Goal: Information Seeking & Learning: Find specific fact

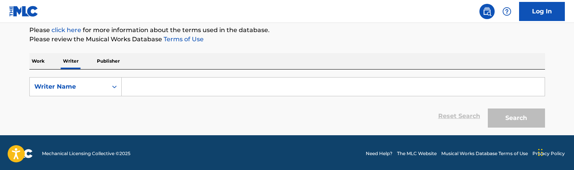
scroll to position [87, 0]
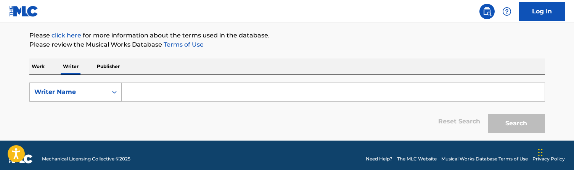
click at [99, 82] on div "Writer Name" at bounding box center [75, 91] width 92 height 19
click at [71, 106] on div "Writer IPI" at bounding box center [76, 110] width 92 height 19
click at [156, 87] on input "Search Form" at bounding box center [333, 92] width 423 height 18
paste input "433796924"
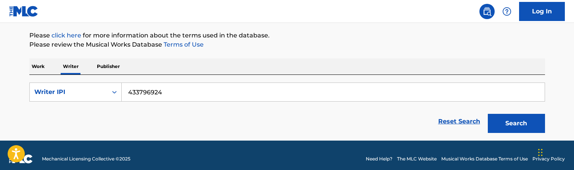
click at [129, 93] on input "433796924" at bounding box center [333, 92] width 423 height 18
type input "00433796924"
click at [516, 123] on button "Search" at bounding box center [516, 123] width 57 height 19
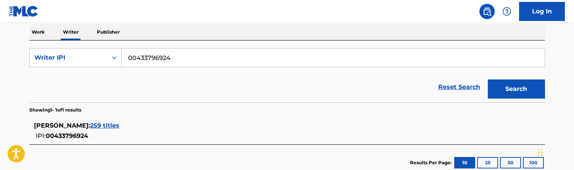
scroll to position [139, 0]
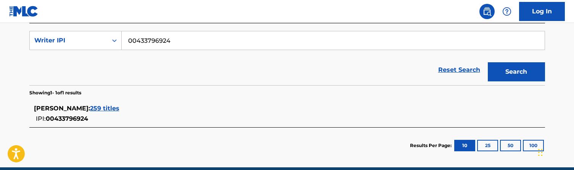
click at [100, 108] on span "259 titles" at bounding box center [104, 107] width 29 height 7
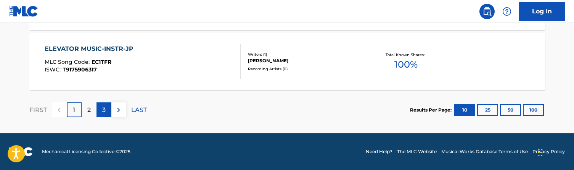
click at [100, 107] on div "3" at bounding box center [103, 109] width 15 height 15
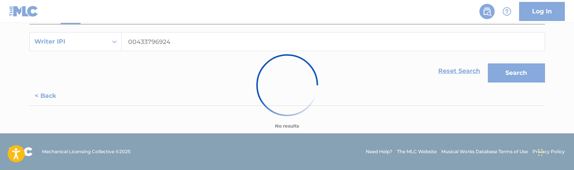
scroll to position [138, 0]
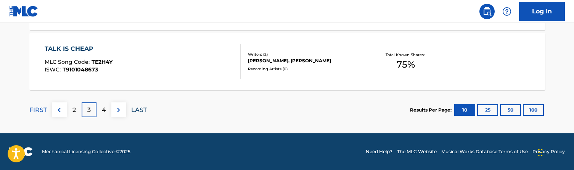
click at [143, 107] on p "LAST" at bounding box center [139, 109] width 16 height 9
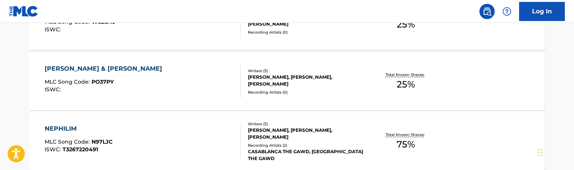
scroll to position [326, 0]
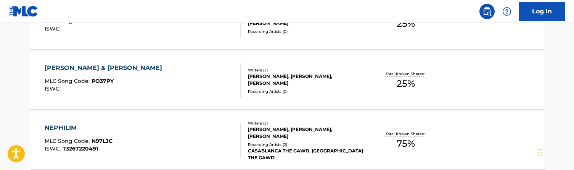
click at [185, 78] on div "[PERSON_NAME] & [PERSON_NAME] MLC Song Code : PO37PY ISWC :" at bounding box center [143, 80] width 196 height 34
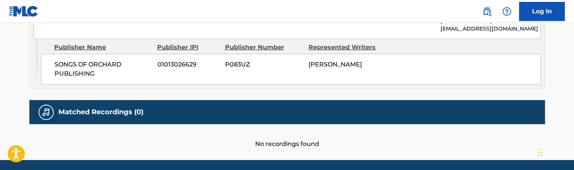
scroll to position [480, 0]
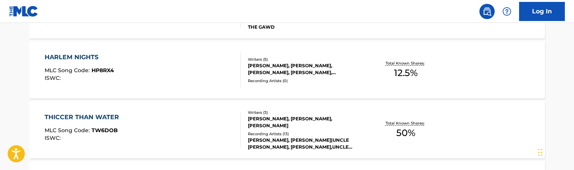
scroll to position [455, 0]
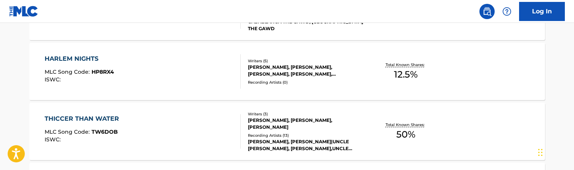
click at [144, 74] on div "HARLEM NIGHTS MLC Song Code : HP8RX4 ISWC :" at bounding box center [143, 71] width 196 height 34
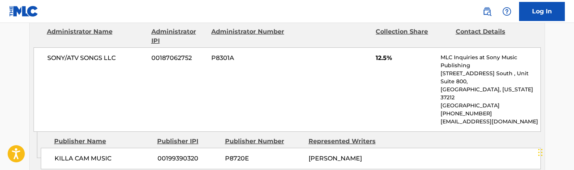
scroll to position [405, 0]
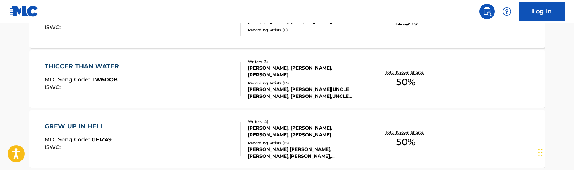
scroll to position [511, 0]
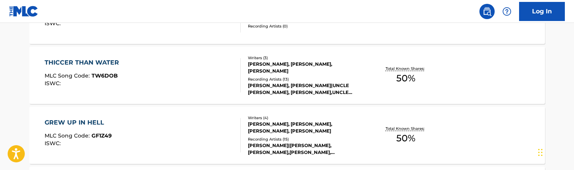
click at [180, 82] on div "THICCER THAN WATER MLC Song Code : TW6DOB ISWC :" at bounding box center [143, 75] width 196 height 34
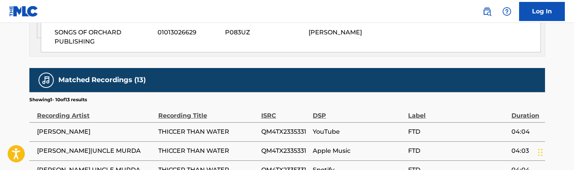
scroll to position [609, 0]
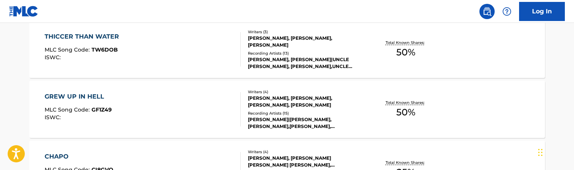
scroll to position [543, 0]
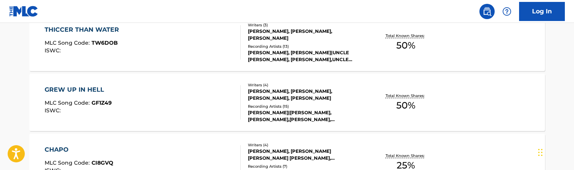
click at [165, 102] on div "GREW UP IN HELL MLC Song Code : GF1Z49 ISWC :" at bounding box center [143, 102] width 196 height 34
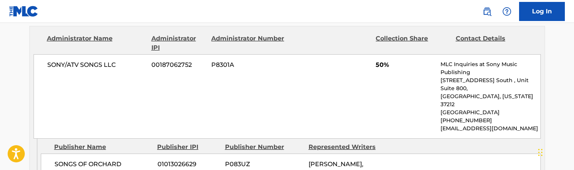
scroll to position [387, 0]
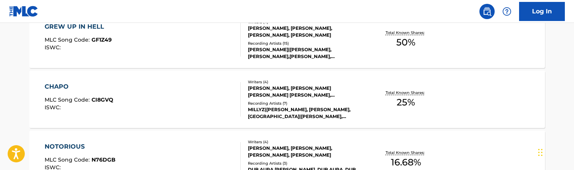
scroll to position [615, 0]
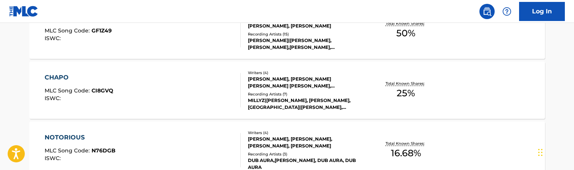
click at [164, 95] on div "CHAPO MLC Song Code : CI8GVQ ISWC :" at bounding box center [143, 90] width 196 height 34
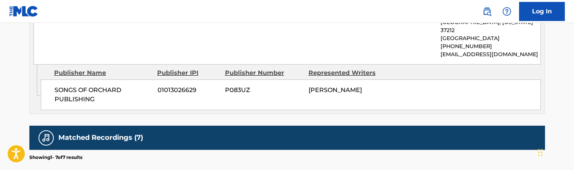
scroll to position [471, 0]
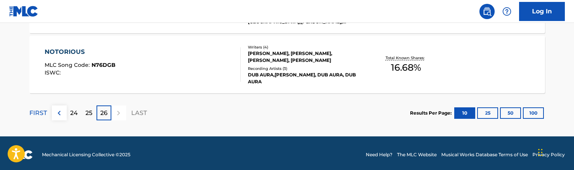
scroll to position [703, 0]
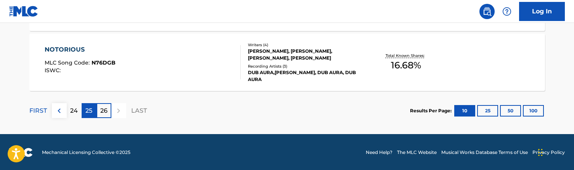
click at [90, 111] on p "25" at bounding box center [88, 110] width 7 height 9
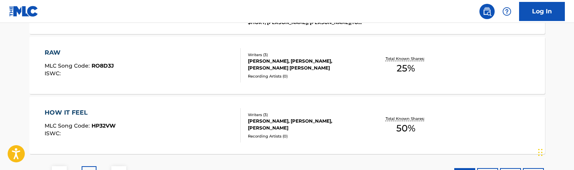
scroll to position [706, 0]
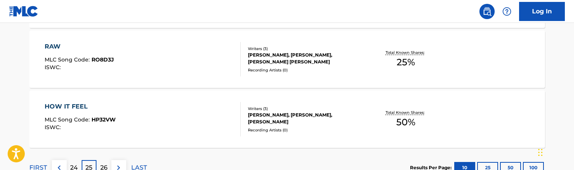
click at [173, 122] on div "HOW IT FEEL MLC Song Code : HP32VW ISWC :" at bounding box center [143, 119] width 196 height 34
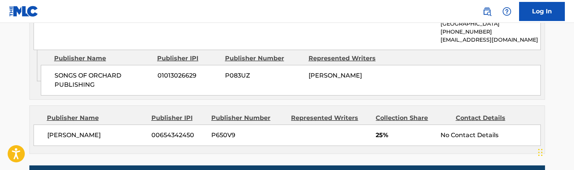
scroll to position [459, 0]
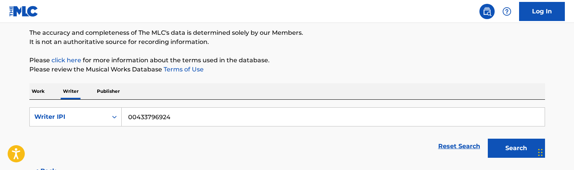
scroll to position [67, 0]
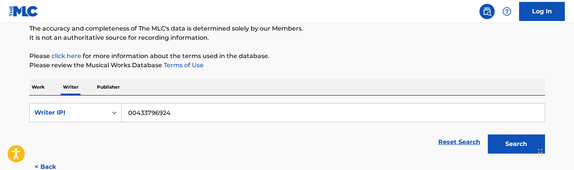
click at [36, 84] on p "Work" at bounding box center [38, 87] width 18 height 16
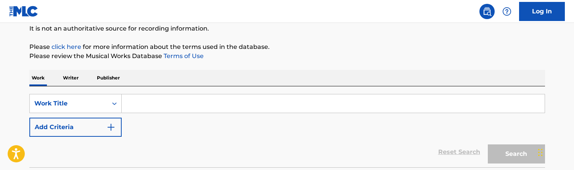
scroll to position [77, 0]
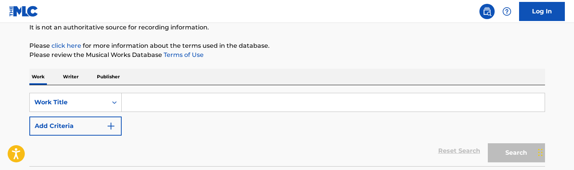
click at [155, 99] on input "Search Form" at bounding box center [333, 102] width 423 height 18
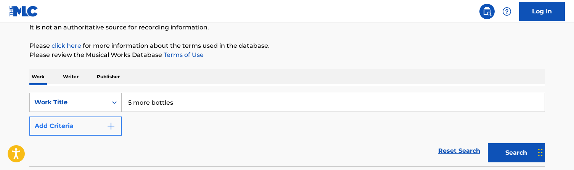
type input "5 more bottles"
click at [76, 130] on button "Add Criteria" at bounding box center [75, 125] width 92 height 19
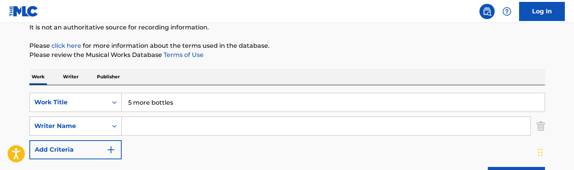
scroll to position [100, 0]
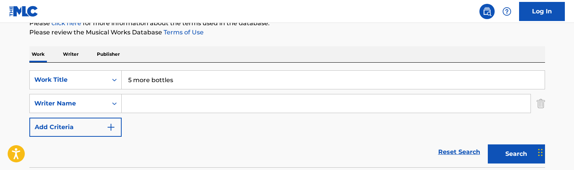
click at [153, 104] on input "Search Form" at bounding box center [326, 103] width 409 height 18
click at [516, 154] on button "Search" at bounding box center [516, 153] width 57 height 19
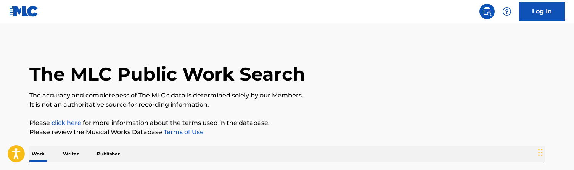
scroll to position [60, 0]
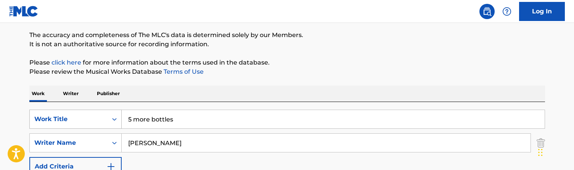
drag, startPoint x: 156, startPoint y: 143, endPoint x: 59, endPoint y: 128, distance: 97.6
click at [59, 128] on div "SearchWithCriteriab54885f9-5b91-42c7-b045-2e50b856e23a Work Title 5 more bottle…" at bounding box center [287, 142] width 516 height 66
type input "[PERSON_NAME]"
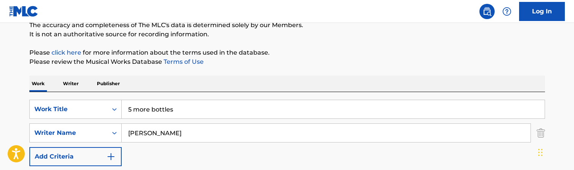
scroll to position [83, 0]
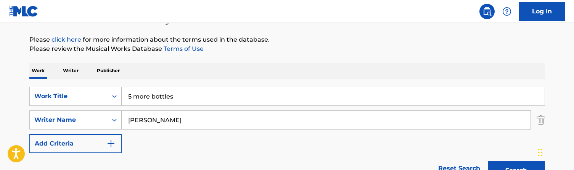
drag, startPoint x: 182, startPoint y: 94, endPoint x: 68, endPoint y: 84, distance: 114.5
click at [68, 84] on div "SearchWithCriteriab54885f9-5b91-42c7-b045-2e50b856e23a Work Title 5 more bottle…" at bounding box center [287, 131] width 516 height 104
type input "60 rackz"
drag, startPoint x: 164, startPoint y: 119, endPoint x: 93, endPoint y: 119, distance: 71.7
click at [93, 119] on div "SearchWithCriteria29397b44-e160-44d9-a0e4-0cc3fbb26909 Writer Name bowers" at bounding box center [287, 119] width 516 height 19
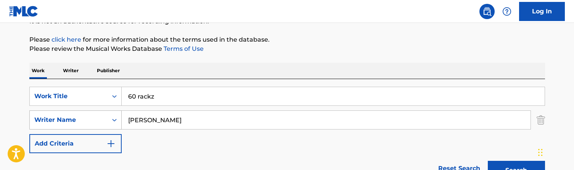
type input "[PERSON_NAME]"
click at [516, 169] on button "Search" at bounding box center [516, 170] width 57 height 19
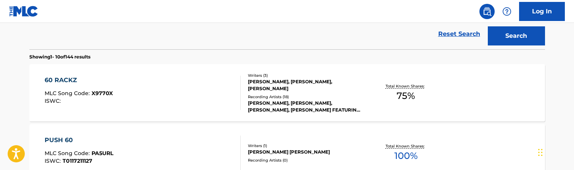
scroll to position [224, 0]
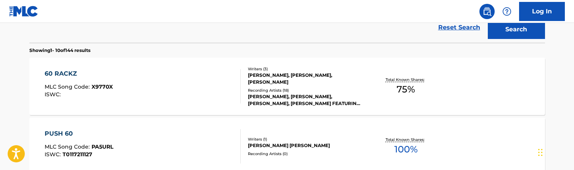
click at [144, 90] on div "60 RACKZ MLC Song Code : X9770X ISWC :" at bounding box center [143, 86] width 196 height 34
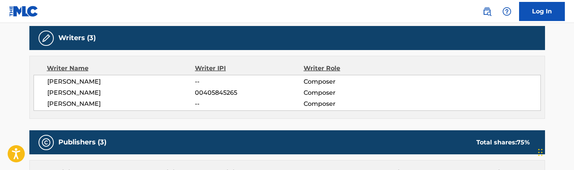
scroll to position [243, 0]
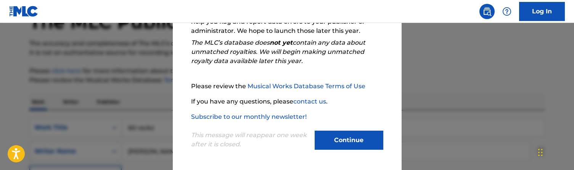
scroll to position [53, 0]
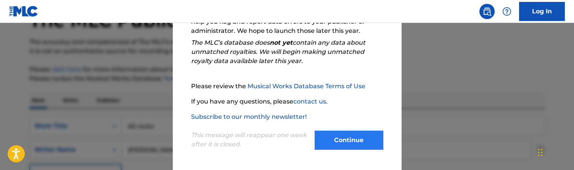
click at [355, 144] on button "Continue" at bounding box center [349, 139] width 69 height 19
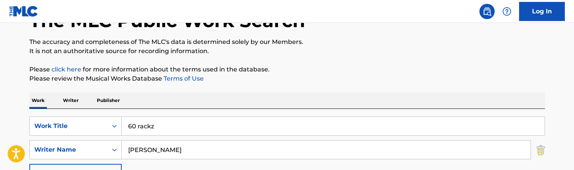
scroll to position [70, 0]
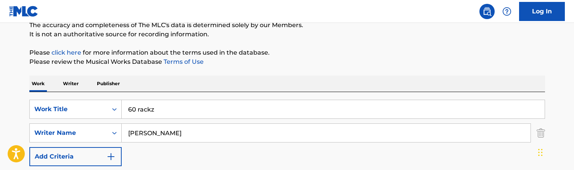
click at [180, 111] on input "60 rackz" at bounding box center [333, 109] width 423 height 18
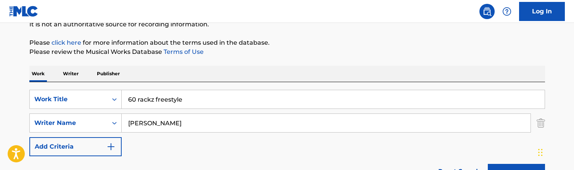
scroll to position [88, 0]
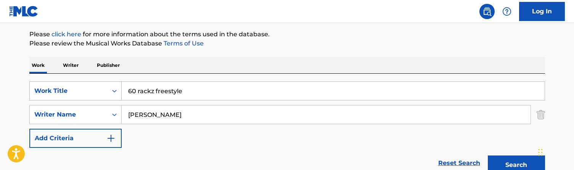
drag, startPoint x: 190, startPoint y: 92, endPoint x: 53, endPoint y: 90, distance: 136.1
click at [53, 90] on div "SearchWithCriteriab54885f9-5b91-42c7-b045-2e50b856e23a Work Title 60 rackz free…" at bounding box center [287, 90] width 516 height 19
type input "624 625"
click at [516, 165] on button "Search" at bounding box center [516, 164] width 57 height 19
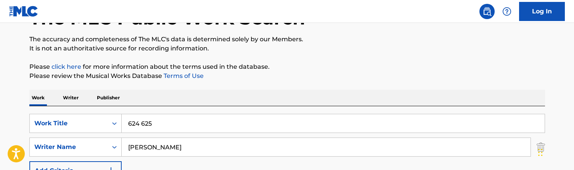
scroll to position [56, 0]
drag, startPoint x: 158, startPoint y: 151, endPoint x: 120, endPoint y: 146, distance: 38.5
click at [120, 146] on div "SearchWithCriteria29397b44-e160-44d9-a0e4-0cc3fbb26909 Writer Name atkins" at bounding box center [287, 147] width 516 height 19
type input "boyd"
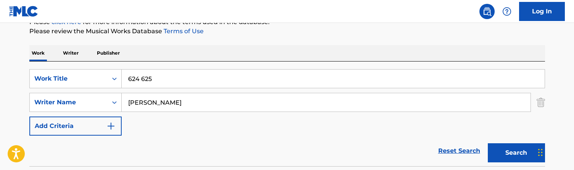
scroll to position [102, 0]
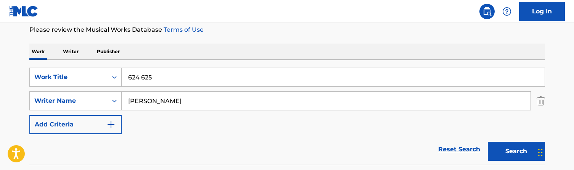
click at [154, 104] on input "boyd" at bounding box center [326, 101] width 409 height 18
drag, startPoint x: 154, startPoint y: 104, endPoint x: 105, endPoint y: 96, distance: 49.6
click at [105, 96] on div "SearchWithCriteria29397b44-e160-44d9-a0e4-0cc3fbb26909 Writer Name boyd" at bounding box center [287, 100] width 516 height 19
click at [516, 151] on button "Search" at bounding box center [516, 150] width 57 height 19
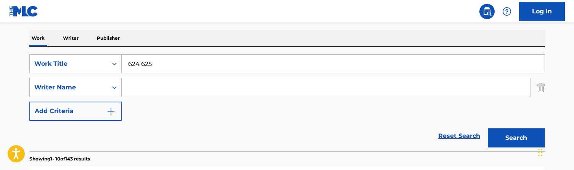
scroll to position [58, 0]
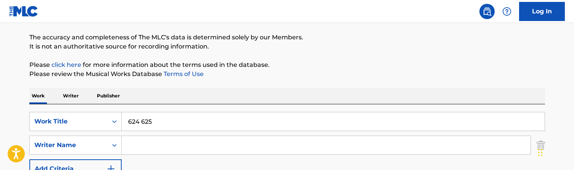
click at [170, 122] on input "624 625" at bounding box center [333, 121] width 423 height 18
drag, startPoint x: 170, startPoint y: 122, endPoint x: 79, endPoint y: 113, distance: 90.8
click at [79, 113] on div "SearchWithCriteriab54885f9-5b91-42c7-b045-2e50b856e23a Work Title 624 625" at bounding box center [287, 121] width 516 height 19
type input "824"
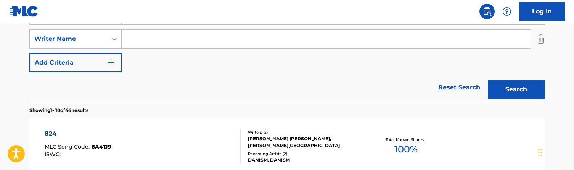
scroll to position [161, 0]
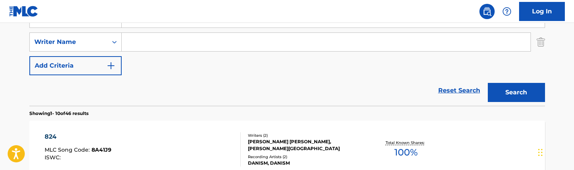
click at [156, 47] on input "Search Form" at bounding box center [326, 42] width 409 height 18
click at [516, 92] on button "Search" at bounding box center [516, 92] width 57 height 19
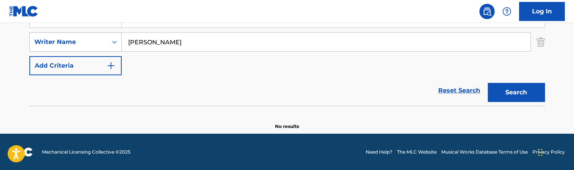
drag, startPoint x: 150, startPoint y: 45, endPoint x: 106, endPoint y: 35, distance: 45.1
click at [106, 35] on div "SearchWithCriteria29397b44-e160-44d9-a0e4-0cc3fbb26909 Writer Name atkins" at bounding box center [287, 41] width 516 height 19
type input "sumpter"
click at [516, 92] on button "Search" at bounding box center [516, 92] width 57 height 19
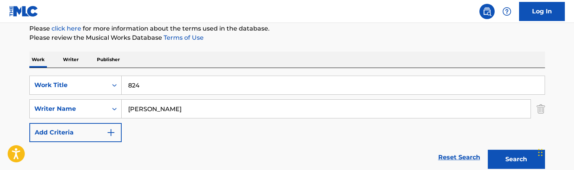
scroll to position [95, 0]
click at [177, 89] on input "824" at bounding box center [333, 85] width 423 height 18
paste input "American River Renegad-BG Cues"
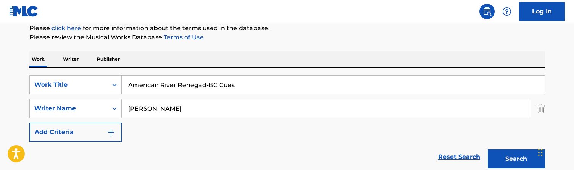
type input "American River Renegad-BG Cues"
drag, startPoint x: 162, startPoint y: 109, endPoint x: 95, endPoint y: 93, distance: 68.6
click at [95, 93] on div "SearchWithCriteriab54885f9-5b91-42c7-b045-2e50b856e23a Work Title American Rive…" at bounding box center [287, 108] width 516 height 66
click at [516, 159] on button "Search" at bounding box center [516, 158] width 57 height 19
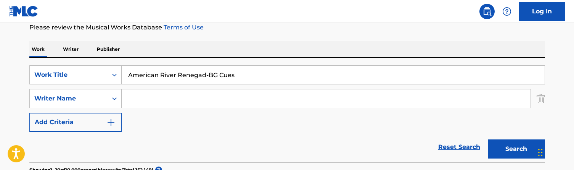
scroll to position [108, 0]
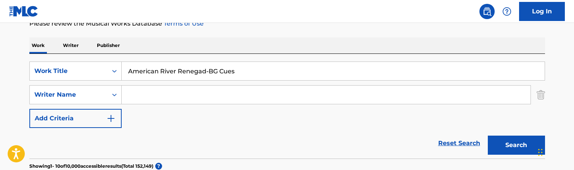
drag, startPoint x: 252, startPoint y: 69, endPoint x: 206, endPoint y: 69, distance: 46.1
click at [206, 69] on input "American River Renegad-BG Cues" at bounding box center [333, 71] width 423 height 18
type input "American River Renegad"
click at [182, 98] on input "Search Form" at bounding box center [326, 94] width 409 height 18
type input "[PERSON_NAME]"
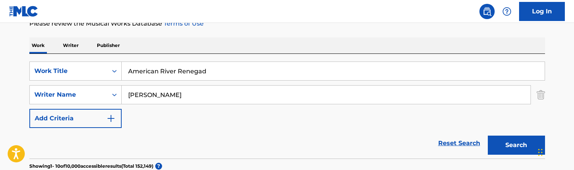
click at [516, 145] on button "Search" at bounding box center [516, 144] width 57 height 19
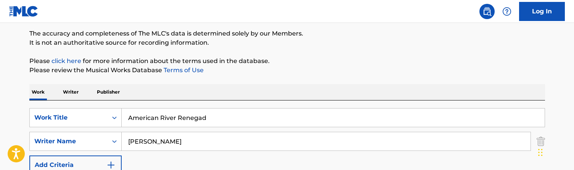
scroll to position [64, 0]
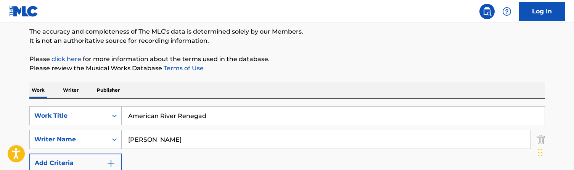
click at [175, 109] on input "American River Renegad" at bounding box center [333, 115] width 423 height 18
paste input "nxious"
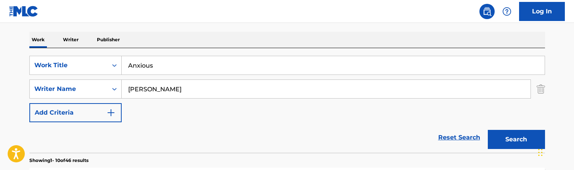
scroll to position [137, 0]
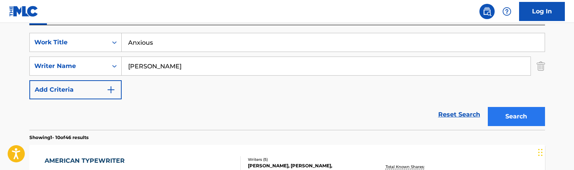
type input "Anxious"
click at [506, 112] on button "Search" at bounding box center [516, 116] width 57 height 19
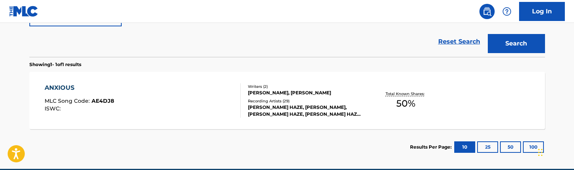
scroll to position [223, 0]
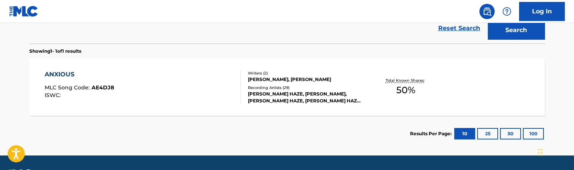
click at [197, 98] on div "ANXIOUS MLC Song Code : AE4DJ8 ISWC :" at bounding box center [143, 87] width 196 height 34
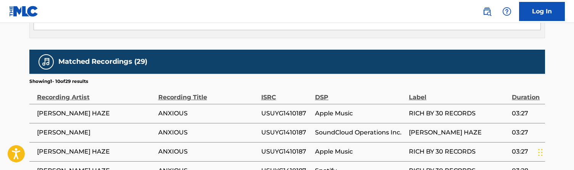
scroll to position [454, 0]
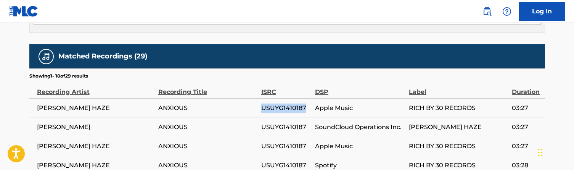
drag, startPoint x: 306, startPoint y: 101, endPoint x: 263, endPoint y: 101, distance: 43.1
click at [263, 103] on span "USUYG1410187" at bounding box center [286, 107] width 50 height 9
copy span "USUYG1410187"
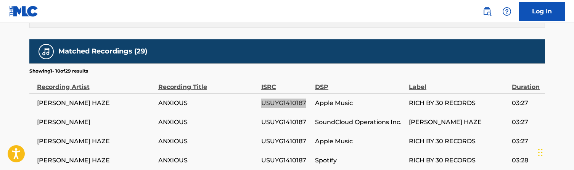
scroll to position [451, 0]
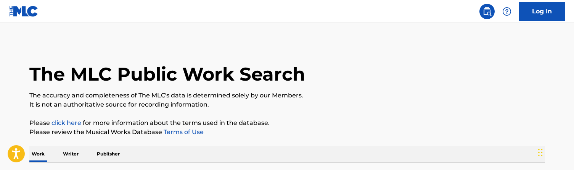
scroll to position [81, 0]
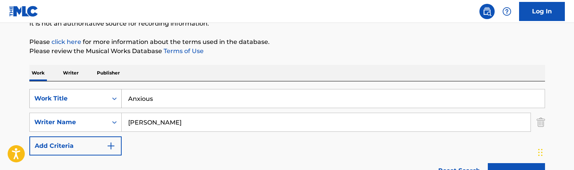
drag, startPoint x: 176, startPoint y: 100, endPoint x: 82, endPoint y: 100, distance: 94.2
click at [82, 100] on div "SearchWithCriteriab54885f9-5b91-42c7-b045-2e50b856e23a Work Title Anxious" at bounding box center [287, 98] width 516 height 19
type input "as I testify"
click at [516, 169] on button "Search" at bounding box center [516, 172] width 57 height 19
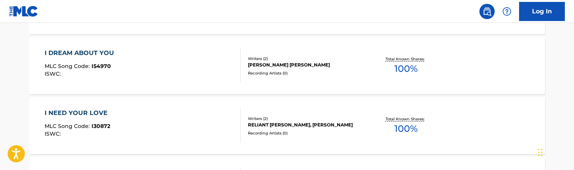
scroll to position [95, 0]
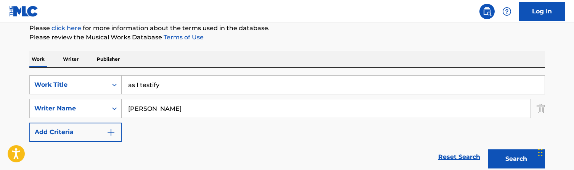
click at [164, 104] on input "[PERSON_NAME]" at bounding box center [326, 108] width 409 height 18
drag, startPoint x: 164, startPoint y: 104, endPoint x: 103, endPoint y: 104, distance: 61.4
click at [103, 104] on div "SearchWithCriteria29397b44-e160-44d9-a0e4-0cc3fbb26909 Writer Name atkins" at bounding box center [287, 108] width 516 height 19
type input "r"
click at [516, 159] on button "Search" at bounding box center [516, 158] width 57 height 19
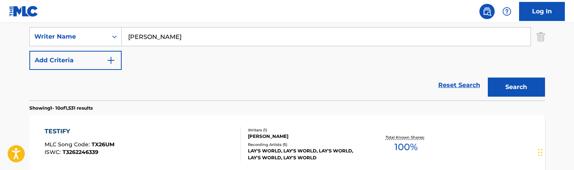
scroll to position [177, 0]
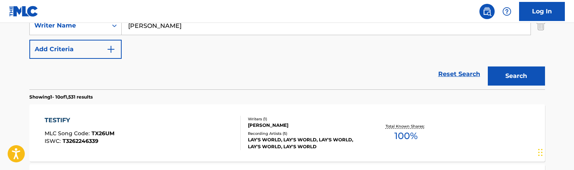
click at [160, 65] on div "Reset Search Search" at bounding box center [287, 74] width 516 height 31
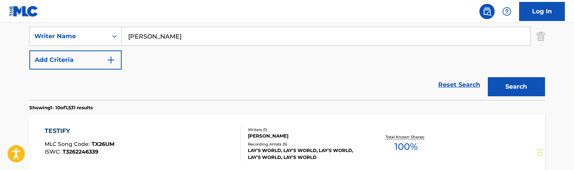
scroll to position [162, 0]
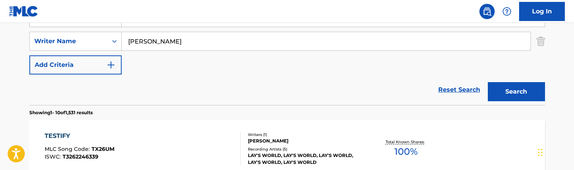
drag, startPoint x: 165, startPoint y: 42, endPoint x: 62, endPoint y: 25, distance: 104.7
click at [62, 25] on div "SearchWithCriteriab54885f9-5b91-42c7-b045-2e50b856e23a Work Title as I testify …" at bounding box center [287, 41] width 516 height 66
type input "yolanda"
click at [516, 92] on button "Search" at bounding box center [516, 91] width 57 height 19
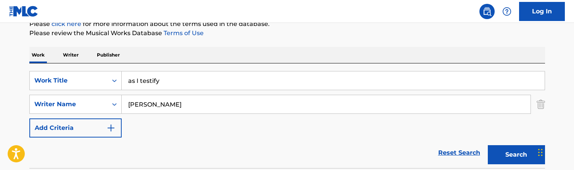
scroll to position [98, 0]
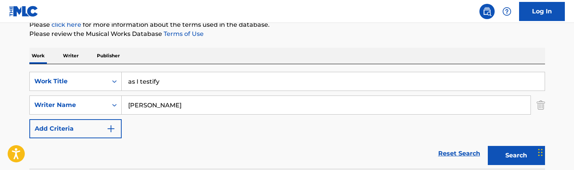
click at [159, 67] on div "SearchWithCriteriab54885f9-5b91-42c7-b045-2e50b856e23a Work Title as I testify …" at bounding box center [287, 116] width 516 height 104
click at [153, 83] on input "as I testify" at bounding box center [333, 81] width 423 height 18
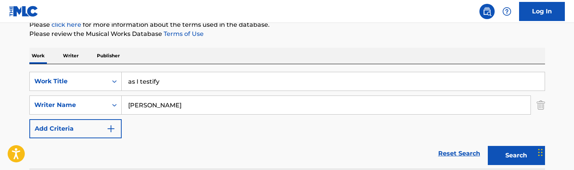
paste input "Born to Style-BG Cues"
type input "Born to Style-BG Cues"
drag, startPoint x: 158, startPoint y: 102, endPoint x: 122, endPoint y: 102, distance: 36.6
click at [122, 102] on input "yolanda" at bounding box center [326, 105] width 409 height 18
click at [516, 155] on button "Search" at bounding box center [516, 155] width 57 height 19
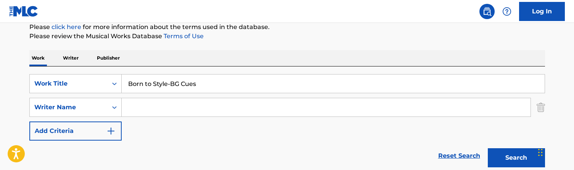
scroll to position [88, 0]
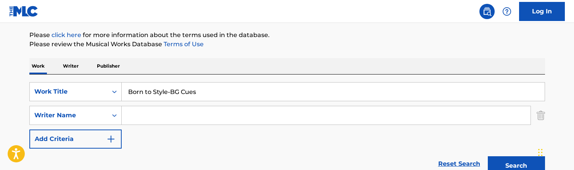
click at [163, 86] on input "Born to Style-BG Cues" at bounding box center [333, 91] width 423 height 18
paste input "ack Down"
type input "Back Down"
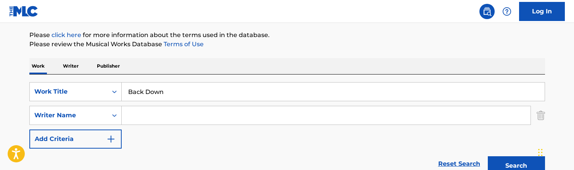
click at [165, 66] on div "Work Writer Publisher" at bounding box center [287, 66] width 516 height 16
click at [154, 125] on div "SearchWithCriteriab54885f9-5b91-42c7-b045-2e50b856e23a Work Title Back Down Sea…" at bounding box center [287, 115] width 516 height 66
click at [156, 120] on input "Search Form" at bounding box center [326, 115] width 409 height 18
type input "[PERSON_NAME]"
click at [516, 165] on button "Search" at bounding box center [516, 165] width 57 height 19
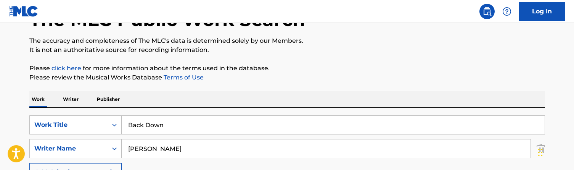
scroll to position [54, 0]
click at [168, 127] on input "Back Down" at bounding box center [333, 125] width 423 height 18
paste input "eing-BG Cues"
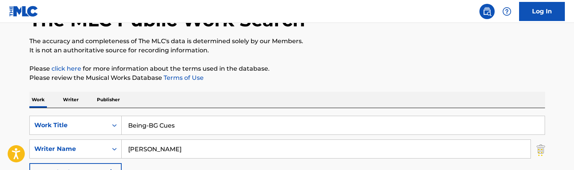
type input "Being-BG Cues"
click at [217, 98] on div "Work Writer Publisher" at bounding box center [287, 100] width 516 height 16
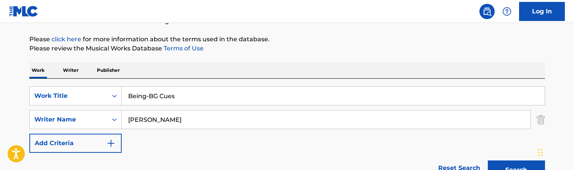
scroll to position [93, 0]
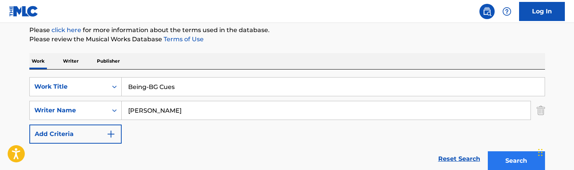
click at [511, 157] on button "Search" at bounding box center [516, 160] width 57 height 19
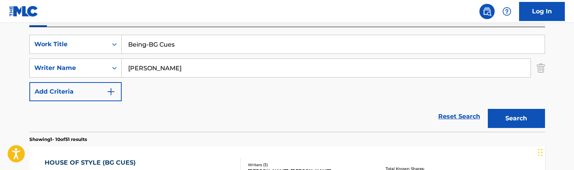
scroll to position [134, 0]
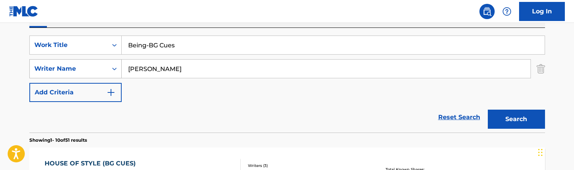
drag, startPoint x: 166, startPoint y: 73, endPoint x: 90, endPoint y: 61, distance: 76.5
click at [90, 61] on div "SearchWithCriteria29397b44-e160-44d9-a0e4-0cc3fbb26909 Writer Name atkins" at bounding box center [287, 68] width 516 height 19
click at [516, 119] on button "Search" at bounding box center [516, 118] width 57 height 19
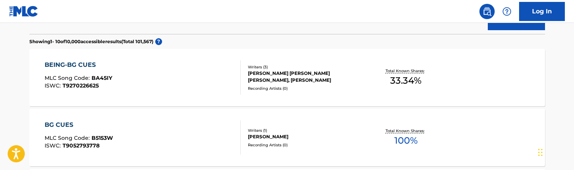
scroll to position [232, 0]
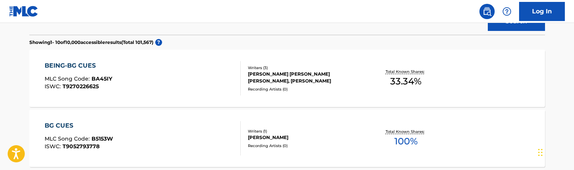
click at [172, 76] on div "BEING-BG CUES MLC Song Code : BA45IY ISWC : T9270226625" at bounding box center [143, 78] width 196 height 34
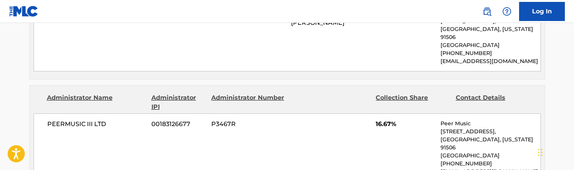
scroll to position [433, 0]
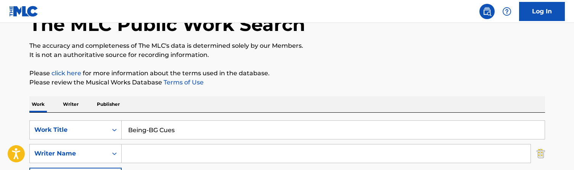
scroll to position [50, 0]
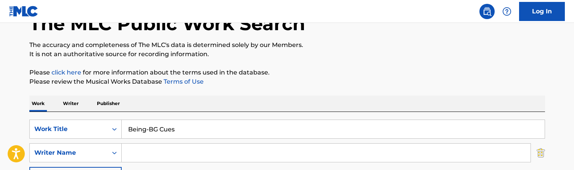
click at [174, 125] on input "Being-BG Cues" at bounding box center [333, 129] width 423 height 18
paste input "liever"
type input "Believer"
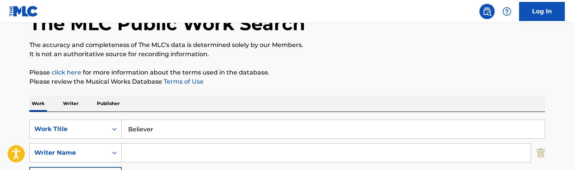
click at [194, 106] on div "Work Writer Publisher" at bounding box center [287, 103] width 516 height 16
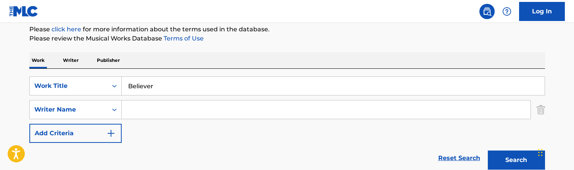
scroll to position [101, 0]
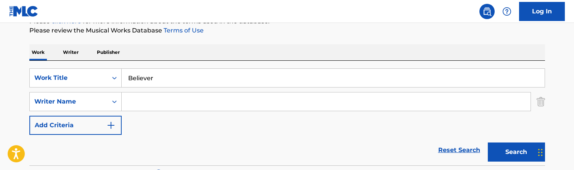
drag, startPoint x: 155, startPoint y: 102, endPoint x: 129, endPoint y: 100, distance: 26.0
click at [129, 100] on input "Search Form" at bounding box center [326, 101] width 409 height 18
type input "[PERSON_NAME]"
click at [516, 152] on button "Search" at bounding box center [516, 151] width 57 height 19
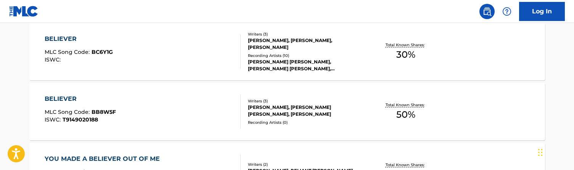
scroll to position [392, 0]
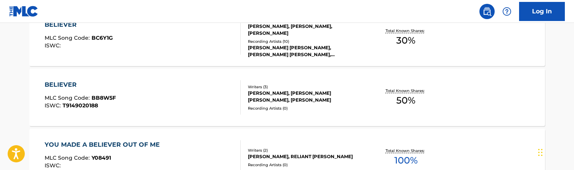
click at [188, 93] on div "BELIEVER MLC Song Code : BB8W5F ISWC : T9149020188" at bounding box center [143, 97] width 196 height 34
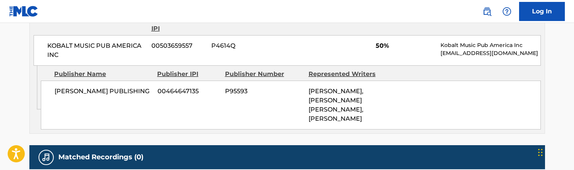
scroll to position [392, 0]
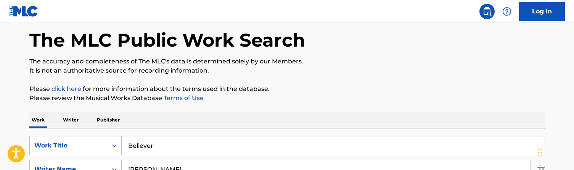
scroll to position [74, 0]
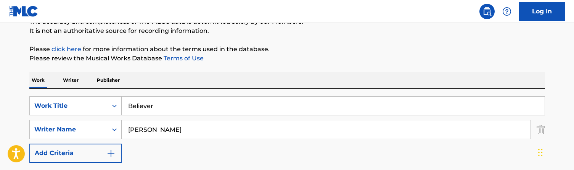
click at [169, 106] on input "Believer" at bounding box center [333, 105] width 423 height 18
paste input "t Life of-BG Cues"
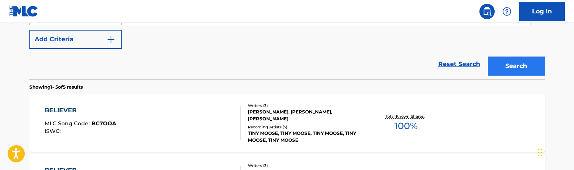
click at [499, 67] on button "Search" at bounding box center [516, 65] width 57 height 19
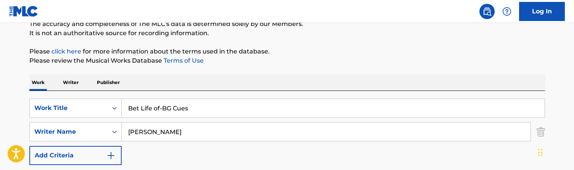
scroll to position [79, 0]
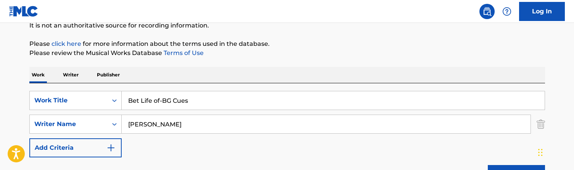
click at [191, 96] on input "Bet Life of-BG Cues" at bounding box center [333, 100] width 423 height 18
paste input "itch I’m from New York"
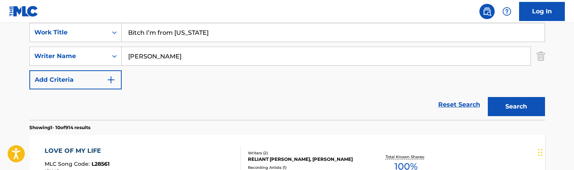
scroll to position [164, 0]
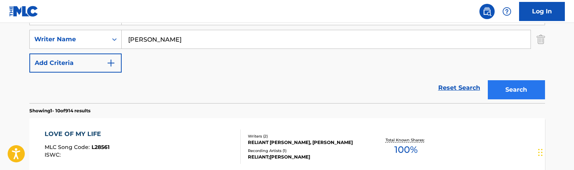
type input "Bitch I’m from New York"
click at [516, 89] on button "Search" at bounding box center [516, 89] width 57 height 19
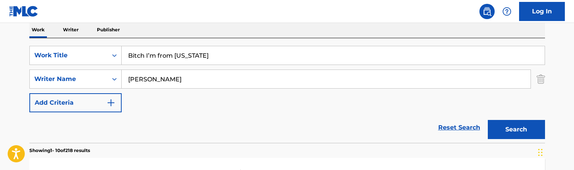
scroll to position [97, 0]
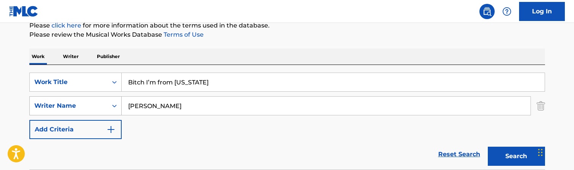
drag, startPoint x: 157, startPoint y: 106, endPoint x: 103, endPoint y: 106, distance: 53.8
click at [103, 106] on div "SearchWithCriteria29397b44-e160-44d9-a0e4-0cc3fbb26909 Writer Name atkins" at bounding box center [287, 105] width 516 height 19
click at [516, 156] on button "Search" at bounding box center [516, 155] width 57 height 19
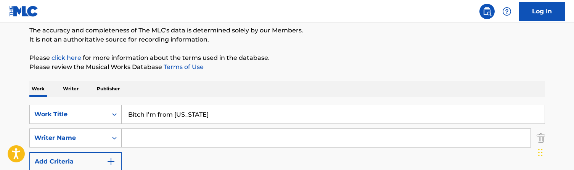
scroll to position [64, 0]
click at [171, 116] on input "Bitch I’m from New York" at bounding box center [333, 115] width 423 height 18
paste input "reathe Aura"
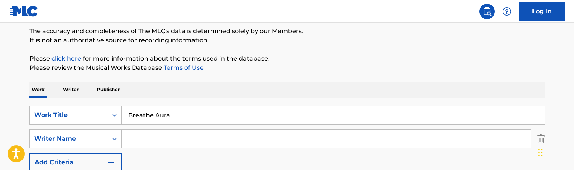
type input "Breathe Aura"
click at [207, 84] on div "Work Writer Publisher" at bounding box center [287, 90] width 516 height 16
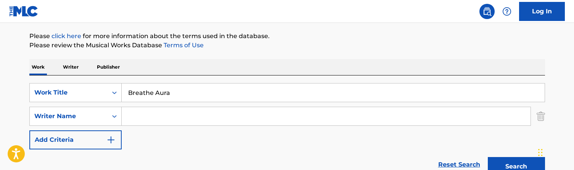
click at [160, 111] on input "Search Form" at bounding box center [326, 116] width 409 height 18
type input "[PERSON_NAME]"
click at [516, 167] on button "Search" at bounding box center [516, 166] width 57 height 19
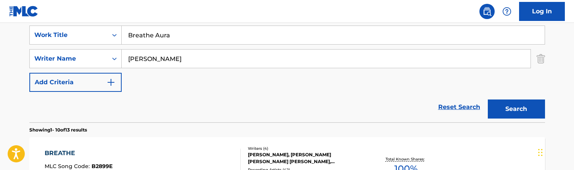
scroll to position [81, 0]
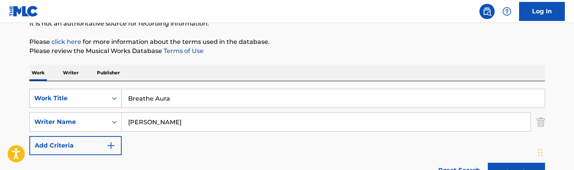
drag, startPoint x: 88, startPoint y: 110, endPoint x: 58, endPoint y: 98, distance: 32.7
click at [58, 98] on div "SearchWithCriteriab54885f9-5b91-42c7-b045-2e50b856e23a Work Title Breathe Aura …" at bounding box center [287, 122] width 516 height 66
click at [516, 169] on button "Search" at bounding box center [516, 172] width 57 height 19
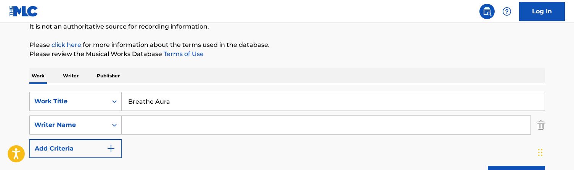
scroll to position [63, 0]
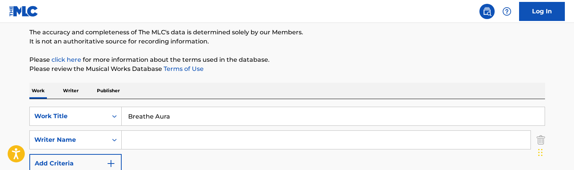
click at [167, 124] on input "Breathe Aura" at bounding box center [333, 116] width 423 height 18
paste input "ing the Cops Out"
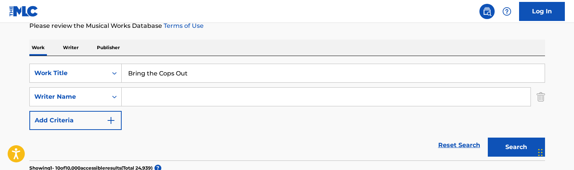
scroll to position [113, 0]
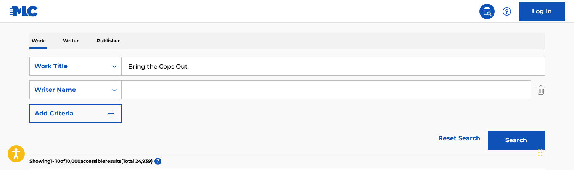
type input "Bring the Cops Out"
click at [154, 83] on input "Search Form" at bounding box center [326, 90] width 409 height 18
click at [516, 140] on button "Search" at bounding box center [516, 140] width 57 height 19
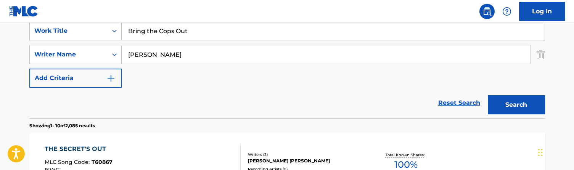
scroll to position [147, 0]
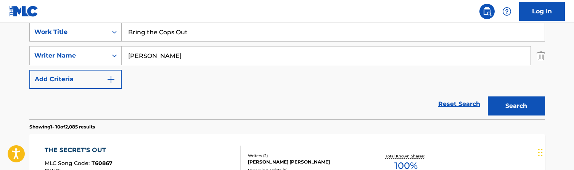
drag, startPoint x: 156, startPoint y: 57, endPoint x: 92, endPoint y: 40, distance: 66.4
click at [92, 40] on div "SearchWithCriteriab54885f9-5b91-42c7-b045-2e50b856e23a Work Title Bring the Cop…" at bounding box center [287, 55] width 516 height 66
click at [516, 106] on button "Search" at bounding box center [516, 105] width 57 height 19
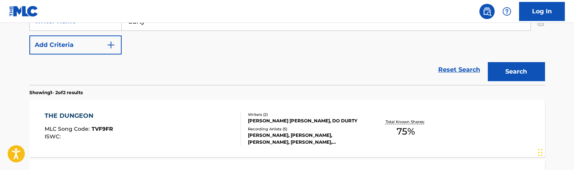
scroll to position [169, 0]
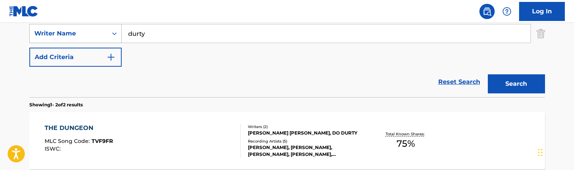
drag, startPoint x: 152, startPoint y: 34, endPoint x: 103, endPoint y: 34, distance: 48.8
click at [103, 34] on div "SearchWithCriteria29397b44-e160-44d9-a0e4-0cc3fbb26909 Writer Name durty" at bounding box center [287, 33] width 516 height 19
type input "[PERSON_NAME]"
click at [516, 84] on button "Search" at bounding box center [516, 83] width 57 height 19
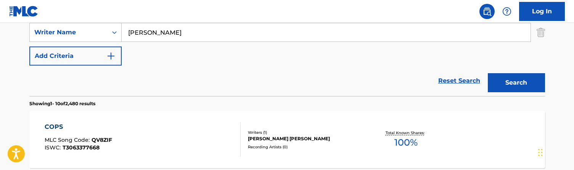
scroll to position [167, 0]
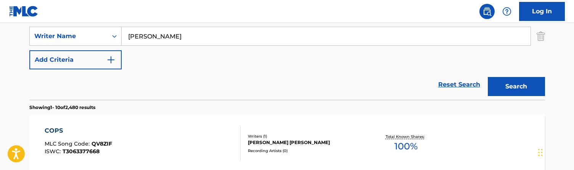
drag, startPoint x: 161, startPoint y: 41, endPoint x: 87, endPoint y: 16, distance: 78.1
click at [516, 87] on button "Search" at bounding box center [516, 86] width 57 height 19
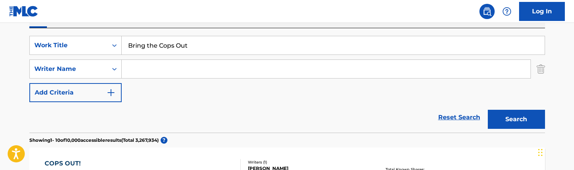
scroll to position [100, 0]
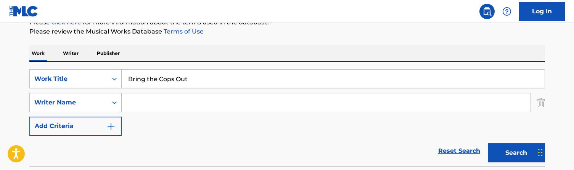
click at [168, 79] on input "Bring the Cops Out" at bounding box center [333, 79] width 423 height 18
paste input "Cali Kush JP"
type input "Cali Kush JP"
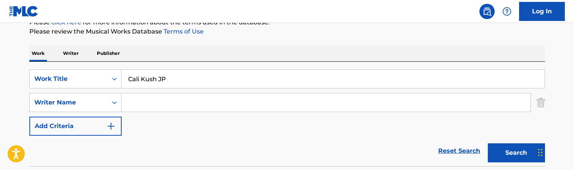
click at [149, 100] on input "Search Form" at bounding box center [326, 102] width 409 height 18
type input "[PERSON_NAME]"
click at [516, 153] on button "Search" at bounding box center [516, 152] width 57 height 19
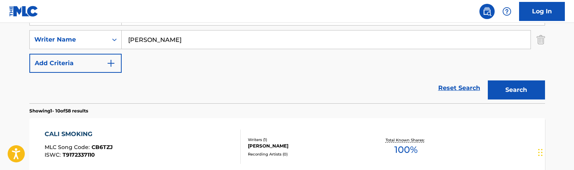
scroll to position [148, 0]
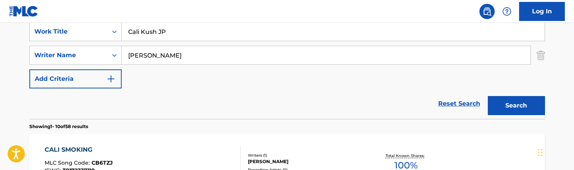
drag, startPoint x: 159, startPoint y: 55, endPoint x: 109, endPoint y: 45, distance: 50.9
click at [109, 45] on div "SearchWithCriteriab54885f9-5b91-42c7-b045-2e50b856e23a Work Title Cali Kush JP …" at bounding box center [287, 55] width 516 height 66
click at [516, 106] on button "Search" at bounding box center [516, 105] width 57 height 19
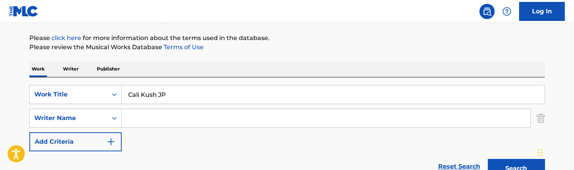
scroll to position [89, 0]
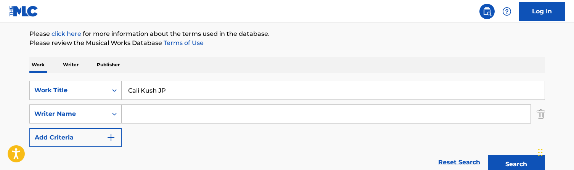
click at [173, 91] on input "Cali Kush JP" at bounding box center [333, 90] width 423 height 18
paste input "Swag"
type input "Cali Swag"
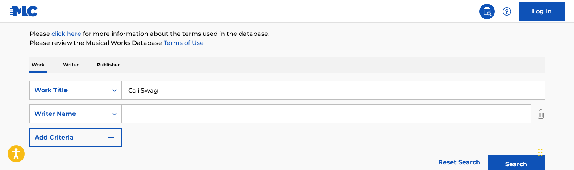
click at [149, 117] on input "Search Form" at bounding box center [326, 114] width 409 height 18
click at [516, 164] on button "Search" at bounding box center [516, 164] width 57 height 19
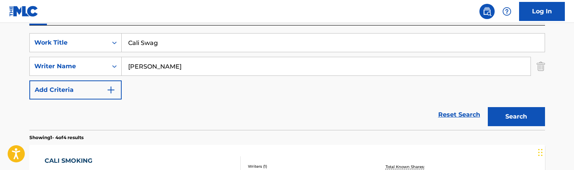
scroll to position [132, 0]
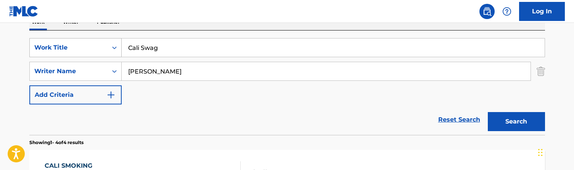
drag, startPoint x: 154, startPoint y: 74, endPoint x: 80, endPoint y: 55, distance: 76.9
click at [80, 55] on div "SearchWithCriteriab54885f9-5b91-42c7-b045-2e50b856e23a Work Title Cali Swag Sea…" at bounding box center [287, 71] width 516 height 66
type input "[PERSON_NAME]"
click at [516, 122] on button "Search" at bounding box center [516, 121] width 57 height 19
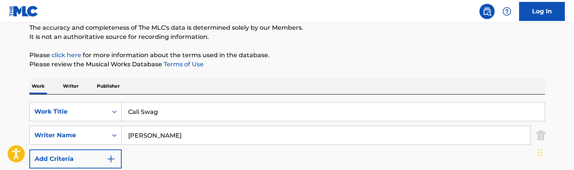
scroll to position [47, 0]
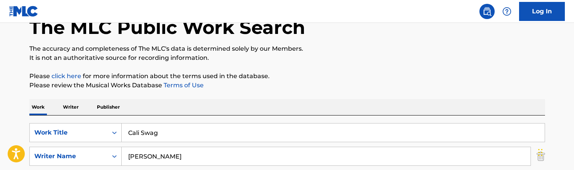
click at [154, 130] on input "Cali Swag" at bounding box center [333, 133] width 423 height 18
paste input "JP"
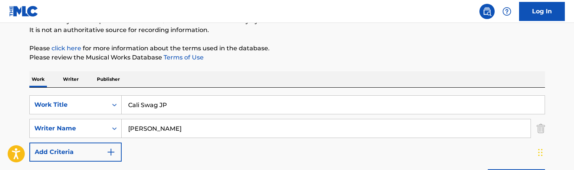
type input "Cali Swag JP"
drag, startPoint x: 157, startPoint y: 132, endPoint x: 81, endPoint y: 102, distance: 81.0
click at [81, 102] on div "SearchWithCriteriab54885f9-5b91-42c7-b045-2e50b856e23a Work Title Cali Swag JP …" at bounding box center [287, 128] width 516 height 66
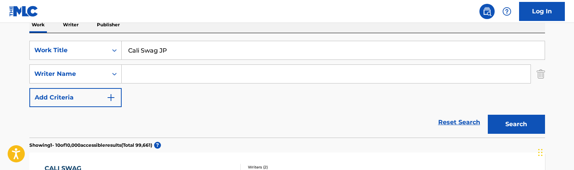
scroll to position [123, 0]
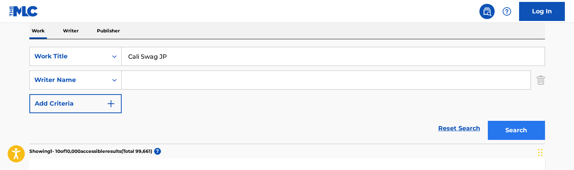
click at [525, 133] on button "Search" at bounding box center [516, 130] width 57 height 19
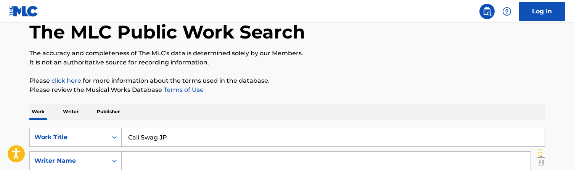
scroll to position [54, 0]
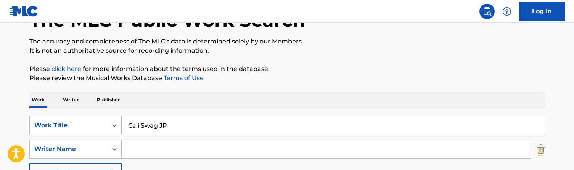
click at [157, 129] on input "Cali Swag JP" at bounding box center [333, 125] width 423 height 18
paste input "nt Han"
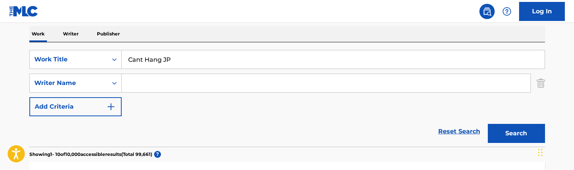
scroll to position [127, 0]
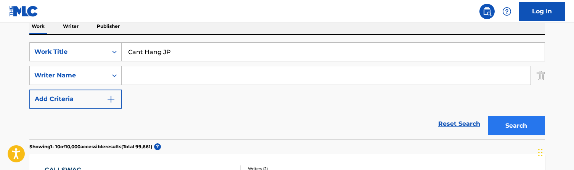
click at [506, 125] on button "Search" at bounding box center [516, 125] width 57 height 19
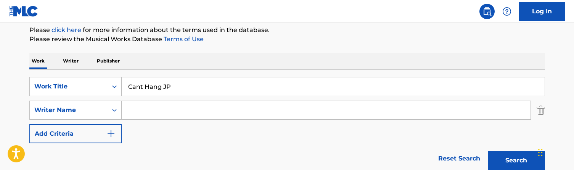
scroll to position [103, 0]
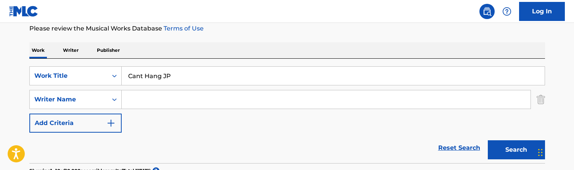
click at [173, 73] on input "Cant Hang JP" at bounding box center [333, 76] width 423 height 18
paste input "ught Up 005"
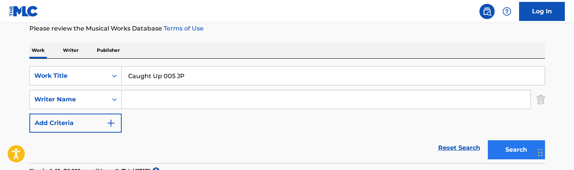
click at [511, 145] on button "Search" at bounding box center [516, 149] width 57 height 19
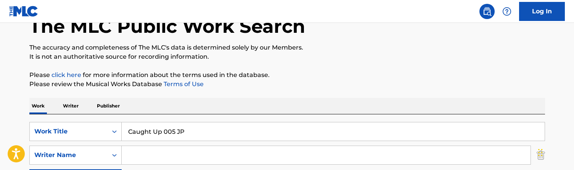
scroll to position [51, 0]
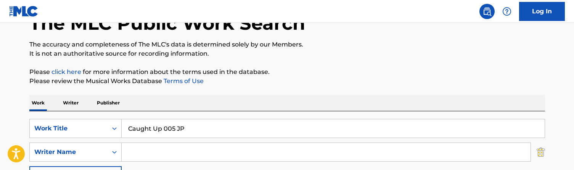
click at [151, 125] on input "Caught Up 005 JP" at bounding box center [333, 128] width 423 height 18
paste input "elebration Mix"
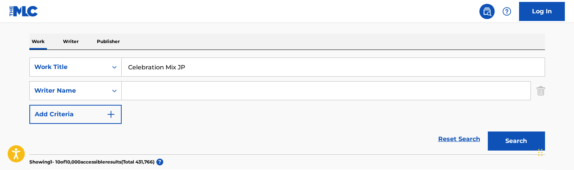
scroll to position [136, 0]
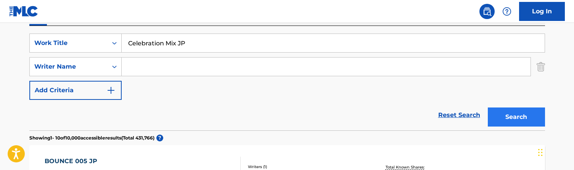
click at [527, 116] on button "Search" at bounding box center [516, 117] width 57 height 19
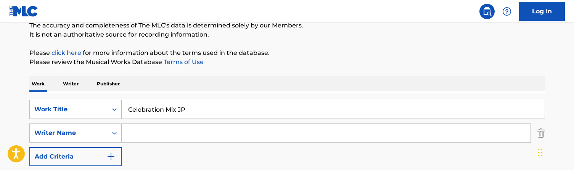
scroll to position [76, 0]
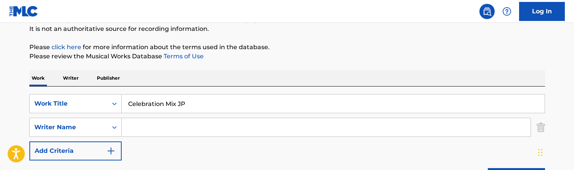
click at [162, 108] on input "Celebration Mix JP" at bounding box center [333, 104] width 423 height 18
paste input "ntury 001"
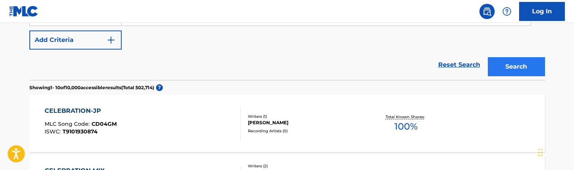
click at [525, 58] on button "Search" at bounding box center [516, 66] width 57 height 19
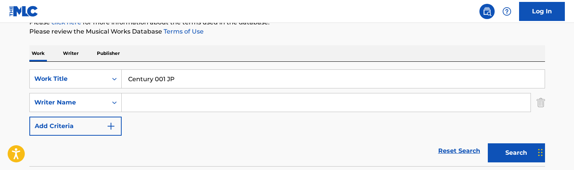
scroll to position [95, 0]
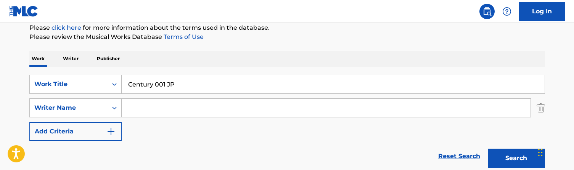
click at [183, 85] on input "Century 001 JP" at bounding box center [333, 84] width 423 height 18
paste input "DNB"
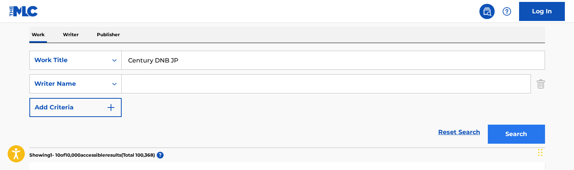
click at [522, 130] on button "Search" at bounding box center [516, 134] width 57 height 19
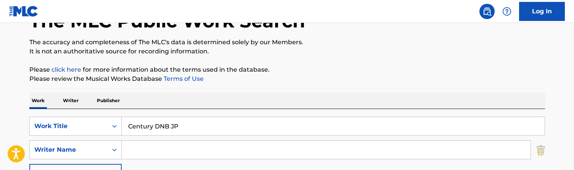
scroll to position [48, 0]
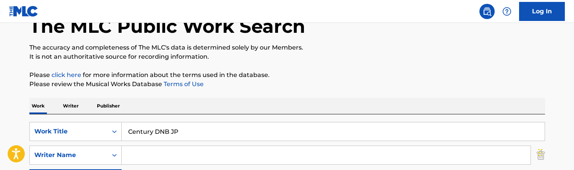
click at [188, 129] on input "Century DNB JP" at bounding box center [333, 131] width 423 height 18
paste input "No Perc"
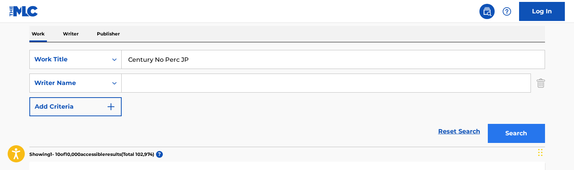
click at [504, 137] on button "Search" at bounding box center [516, 133] width 57 height 19
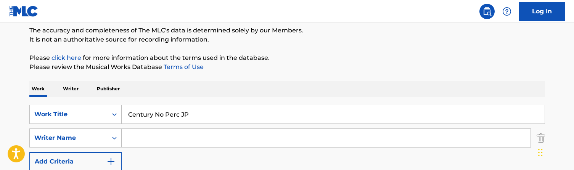
scroll to position [64, 0]
click at [153, 112] on input "Century No Perc JP" at bounding box center [333, 115] width 423 height 18
paste input "EO Brass"
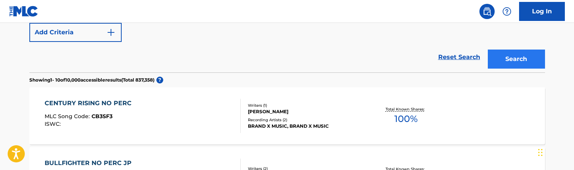
click at [509, 56] on button "Search" at bounding box center [516, 59] width 57 height 19
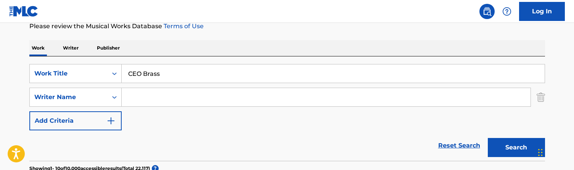
scroll to position [98, 0]
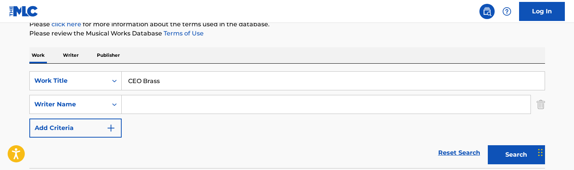
click at [146, 82] on input "CEO Brass" at bounding box center [333, 81] width 423 height 18
paste input "lass 2 JP"
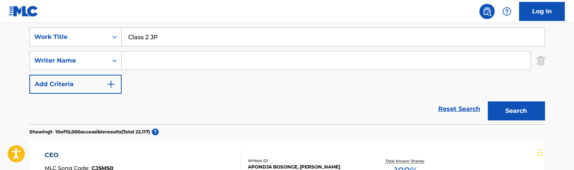
scroll to position [147, 0]
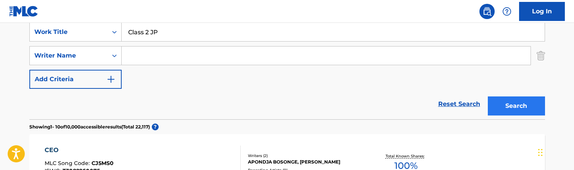
click at [505, 115] on button "Search" at bounding box center [516, 105] width 57 height 19
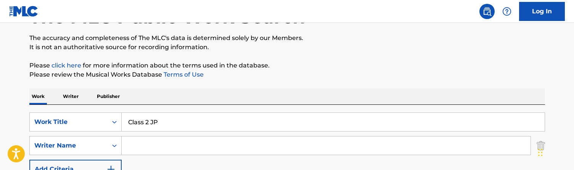
scroll to position [53, 0]
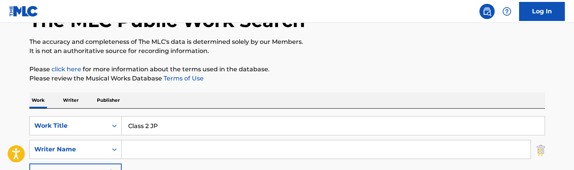
click at [151, 122] on input "Class 2 JP" at bounding box center [333, 126] width 423 height 18
paste input "ear Vision"
type input "Clear Vision JP"
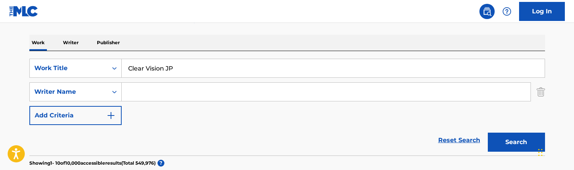
scroll to position [145, 0]
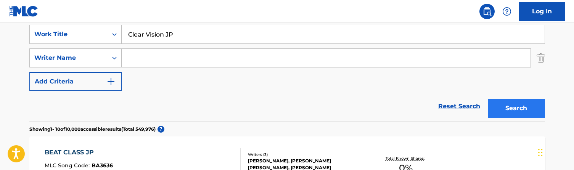
click at [506, 111] on button "Search" at bounding box center [516, 108] width 57 height 19
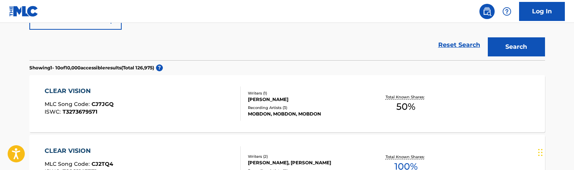
scroll to position [214, 0]
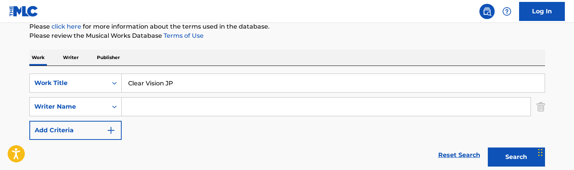
scroll to position [80, 0]
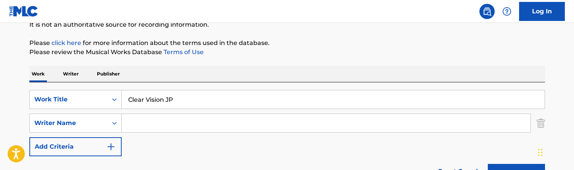
click at [171, 117] on input "Search Form" at bounding box center [326, 123] width 409 height 18
type input "[PERSON_NAME]"
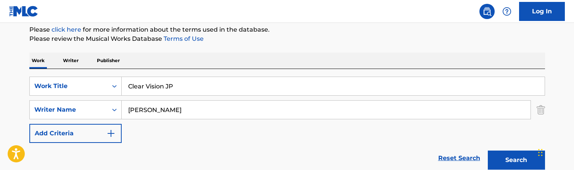
scroll to position [92, 0]
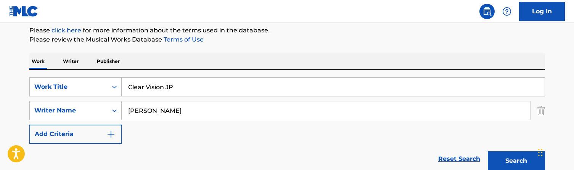
click at [174, 82] on input "Clear Vision JP" at bounding box center [333, 87] width 423 height 18
paste input "oud Puppets Ruff"
type input "Cloud Puppets Ruff JP"
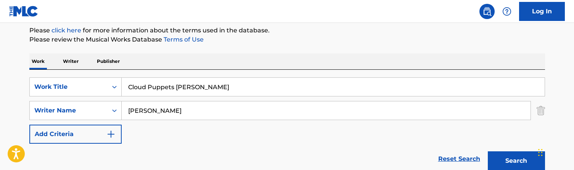
click at [153, 109] on input "[PERSON_NAME]" at bounding box center [326, 110] width 409 height 18
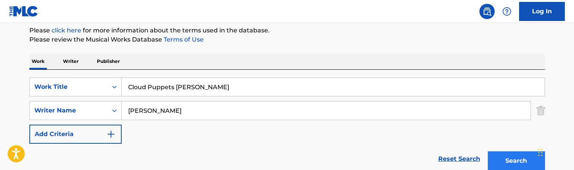
drag, startPoint x: 281, startPoint y: 116, endPoint x: 502, endPoint y: 163, distance: 226.1
click at [502, 163] on button "Search" at bounding box center [516, 160] width 57 height 19
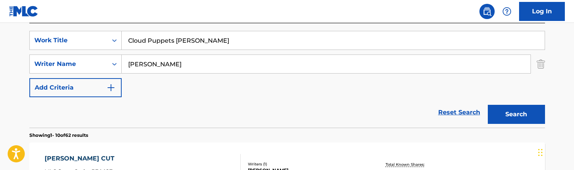
scroll to position [118, 0]
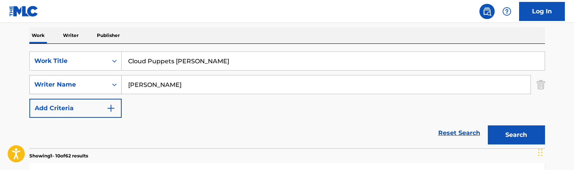
drag, startPoint x: 161, startPoint y: 88, endPoint x: 108, endPoint y: 76, distance: 54.7
click at [108, 76] on div "SearchWithCriteria29397b44-e160-44d9-a0e4-0cc3fbb26909 Writer Name atkins" at bounding box center [287, 84] width 516 height 19
click at [516, 135] on button "Search" at bounding box center [516, 134] width 57 height 19
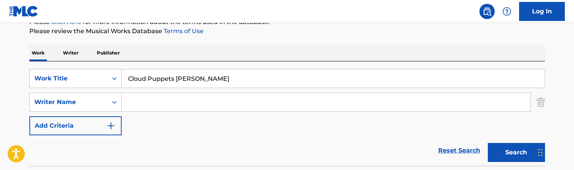
scroll to position [92, 0]
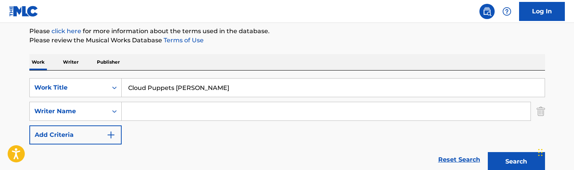
click at [172, 83] on input "Cloud Puppets Ruff JP" at bounding box center [333, 88] width 423 height 18
paste input "ookie Monster 2"
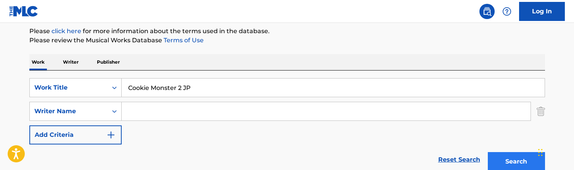
type input "Cookie Monster 2 JP"
click at [508, 158] on button "Search" at bounding box center [516, 161] width 57 height 19
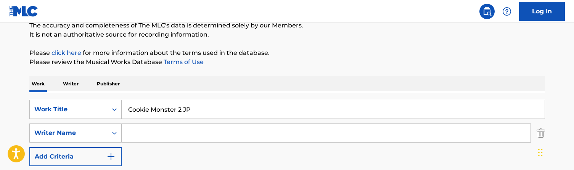
scroll to position [69, 0]
click at [149, 135] on input "Search Form" at bounding box center [326, 134] width 409 height 18
type input "[PERSON_NAME]"
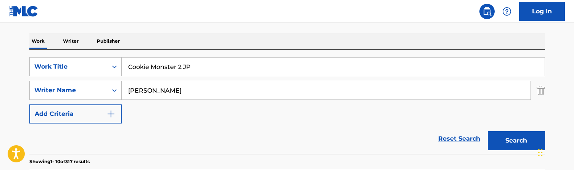
scroll to position [112, 0]
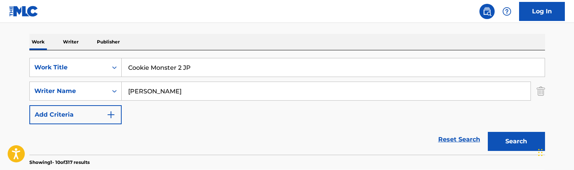
click at [170, 74] on input "Cookie Monster 2 JP" at bounding box center [333, 67] width 423 height 18
paste input "uld it Be 001"
type input "Could it Be 001 JP"
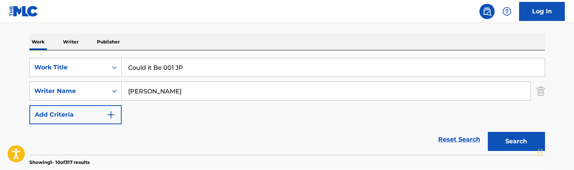
click at [516, 141] on button "Search" at bounding box center [516, 141] width 57 height 19
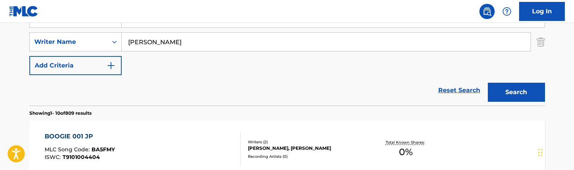
scroll to position [164, 0]
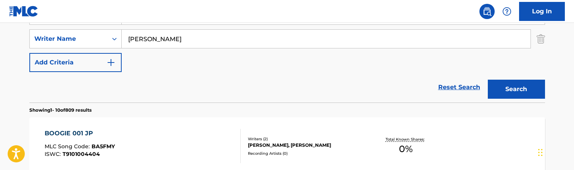
drag, startPoint x: 163, startPoint y: 42, endPoint x: 71, endPoint y: 22, distance: 93.9
click at [516, 89] on button "Search" at bounding box center [516, 89] width 57 height 19
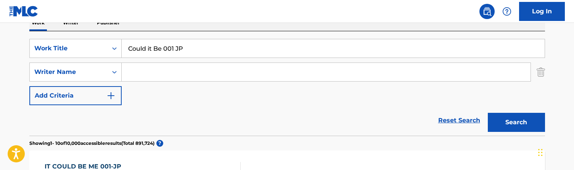
scroll to position [84, 0]
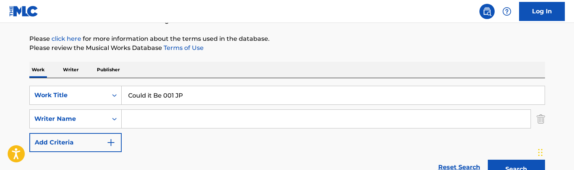
click at [175, 98] on input "Could it Be 001 JP" at bounding box center [333, 95] width 423 height 18
paste input "ntry Jack"
click at [516, 169] on button "Search" at bounding box center [516, 169] width 57 height 19
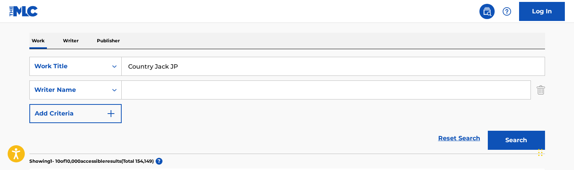
scroll to position [104, 0]
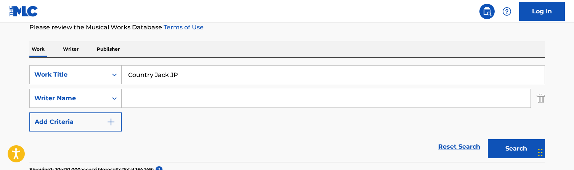
click at [170, 64] on div "SearchWithCriteriab54885f9-5b91-42c7-b045-2e50b856e23a Work Title Country Jack …" at bounding box center [287, 110] width 516 height 104
click at [161, 79] on input "Country Jack JP" at bounding box center [333, 75] width 423 height 18
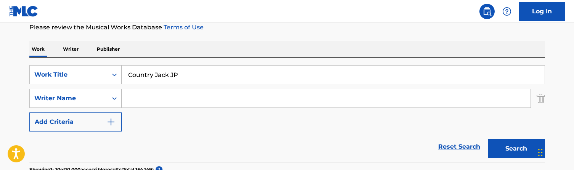
click at [161, 79] on input "Country Jack JP" at bounding box center [333, 75] width 423 height 18
paste input "rack Crunk Lov"
click at [516, 149] on button "Search" at bounding box center [516, 148] width 57 height 19
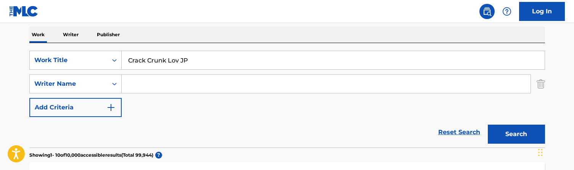
scroll to position [39, 0]
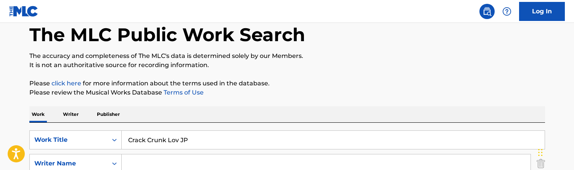
click at [157, 142] on input "Crack Crunk Lov JP" at bounding box center [333, 140] width 423 height 18
paste input "op Time"
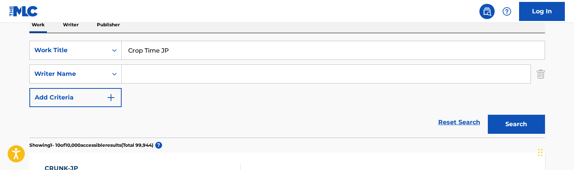
scroll to position [146, 0]
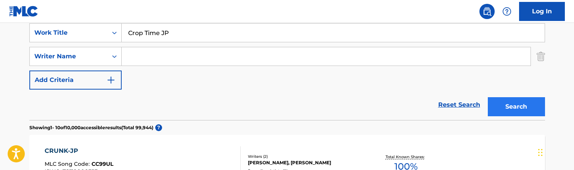
click at [508, 103] on button "Search" at bounding box center [516, 106] width 57 height 19
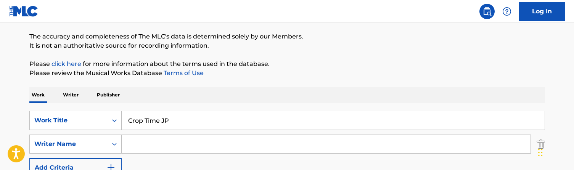
scroll to position [42, 0]
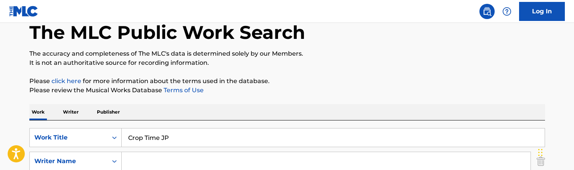
click at [156, 133] on input "Crop Time JP" at bounding box center [333, 138] width 423 height 18
paste input "ystal Light Mix"
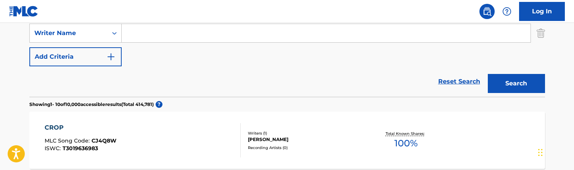
scroll to position [174, 0]
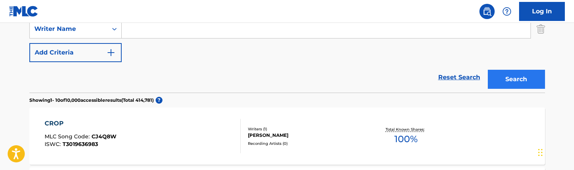
click at [517, 80] on button "Search" at bounding box center [516, 79] width 57 height 19
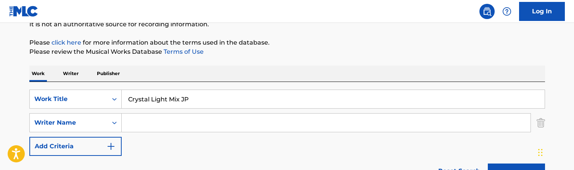
scroll to position [77, 0]
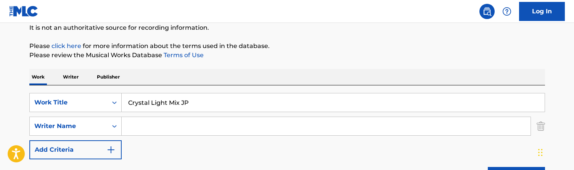
click at [162, 113] on div "SearchWithCriteriab54885f9-5b91-42c7-b045-2e50b856e23a Work Title Crystal Light…" at bounding box center [287, 126] width 516 height 66
click at [165, 106] on input "Crystal Light Mix JP" at bounding box center [333, 102] width 423 height 18
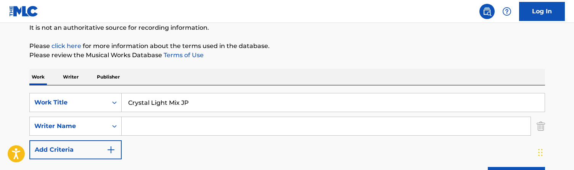
paste input "udis Dream DNB"
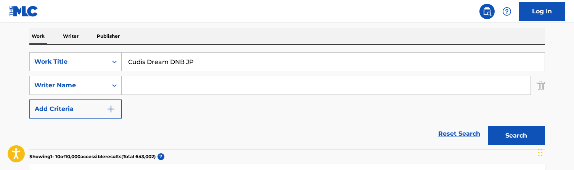
scroll to position [119, 0]
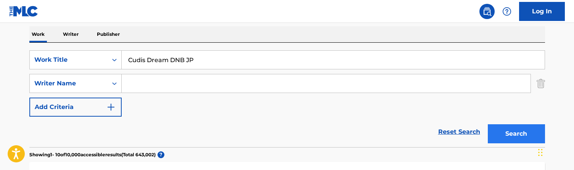
click at [511, 133] on button "Search" at bounding box center [516, 133] width 57 height 19
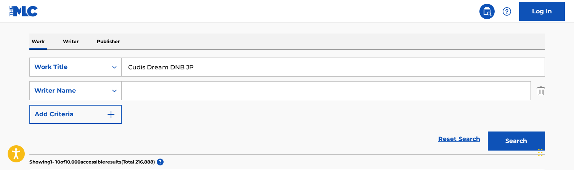
scroll to position [77, 0]
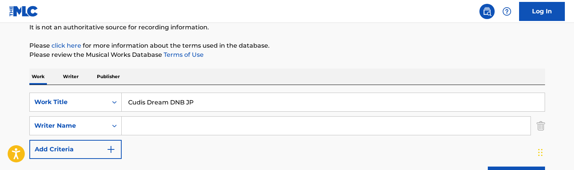
click at [155, 95] on input "Cudis Dream DNB JP" at bounding box center [333, 102] width 423 height 18
paste input "Search Form"
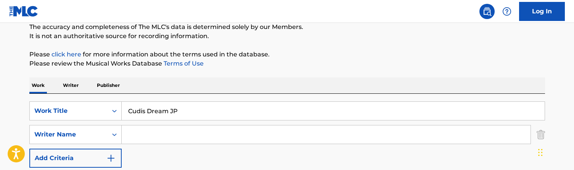
scroll to position [73, 0]
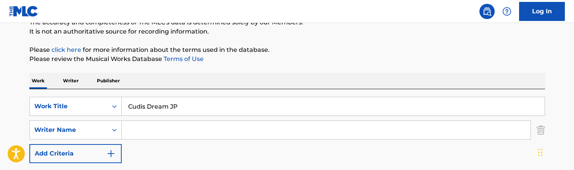
click at [178, 109] on input "Cudis Dream JP" at bounding box center [333, 106] width 423 height 18
paste input "No Perc"
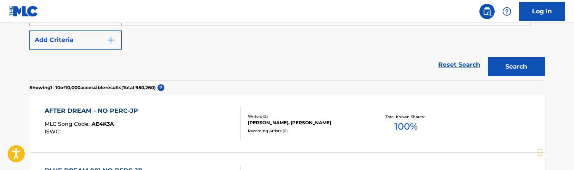
click at [514, 56] on div "Search" at bounding box center [514, 65] width 61 height 31
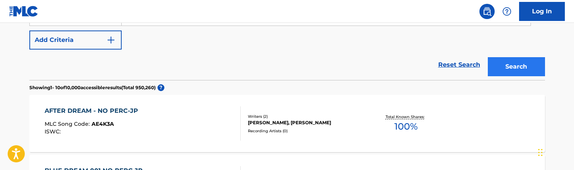
click at [508, 64] on button "Search" at bounding box center [516, 66] width 57 height 19
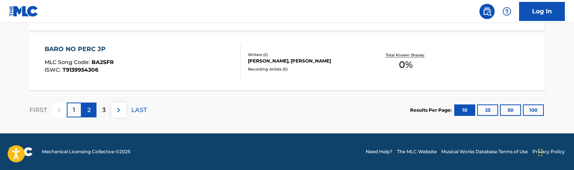
click at [90, 113] on p "2" at bounding box center [88, 110] width 3 height 9
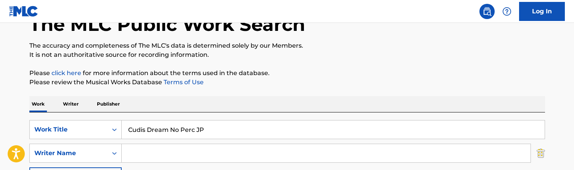
scroll to position [58, 0]
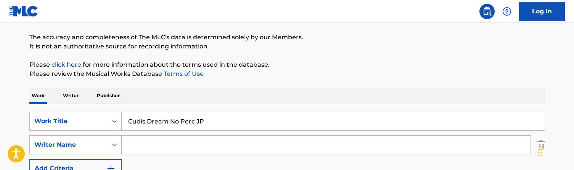
click at [183, 123] on input "Cudis Dream No Perc JP" at bounding box center [333, 121] width 423 height 18
paste input "Da Chronic Dre"
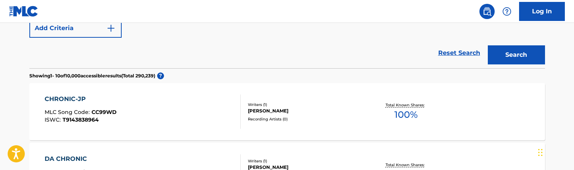
scroll to position [199, 0]
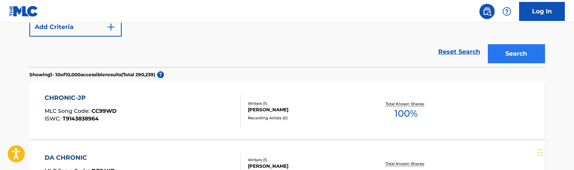
click at [516, 56] on button "Search" at bounding box center [516, 53] width 57 height 19
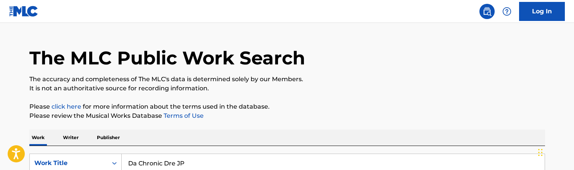
scroll to position [57, 0]
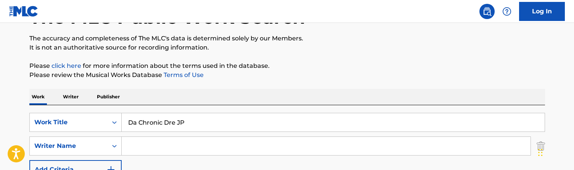
click at [181, 128] on input "Da Chronic Dre JP" at bounding box center [333, 122] width 423 height 18
paste input "nce To the Beat"
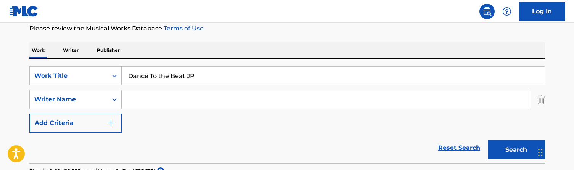
scroll to position [119, 0]
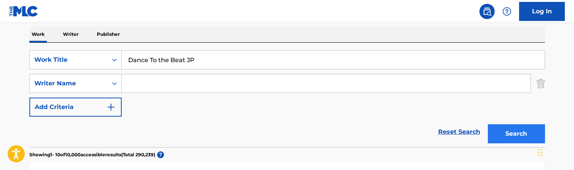
click at [511, 129] on button "Search" at bounding box center [516, 133] width 57 height 19
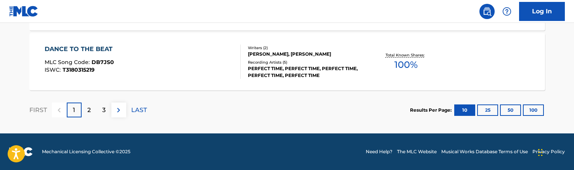
scroll to position [787, 0]
click at [90, 112] on p "2" at bounding box center [88, 110] width 3 height 9
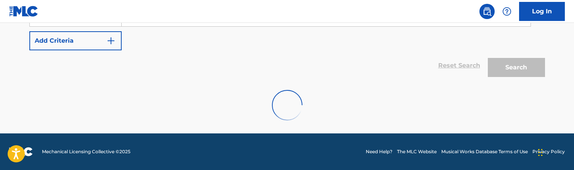
scroll to position [186, 0]
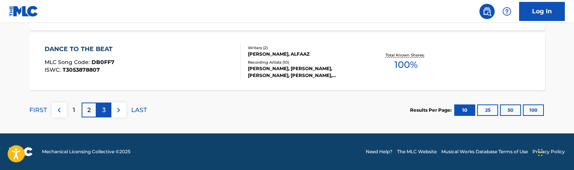
click at [99, 108] on div "3" at bounding box center [103, 110] width 15 height 15
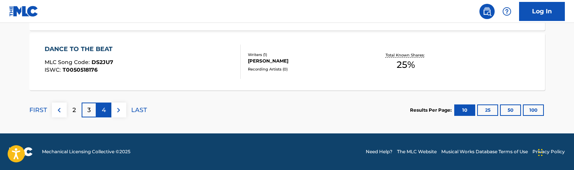
click at [107, 109] on div "4" at bounding box center [103, 110] width 15 height 15
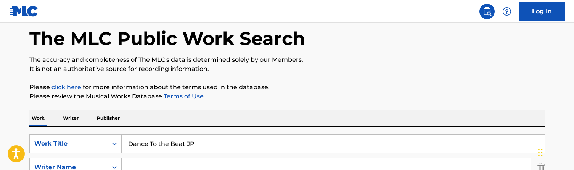
scroll to position [35, 0]
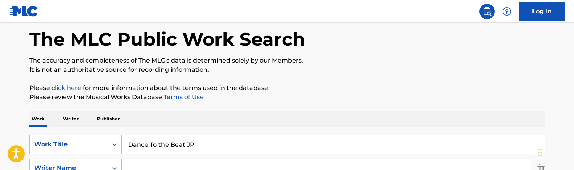
click at [152, 144] on input "Dance To the Beat JP" at bounding box center [333, 144] width 423 height 18
paste input "t Shizzle"
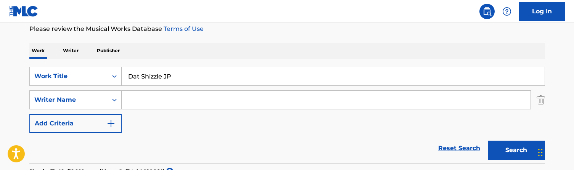
scroll to position [104, 0]
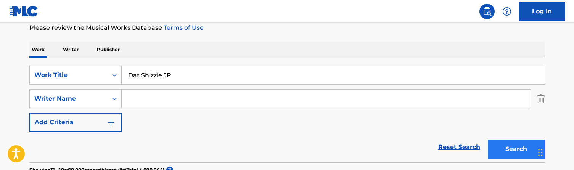
click at [506, 157] on button "Search" at bounding box center [516, 149] width 57 height 19
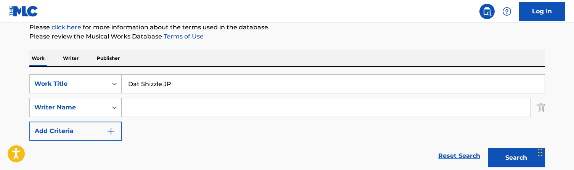
scroll to position [94, 0]
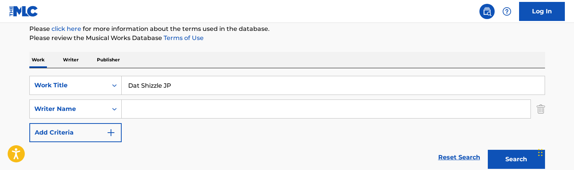
click at [160, 93] on input "Dat Shizzle JP" at bounding box center [333, 85] width 423 height 18
paste input "y Go By"
type input "Day Go By"
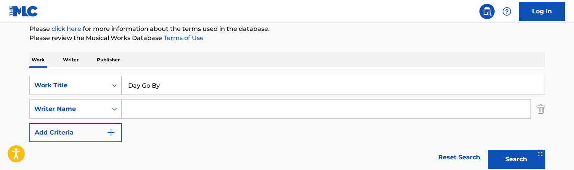
click at [150, 108] on input "Search Form" at bounding box center [326, 109] width 409 height 18
type input "[PERSON_NAME]"
click at [516, 159] on button "Search" at bounding box center [516, 159] width 57 height 19
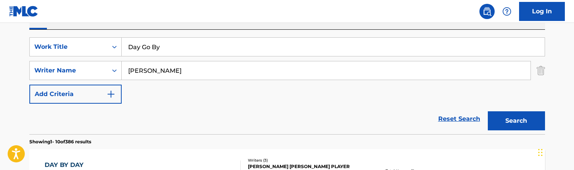
scroll to position [126, 0]
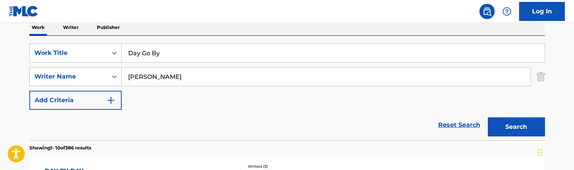
drag, startPoint x: 158, startPoint y: 77, endPoint x: 86, endPoint y: 73, distance: 72.2
click at [86, 73] on div "SearchWithCriteria29397b44-e160-44d9-a0e4-0cc3fbb26909 Writer Name atkins" at bounding box center [287, 76] width 516 height 19
click at [516, 127] on button "Search" at bounding box center [516, 126] width 57 height 19
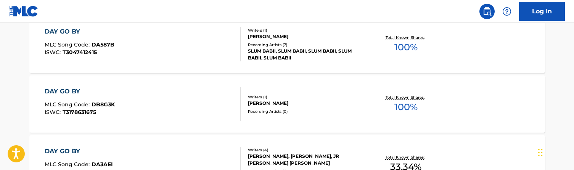
scroll to position [381, 0]
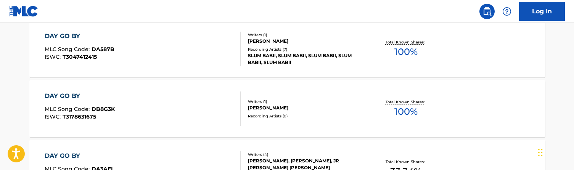
click at [190, 101] on div "DAY GO BY MLC Song Code : DB8G3K ISWC : T3178631675" at bounding box center [143, 109] width 196 height 34
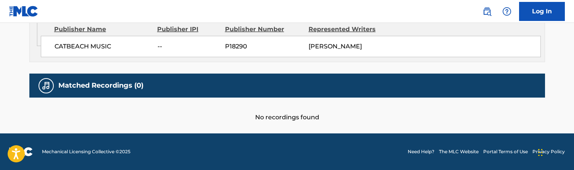
scroll to position [430, 0]
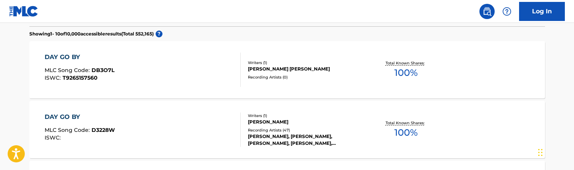
scroll to position [232, 0]
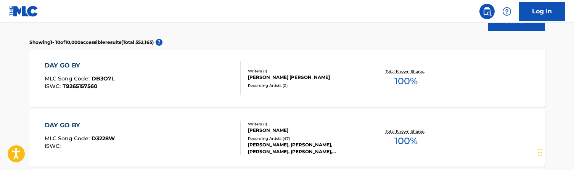
click at [190, 84] on div "DAY GO BY MLC Song Code : DB3O7L ISWC : T9265157560" at bounding box center [143, 78] width 196 height 34
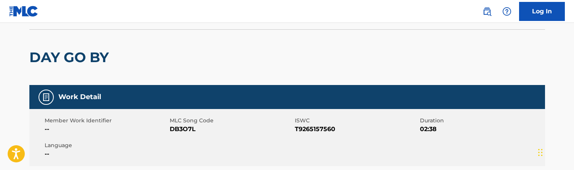
scroll to position [50, 0]
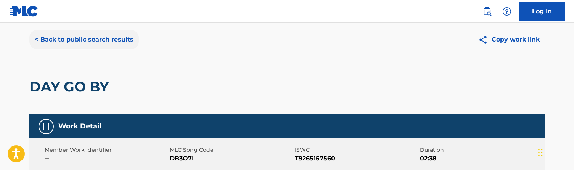
click at [89, 37] on button "< Back to public search results" at bounding box center [83, 39] width 109 height 19
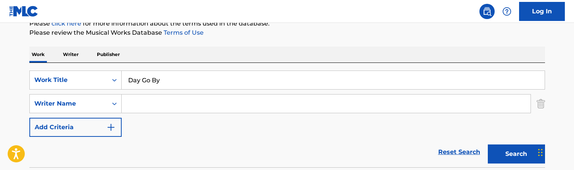
scroll to position [64, 0]
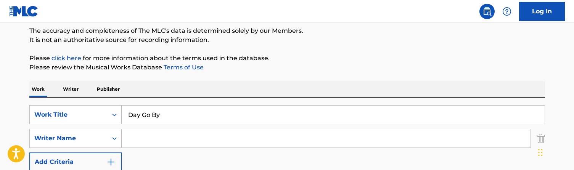
click at [161, 108] on input "Day Go By" at bounding box center [333, 115] width 423 height 18
paste input "z Of Our Lifez JP"
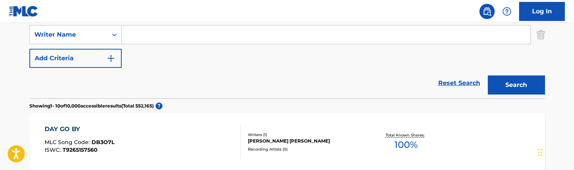
scroll to position [183, 0]
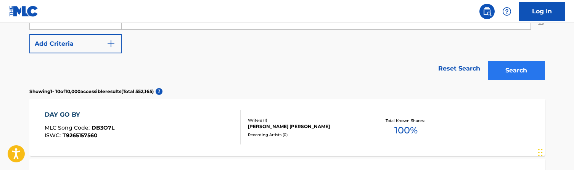
click at [506, 66] on button "Search" at bounding box center [516, 70] width 57 height 19
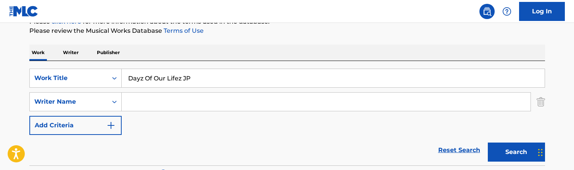
scroll to position [88, 0]
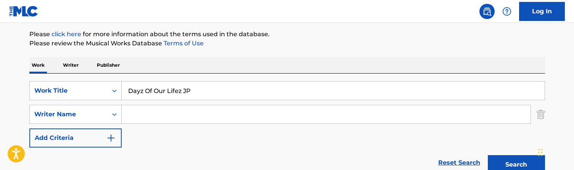
click at [160, 97] on input "Dayz Of Our Lifez JP" at bounding box center [333, 91] width 423 height 18
paste input "ebate"
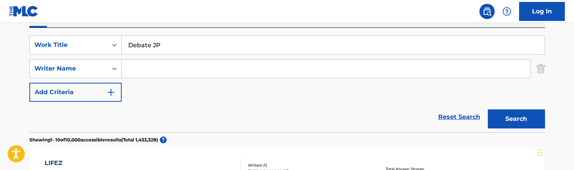
scroll to position [151, 0]
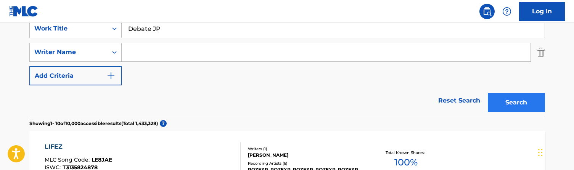
click at [514, 103] on button "Search" at bounding box center [516, 102] width 57 height 19
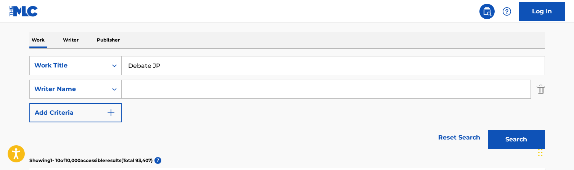
scroll to position [87, 0]
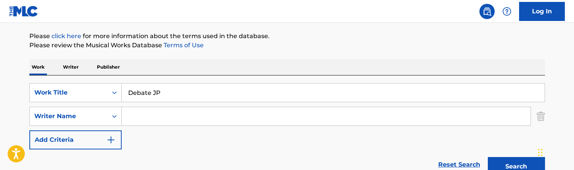
click at [163, 94] on input "Debate JP" at bounding box center [333, 93] width 423 height 18
paste input "ep Inside 001"
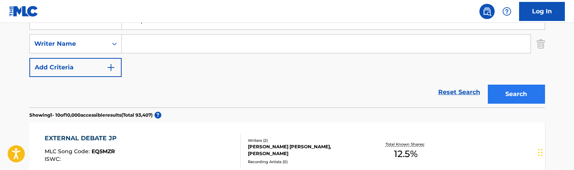
click at [500, 98] on button "Search" at bounding box center [516, 94] width 57 height 19
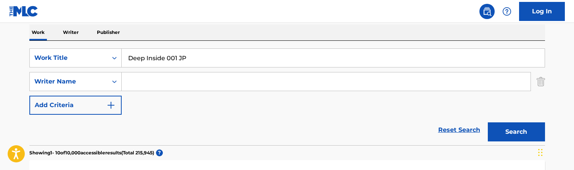
scroll to position [100, 0]
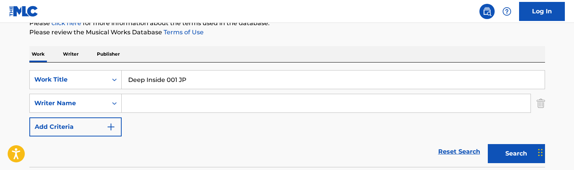
click at [177, 77] on input "Deep Inside 001 JP" at bounding box center [333, 80] width 423 height 18
paste input "Pockets"
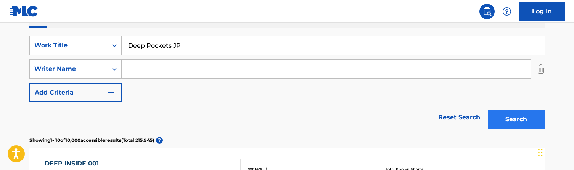
scroll to position [135, 0]
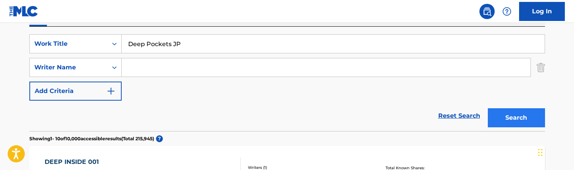
click at [516, 119] on button "Search" at bounding box center [516, 117] width 57 height 19
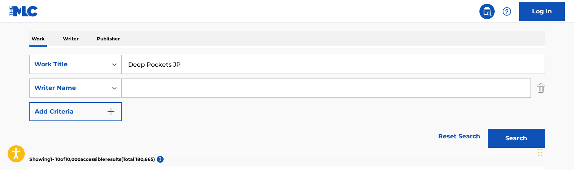
scroll to position [116, 0]
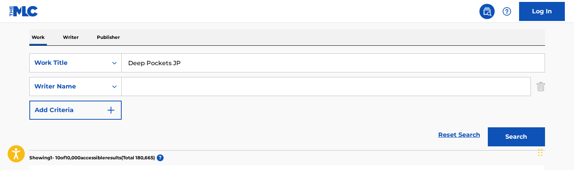
click at [182, 63] on input "Deep Pockets JP" at bounding box center [333, 63] width 423 height 18
paste input "mican"
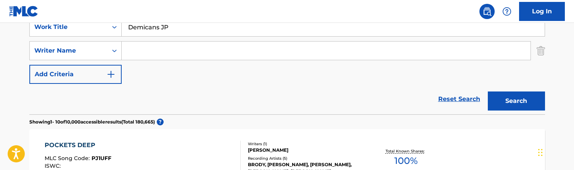
scroll to position [158, 0]
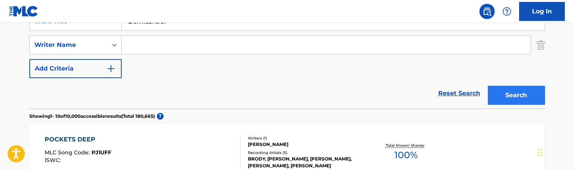
click at [523, 99] on button "Search" at bounding box center [516, 95] width 57 height 19
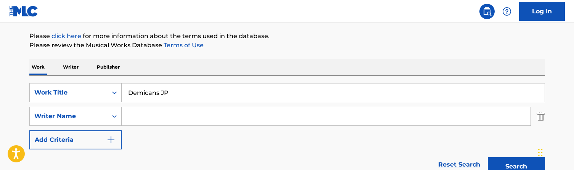
scroll to position [84, 0]
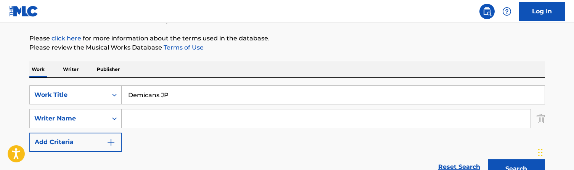
click at [158, 94] on input "Demicans JP" at bounding box center [333, 95] width 423 height 18
paste input "sire"
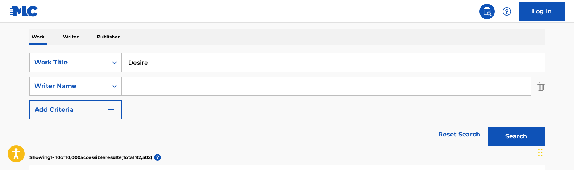
scroll to position [123, 0]
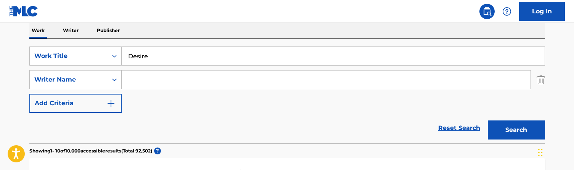
type input "Desire"
click at [152, 69] on div "SearchWithCriteriab54885f9-5b91-42c7-b045-2e50b856e23a Work Title Desire Search…" at bounding box center [287, 80] width 516 height 66
click at [150, 76] on input "Search Form" at bounding box center [326, 80] width 409 height 18
click at [516, 130] on button "Search" at bounding box center [516, 130] width 57 height 19
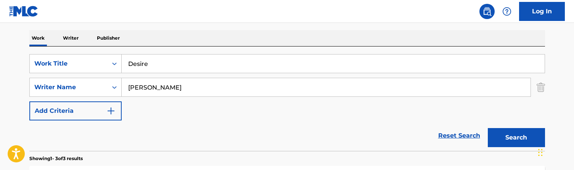
scroll to position [90, 0]
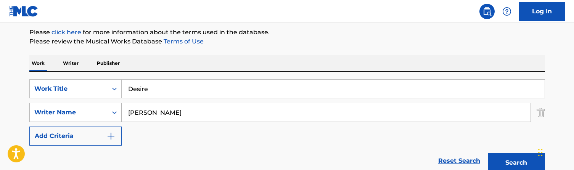
drag, startPoint x: 147, startPoint y: 111, endPoint x: 109, endPoint y: 105, distance: 38.7
click at [109, 105] on div "SearchWithCriteria29397b44-e160-44d9-a0e4-0cc3fbb26909 Writer Name atkins" at bounding box center [287, 112] width 516 height 19
type input "[PERSON_NAME]"
click at [516, 163] on button "Search" at bounding box center [516, 162] width 57 height 19
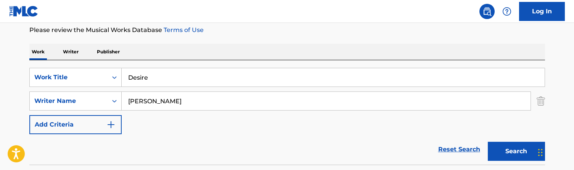
scroll to position [101, 0]
click at [162, 74] on input "Desire" at bounding box center [333, 78] width 423 height 18
paste input "tiny *"
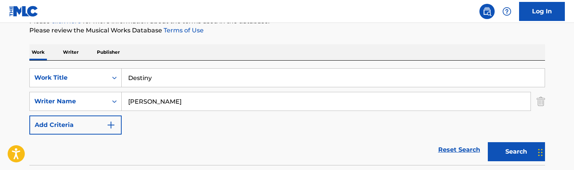
type input "Destiny"
drag, startPoint x: 156, startPoint y: 102, endPoint x: 61, endPoint y: 96, distance: 95.5
click at [61, 96] on div "SearchWithCriteria29397b44-e160-44d9-a0e4-0cc3fbb26909 Writer Name wilcox" at bounding box center [287, 101] width 516 height 19
click at [516, 152] on button "Search" at bounding box center [516, 151] width 57 height 19
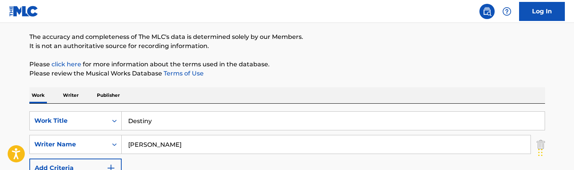
scroll to position [64, 0]
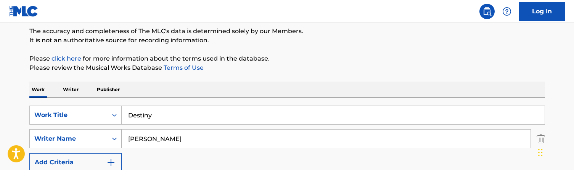
drag, startPoint x: 160, startPoint y: 138, endPoint x: 109, endPoint y: 135, distance: 50.8
click at [109, 135] on div "SearchWithCriteria29397b44-e160-44d9-a0e4-0cc3fbb26909 Writer Name atkins" at bounding box center [287, 138] width 516 height 19
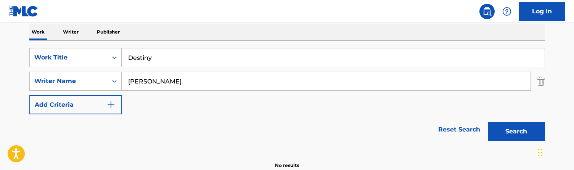
scroll to position [118, 0]
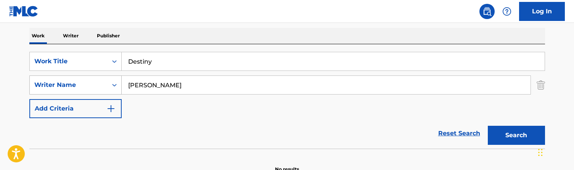
drag, startPoint x: 167, startPoint y: 83, endPoint x: 72, endPoint y: 82, distance: 94.6
click at [72, 82] on div "SearchWithCriteria29397b44-e160-44d9-a0e4-0cc3fbb26909 Writer Name ambrosius" at bounding box center [287, 85] width 516 height 19
click at [516, 135] on button "Search" at bounding box center [516, 135] width 57 height 19
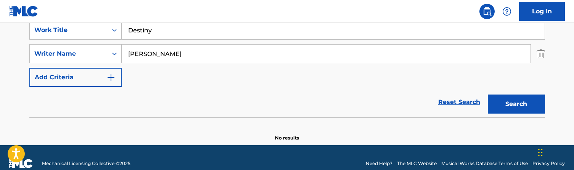
scroll to position [151, 0]
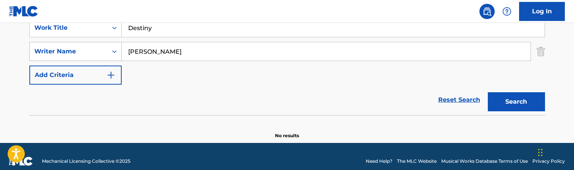
drag, startPoint x: 180, startPoint y: 54, endPoint x: 55, endPoint y: 51, distance: 124.4
click at [55, 51] on div "SearchWithCriteria29397b44-e160-44d9-a0e4-0cc3fbb26909 Writer Name hardwick" at bounding box center [287, 51] width 516 height 19
type input "harrold"
click at [516, 102] on button "Search" at bounding box center [516, 101] width 57 height 19
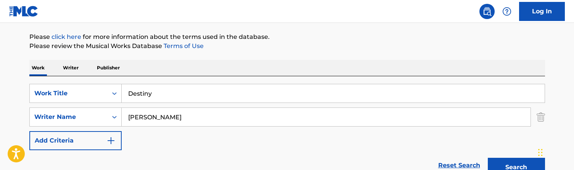
scroll to position [91, 0]
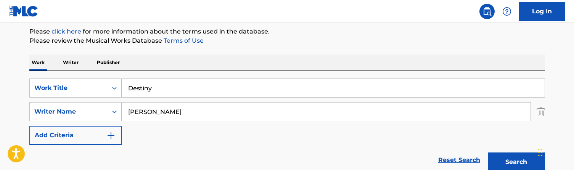
click at [161, 89] on input "Destiny" at bounding box center [333, 88] width 423 height 18
paste input "troit Red"
type input "Detroit Red"
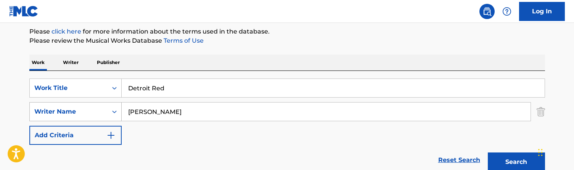
drag, startPoint x: 159, startPoint y: 111, endPoint x: 93, endPoint y: 111, distance: 65.6
click at [93, 111] on div "SearchWithCriteria29397b44-e160-44d9-a0e4-0cc3fbb26909 Writer Name harrold" at bounding box center [287, 111] width 516 height 19
type input "[PERSON_NAME]"
click at [516, 162] on button "Search" at bounding box center [516, 162] width 57 height 19
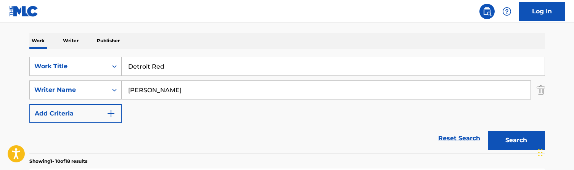
scroll to position [110, 0]
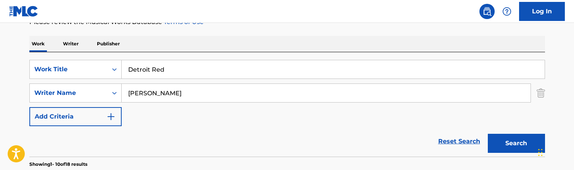
click at [157, 95] on input "[PERSON_NAME]" at bounding box center [326, 93] width 409 height 18
drag, startPoint x: 157, startPoint y: 95, endPoint x: 90, endPoint y: 80, distance: 69.6
click at [90, 80] on div "SearchWithCriteriab54885f9-5b91-42c7-b045-2e50b856e23a Work Title Detroit Red S…" at bounding box center [287, 93] width 516 height 66
click at [516, 143] on button "Search" at bounding box center [516, 143] width 57 height 19
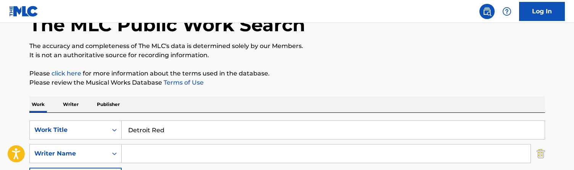
scroll to position [56, 0]
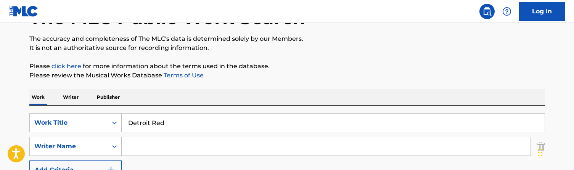
click at [166, 125] on input "Detroit Red" at bounding box center [333, 123] width 423 height 18
paste input "vil On Me"
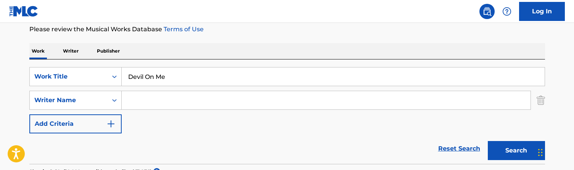
type input "Devil On Me"
click at [149, 98] on input "Search Form" at bounding box center [326, 100] width 409 height 18
click at [516, 151] on button "Search" at bounding box center [516, 150] width 57 height 19
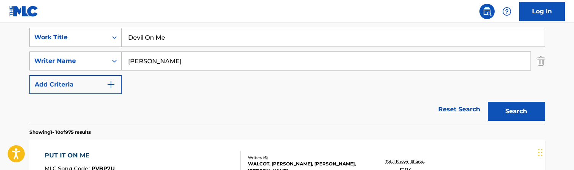
scroll to position [106, 0]
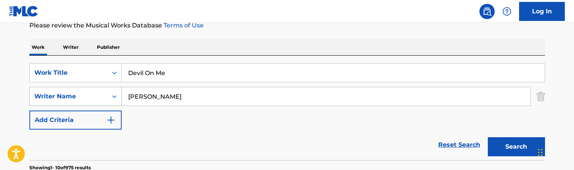
drag, startPoint x: 138, startPoint y: 99, endPoint x: 99, endPoint y: 92, distance: 39.9
click at [99, 92] on div "SearchWithCriteria29397b44-e160-44d9-a0e4-0cc3fbb26909 Writer Name atkins" at bounding box center [287, 96] width 516 height 19
type input "[PERSON_NAME]"
click at [516, 147] on button "Search" at bounding box center [516, 146] width 57 height 19
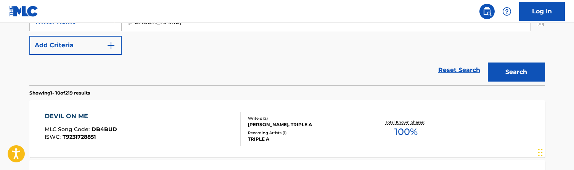
scroll to position [202, 0]
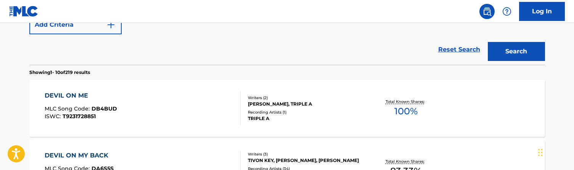
click at [176, 121] on div "DEVIL ON ME MLC Song Code : DB4BUD ISWC : T9231728851" at bounding box center [143, 108] width 196 height 34
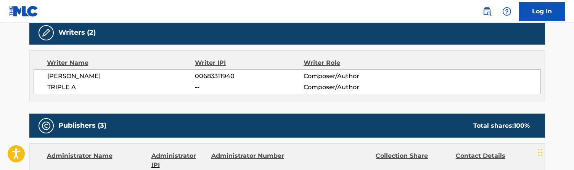
scroll to position [356, 0]
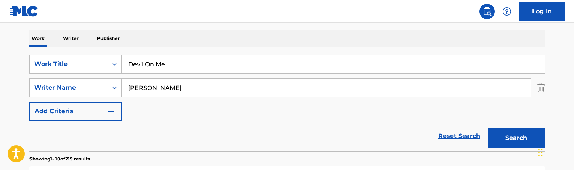
scroll to position [85, 0]
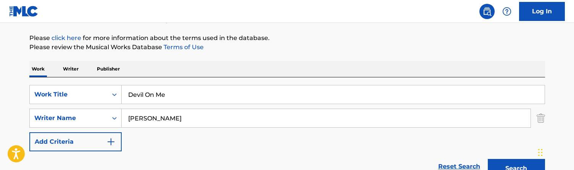
click at [159, 87] on input "Devil On Me" at bounding box center [333, 94] width 423 height 18
paste input "id you Dirty JP"
type input "Did you Dirty JP"
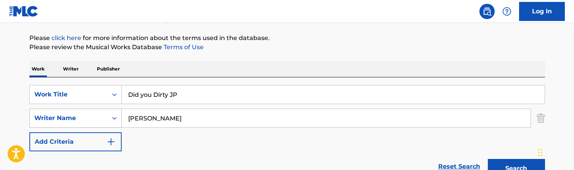
drag, startPoint x: 164, startPoint y: 121, endPoint x: 114, endPoint y: 110, distance: 51.2
click at [114, 110] on div "SearchWithCriteria29397b44-e160-44d9-a0e4-0cc3fbb26909 Writer Name brewster" at bounding box center [287, 118] width 516 height 19
click at [516, 169] on button "Search" at bounding box center [516, 168] width 57 height 19
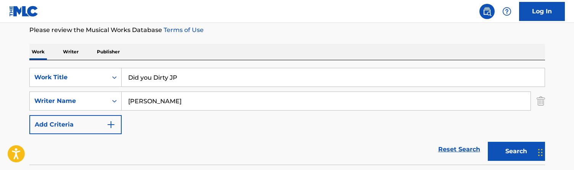
scroll to position [101, 0]
drag, startPoint x: 107, startPoint y: 101, endPoint x: 66, endPoint y: 95, distance: 41.2
click at [66, 95] on div "SearchWithCriteria29397b44-e160-44d9-a0e4-0cc3fbb26909 Writer Name atkins" at bounding box center [287, 101] width 516 height 19
type input "flythe"
click at [516, 152] on button "Search" at bounding box center [516, 151] width 57 height 19
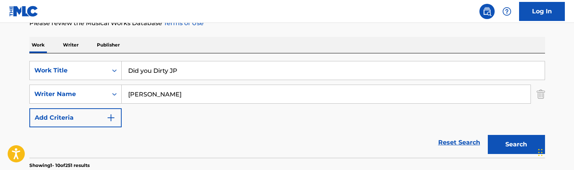
scroll to position [108, 0]
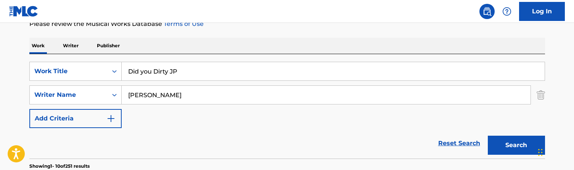
click at [182, 69] on input "Did you Dirty JP" at bounding box center [333, 71] width 423 height 18
paste input "rty Gurl"
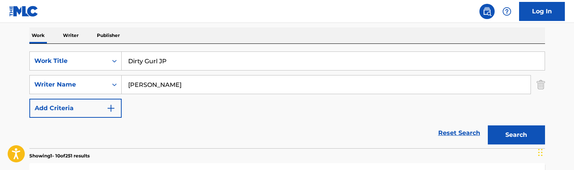
type input "Dirty Gurl JP"
drag, startPoint x: 156, startPoint y: 88, endPoint x: 82, endPoint y: 70, distance: 76.3
click at [82, 70] on div "SearchWithCriteriab54885f9-5b91-42c7-b045-2e50b856e23a Work Title Dirty Gurl JP…" at bounding box center [287, 84] width 516 height 66
click at [516, 135] on button "Search" at bounding box center [516, 134] width 57 height 19
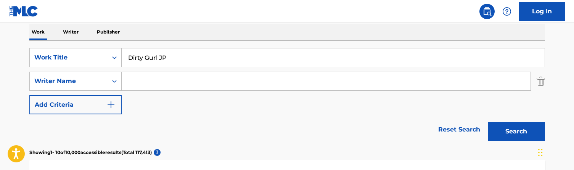
scroll to position [113, 0]
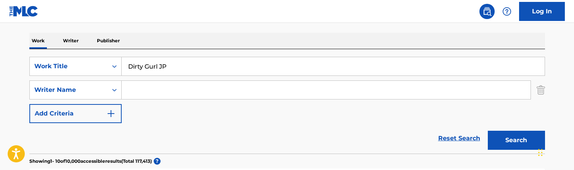
click at [164, 63] on input "Dirty Gurl JP" at bounding box center [333, 66] width 423 height 18
paste input "ont Kill Me"
click at [516, 140] on button "Search" at bounding box center [516, 140] width 57 height 19
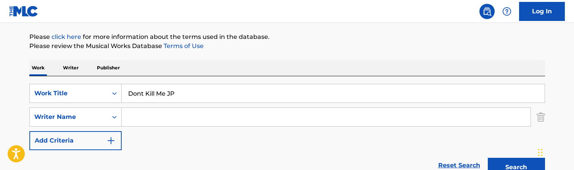
scroll to position [84, 0]
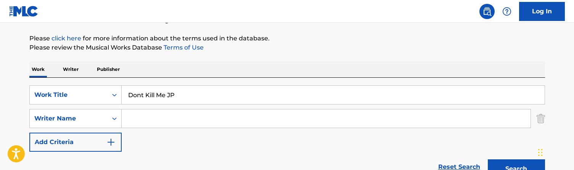
click at [156, 92] on input "Dont Kill Me JP" at bounding box center [333, 95] width 423 height 18
paste input "Don’t worry about me"
click at [156, 92] on input "Dont Kill Don’t worry about me JP" at bounding box center [333, 95] width 423 height 18
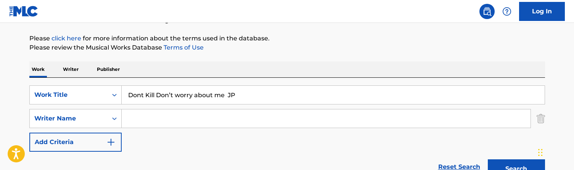
click at [156, 92] on input "Dont Kill Don’t worry about me JP" at bounding box center [333, 95] width 423 height 18
paste input "’t worry about me"
type input "Don’t worry about me"
click at [516, 169] on button "Search" at bounding box center [516, 168] width 57 height 19
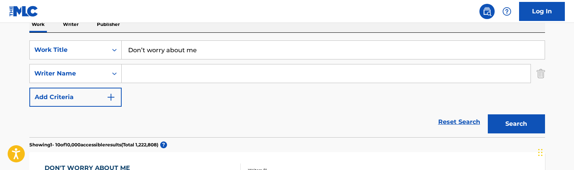
scroll to position [123, 0]
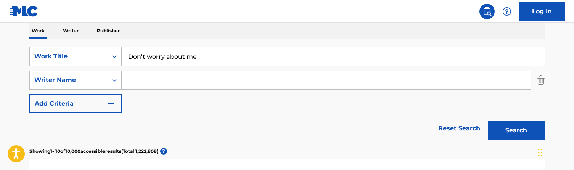
click at [162, 87] on input "Search Form" at bounding box center [326, 80] width 409 height 18
type input "[PERSON_NAME]"
click at [516, 130] on button "Search" at bounding box center [516, 130] width 57 height 19
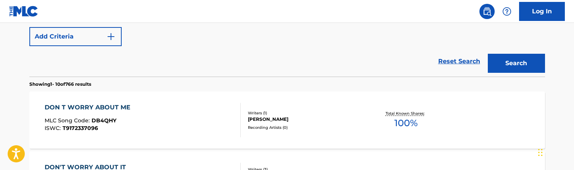
scroll to position [191, 0]
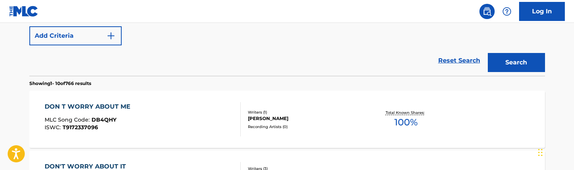
click at [196, 120] on div "DON T WORRY ABOUT ME MLC Song Code : DB4QHY ISWC : T9172337096" at bounding box center [143, 119] width 196 height 34
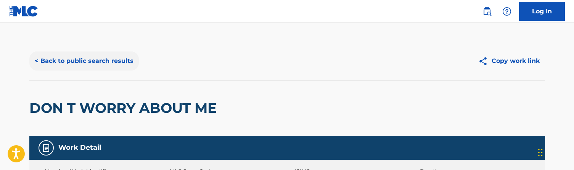
click at [80, 60] on button "< Back to public search results" at bounding box center [83, 60] width 109 height 19
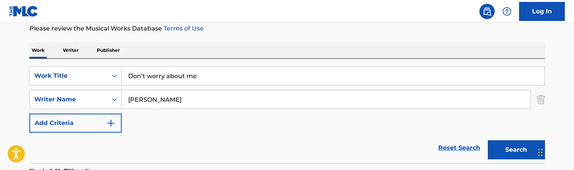
scroll to position [94, 0]
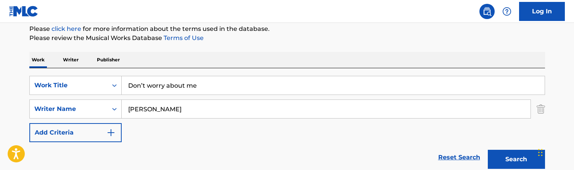
click at [177, 86] on input "Don’t worry about me" at bounding box center [333, 85] width 423 height 18
paste input "re's Day 2 JP"
type input "Dre's Day 2 JP"
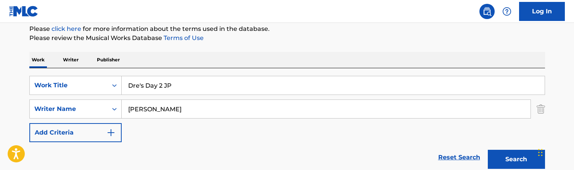
drag, startPoint x: 154, startPoint y: 108, endPoint x: 106, endPoint y: 95, distance: 49.4
click at [106, 95] on div "SearchWithCriteriab54885f9-5b91-42c7-b045-2e50b856e23a Work Title Dre's Day 2 J…" at bounding box center [287, 109] width 516 height 66
click at [516, 159] on button "Search" at bounding box center [516, 159] width 57 height 19
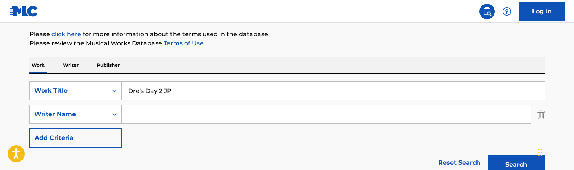
scroll to position [92, 0]
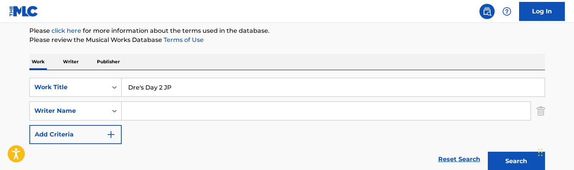
click at [175, 86] on input "Dre's Day 2 JP" at bounding box center [333, 87] width 423 height 18
paste input "izzy Dru"
click at [516, 161] on button "Search" at bounding box center [516, 161] width 57 height 19
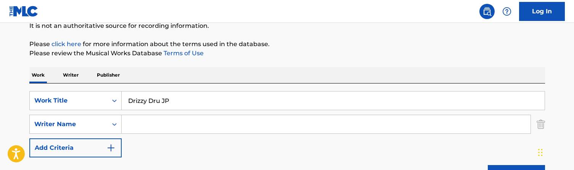
scroll to position [80, 0]
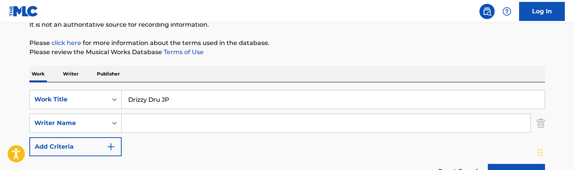
click at [178, 104] on input "Drizzy Dru JP" at bounding box center [333, 99] width 423 height 18
drag, startPoint x: 178, startPoint y: 104, endPoint x: 162, endPoint y: 107, distance: 15.8
click at [162, 107] on input "Drizzy Dru JP" at bounding box center [333, 99] width 423 height 18
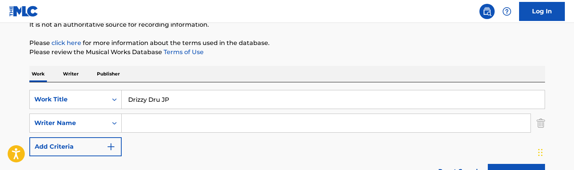
paste input "op a Cannon"
type input "Drop a Cannon"
click at [155, 122] on input "Search Form" at bounding box center [326, 123] width 409 height 18
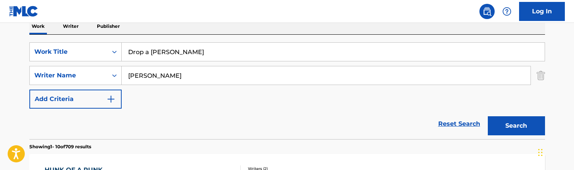
scroll to position [124, 0]
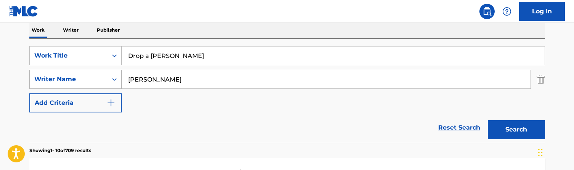
drag, startPoint x: 165, startPoint y: 80, endPoint x: 87, endPoint y: 72, distance: 78.9
click at [87, 72] on div "SearchWithCriteria29397b44-e160-44d9-a0e4-0cc3fbb26909 Writer Name atkins" at bounding box center [287, 79] width 516 height 19
type input "triple"
click at [516, 130] on button "Search" at bounding box center [516, 129] width 57 height 19
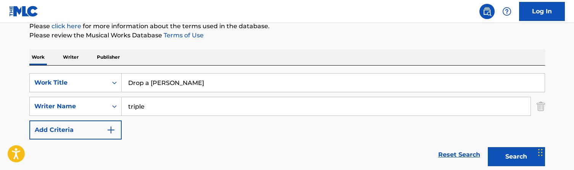
scroll to position [96, 0]
drag, startPoint x: 151, startPoint y: 104, endPoint x: 103, endPoint y: 101, distance: 48.9
click at [103, 101] on div "SearchWithCriteria29397b44-e160-44d9-a0e4-0cc3fbb26909 Writer Name triple" at bounding box center [287, 106] width 516 height 19
click at [516, 157] on button "Search" at bounding box center [516, 157] width 57 height 19
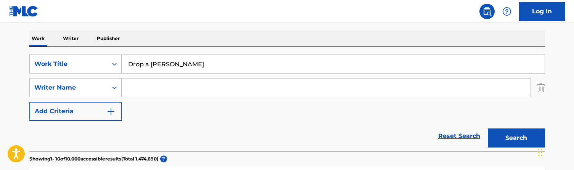
scroll to position [105, 0]
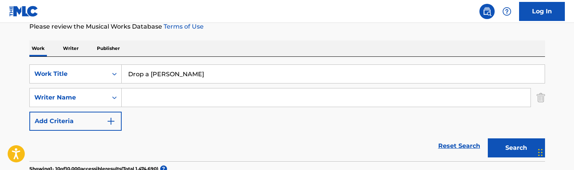
click at [173, 76] on input "Drop a Cannon" at bounding box center [333, 74] width 423 height 18
paste input "urty World"
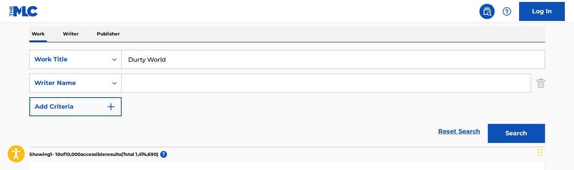
scroll to position [121, 0]
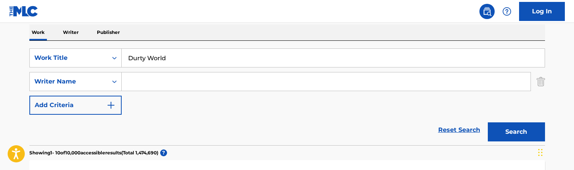
type input "Durty World"
click at [170, 75] on input "Search Form" at bounding box center [326, 81] width 409 height 18
type input "[PERSON_NAME]"
click at [516, 132] on button "Search" at bounding box center [516, 131] width 57 height 19
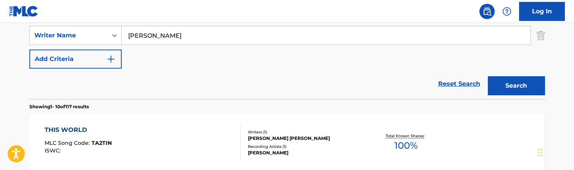
scroll to position [170, 0]
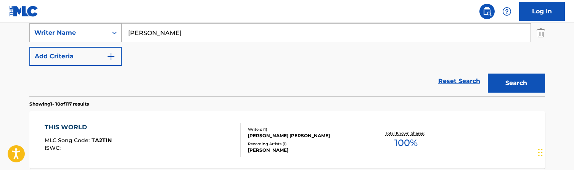
drag, startPoint x: 156, startPoint y: 32, endPoint x: 85, endPoint y: 32, distance: 70.2
click at [85, 32] on div "SearchWithCriteria29397b44-e160-44d9-a0e4-0cc3fbb26909 Writer Name atkins" at bounding box center [287, 32] width 516 height 19
click at [516, 83] on button "Search" at bounding box center [516, 83] width 57 height 19
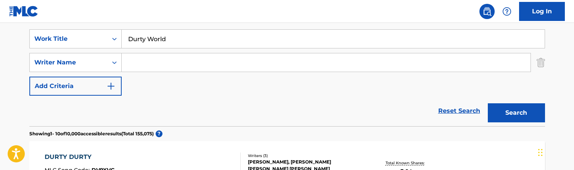
scroll to position [133, 0]
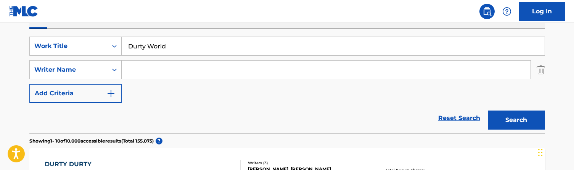
click at [194, 51] on input "Durty World" at bounding box center [333, 46] width 423 height 18
paste input "ye by the gun 2 JP"
click at [516, 120] on button "Search" at bounding box center [516, 120] width 57 height 19
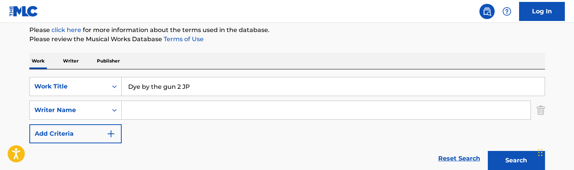
scroll to position [93, 0]
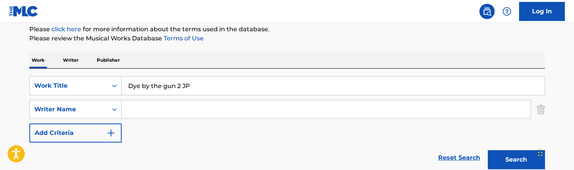
click at [146, 86] on input "Dye by the gun 2 JP" at bounding box center [333, 86] width 423 height 18
paste input "Easy Go Easy Come Revise"
click at [516, 160] on button "Search" at bounding box center [516, 159] width 57 height 19
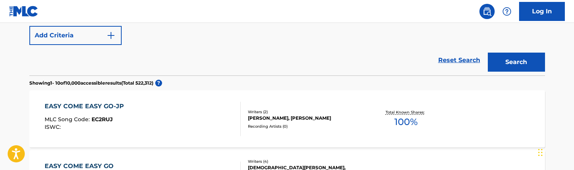
scroll to position [235, 0]
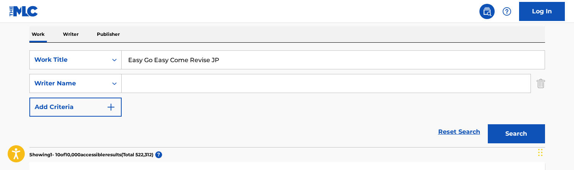
click at [516, 134] on button "Search" at bounding box center [516, 133] width 57 height 19
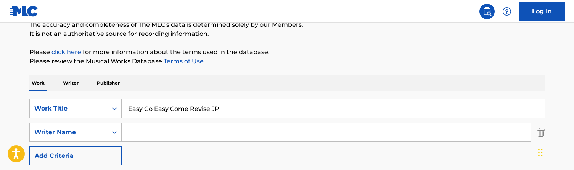
scroll to position [70, 0]
click at [183, 106] on input "Easy Go Easy Come Revise JP" at bounding box center [333, 109] width 423 height 18
paste input "cho 002"
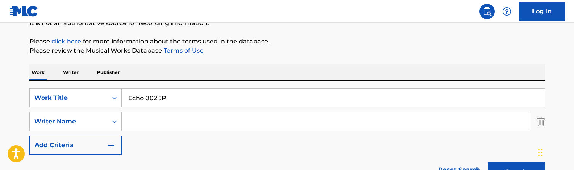
scroll to position [72, 0]
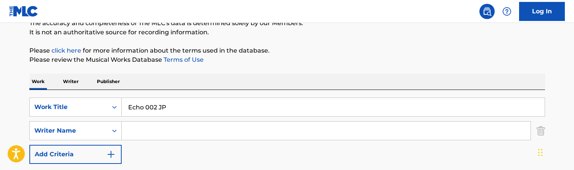
click at [175, 109] on input "Echo 002 JP" at bounding box center [333, 107] width 423 height 18
paste input "ezy"
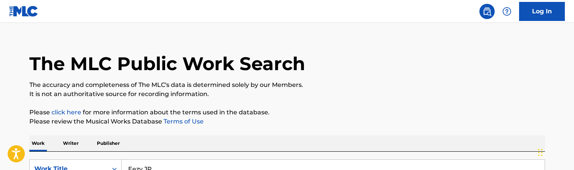
scroll to position [74, 0]
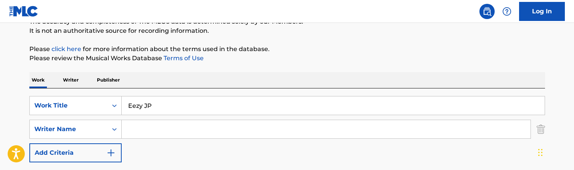
click at [160, 106] on input "Eezy JP" at bounding box center [333, 105] width 423 height 18
paste input "lephant in the room"
type input "Elephant in the room"
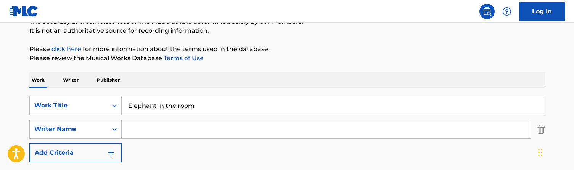
click at [153, 129] on input "Search Form" at bounding box center [326, 129] width 409 height 18
type input "[PERSON_NAME]"
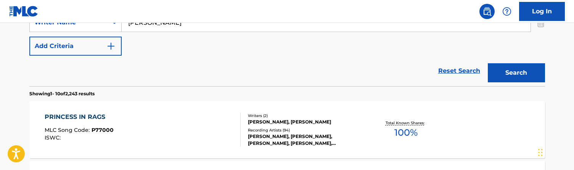
scroll to position [181, 0]
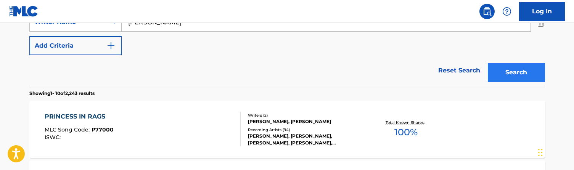
click at [508, 64] on button "Search" at bounding box center [516, 72] width 57 height 19
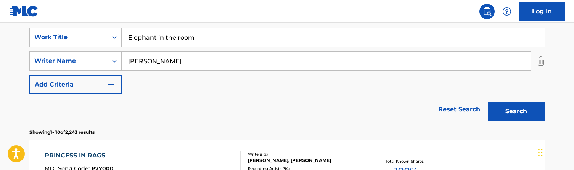
scroll to position [135, 0]
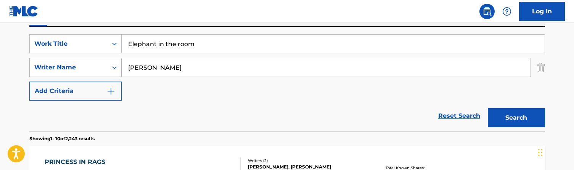
drag, startPoint x: 122, startPoint y: 72, endPoint x: 90, endPoint y: 71, distance: 32.1
click at [90, 71] on div "SearchWithCriteria29397b44-e160-44d9-a0e4-0cc3fbb26909 Writer Name atkins" at bounding box center [287, 67] width 516 height 19
click at [516, 118] on button "Search" at bounding box center [516, 117] width 57 height 19
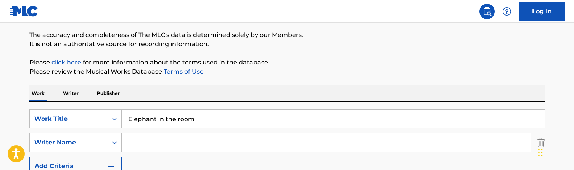
scroll to position [68, 0]
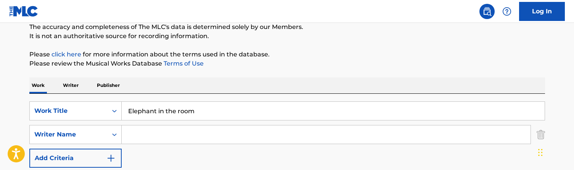
click at [143, 136] on input "Search Form" at bounding box center [326, 134] width 409 height 18
type input "[PERSON_NAME]"
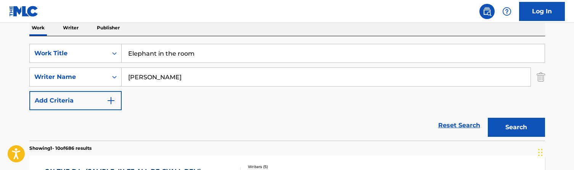
scroll to position [119, 0]
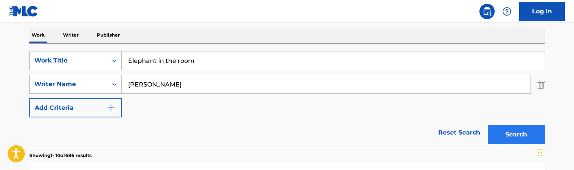
click at [516, 133] on button "Search" at bounding box center [516, 134] width 57 height 19
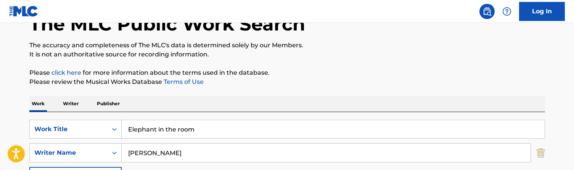
scroll to position [55, 0]
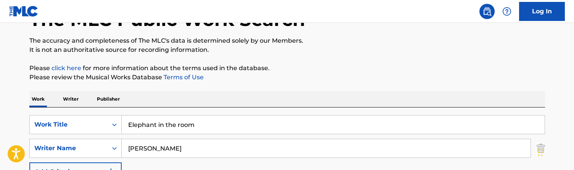
click at [174, 127] on input "Elephant in the room" at bounding box center [333, 125] width 423 height 18
paste input "quation"
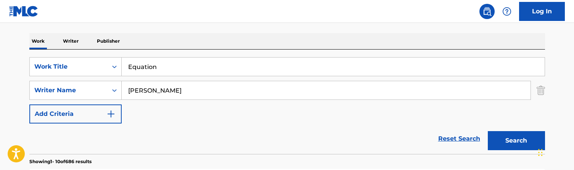
scroll to position [123, 0]
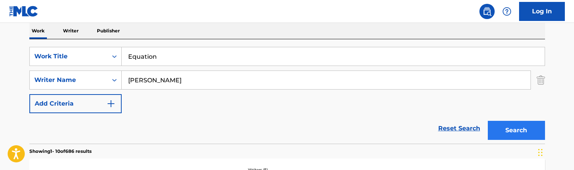
type input "Equation"
click at [514, 135] on button "Search" at bounding box center [516, 130] width 57 height 19
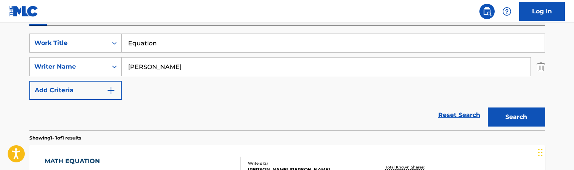
scroll to position [117, 0]
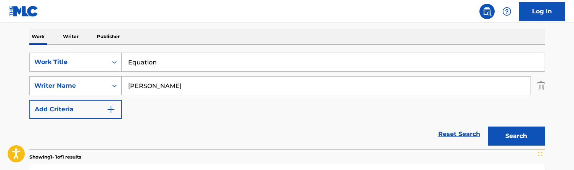
drag, startPoint x: 156, startPoint y: 88, endPoint x: 103, endPoint y: 77, distance: 54.1
click at [103, 77] on div "SearchWithCriteria29397b44-e160-44d9-a0e4-0cc3fbb26909 Writer Name wilcox" at bounding box center [287, 85] width 516 height 19
type input "[PERSON_NAME]"
click at [516, 136] on button "Search" at bounding box center [516, 136] width 57 height 19
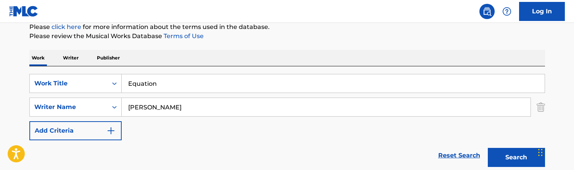
scroll to position [90, 0]
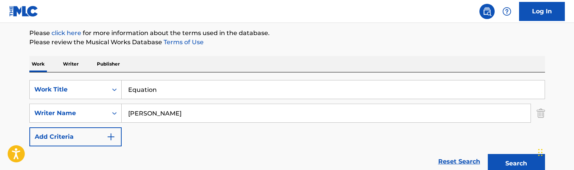
click at [165, 92] on input "Equation" at bounding box center [333, 89] width 423 height 18
paste input "uro Swag 1 JP"
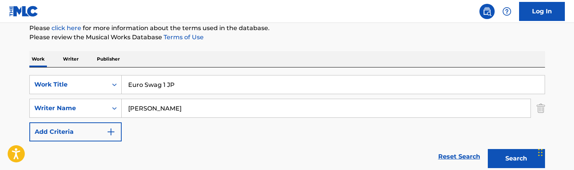
scroll to position [95, 0]
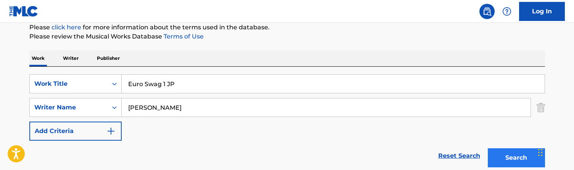
type input "Euro Swag 1 JP"
click at [500, 155] on button "Search" at bounding box center [516, 157] width 57 height 19
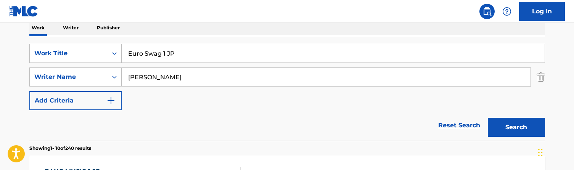
scroll to position [114, 0]
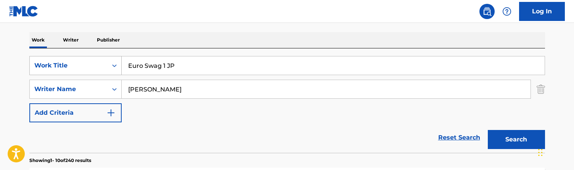
drag, startPoint x: 160, startPoint y: 87, endPoint x: 102, endPoint y: 74, distance: 59.4
click at [102, 74] on div "SearchWithCriteriab54885f9-5b91-42c7-b045-2e50b856e23a Work Title Euro Swag 1 J…" at bounding box center [287, 89] width 516 height 66
click at [516, 140] on button "Search" at bounding box center [516, 139] width 57 height 19
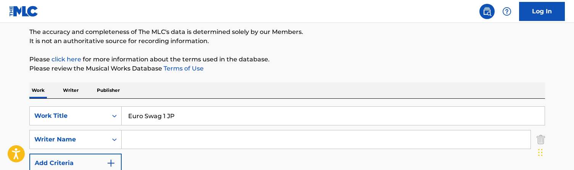
scroll to position [66, 0]
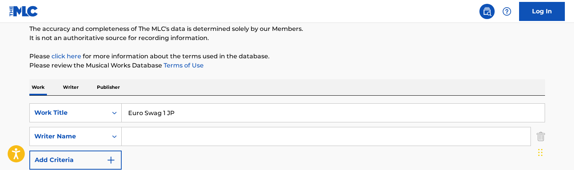
click at [171, 119] on input "Euro Swag 1 JP" at bounding box center [333, 113] width 423 height 18
paste input "Feel Good Music 00"
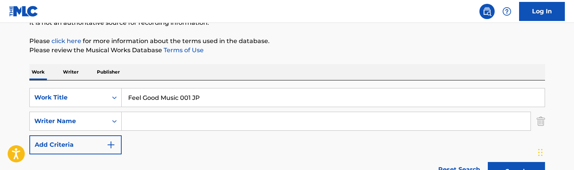
scroll to position [87, 0]
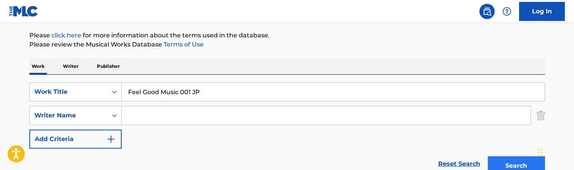
click at [508, 160] on button "Search" at bounding box center [516, 165] width 57 height 19
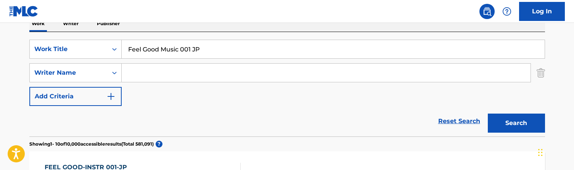
scroll to position [90, 0]
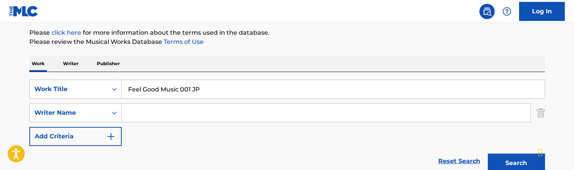
click at [156, 96] on input "Feel Good Music 001 JP" at bounding box center [333, 89] width 423 height 18
paste input "the beat"
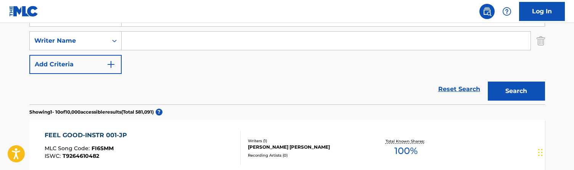
scroll to position [169, 0]
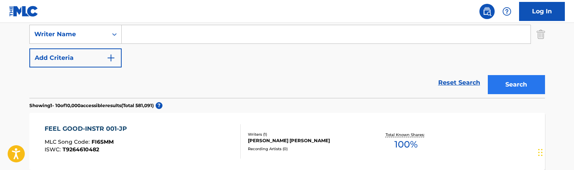
click at [525, 87] on button "Search" at bounding box center [516, 84] width 57 height 19
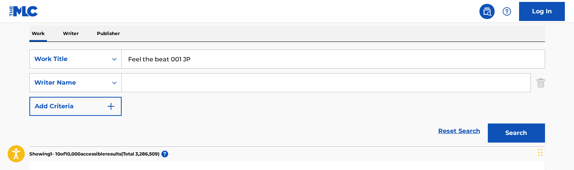
scroll to position [91, 0]
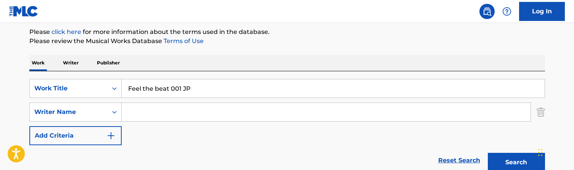
click at [153, 84] on input "Feel the beat 001 JP" at bounding box center [333, 88] width 423 height 18
paste input "Groove"
click at [516, 162] on button "Search" at bounding box center [516, 162] width 57 height 19
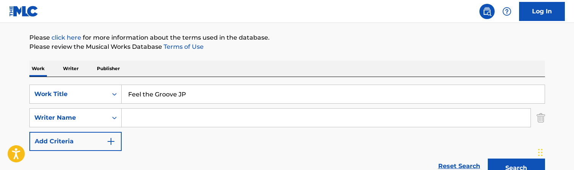
scroll to position [98, 0]
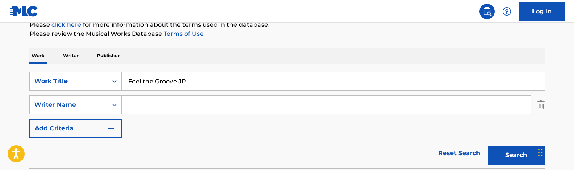
click at [168, 76] on input "Feel the Groove JP" at bounding box center [333, 81] width 423 height 18
paste input "ll for it"
type input "Fell for it"
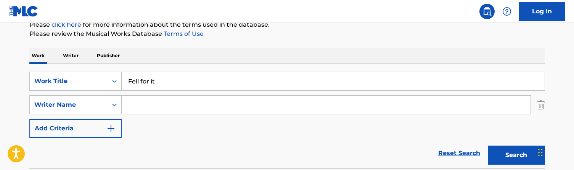
click at [150, 110] on input "Search Form" at bounding box center [326, 105] width 409 height 18
type input "[PERSON_NAME]"
click at [516, 155] on button "Search" at bounding box center [516, 155] width 57 height 19
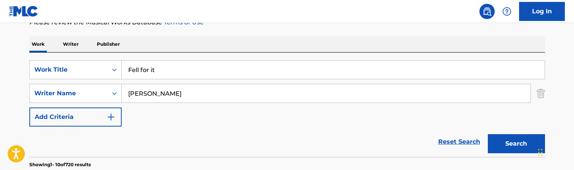
scroll to position [106, 0]
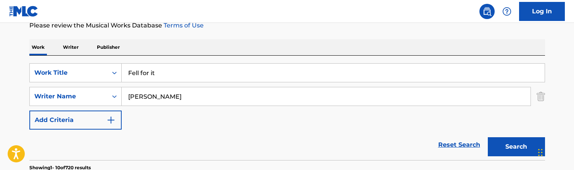
click at [188, 73] on input "Fell for it" at bounding box center [333, 73] width 423 height 18
paste input "inal Pray"
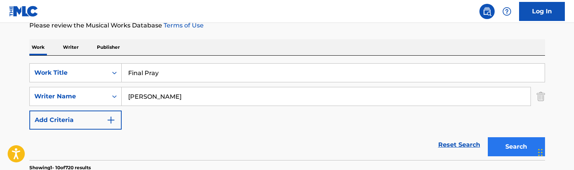
click at [506, 144] on button "Search" at bounding box center [516, 146] width 57 height 19
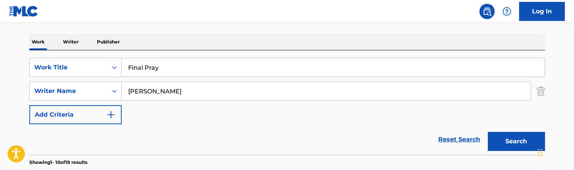
scroll to position [111, 0]
click at [173, 74] on input "Final Pray" at bounding box center [333, 68] width 423 height 18
paste input "Revise 15 JP"
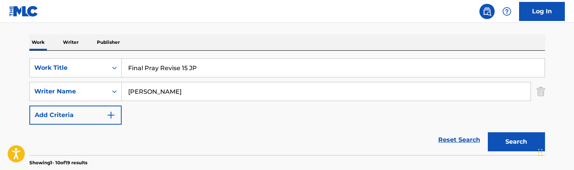
type input "Final Pray Revise 15 JP"
drag, startPoint x: 154, startPoint y: 89, endPoint x: 78, endPoint y: 75, distance: 77.6
click at [78, 75] on div "SearchWithCriteriab54885f9-5b91-42c7-b045-2e50b856e23a Work Title Final Pray Re…" at bounding box center [287, 91] width 516 height 66
click at [516, 142] on button "Search" at bounding box center [516, 141] width 57 height 19
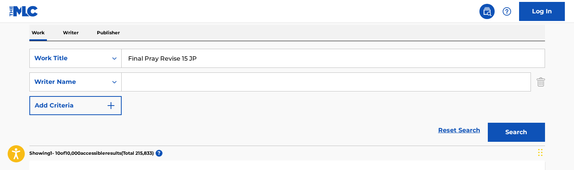
scroll to position [95, 0]
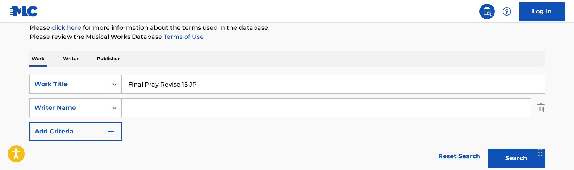
click at [165, 90] on input "Final Pray Revise 15 JP" at bounding box center [333, 84] width 423 height 18
paste input "30"
click at [516, 158] on button "Search" at bounding box center [516, 158] width 57 height 19
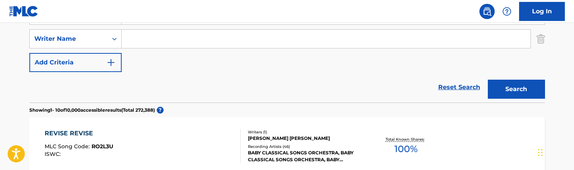
scroll to position [124, 0]
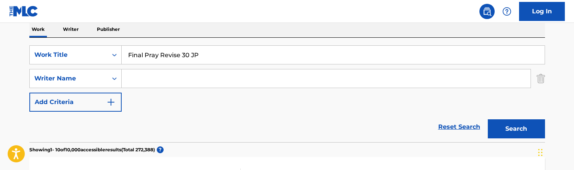
click at [165, 60] on input "Final Pray Revise 30 JP" at bounding box center [333, 55] width 423 height 18
paste input "Bed"
click at [516, 129] on button "Search" at bounding box center [516, 128] width 57 height 19
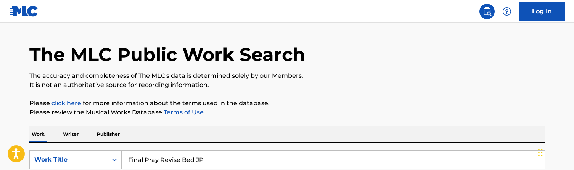
scroll to position [66, 0]
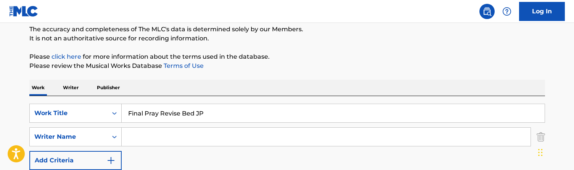
click at [177, 113] on input "Final Pray Revise Bed JP" at bounding box center [333, 113] width 423 height 18
paste input "DnB"
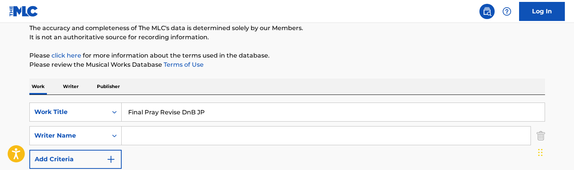
scroll to position [58, 0]
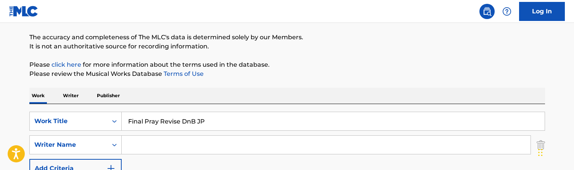
click at [158, 114] on input "Final Pray Revise DnB JP" at bounding box center [333, 121] width 423 height 18
paste input "No Lead"
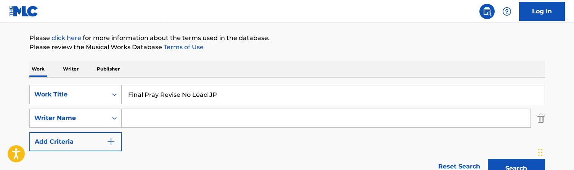
scroll to position [79, 0]
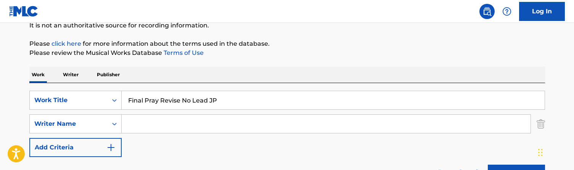
click at [171, 97] on input "Final Pray Revise No Lead JP" at bounding box center [333, 100] width 423 height 18
paste input "Piano"
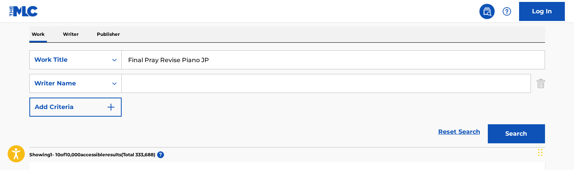
scroll to position [80, 0]
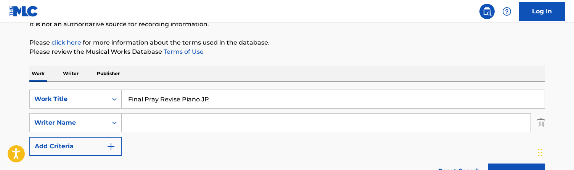
click at [167, 95] on input "Final Pray Revise Piano JP" at bounding box center [333, 99] width 423 height 18
paste input "Strings and"
click at [516, 169] on button "Search" at bounding box center [516, 173] width 57 height 19
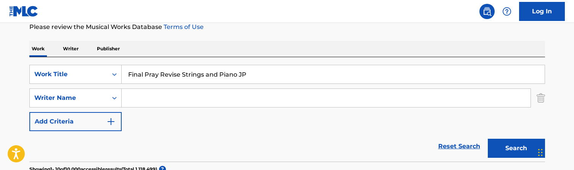
scroll to position [98, 0]
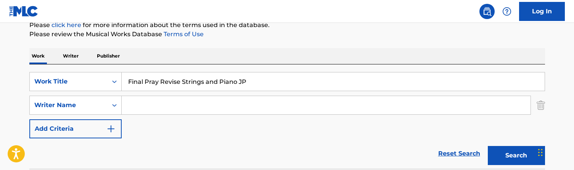
click at [182, 87] on input "Final Pray Revise Strings and Piano JP" at bounding box center [333, 81] width 423 height 18
paste input "Search Form"
click at [516, 156] on button "Search" at bounding box center [516, 155] width 57 height 19
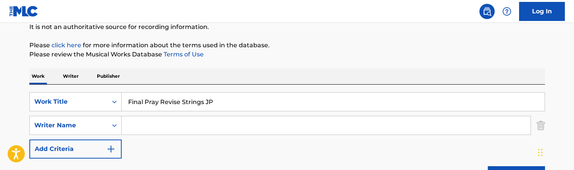
scroll to position [55, 0]
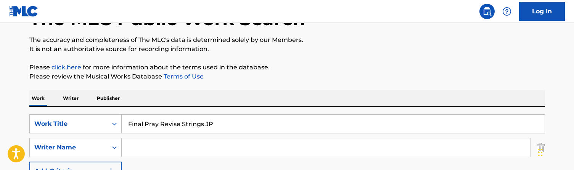
click at [167, 128] on input "Final Pray Revise Strings JP" at bounding box center [333, 124] width 423 height 18
paste input "Search Form"
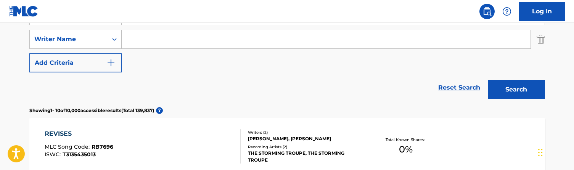
scroll to position [89, 0]
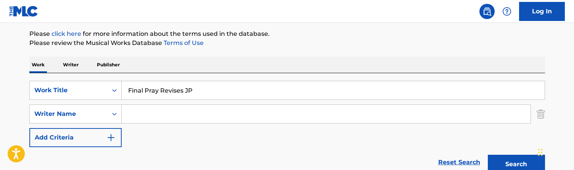
click at [190, 90] on input "Final Pray Revises JP" at bounding box center [333, 90] width 423 height 18
paste input "ly Famou"
type input "Finally Famous JP"
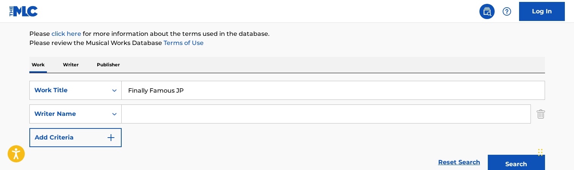
click at [516, 164] on button "Search" at bounding box center [516, 164] width 57 height 19
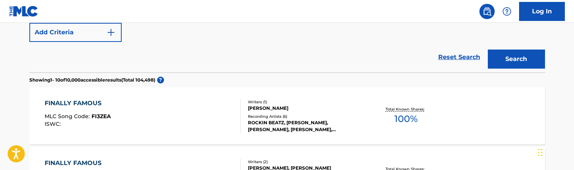
scroll to position [104, 0]
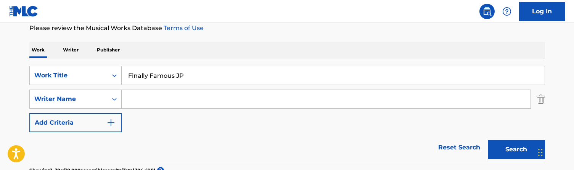
click at [195, 98] on input "Search Form" at bounding box center [326, 99] width 409 height 18
type input "triple"
click at [516, 149] on button "Search" at bounding box center [516, 149] width 57 height 19
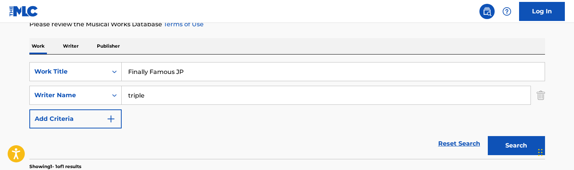
scroll to position [99, 0]
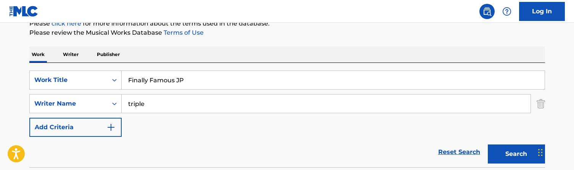
click at [167, 84] on input "Finally Famous JP" at bounding box center [333, 80] width 423 height 18
paste input "ding Real Love"
type input "Finding Real Love JP"
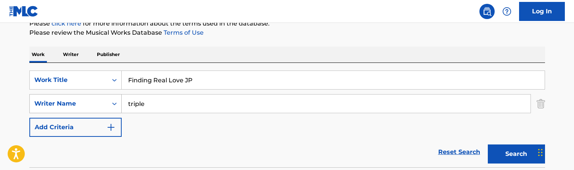
drag, startPoint x: 159, startPoint y: 102, endPoint x: 96, endPoint y: 96, distance: 63.6
click at [96, 96] on div "SearchWithCriteria29397b44-e160-44d9-a0e4-0cc3fbb26909 Writer Name triple" at bounding box center [287, 103] width 516 height 19
click at [516, 154] on button "Search" at bounding box center [516, 154] width 57 height 19
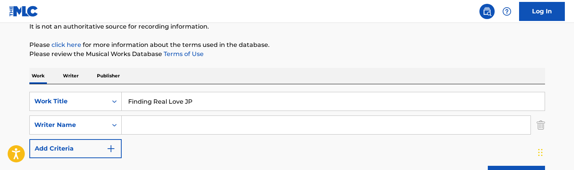
scroll to position [63, 0]
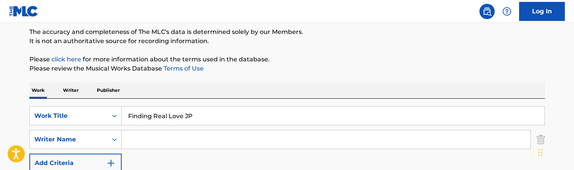
click at [169, 113] on input "Finding Real Love JP" at bounding box center [333, 116] width 423 height 18
paste input "rst Time 001"
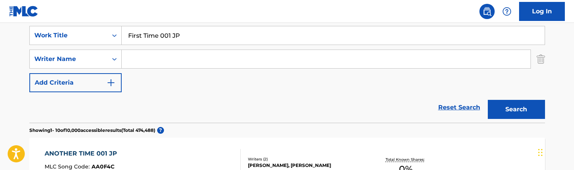
scroll to position [101, 0]
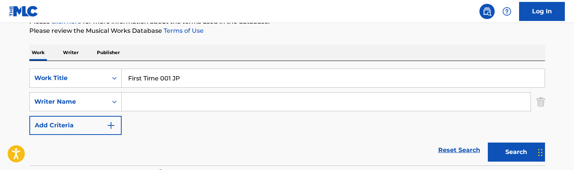
click at [193, 82] on input "First Time 001 JP" at bounding box center [333, 78] width 423 height 18
paste input "loor Shake Instra"
click at [516, 152] on button "Search" at bounding box center [516, 152] width 57 height 19
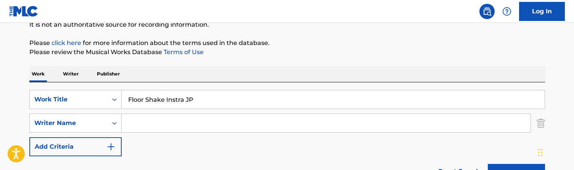
scroll to position [76, 0]
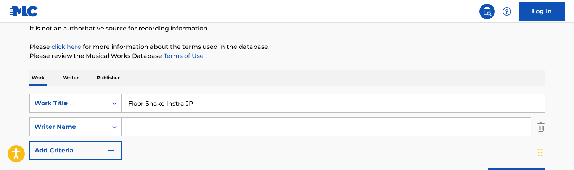
click at [202, 101] on input "Floor Shake Instra JP" at bounding box center [333, 103] width 423 height 18
paste input "y Like We RMX"
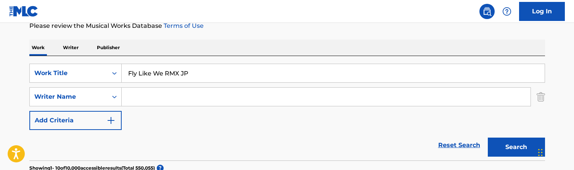
scroll to position [104, 0]
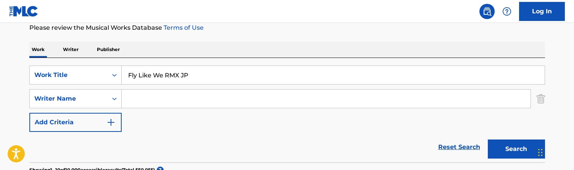
click at [194, 68] on input "Fly Like We RMX JP" at bounding box center [333, 75] width 423 height 18
paste input "M Radio Ahead"
click at [516, 149] on button "Search" at bounding box center [516, 149] width 57 height 19
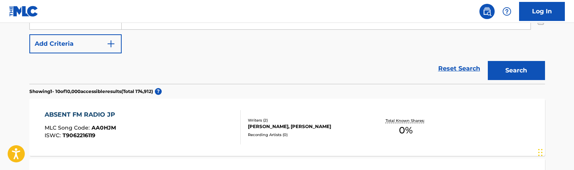
scroll to position [112, 0]
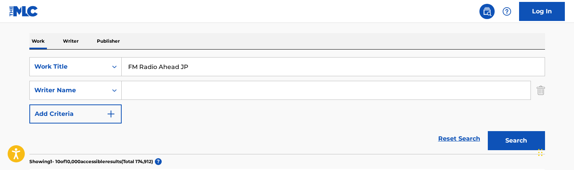
click at [180, 60] on input "FM Radio Ahead JP" at bounding box center [333, 67] width 423 height 18
paste input "orever Rich 2"
click at [516, 141] on button "Search" at bounding box center [516, 140] width 57 height 19
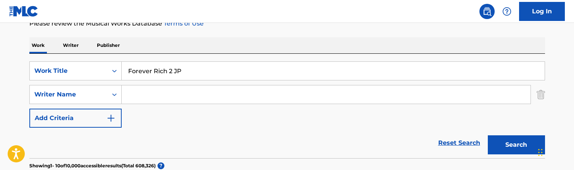
scroll to position [103, 0]
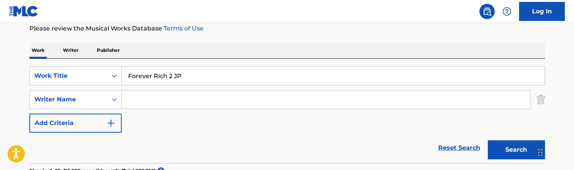
click at [203, 74] on input "Forever Rich 2 JP" at bounding box center [333, 76] width 423 height 18
paste input "rom Above Dedication"
type input "From Above Dedication"
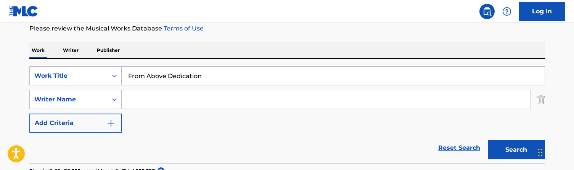
click at [516, 150] on button "Search" at bounding box center [516, 149] width 57 height 19
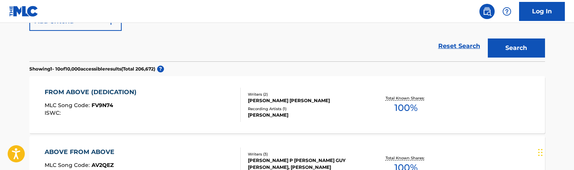
scroll to position [207, 0]
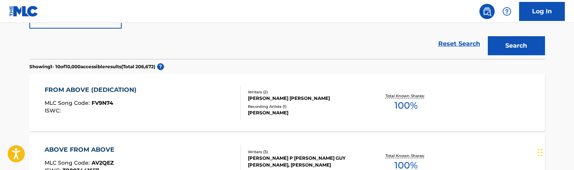
click at [186, 96] on div "FROM ABOVE (DEDICATION) MLC Song Code : FV9N74 ISWC :" at bounding box center [143, 102] width 196 height 34
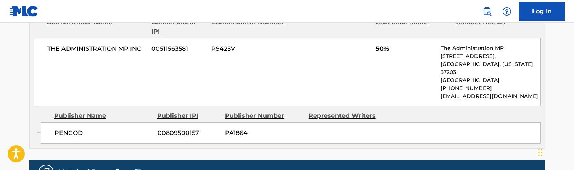
scroll to position [554, 0]
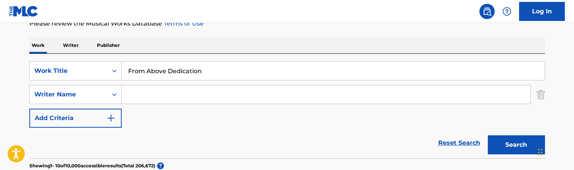
scroll to position [31, 0]
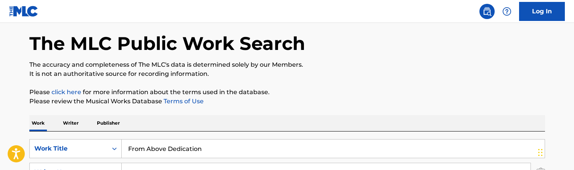
click at [191, 149] on input "From Above Dedication" at bounding box center [333, 149] width 423 height 18
paste input "uck 2016"
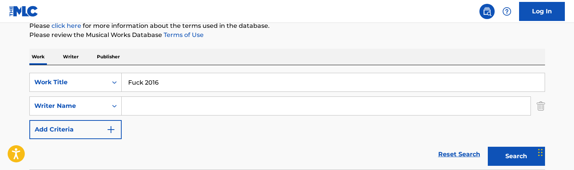
scroll to position [117, 0]
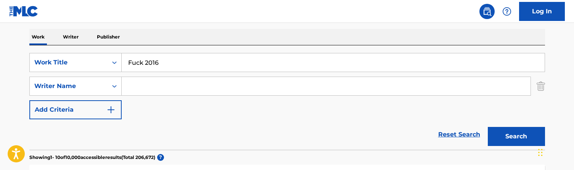
type input "Fuck 2016"
click at [172, 96] on div "SearchWithCriteriab54885f9-5b91-42c7-b045-2e50b856e23a Work Title Fuck 2016 Sea…" at bounding box center [287, 86] width 516 height 66
click at [171, 88] on input "Search Form" at bounding box center [326, 86] width 409 height 18
type input "[PERSON_NAME]"
click at [516, 137] on button "Search" at bounding box center [516, 136] width 57 height 19
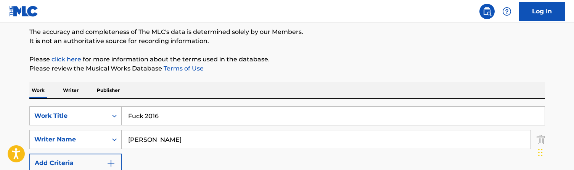
scroll to position [71, 0]
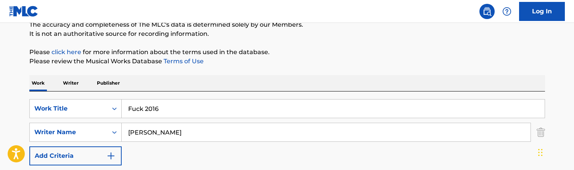
click at [168, 135] on input "[PERSON_NAME]" at bounding box center [326, 132] width 409 height 18
drag, startPoint x: 168, startPoint y: 135, endPoint x: 100, endPoint y: 134, distance: 68.3
click at [100, 134] on div "SearchWithCriteria29397b44-e160-44d9-a0e4-0cc3fbb26909 Writer Name atkins" at bounding box center [287, 132] width 516 height 19
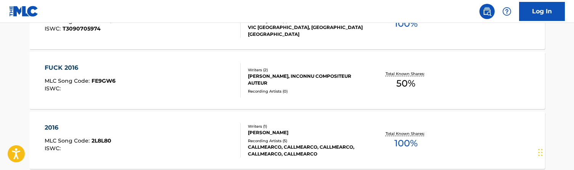
scroll to position [283, 0]
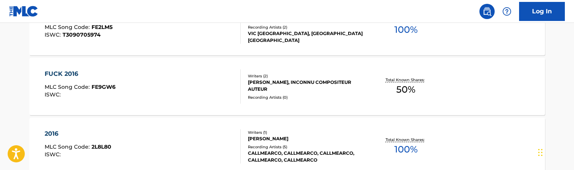
click at [182, 91] on div "FUCK 2016 MLC Song Code : FE9GW6 ISWC :" at bounding box center [143, 86] width 196 height 34
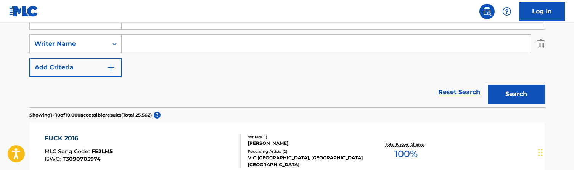
scroll to position [133, 0]
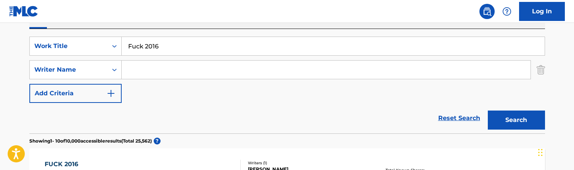
click at [169, 45] on input "Fuck 2016" at bounding box center [333, 46] width 423 height 18
paste input "ll Deck JP"
click at [516, 120] on button "Search" at bounding box center [516, 120] width 57 height 19
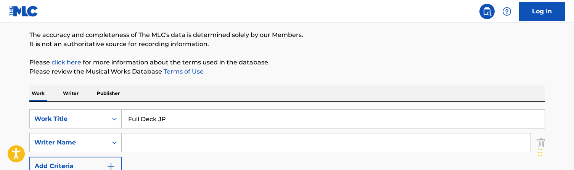
scroll to position [46, 0]
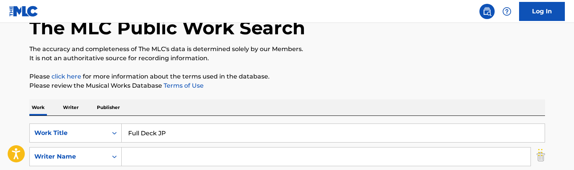
click at [175, 131] on input "Full Deck JP" at bounding box center [333, 133] width 423 height 18
paste input "ture Bandz"
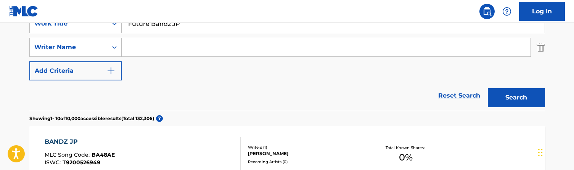
scroll to position [88, 0]
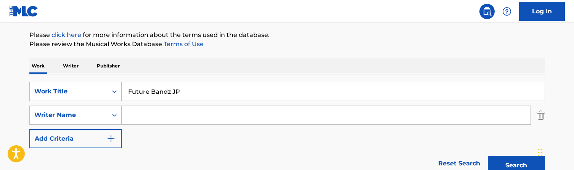
click at [202, 93] on input "Future Bandz JP" at bounding box center [333, 91] width 423 height 18
paste input "Love"
click at [516, 165] on button "Search" at bounding box center [516, 165] width 57 height 19
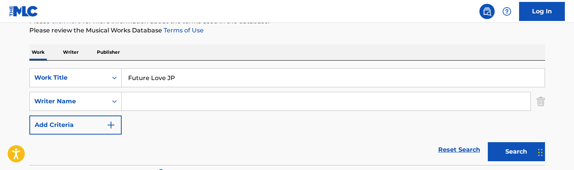
scroll to position [89, 0]
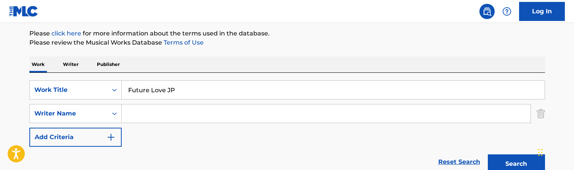
click at [177, 97] on input "Future Love JP" at bounding box center [333, 90] width 423 height 18
paste input "Gagas Dream"
click at [516, 164] on button "Search" at bounding box center [516, 163] width 57 height 19
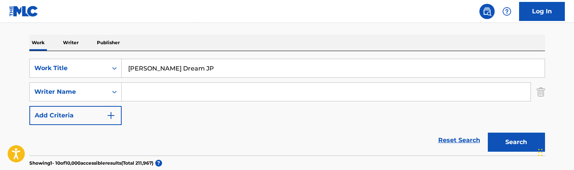
scroll to position [87, 0]
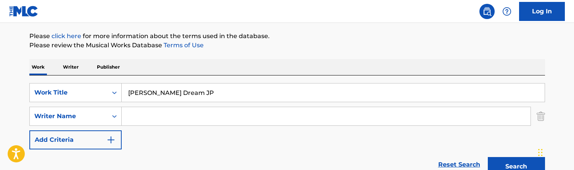
click at [182, 90] on input "Gagas Dream JP" at bounding box center [333, 93] width 423 height 18
paste input "meplan ND"
click at [516, 167] on button "Search" at bounding box center [516, 166] width 57 height 19
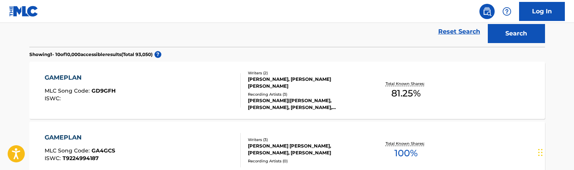
scroll to position [94, 0]
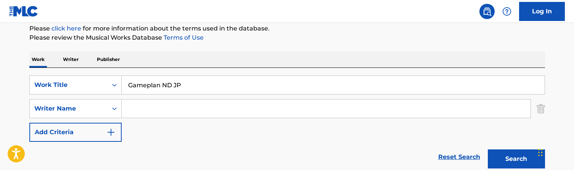
click at [185, 81] on input "Gameplan ND JP" at bounding box center [333, 85] width 423 height 18
paste input "et Dirty"
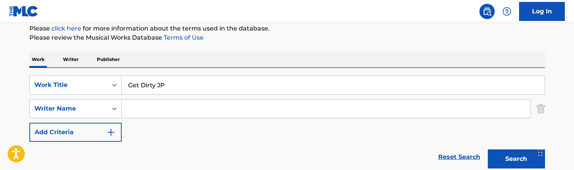
click at [516, 159] on button "Search" at bounding box center [516, 158] width 57 height 19
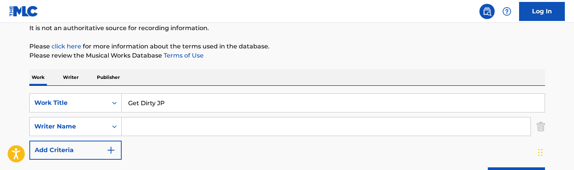
scroll to position [30, 0]
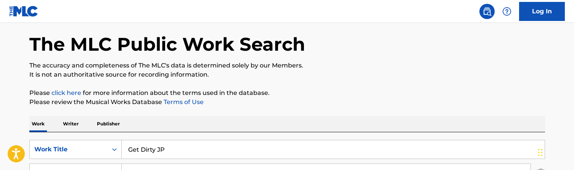
click at [153, 148] on input "Get Dirty JP" at bounding box center [333, 149] width 423 height 18
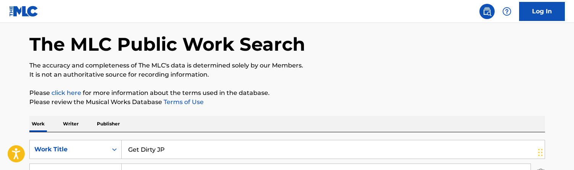
click at [153, 148] on input "Get Dirty JP" at bounding box center [333, 149] width 423 height 18
paste input "host Dog"
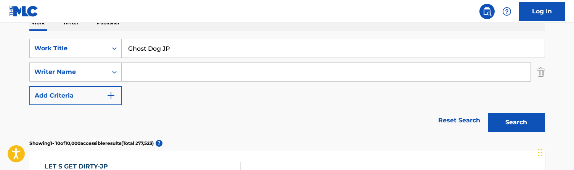
scroll to position [177, 0]
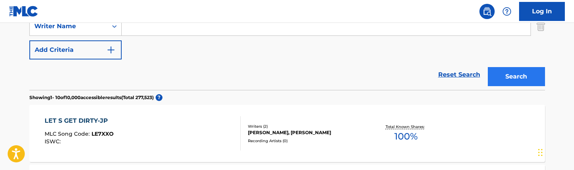
click at [520, 75] on button "Search" at bounding box center [516, 76] width 57 height 19
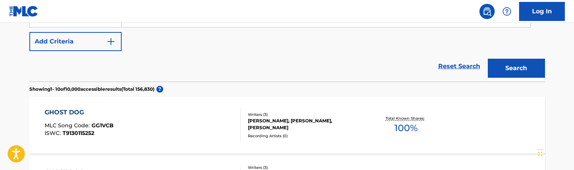
scroll to position [104, 0]
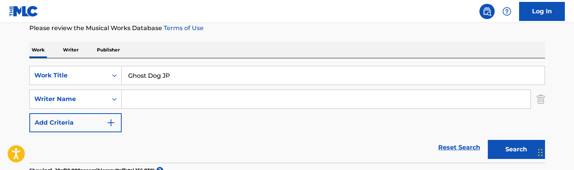
click at [172, 83] on input "Ghost Dog JP" at bounding box center [333, 75] width 423 height 18
click at [171, 78] on input "Ghost Dog JP" at bounding box center [333, 75] width 423 height 18
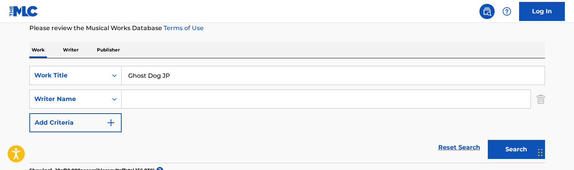
click at [171, 78] on input "Ghost Dog JP" at bounding box center [333, 75] width 423 height 18
paste input "ifted Heart Revise"
click at [516, 149] on button "Search" at bounding box center [516, 149] width 57 height 19
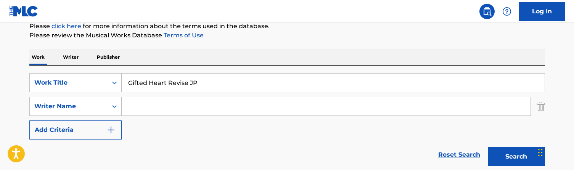
scroll to position [89, 0]
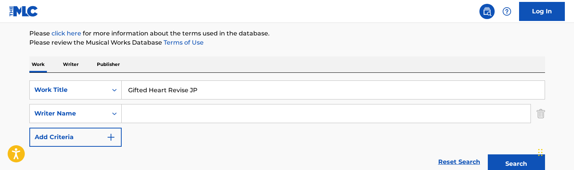
click at [180, 87] on input "Gifted Heart Revise JP" at bounding box center [333, 90] width 423 height 18
paste input "nger"
type input "Ginger"
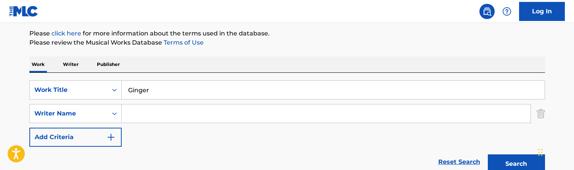
click at [144, 117] on input "Search Form" at bounding box center [326, 113] width 409 height 18
click at [516, 164] on button "Search" at bounding box center [516, 163] width 57 height 19
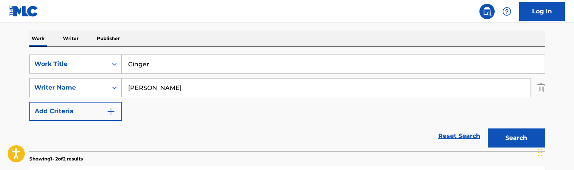
scroll to position [100, 0]
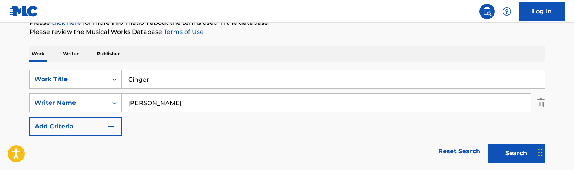
click at [173, 99] on input "[PERSON_NAME]" at bounding box center [326, 103] width 409 height 18
type input "[PERSON_NAME]"
click at [516, 153] on button "Search" at bounding box center [516, 153] width 57 height 19
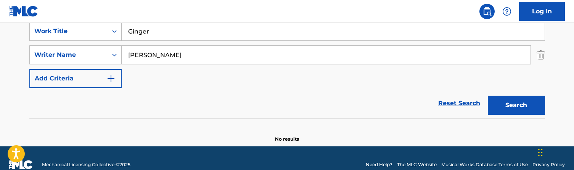
scroll to position [152, 0]
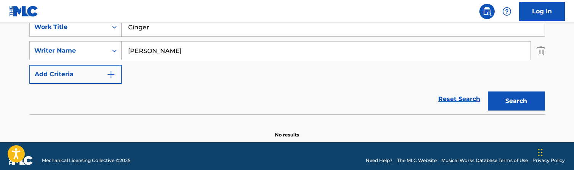
click at [171, 34] on input "Ginger" at bounding box center [333, 27] width 423 height 18
paste input "ving Thanks"
type input "Giving Thanks"
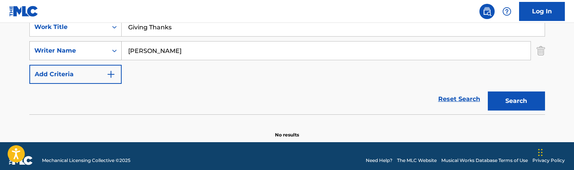
drag, startPoint x: 177, startPoint y: 54, endPoint x: 111, endPoint y: 51, distance: 65.6
click at [111, 51] on div "SearchWithCriteria29397b44-e160-44d9-a0e4-0cc3fbb26909 Writer Name wilcox" at bounding box center [287, 50] width 516 height 19
type input "[PERSON_NAME]"
click at [516, 101] on button "Search" at bounding box center [516, 101] width 57 height 19
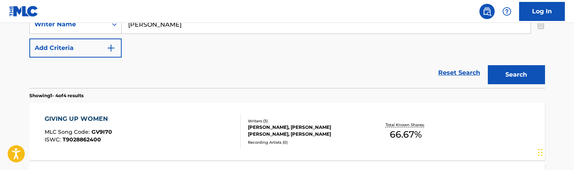
scroll to position [170, 0]
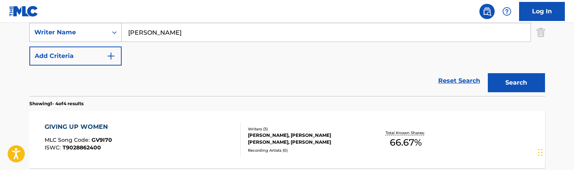
drag, startPoint x: 164, startPoint y: 34, endPoint x: 98, endPoint y: 23, distance: 67.2
click at [98, 23] on div "SearchWithCriteria29397b44-e160-44d9-a0e4-0cc3fbb26909 Writer Name atkins" at bounding box center [287, 32] width 516 height 19
click at [516, 83] on button "Search" at bounding box center [516, 82] width 57 height 19
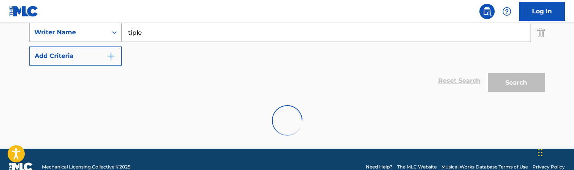
scroll to position [161, 0]
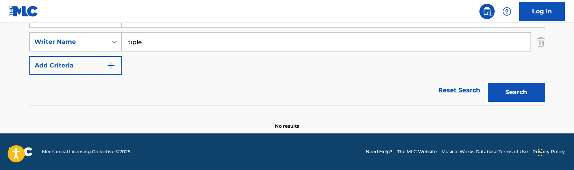
click at [130, 42] on input "tiple" at bounding box center [326, 42] width 409 height 18
type input "triple"
click at [516, 92] on button "Search" at bounding box center [516, 92] width 57 height 19
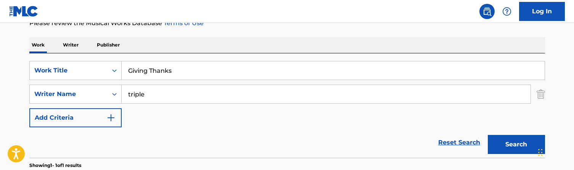
scroll to position [104, 0]
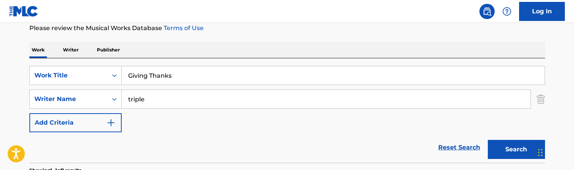
click at [182, 83] on input "Giving Thanks" at bounding box center [333, 75] width 423 height 18
paste input "lorious JP"
type input "Glorious JP"
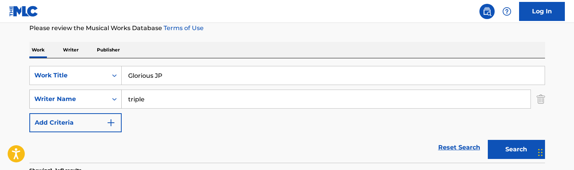
drag, startPoint x: 146, startPoint y: 96, endPoint x: 98, endPoint y: 96, distance: 48.8
click at [98, 96] on div "SearchWithCriteria29397b44-e160-44d9-a0e4-0cc3fbb26909 Writer Name triple" at bounding box center [287, 99] width 516 height 19
click at [516, 149] on button "Search" at bounding box center [516, 149] width 57 height 19
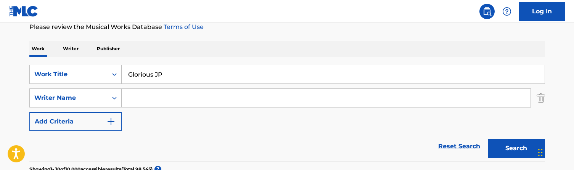
scroll to position [103, 0]
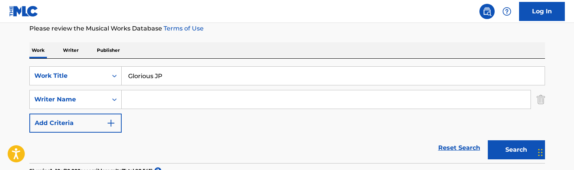
click at [71, 52] on p "Writer" at bounding box center [71, 50] width 20 height 16
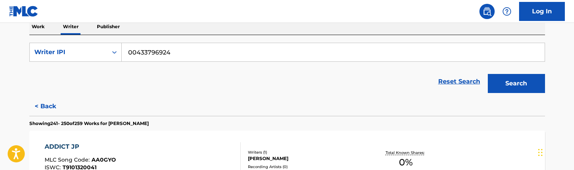
scroll to position [132, 0]
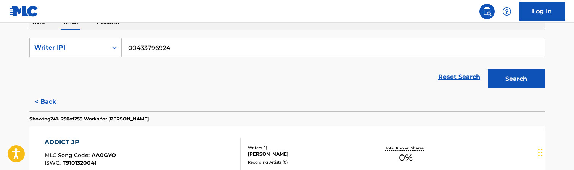
click at [87, 62] on div "Reset Search Search" at bounding box center [287, 77] width 516 height 31
click at [90, 47] on div "Writer IPI" at bounding box center [68, 47] width 69 height 9
click at [76, 70] on div "Writer Name" at bounding box center [76, 66] width 92 height 19
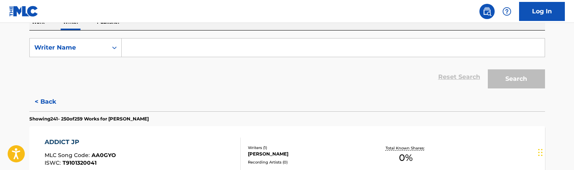
click at [153, 55] on input "Search Form" at bounding box center [333, 48] width 423 height 18
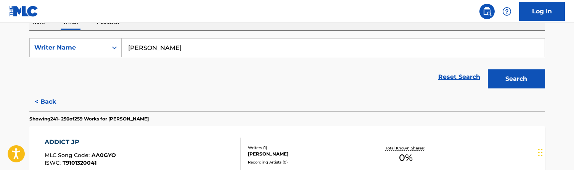
type input "andre atkins"
click at [516, 79] on button "Search" at bounding box center [516, 78] width 57 height 19
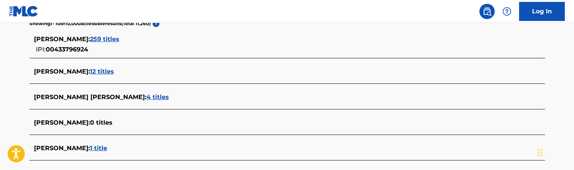
scroll to position [177, 0]
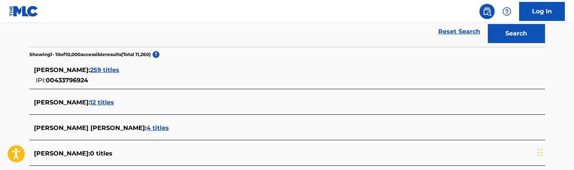
click at [95, 101] on span "12 titles" at bounding box center [102, 102] width 24 height 7
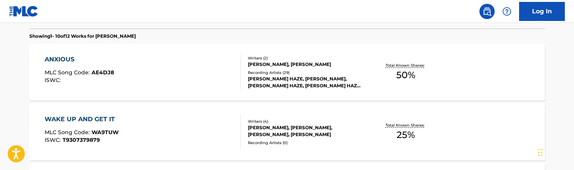
scroll to position [215, 0]
click at [207, 74] on div "ANXIOUS MLC Song Code : AE4DJ8 ISWC :" at bounding box center [143, 72] width 196 height 34
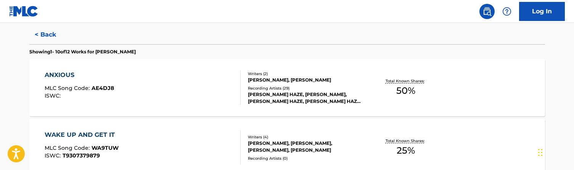
scroll to position [241, 0]
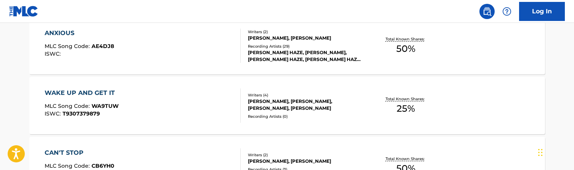
click at [202, 107] on div "WAKE UP AND GET IT MLC Song Code : WA9TUW ISWC : T9307379879" at bounding box center [143, 105] width 196 height 34
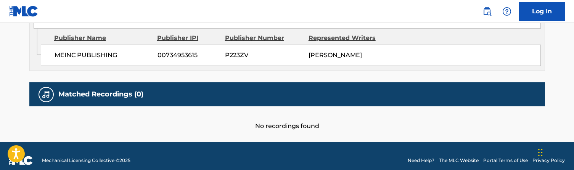
scroll to position [480, 0]
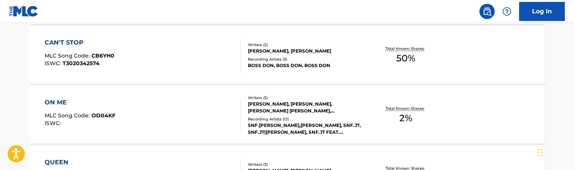
scroll to position [372, 0]
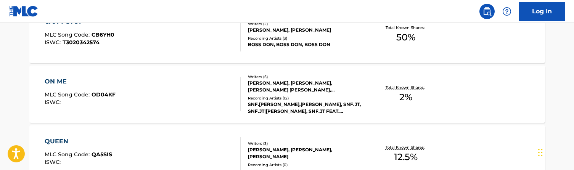
click at [183, 94] on div "ON ME MLC Song Code : OD04KF ISWC :" at bounding box center [143, 94] width 196 height 34
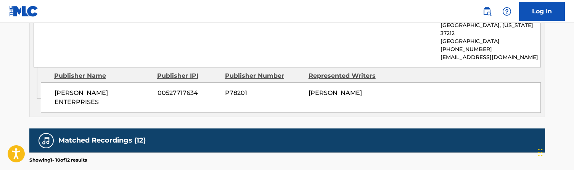
scroll to position [591, 0]
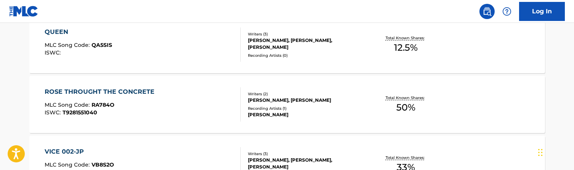
scroll to position [482, 0]
click at [207, 102] on div "ROSE THROUGHT THE CONCRETE MLC Song Code : RA784O ISWC : T9281551040" at bounding box center [143, 104] width 196 height 34
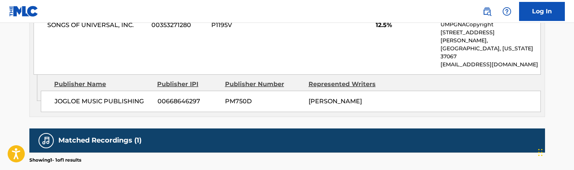
scroll to position [503, 0]
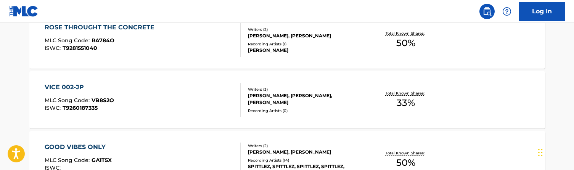
scroll to position [547, 0]
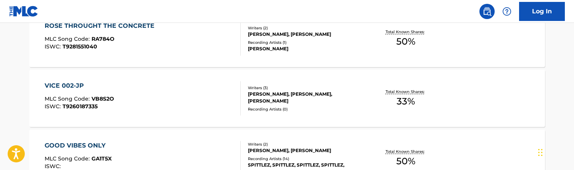
click at [182, 99] on div "VICE 002-JP MLC Song Code : VB8S2O ISWC : T9260187335" at bounding box center [143, 98] width 196 height 34
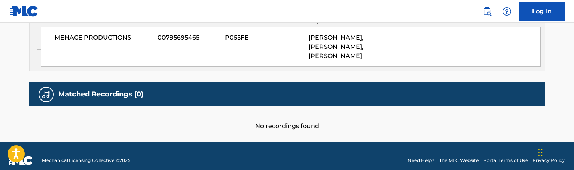
scroll to position [486, 0]
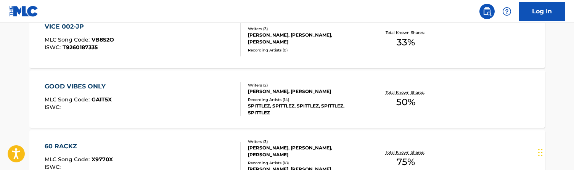
scroll to position [609, 0]
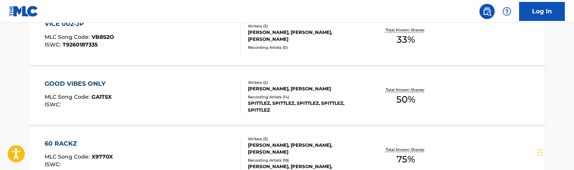
click at [167, 100] on div "GOOD VIBES ONLY MLC Song Code : GA1T5X ISWC :" at bounding box center [143, 96] width 196 height 34
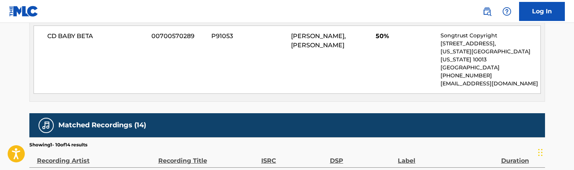
scroll to position [385, 0]
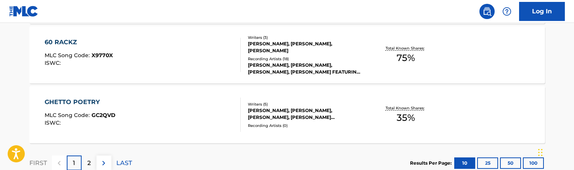
scroll to position [732, 0]
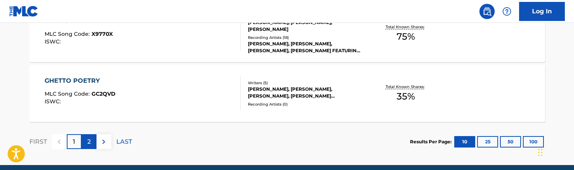
click at [91, 138] on div "2" at bounding box center [89, 141] width 15 height 15
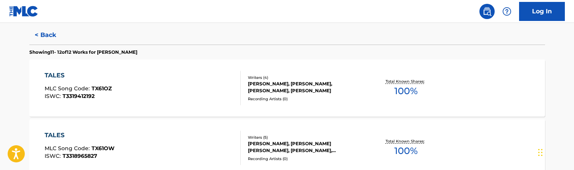
scroll to position [200, 0]
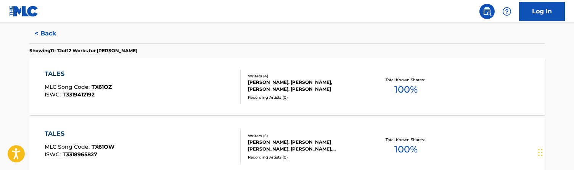
click at [163, 93] on div "TALES MLC Song Code : TX61OZ ISWC : T3319412192" at bounding box center [143, 86] width 196 height 34
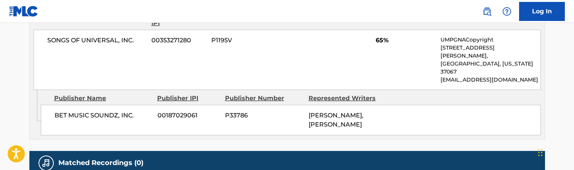
scroll to position [566, 0]
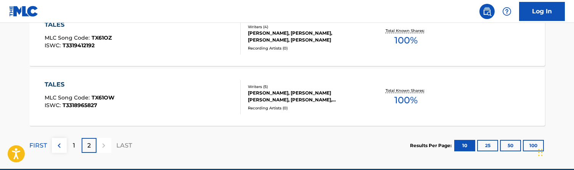
scroll to position [272, 0]
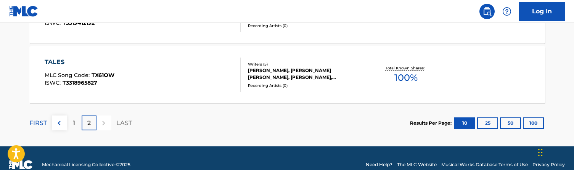
click at [183, 89] on div "TALES MLC Song Code : TX61OW ISWC : T3318965827" at bounding box center [143, 75] width 196 height 34
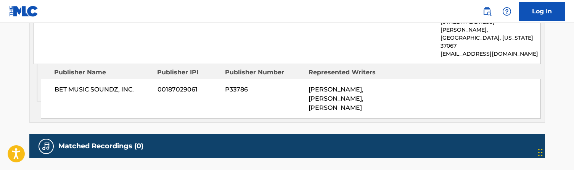
scroll to position [602, 0]
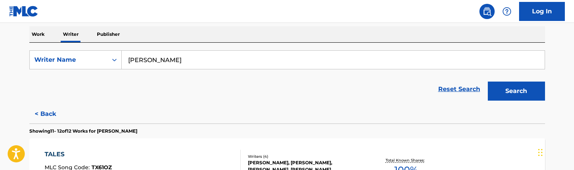
scroll to position [114, 0]
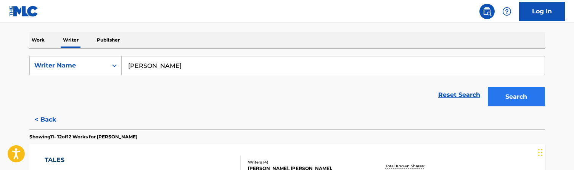
click at [515, 93] on button "Search" at bounding box center [516, 96] width 57 height 19
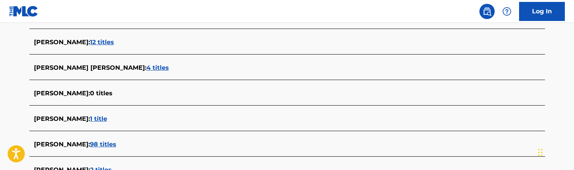
scroll to position [241, 0]
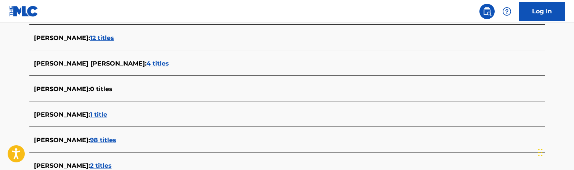
click at [146, 64] on span "4 titles" at bounding box center [157, 63] width 22 height 7
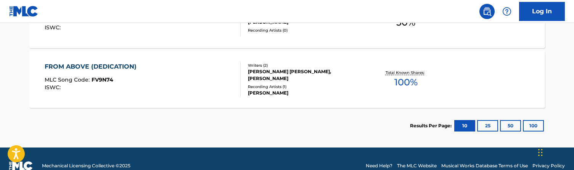
scroll to position [389, 0]
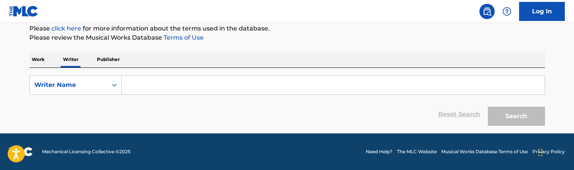
scroll to position [94, 0]
click at [46, 56] on p "Work" at bounding box center [38, 59] width 18 height 16
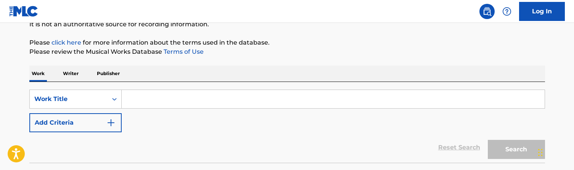
scroll to position [88, 0]
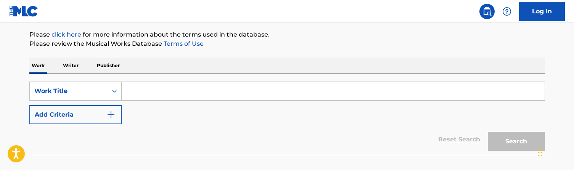
click at [163, 80] on div "SearchWithCriteriade9bff7e-edd8-4372-8052-c7a02d02a69e Work Title Add Criteria …" at bounding box center [287, 114] width 516 height 81
click at [157, 88] on input "Search Form" at bounding box center [333, 91] width 423 height 18
paste input "Glorious JP"
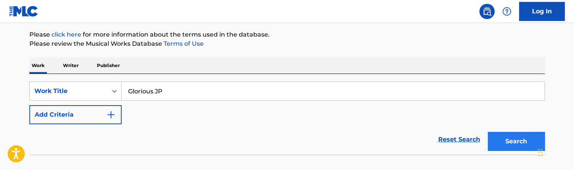
click at [525, 137] on button "Search" at bounding box center [516, 141] width 57 height 19
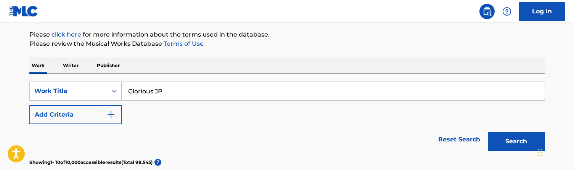
scroll to position [88, 0]
click at [150, 92] on input "Glorious JP" at bounding box center [333, 91] width 423 height 18
paste input "o for the goal"
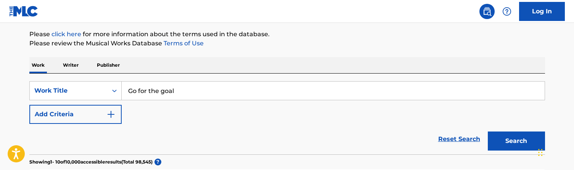
type input "Go for the goal"
click at [89, 103] on div "SearchWithCriteriade9bff7e-edd8-4372-8052-c7a02d02a69e Work Title Go for the go…" at bounding box center [287, 102] width 516 height 43
click at [87, 106] on button "Add Criteria" at bounding box center [75, 114] width 92 height 19
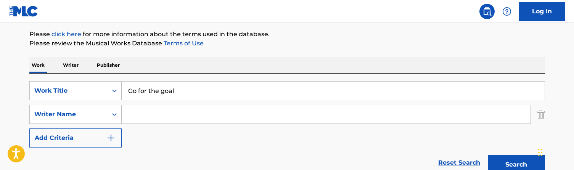
click at [159, 107] on input "Search Form" at bounding box center [326, 114] width 409 height 18
type input "[PERSON_NAME]"
click at [516, 165] on button "Search" at bounding box center [516, 164] width 57 height 19
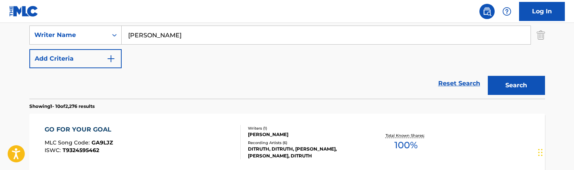
scroll to position [149, 0]
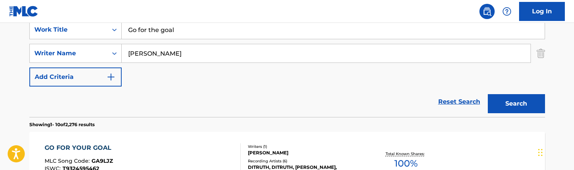
drag, startPoint x: 159, startPoint y: 54, endPoint x: 96, endPoint y: 40, distance: 64.4
click at [96, 40] on div "SearchWithCriteriade9bff7e-edd8-4372-8052-c7a02d02a69e Work Title Go for the go…" at bounding box center [287, 53] width 516 height 66
click at [516, 104] on button "Search" at bounding box center [516, 103] width 57 height 19
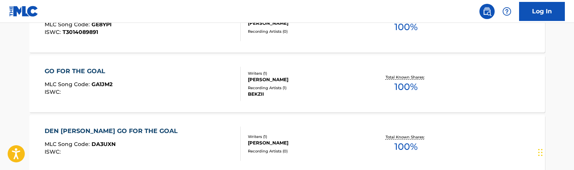
scroll to position [465, 0]
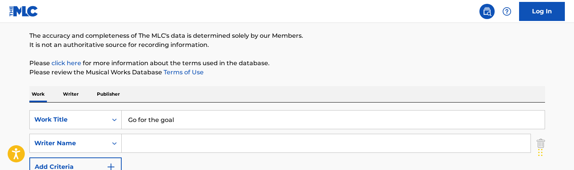
click at [173, 116] on input "Go for the goal" at bounding box center [333, 120] width 423 height 18
paste input "d at War"
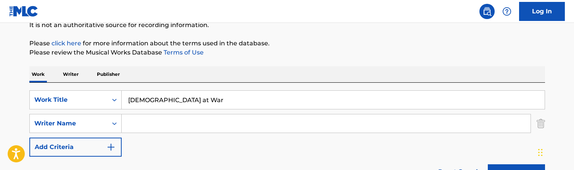
scroll to position [80, 0]
type input "[DEMOGRAPHIC_DATA] at War"
click at [149, 134] on div "SearchWithCriteriade9bff7e-edd8-4372-8052-c7a02d02a69e Work Title God at War Se…" at bounding box center [287, 123] width 516 height 66
click at [156, 119] on input "Search Form" at bounding box center [326, 123] width 409 height 18
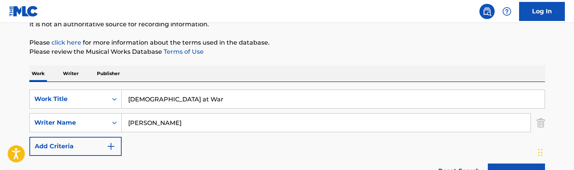
type input "[PERSON_NAME]"
click at [516, 170] on button "Search" at bounding box center [516, 173] width 57 height 19
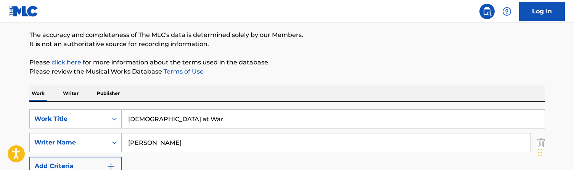
scroll to position [63, 0]
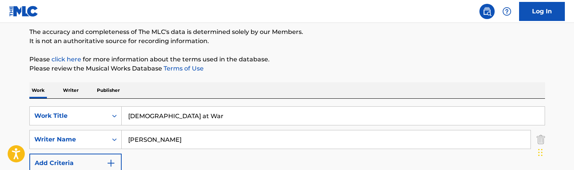
click at [162, 122] on input "[DEMOGRAPHIC_DATA] at War" at bounding box center [333, 116] width 423 height 18
paste input "Body"
type input "God Body"
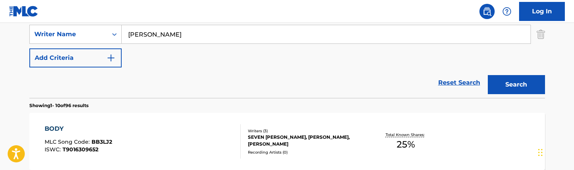
scroll to position [127, 0]
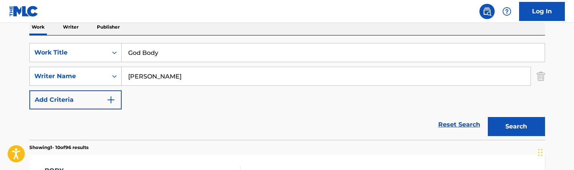
drag, startPoint x: 162, startPoint y: 76, endPoint x: 92, endPoint y: 74, distance: 70.2
click at [92, 74] on div "SearchWithCriteriac996cbbe-5539-4767-a2d7-3a674f015655 Writer Name [PERSON_NAME]" at bounding box center [287, 76] width 516 height 19
click at [516, 127] on button "Search" at bounding box center [516, 126] width 57 height 19
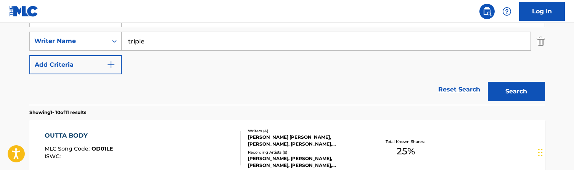
scroll to position [157, 0]
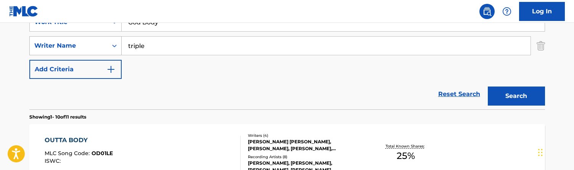
drag, startPoint x: 164, startPoint y: 44, endPoint x: 114, endPoint y: 44, distance: 49.6
click at [114, 44] on div "SearchWithCriteriac996cbbe-5539-4767-a2d7-3a674f015655 Writer Name triple" at bounding box center [287, 45] width 516 height 19
type input "[PERSON_NAME]"
click at [516, 96] on button "Search" at bounding box center [516, 96] width 57 height 19
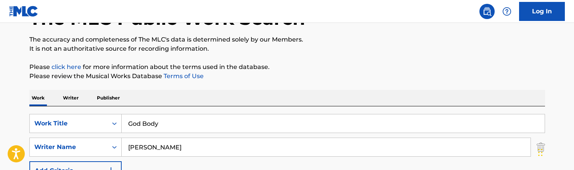
scroll to position [47, 0]
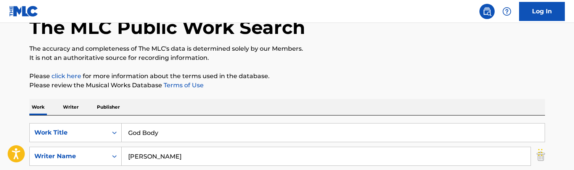
click at [162, 133] on input "God Body" at bounding box center [333, 133] width 423 height 18
paste input "in Get High JP"
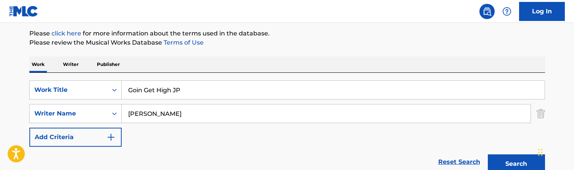
scroll to position [94, 0]
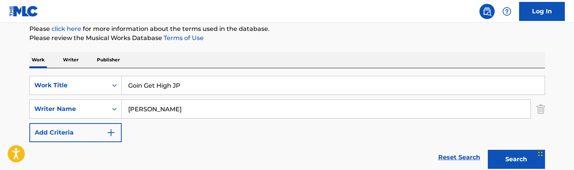
type input "Goin Get High JP"
drag, startPoint x: 162, startPoint y: 114, endPoint x: 78, endPoint y: 98, distance: 85.3
click at [78, 98] on div "SearchWithCriteriade9bff7e-edd8-4372-8052-c7a02d02a69e Work Title Goin Get High…" at bounding box center [287, 109] width 516 height 66
type input "="
click at [516, 159] on button "Search" at bounding box center [516, 159] width 57 height 19
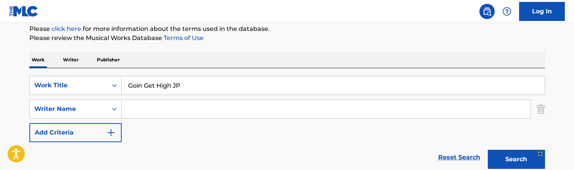
click at [516, 159] on button "Search" at bounding box center [516, 159] width 57 height 19
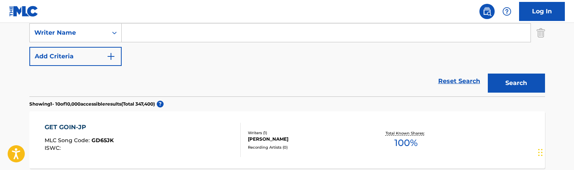
scroll to position [114, 0]
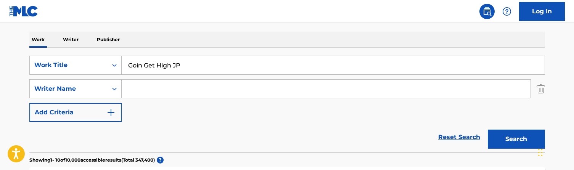
click at [181, 63] on input "Goin Get High JP" at bounding box center [333, 65] width 423 height 18
paste input "g Back Revise"
click at [516, 139] on button "Search" at bounding box center [516, 139] width 57 height 19
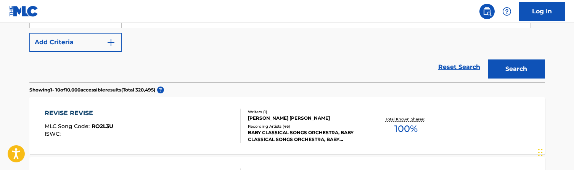
scroll to position [97, 0]
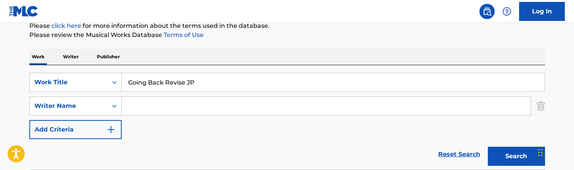
click at [180, 82] on input "Going Back Revise JP" at bounding box center [333, 82] width 423 height 18
paste input "od bad ugly"
type input "Good bad ugly"
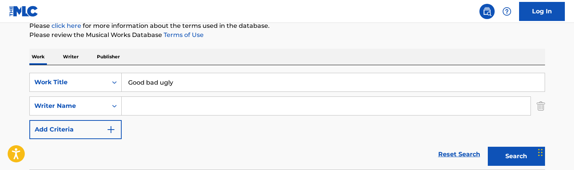
click at [516, 156] on button "Search" at bounding box center [516, 156] width 57 height 19
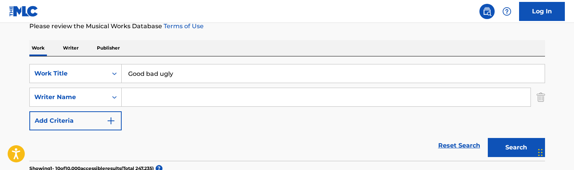
scroll to position [146, 0]
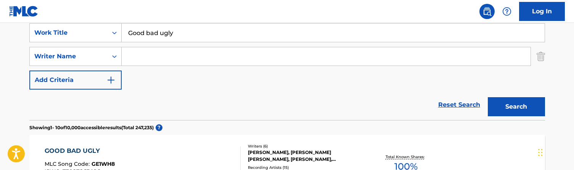
click at [159, 60] on input "Search Form" at bounding box center [326, 56] width 409 height 18
click at [516, 107] on button "Search" at bounding box center [516, 106] width 57 height 19
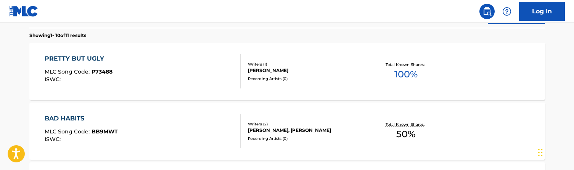
scroll to position [145, 0]
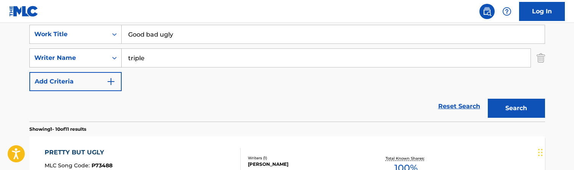
drag, startPoint x: 162, startPoint y: 56, endPoint x: 99, endPoint y: 55, distance: 63.3
click at [99, 55] on div "SearchWithCriteriac996cbbe-5539-4767-a2d7-3a674f015655 Writer Name triple" at bounding box center [287, 57] width 516 height 19
click at [516, 108] on button "Search" at bounding box center [516, 108] width 57 height 19
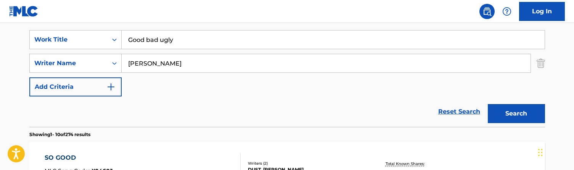
scroll to position [140, 0]
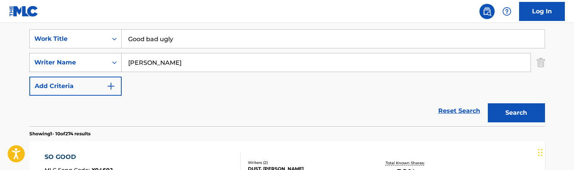
drag, startPoint x: 161, startPoint y: 61, endPoint x: 112, endPoint y: 60, distance: 49.6
click at [111, 60] on div "SearchWithCriteriac996cbbe-5539-4767-a2d7-3a674f015655 Writer Name [PERSON_NAME]" at bounding box center [287, 62] width 516 height 19
click at [516, 113] on button "Search" at bounding box center [516, 112] width 57 height 19
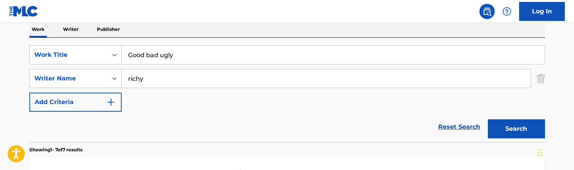
scroll to position [124, 0]
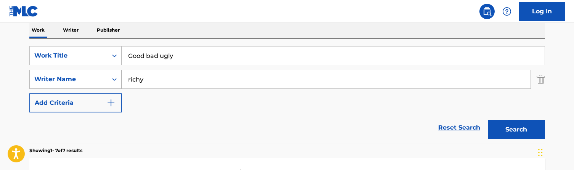
drag, startPoint x: 166, startPoint y: 76, endPoint x: 103, endPoint y: 76, distance: 63.3
click at [103, 76] on div "SearchWithCriteriac996cbbe-5539-4767-a2d7-3a674f015655 Writer Name richy" at bounding box center [287, 79] width 516 height 19
click at [516, 130] on button "Search" at bounding box center [516, 129] width 57 height 19
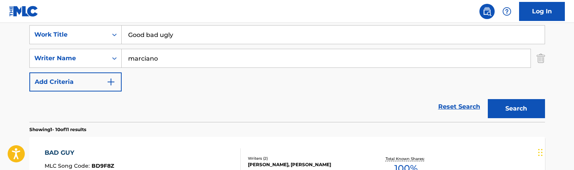
scroll to position [143, 0]
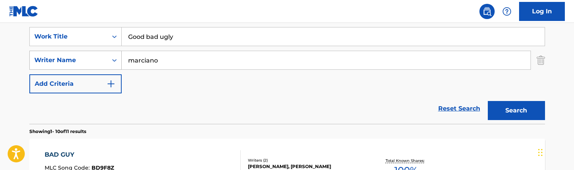
drag, startPoint x: 171, startPoint y: 59, endPoint x: 69, endPoint y: 59, distance: 101.8
click at [69, 59] on div "SearchWithCriteriac996cbbe-5539-4767-a2d7-3a674f015655 Writer Name [PERSON_NAME]" at bounding box center [287, 60] width 516 height 19
click at [516, 111] on button "Search" at bounding box center [516, 110] width 57 height 19
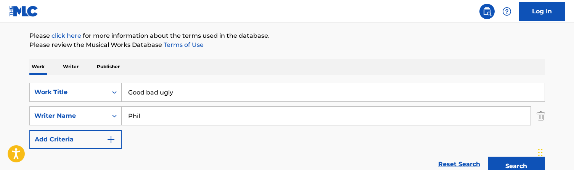
scroll to position [94, 0]
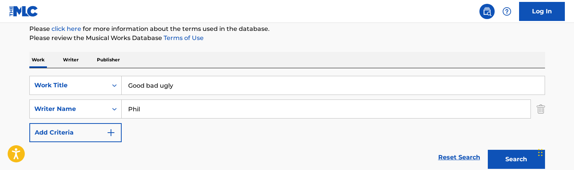
type input "Phil"
click at [169, 83] on input "Good bad ugly" at bounding box center [333, 85] width 423 height 18
paste input "t a stable main JP"
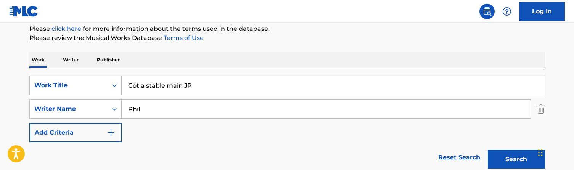
type input "Got a stable main JP"
drag, startPoint x: 161, startPoint y: 110, endPoint x: 78, endPoint y: 110, distance: 82.4
click at [78, 110] on div "SearchWithCriteriac996cbbe-5539-4767-a2d7-3a674f015655 Writer Name [PERSON_NAME]" at bounding box center [287, 109] width 516 height 19
type input "[PERSON_NAME]"
click at [516, 159] on button "Search" at bounding box center [516, 159] width 57 height 19
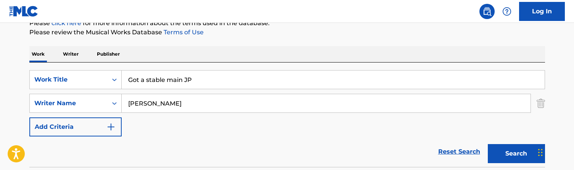
scroll to position [92, 0]
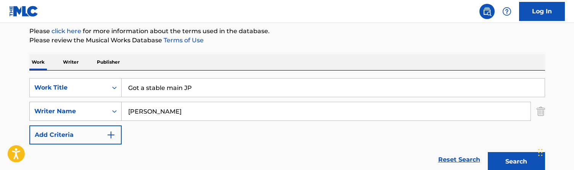
drag, startPoint x: 155, startPoint y: 113, endPoint x: 110, endPoint y: 103, distance: 46.4
click at [110, 103] on div "SearchWithCriteriac996cbbe-5539-4767-a2d7-3a674f015655 Writer Name [PERSON_NAME]" at bounding box center [287, 111] width 516 height 19
click at [516, 162] on button "Search" at bounding box center [516, 161] width 57 height 19
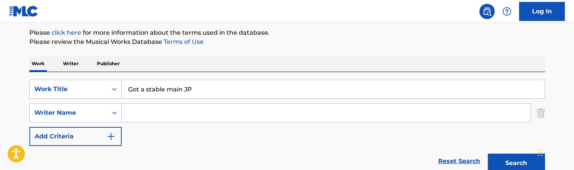
scroll to position [61, 0]
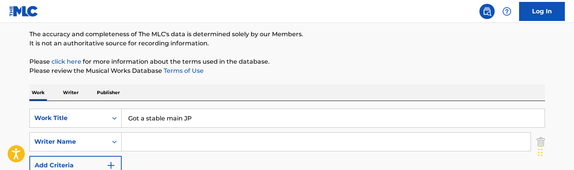
click at [190, 107] on div "SearchWithCriteriade9bff7e-edd8-4372-8052-c7a02d02a69e Work Title Got a stable …" at bounding box center [287, 153] width 516 height 104
click at [179, 124] on input "Got a stable main JP" at bounding box center [333, 118] width 423 height 18
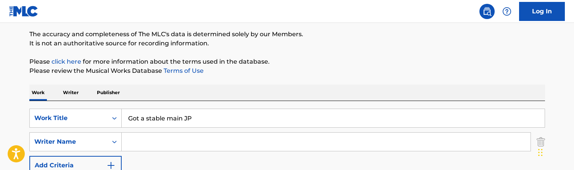
click at [179, 124] on input "Got a stable main JP" at bounding box center [333, 118] width 423 height 18
paste input "reek [DEMOGRAPHIC_DATA] DNB"
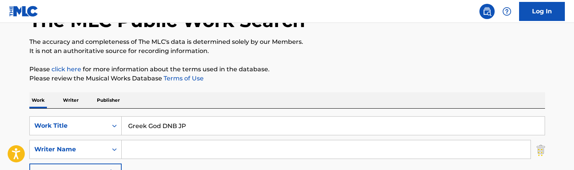
scroll to position [47, 0]
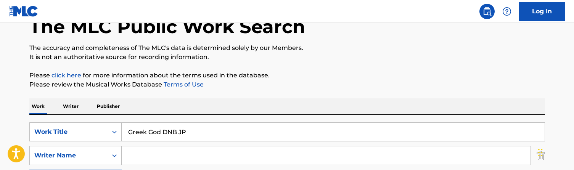
click at [177, 128] on input "Greek God DNB JP" at bounding box center [333, 132] width 423 height 18
paste input "Search Form"
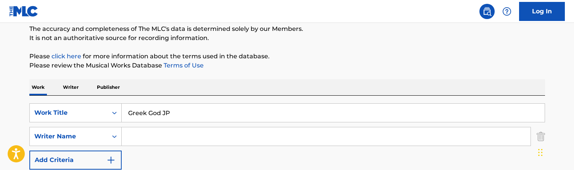
scroll to position [43, 0]
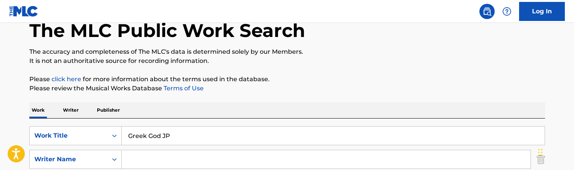
click at [167, 135] on input "Greek God JP" at bounding box center [333, 136] width 423 height 18
paste input "no DNB"
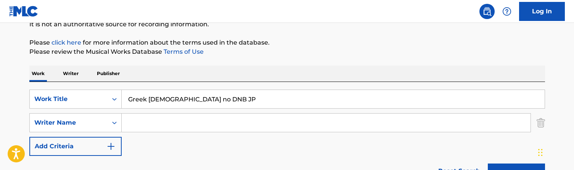
scroll to position [93, 0]
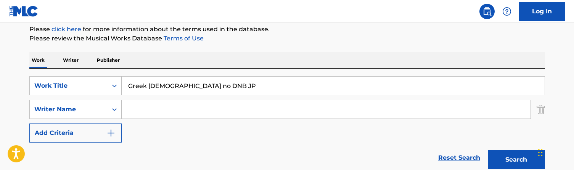
click at [197, 87] on input "Greek [DEMOGRAPHIC_DATA] no DNB JP" at bounding box center [333, 86] width 423 height 18
paste input "Short"
click at [516, 160] on button "Search" at bounding box center [516, 159] width 57 height 19
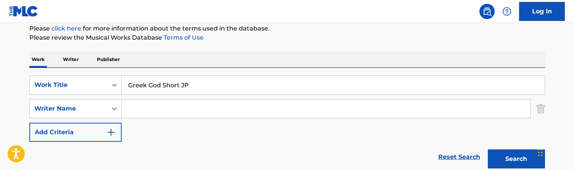
scroll to position [93, 0]
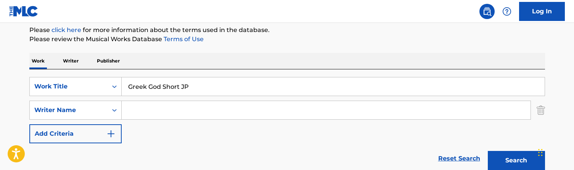
click at [187, 87] on input "Greek God Short JP" at bounding box center [333, 86] width 423 height 18
paste input "uest"
type input "Guest"
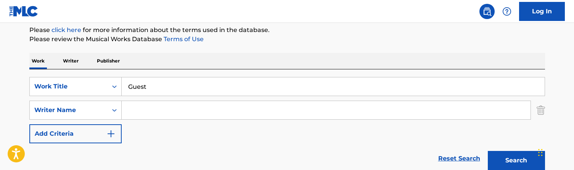
click at [516, 161] on button "Search" at bounding box center [516, 160] width 57 height 19
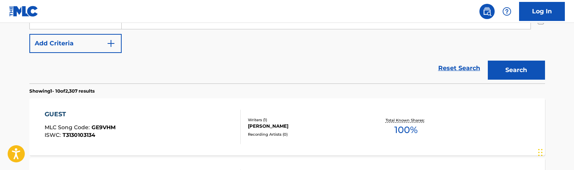
scroll to position [136, 0]
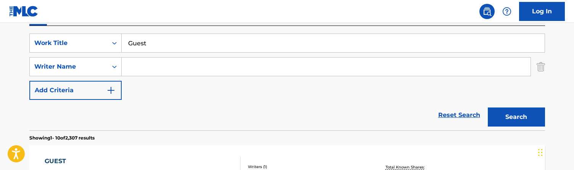
click at [149, 66] on input "Search Form" at bounding box center [326, 67] width 409 height 18
click at [516, 117] on button "Search" at bounding box center [516, 117] width 57 height 19
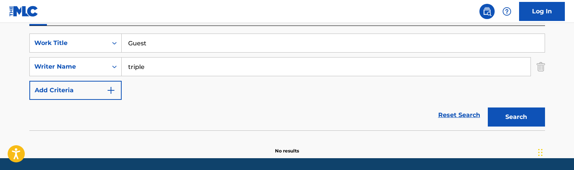
scroll to position [151, 0]
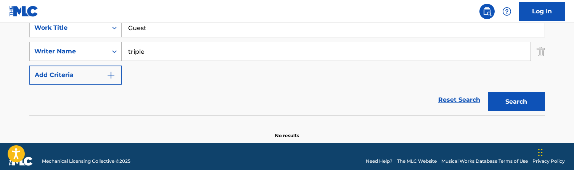
drag, startPoint x: 154, startPoint y: 53, endPoint x: 81, endPoint y: 44, distance: 73.8
click at [81, 44] on div "SearchWithCriteriac996cbbe-5539-4767-a2d7-3a674f015655 Writer Name triple" at bounding box center [287, 51] width 516 height 19
click at [516, 102] on button "Search" at bounding box center [516, 101] width 57 height 19
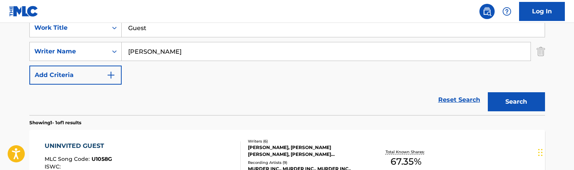
drag, startPoint x: 137, startPoint y: 51, endPoint x: 66, endPoint y: 40, distance: 71.4
click at [66, 40] on div "SearchWithCriteriade9bff7e-edd8-4372-8052-c7a02d02a69e Work Title Guest SearchW…" at bounding box center [287, 51] width 516 height 66
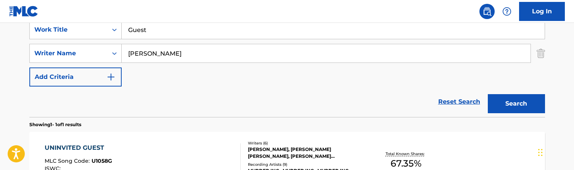
scroll to position [133, 0]
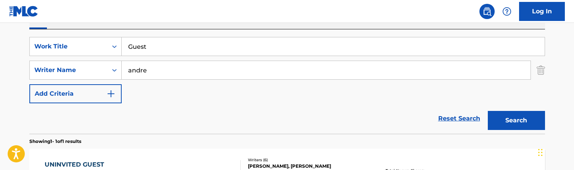
click at [516, 121] on button "Search" at bounding box center [516, 120] width 57 height 19
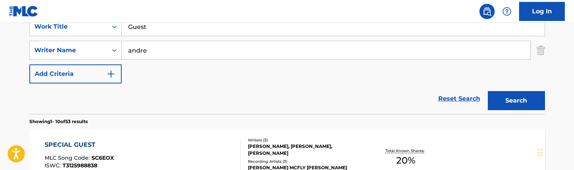
scroll to position [144, 0]
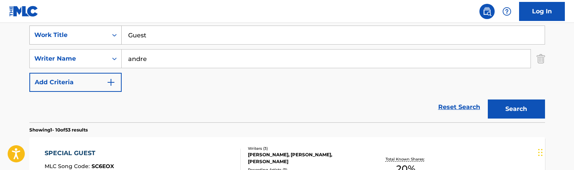
drag, startPoint x: 152, startPoint y: 61, endPoint x: 87, endPoint y: 44, distance: 67.9
click at [87, 44] on div "SearchWithCriteriade9bff7e-edd8-4372-8052-c7a02d02a69e Work Title Guest SearchW…" at bounding box center [287, 59] width 516 height 66
type input "[PERSON_NAME]"
click at [516, 109] on button "Search" at bounding box center [516, 109] width 57 height 19
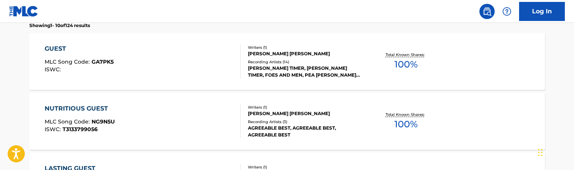
scroll to position [136, 0]
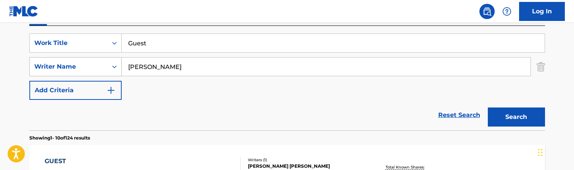
drag, startPoint x: 174, startPoint y: 65, endPoint x: 111, endPoint y: 65, distance: 62.9
click at [111, 65] on div "SearchWithCriteriac996cbbe-5539-4767-a2d7-3a674f015655 Writer Name [PERSON_NAME]" at bounding box center [287, 66] width 516 height 19
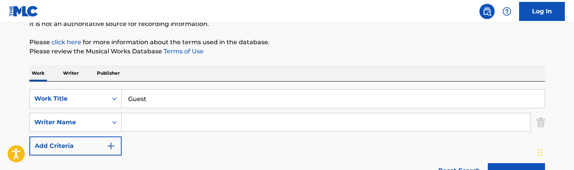
scroll to position [79, 0]
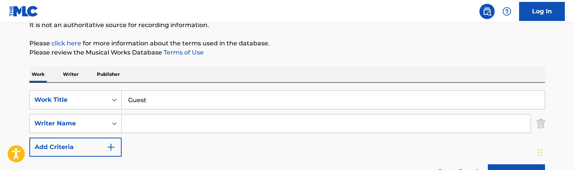
click at [148, 101] on input "Guest" at bounding box center [333, 100] width 423 height 18
paste input "Guest Drums and Bass"
click at [145, 101] on input "GuestGuest Drums and Bass" at bounding box center [333, 100] width 423 height 18
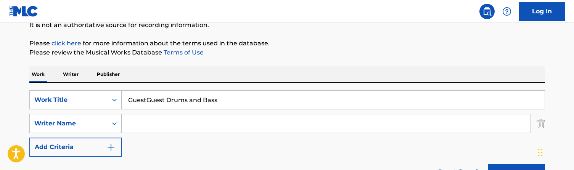
click at [145, 101] on input "GuestGuest Drums and Bass" at bounding box center [333, 100] width 423 height 18
paste input "Search Form"
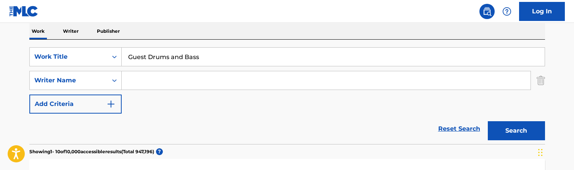
scroll to position [108, 0]
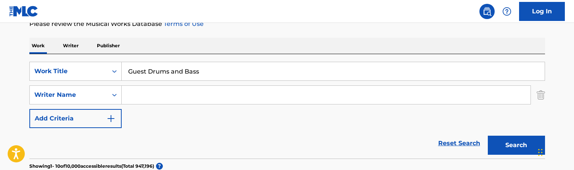
click at [150, 79] on input "Guest Drums and Bass" at bounding box center [333, 71] width 423 height 18
paste input "ru JP"
click at [516, 145] on button "Search" at bounding box center [516, 145] width 57 height 19
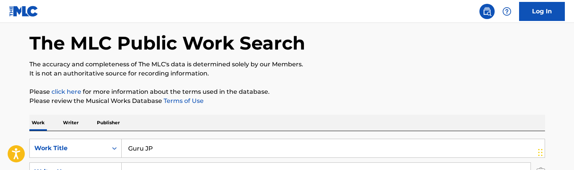
scroll to position [29, 0]
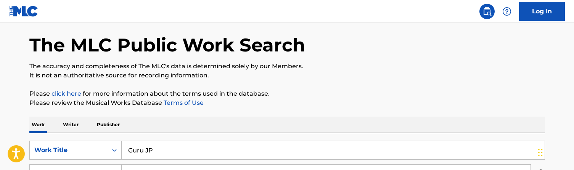
click at [157, 146] on input "Guru JP" at bounding box center [333, 150] width 423 height 18
paste input "Heart Soul"
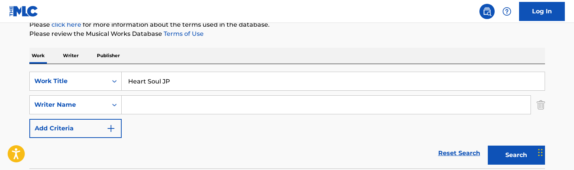
scroll to position [100, 0]
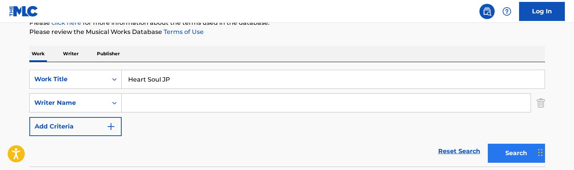
click at [509, 151] on button "Search" at bounding box center [516, 153] width 57 height 19
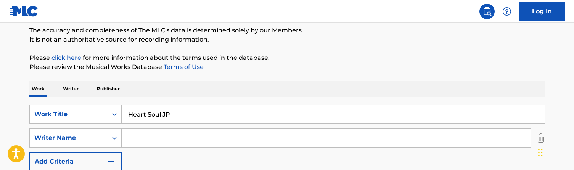
scroll to position [63, 0]
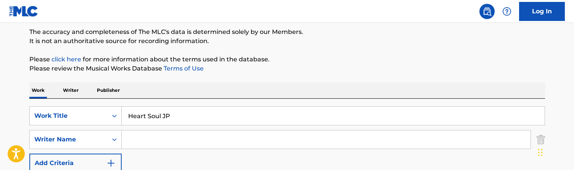
click at [175, 105] on div "SearchWithCriteriade9bff7e-edd8-4372-8052-c7a02d02a69e Work Title Heart Soul JP…" at bounding box center [287, 151] width 516 height 104
click at [173, 113] on input "Heart Soul JP" at bounding box center [333, 116] width 423 height 18
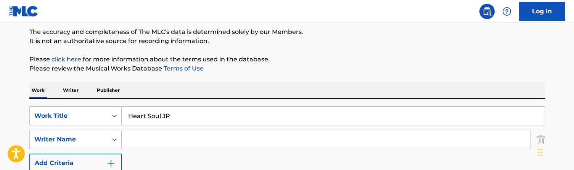
paste input "ro 001"
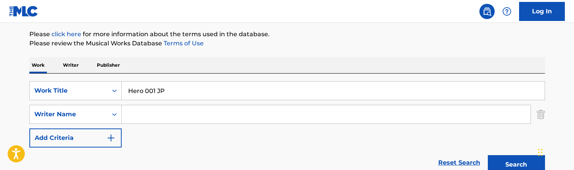
scroll to position [68, 0]
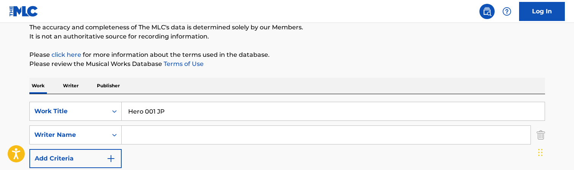
click at [182, 104] on input "Hero 001 JP" at bounding box center [333, 111] width 423 height 18
paste input "ome 006"
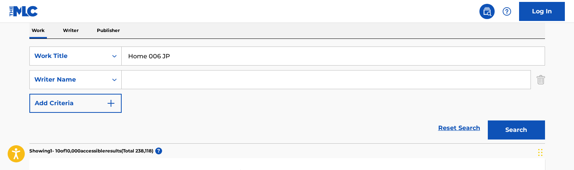
scroll to position [108, 0]
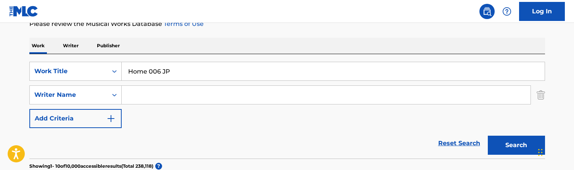
click at [174, 71] on input "Home 006 JP" at bounding box center [333, 71] width 423 height 18
paste input "w We Living"
type input "How We Living"
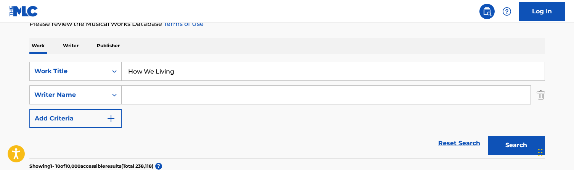
click at [516, 145] on button "Search" at bounding box center [516, 145] width 57 height 19
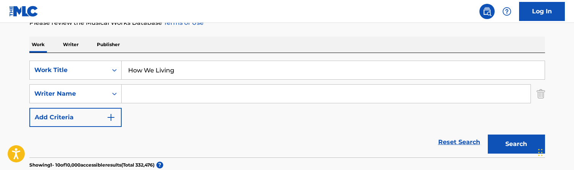
scroll to position [117, 0]
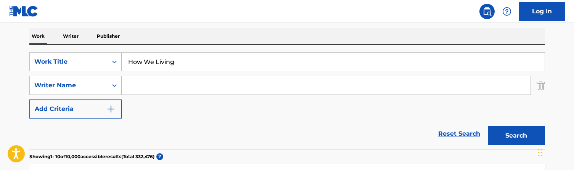
click at [161, 85] on input "Search Form" at bounding box center [326, 85] width 409 height 18
click at [516, 136] on button "Search" at bounding box center [516, 135] width 57 height 19
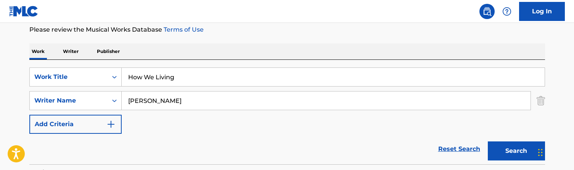
scroll to position [100, 0]
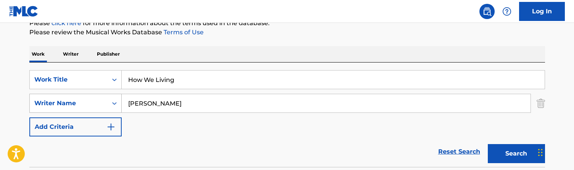
drag, startPoint x: 178, startPoint y: 104, endPoint x: 78, endPoint y: 94, distance: 100.4
click at [78, 94] on div "SearchWithCriteriac996cbbe-5539-4767-a2d7-3a674f015655 Writer Name [PERSON_NAME]" at bounding box center [287, 103] width 516 height 19
click at [516, 154] on button "Search" at bounding box center [516, 153] width 57 height 19
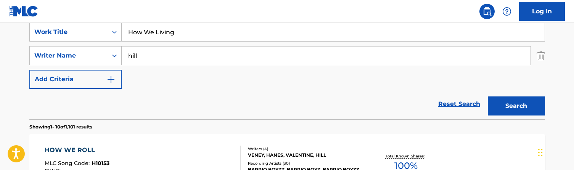
scroll to position [143, 0]
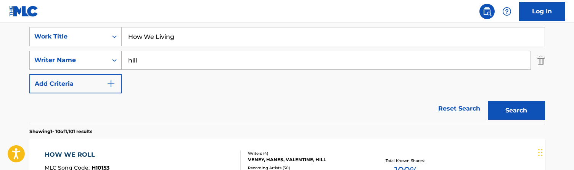
drag, startPoint x: 145, startPoint y: 59, endPoint x: 91, endPoint y: 58, distance: 54.5
click at [91, 58] on div "SearchWithCriteriac996cbbe-5539-4767-a2d7-3a674f015655 Writer Name hill" at bounding box center [287, 60] width 516 height 19
click at [516, 111] on button "Search" at bounding box center [516, 110] width 57 height 19
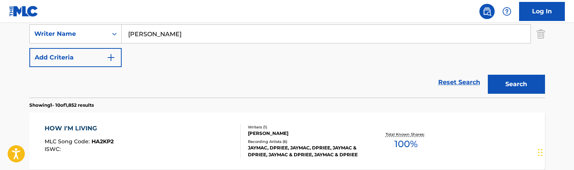
scroll to position [161, 0]
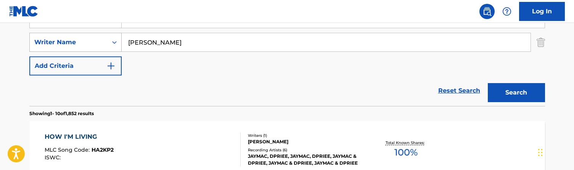
drag, startPoint x: 158, startPoint y: 44, endPoint x: 115, endPoint y: 44, distance: 42.7
click at [115, 44] on div "SearchWithCriteriac996cbbe-5539-4767-a2d7-3a674f015655 Writer Name [PERSON_NAME]" at bounding box center [287, 42] width 516 height 19
click at [516, 93] on button "Search" at bounding box center [516, 92] width 57 height 19
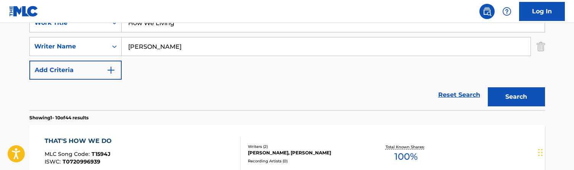
scroll to position [150, 0]
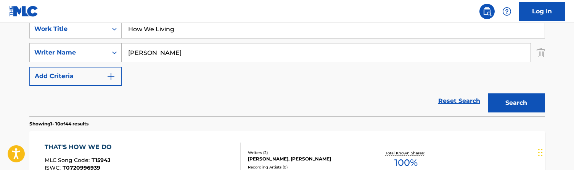
drag, startPoint x: 167, startPoint y: 55, endPoint x: 108, endPoint y: 48, distance: 59.5
click at [108, 48] on div "SearchWithCriteriac996cbbe-5539-4767-a2d7-3a674f015655 Writer Name [PERSON_NAME]" at bounding box center [287, 52] width 516 height 19
click at [516, 103] on button "Search" at bounding box center [516, 102] width 57 height 19
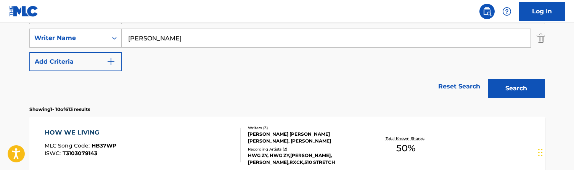
scroll to position [159, 0]
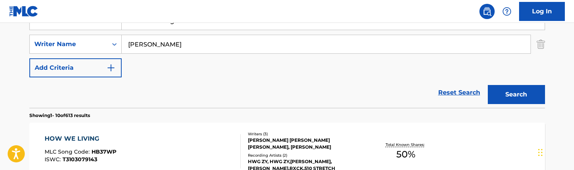
drag, startPoint x: 160, startPoint y: 46, endPoint x: 63, endPoint y: 19, distance: 100.9
type input "[PERSON_NAME]"
click at [516, 95] on button "Search" at bounding box center [516, 94] width 57 height 19
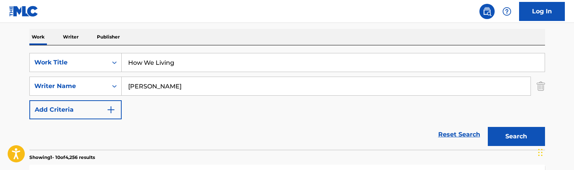
scroll to position [110, 0]
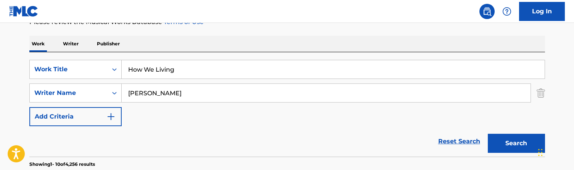
click at [175, 77] on input "How We Living" at bounding box center [333, 69] width 423 height 18
paste input "I’m a rock star DNB JP"
type input "I’m a rock star DNB JP"
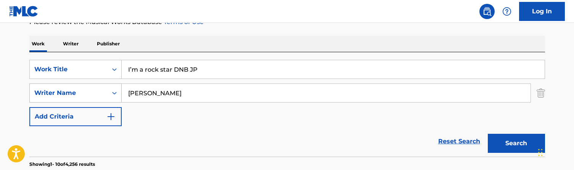
drag, startPoint x: 161, startPoint y: 97, endPoint x: 84, endPoint y: 86, distance: 78.2
click at [84, 86] on div "SearchWithCriteriac996cbbe-5539-4767-a2d7-3a674f015655 Writer Name [PERSON_NAME]" at bounding box center [287, 93] width 516 height 19
type input "[PERSON_NAME]"
click at [516, 143] on button "Search" at bounding box center [516, 143] width 57 height 19
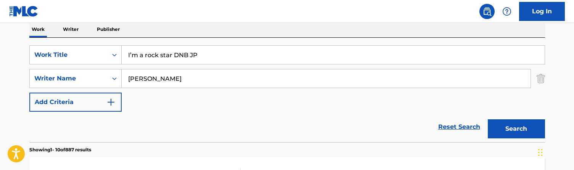
scroll to position [121, 0]
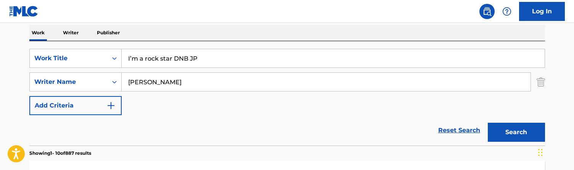
click at [180, 61] on input "I’m a rock star DNB JP" at bounding box center [333, 58] width 423 height 18
paste input "'m a rockstar"
type input "I'm a rockstar JP"
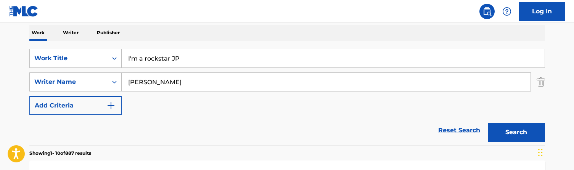
drag, startPoint x: 157, startPoint y: 87, endPoint x: 77, endPoint y: 68, distance: 81.8
click at [77, 68] on div "SearchWithCriteriade9bff7e-edd8-4372-8052-c7a02d02a69e Work Title I'm a rocksta…" at bounding box center [287, 82] width 516 height 66
type input "\"
click at [516, 132] on button "Search" at bounding box center [516, 132] width 57 height 19
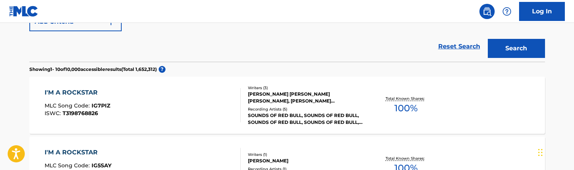
scroll to position [121, 0]
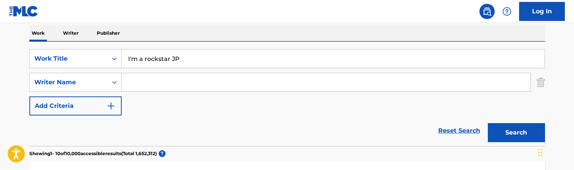
click at [175, 63] on input "I'm a rockstar JP" at bounding box center [333, 59] width 423 height 18
paste input "no perc"
click at [516, 133] on button "Search" at bounding box center [516, 132] width 57 height 19
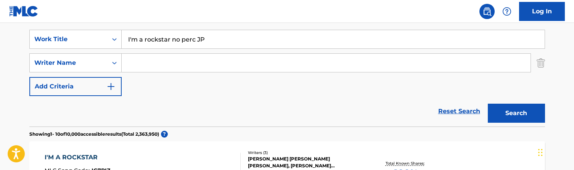
scroll to position [137, 0]
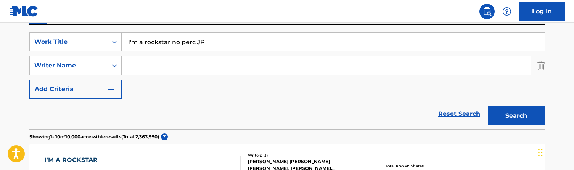
click at [168, 44] on input "I'm a rockstar no perc JP" at bounding box center [333, 42] width 423 height 18
paste input "’m the trap"
click at [516, 116] on button "Search" at bounding box center [516, 115] width 57 height 19
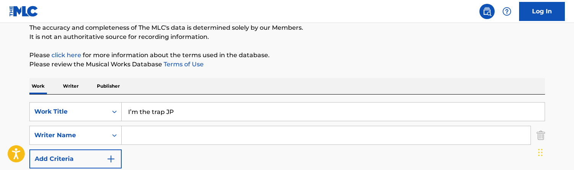
scroll to position [60, 0]
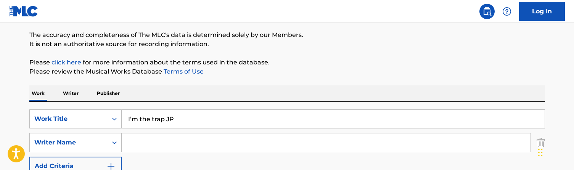
click at [161, 114] on input "I’m the trap JP" at bounding box center [333, 119] width 423 height 18
paste input "want to know"
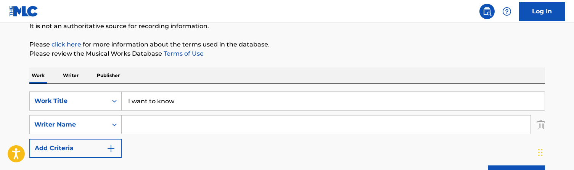
type input "I want to know"
click at [156, 119] on input "Search Form" at bounding box center [326, 125] width 409 height 18
type input "a"
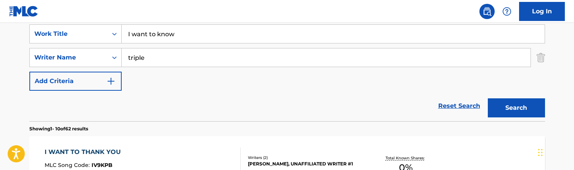
scroll to position [146, 0]
drag, startPoint x: 162, startPoint y: 57, endPoint x: 102, endPoint y: 51, distance: 60.5
click at [102, 51] on div "SearchWithCriteriac996cbbe-5539-4767-a2d7-3a674f015655 Writer Name triple" at bounding box center [287, 57] width 516 height 19
click at [516, 108] on button "Search" at bounding box center [516, 107] width 57 height 19
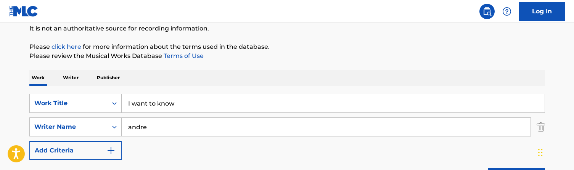
scroll to position [83, 0]
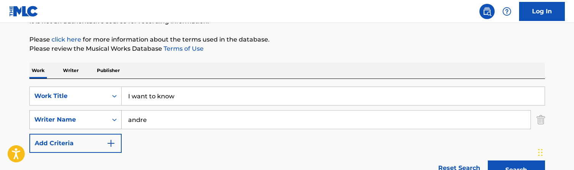
drag, startPoint x: 156, startPoint y: 121, endPoint x: 72, endPoint y: 116, distance: 84.5
click at [72, 116] on div "SearchWithCriteriac996cbbe-5539-4767-a2d7-3a674f015655 Writer Name [PERSON_NAME]" at bounding box center [287, 119] width 516 height 19
type input "[PERSON_NAME]"
click at [516, 170] on button "Search" at bounding box center [516, 170] width 57 height 19
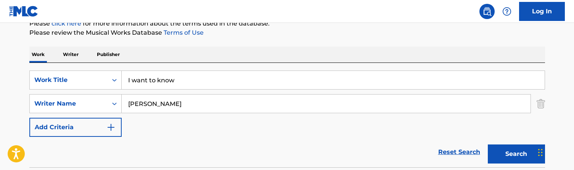
scroll to position [95, 0]
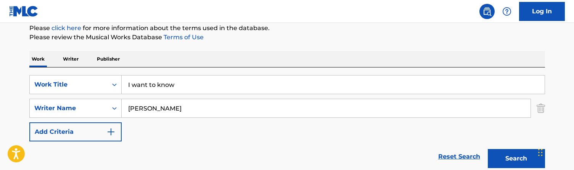
click at [156, 84] on input "I want to know" at bounding box center [333, 85] width 423 height 18
paste input "Heartradio Summer Poo-BG Cues"
type input "IHeartradio Summer Poo-BG Cues"
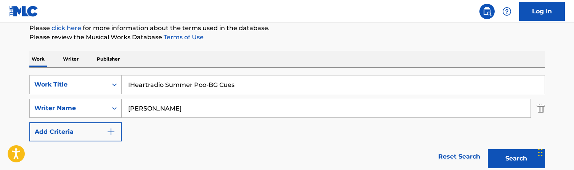
drag, startPoint x: 161, startPoint y: 112, endPoint x: 86, endPoint y: 105, distance: 75.5
click at [86, 105] on div "SearchWithCriteriac996cbbe-5539-4767-a2d7-3a674f015655 Writer Name [PERSON_NAME]" at bounding box center [287, 108] width 516 height 19
click at [516, 159] on button "Search" at bounding box center [516, 158] width 57 height 19
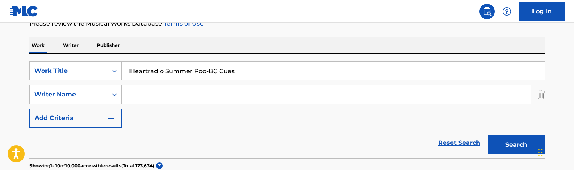
scroll to position [86, 0]
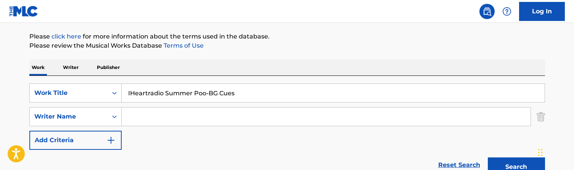
click at [171, 95] on input "IHeartradio Summer Poo-BG Cues" at bounding box center [333, 93] width 423 height 18
paste input "n due time JP"
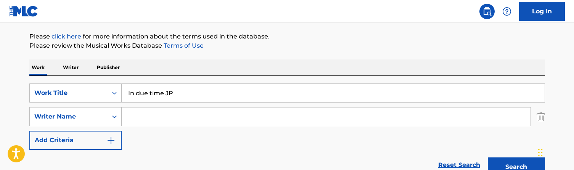
click at [516, 167] on button "Search" at bounding box center [516, 166] width 57 height 19
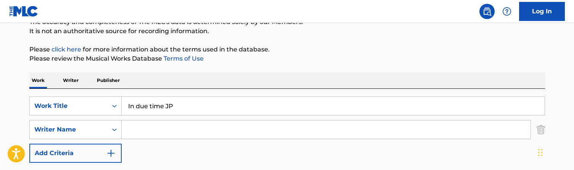
scroll to position [57, 0]
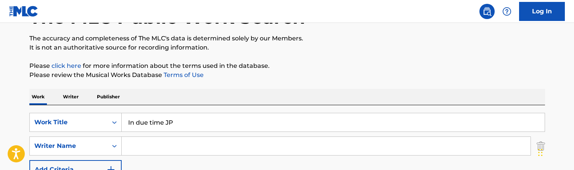
click at [169, 125] on input "In due time JP" at bounding box center [333, 122] width 423 height 18
paste input "the Zone"
type input "In the Zone"
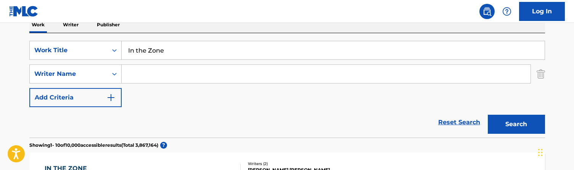
scroll to position [132, 0]
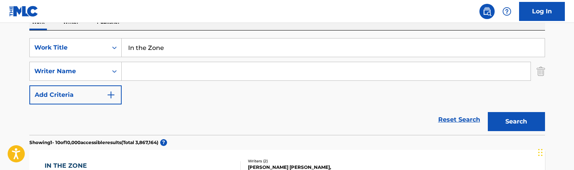
click at [153, 71] on input "Search Form" at bounding box center [326, 71] width 409 height 18
click at [516, 122] on button "Search" at bounding box center [516, 121] width 57 height 19
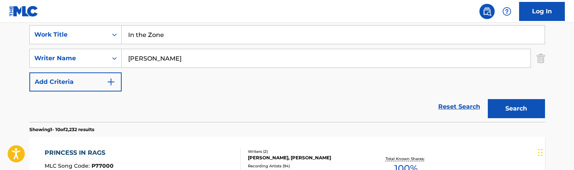
scroll to position [140, 0]
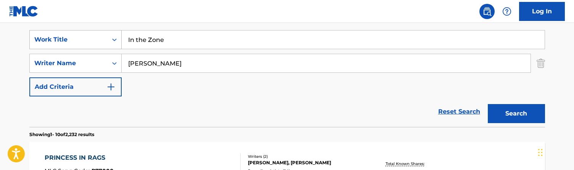
drag, startPoint x: 164, startPoint y: 64, endPoint x: 72, endPoint y: 48, distance: 93.3
click at [72, 48] on div "SearchWithCriteriade9bff7e-edd8-4372-8052-c7a02d02a69e Work Title In the Zone S…" at bounding box center [287, 63] width 516 height 66
click at [516, 114] on button "Search" at bounding box center [516, 113] width 57 height 19
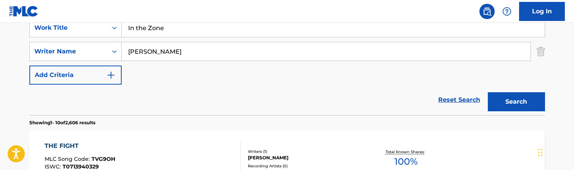
scroll to position [139, 0]
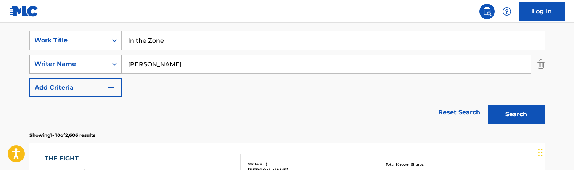
drag, startPoint x: 154, startPoint y: 62, endPoint x: 51, endPoint y: 59, distance: 103.0
click at [51, 59] on div "SearchWithCriteriac996cbbe-5539-4767-a2d7-3a674f015655 Writer Name [PERSON_NAME]" at bounding box center [287, 64] width 516 height 19
click at [516, 114] on button "Search" at bounding box center [516, 114] width 57 height 19
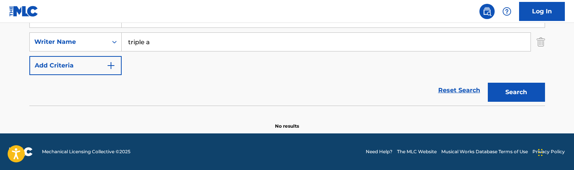
scroll to position [161, 0]
click at [159, 42] on input "triple a" at bounding box center [326, 42] width 409 height 18
type input "triple"
click at [516, 92] on button "Search" at bounding box center [516, 92] width 57 height 19
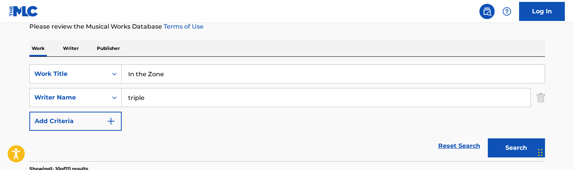
scroll to position [106, 0]
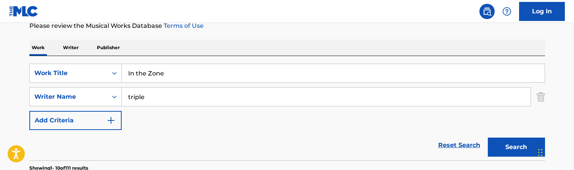
click at [172, 73] on input "In the Zone" at bounding box center [333, 73] width 423 height 18
paste input "se Streets V1 JP"
type input "In these Streets V1 JP"
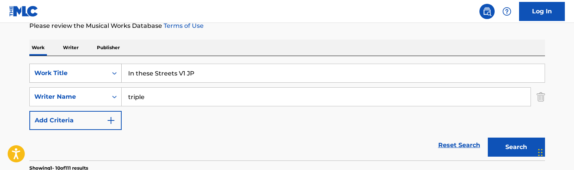
drag, startPoint x: 158, startPoint y: 99, endPoint x: 98, endPoint y: 80, distance: 63.3
click at [98, 80] on div "SearchWithCriteriade9bff7e-edd8-4372-8052-c7a02d02a69e Work Title In these Stre…" at bounding box center [287, 97] width 516 height 66
click at [516, 147] on button "Search" at bounding box center [516, 147] width 57 height 19
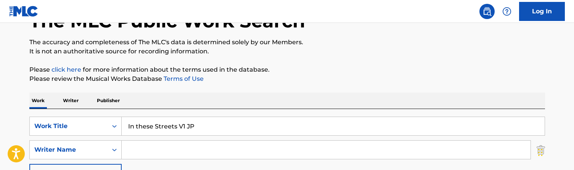
scroll to position [41, 0]
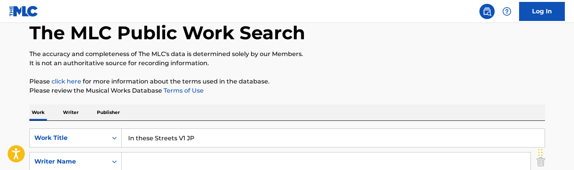
click at [153, 138] on input "In these Streets V1 JP" at bounding box center [333, 138] width 423 height 18
paste input "Streets"
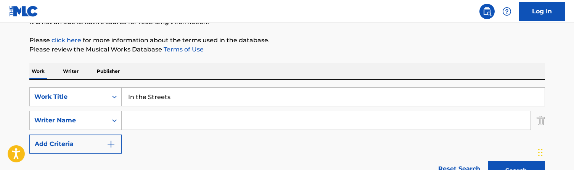
scroll to position [83, 0]
type input "In the Streets"
click at [153, 123] on input "Search Form" at bounding box center [326, 120] width 409 height 18
click at [516, 170] on button "Search" at bounding box center [516, 170] width 57 height 19
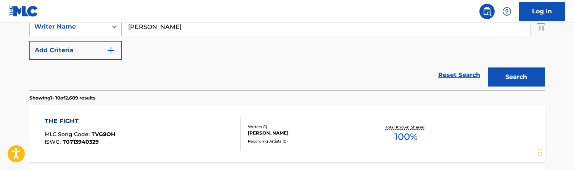
scroll to position [135, 0]
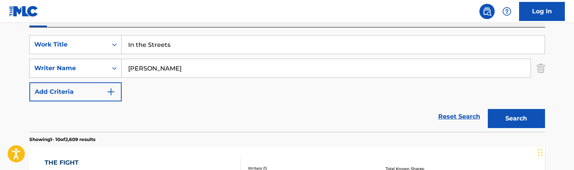
drag, startPoint x: 157, startPoint y: 66, endPoint x: 107, endPoint y: 59, distance: 50.0
click at [107, 59] on div "SearchWithCriteriac996cbbe-5539-4767-a2d7-3a674f015655 Writer Name [PERSON_NAME]" at bounding box center [287, 68] width 516 height 19
type input "triple"
click at [516, 119] on button "Search" at bounding box center [516, 118] width 57 height 19
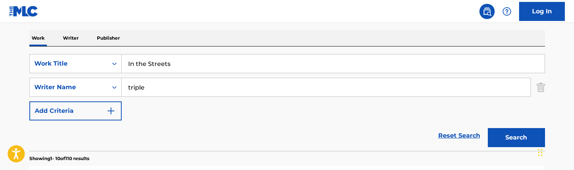
scroll to position [93, 0]
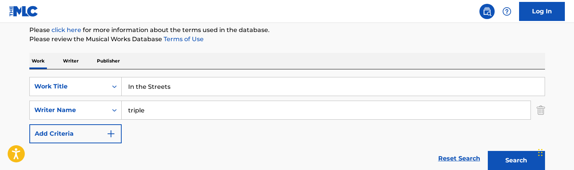
click at [195, 91] on input "In the Streets" at bounding box center [333, 86] width 423 height 18
paste input "oo the night JP"
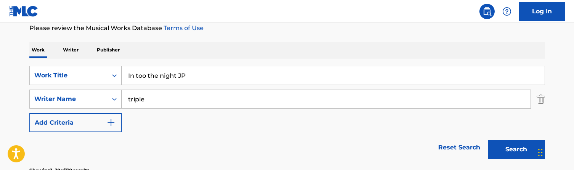
scroll to position [106, 0]
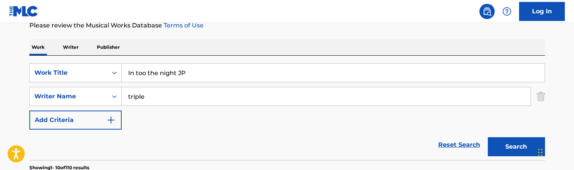
type input "In too the night JP"
drag, startPoint x: 150, startPoint y: 94, endPoint x: 80, endPoint y: 88, distance: 70.4
click at [80, 88] on div "SearchWithCriteriac996cbbe-5539-4767-a2d7-3a674f015655 Writer Name triple" at bounding box center [287, 96] width 516 height 19
click at [516, 147] on button "Search" at bounding box center [516, 146] width 57 height 19
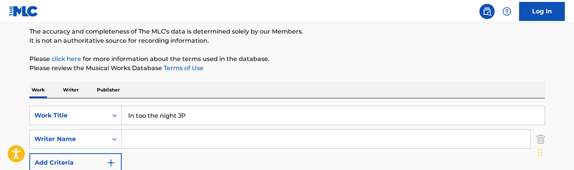
scroll to position [76, 0]
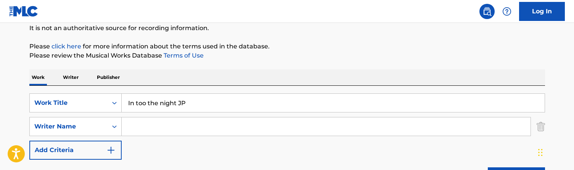
click at [166, 103] on input "In too the night JP" at bounding box center [333, 103] width 423 height 18
paste input "die Lov DNB"
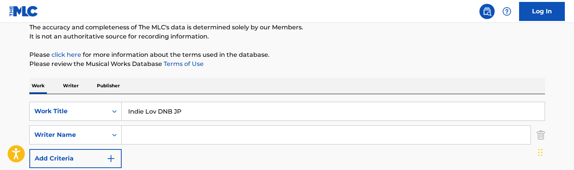
scroll to position [61, 0]
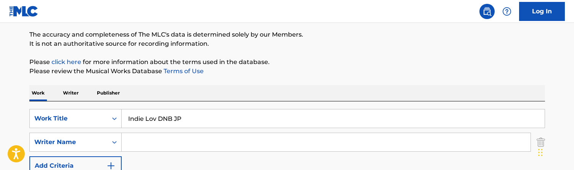
click at [170, 120] on input "Indie Lov DNB JP" at bounding box center [333, 118] width 423 height 18
paste input "Search Form"
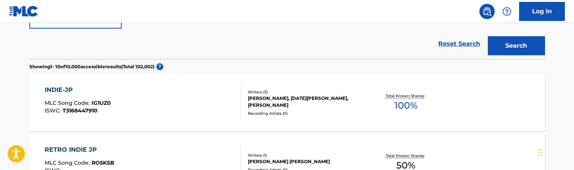
scroll to position [109, 0]
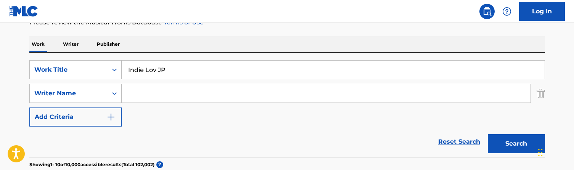
click at [184, 68] on input "Indie Lov JP" at bounding box center [333, 70] width 423 height 18
paste input "lov no perc"
click at [516, 144] on button "Search" at bounding box center [516, 143] width 57 height 19
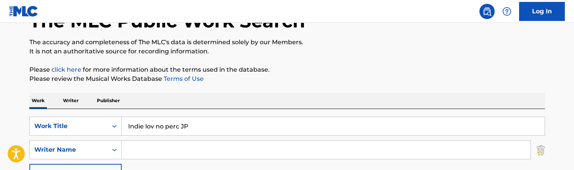
scroll to position [79, 0]
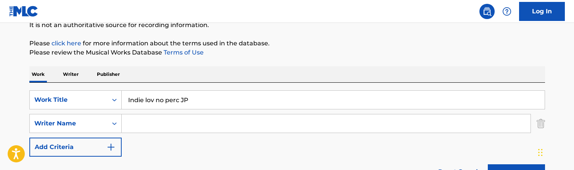
click at [192, 93] on input "Indie lov no perc JP" at bounding box center [333, 100] width 423 height 18
click at [191, 93] on input "Indie lov no perc JP" at bounding box center [333, 100] width 423 height 18
click at [181, 101] on input "Indie lov no perc JP" at bounding box center [333, 100] width 423 height 18
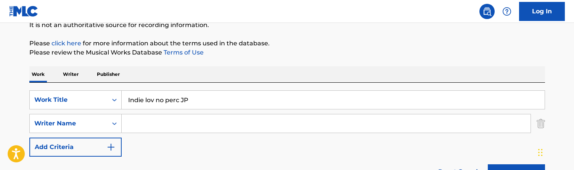
click at [181, 101] on input "Indie lov no perc JP" at bounding box center [333, 100] width 423 height 18
paste input "Jazzy Shit"
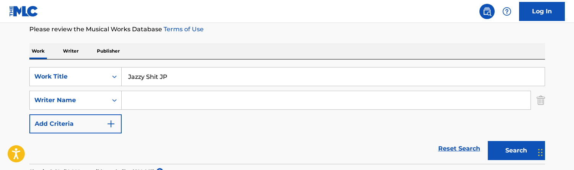
scroll to position [30, 0]
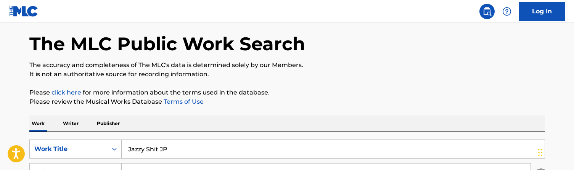
click at [163, 148] on input "Jazzy Shit JP" at bounding box center [333, 149] width 423 height 18
paste input "[PERSON_NAME] Away DNB"
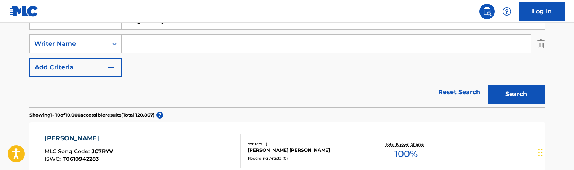
scroll to position [174, 0]
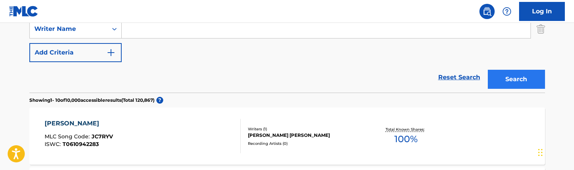
click at [509, 88] on button "Search" at bounding box center [516, 79] width 57 height 19
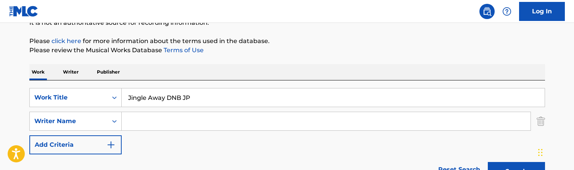
scroll to position [87, 0]
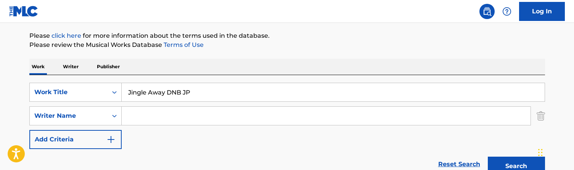
click at [191, 88] on input "Jingle Away DNB JP" at bounding box center [333, 92] width 423 height 18
paste input "Search Form"
click at [516, 166] on button "Search" at bounding box center [516, 166] width 57 height 19
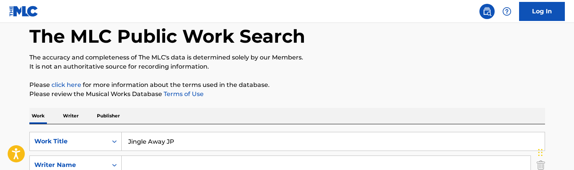
scroll to position [52, 0]
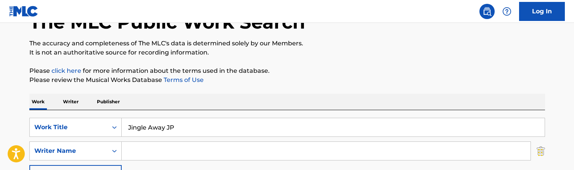
click at [163, 122] on input "Jingle Away JP" at bounding box center [333, 127] width 423 height 18
paste input "No Perc JP Away"
click at [163, 122] on input "Jingle Away No Perc JP Away JP" at bounding box center [333, 127] width 423 height 18
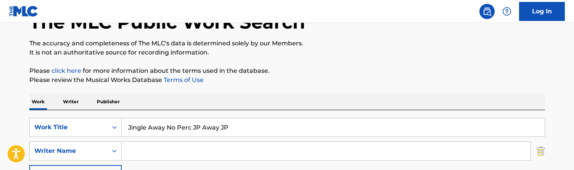
click at [163, 122] on input "Jingle Away No Perc JP Away JP" at bounding box center [333, 127] width 423 height 18
paste input "Search Form"
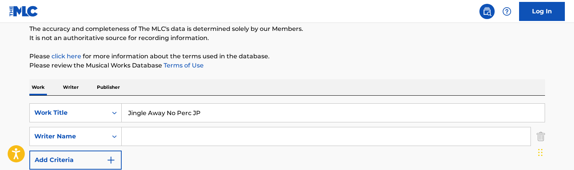
scroll to position [71, 0]
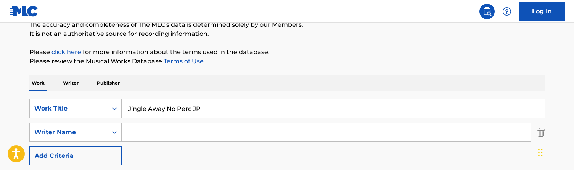
click at [166, 106] on input "Jingle Away No Perc JP" at bounding box center [333, 109] width 423 height 18
paste input "onzes"
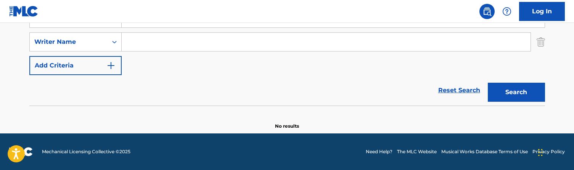
scroll to position [157, 0]
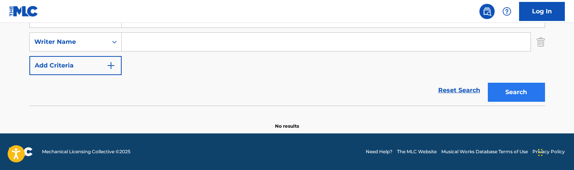
click at [510, 97] on button "Search" at bounding box center [516, 92] width 57 height 19
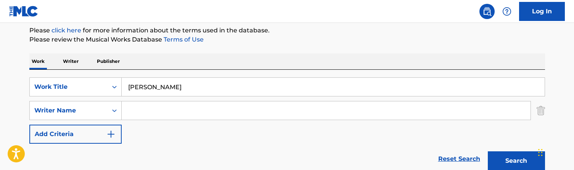
scroll to position [87, 0]
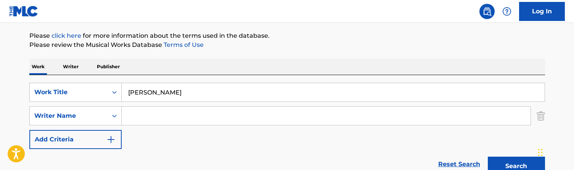
click at [151, 86] on input "[PERSON_NAME]" at bounding box center [333, 92] width 423 height 18
paste input "y of my life 2 JP"
click at [516, 166] on button "Search" at bounding box center [516, 166] width 57 height 19
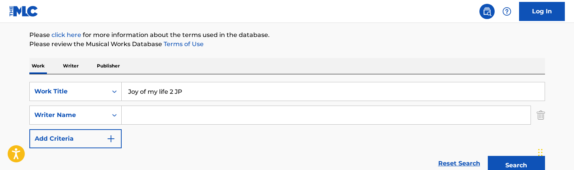
scroll to position [87, 0]
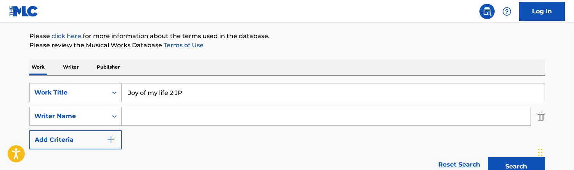
click at [163, 89] on input "Joy of my life 2 JP" at bounding box center [333, 93] width 423 height 18
paste input "ust in Time"
type input "Just in Time"
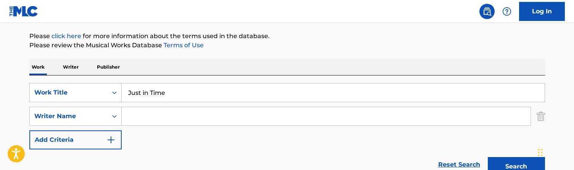
click at [516, 167] on button "Search" at bounding box center [516, 166] width 57 height 19
click at [161, 123] on input "Search Form" at bounding box center [326, 116] width 409 height 18
click at [516, 167] on button "Search" at bounding box center [516, 166] width 57 height 19
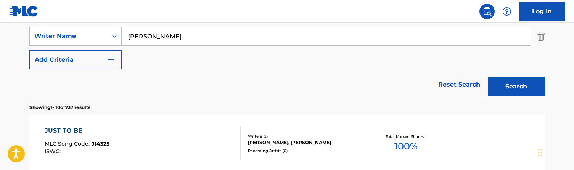
scroll to position [164, 0]
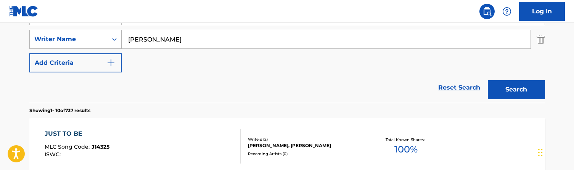
drag, startPoint x: 163, startPoint y: 38, endPoint x: 62, endPoint y: 38, distance: 101.1
click at [62, 38] on div "SearchWithCriteriac996cbbe-5539-4767-a2d7-3a674f015655 Writer Name [PERSON_NAME]" at bounding box center [287, 39] width 516 height 19
type input "triple"
click at [516, 90] on button "Search" at bounding box center [516, 89] width 57 height 19
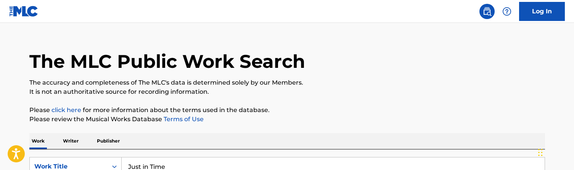
scroll to position [65, 0]
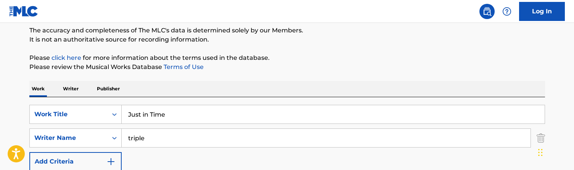
click at [155, 116] on input "Just in Time" at bounding box center [333, 114] width 423 height 18
paste input "Step Up 2 JP"
type input "Just Step Up 2 JP"
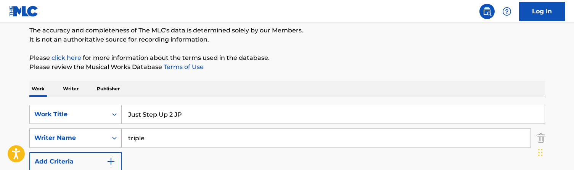
drag, startPoint x: 150, startPoint y: 141, endPoint x: 111, endPoint y: 133, distance: 39.4
click at [111, 133] on div "SearchWithCriteriac996cbbe-5539-4767-a2d7-3a674f015655 Writer Name triple" at bounding box center [287, 138] width 516 height 19
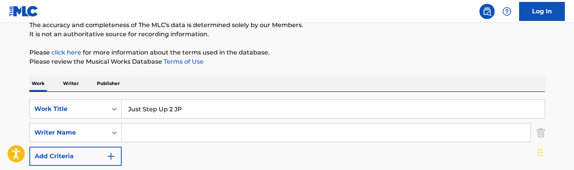
scroll to position [42, 0]
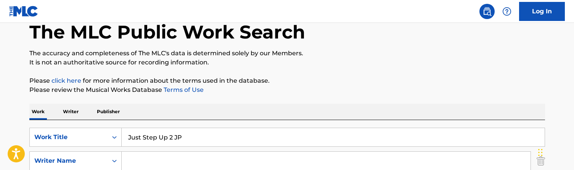
click at [167, 138] on input "Just Step Up 2 JP" at bounding box center [333, 137] width 423 height 18
paste input "Kidnap [PERSON_NAME] for drug money"
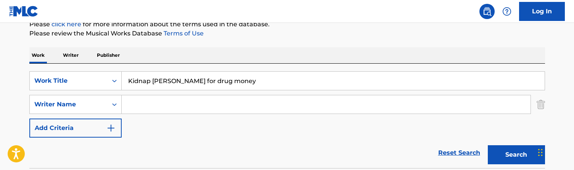
scroll to position [99, 0]
click at [151, 79] on input "Kidnap [PERSON_NAME] for drug money" at bounding box center [333, 80] width 423 height 18
paste input "lla ND JP"
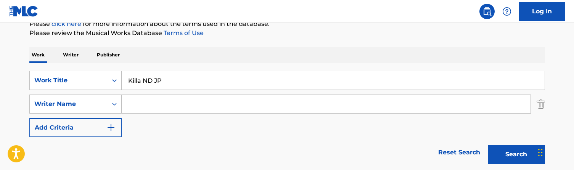
click at [516, 154] on button "Search" at bounding box center [516, 154] width 57 height 19
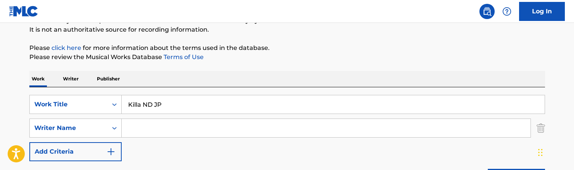
scroll to position [74, 0]
click at [156, 104] on input "Killa ND JP" at bounding box center [333, 105] width 423 height 18
paste input "ng of the ring 001"
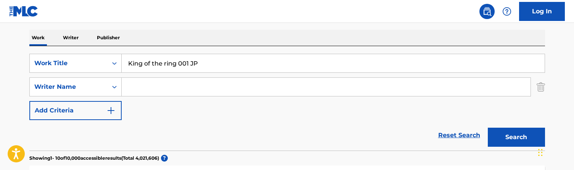
scroll to position [101, 0]
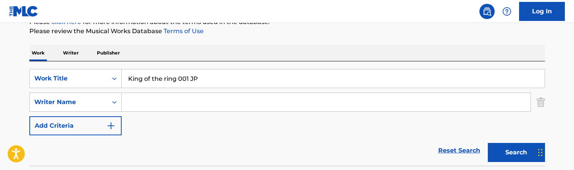
click at [196, 76] on input "King of the ring 001 JP" at bounding box center [333, 78] width 423 height 18
paste input "Yayo"
click at [516, 153] on button "Search" at bounding box center [516, 152] width 57 height 19
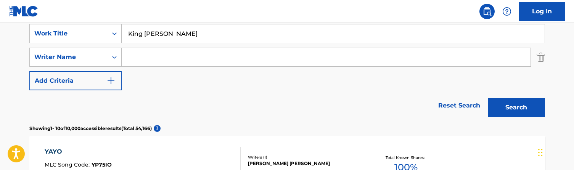
scroll to position [112, 0]
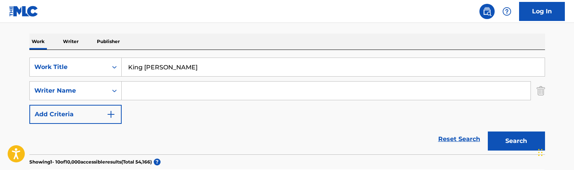
click at [174, 75] on input "King [PERSON_NAME]" at bounding box center [333, 67] width 423 height 18
click at [171, 72] on input "King [PERSON_NAME]" at bounding box center [333, 67] width 423 height 18
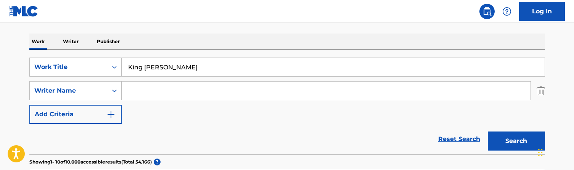
click at [171, 72] on input "King [PERSON_NAME]" at bounding box center [333, 67] width 423 height 18
paste input "sway Choice"
click at [516, 141] on button "Search" at bounding box center [516, 141] width 57 height 19
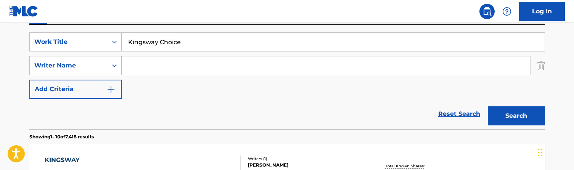
scroll to position [65, 0]
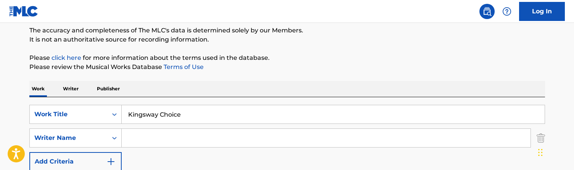
click at [141, 120] on input "Kingsway Choice" at bounding box center [333, 114] width 423 height 18
paste input "londike Gold JP"
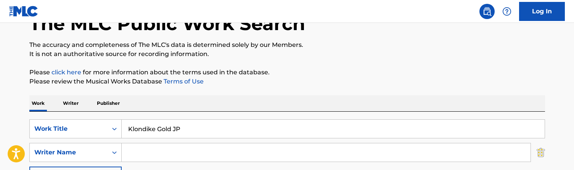
click at [177, 124] on input "Klondike Gold JP" at bounding box center [333, 129] width 423 height 18
paste input "night Rider"
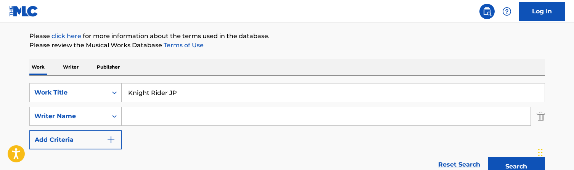
scroll to position [85, 0]
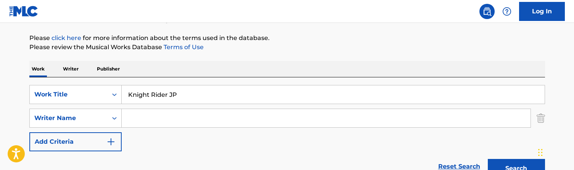
click at [163, 89] on input "Knight Rider JP" at bounding box center [333, 94] width 423 height 18
paste input "own Object"
click at [516, 169] on button "Search" at bounding box center [516, 168] width 57 height 19
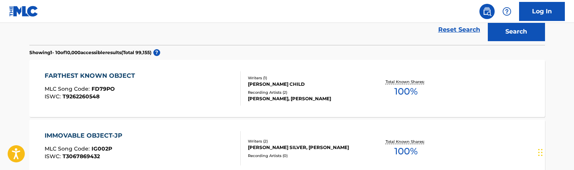
scroll to position [55, 0]
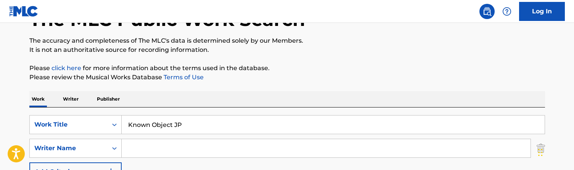
click at [175, 124] on input "Known Object JP" at bounding box center [333, 125] width 423 height 18
paste input "[PERSON_NAME] 124"
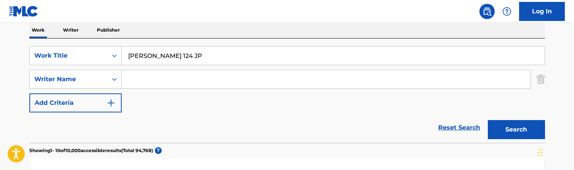
scroll to position [120, 0]
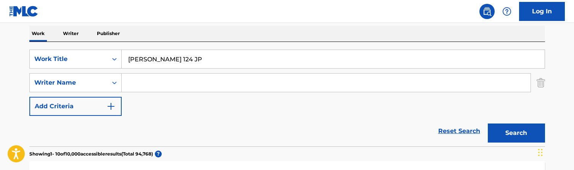
click at [188, 55] on input "[PERSON_NAME] 124 JP" at bounding box center [333, 59] width 423 height 18
paste input "Lax high"
click at [516, 133] on button "Search" at bounding box center [516, 133] width 57 height 19
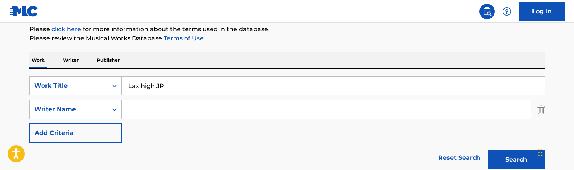
scroll to position [87, 0]
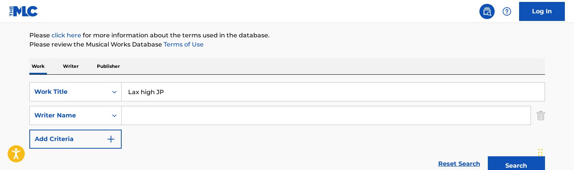
click at [175, 93] on input "Lax high JP" at bounding box center [333, 92] width 423 height 18
paste input "ean RMX 2"
click at [516, 166] on button "Search" at bounding box center [516, 165] width 57 height 19
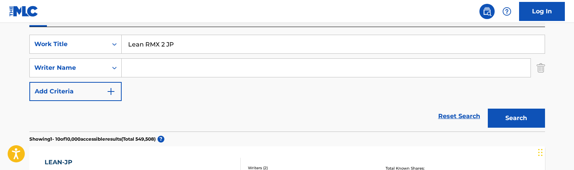
scroll to position [53, 0]
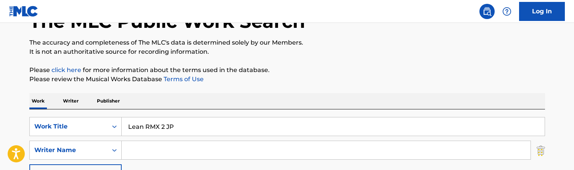
click at [179, 126] on input "Lean RMX 2 JP" at bounding box center [333, 126] width 423 height 18
paste input "gends 001"
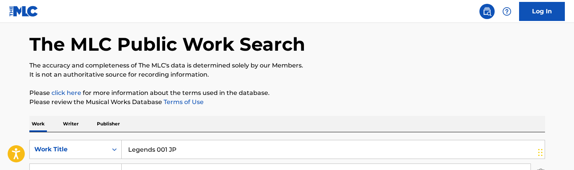
scroll to position [19, 0]
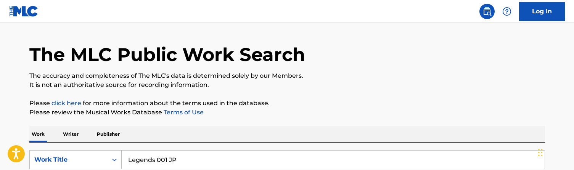
click at [154, 160] on input "Legends 001 JP" at bounding box center [333, 160] width 423 height 18
paste input "t her go"
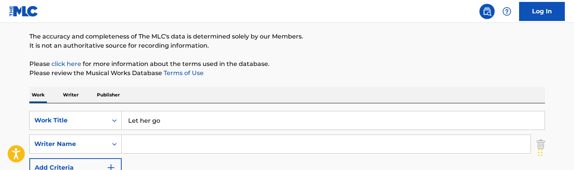
scroll to position [64, 0]
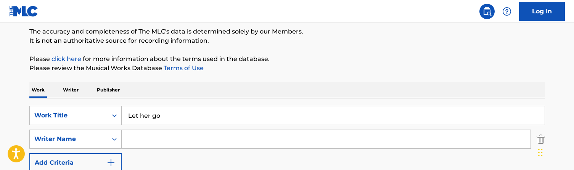
type input "Let her go"
click at [168, 134] on input "Search Form" at bounding box center [326, 139] width 409 height 18
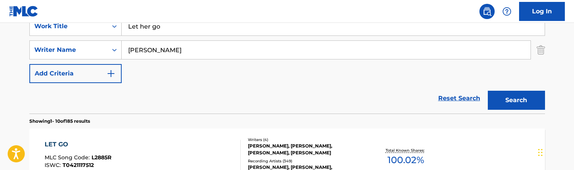
scroll to position [141, 0]
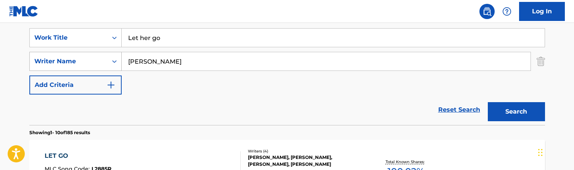
drag, startPoint x: 147, startPoint y: 62, endPoint x: 93, endPoint y: 62, distance: 54.1
click at [93, 62] on div "SearchWithCriteriac996cbbe-5539-4767-a2d7-3a674f015655 Writer Name [PERSON_NAME]" at bounding box center [287, 61] width 516 height 19
type input "triple"
click at [516, 112] on button "Search" at bounding box center [516, 111] width 57 height 19
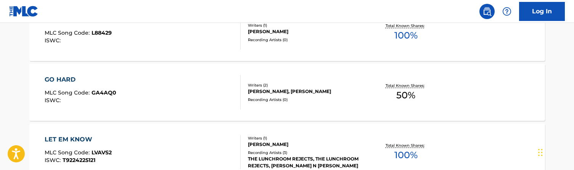
scroll to position [56, 0]
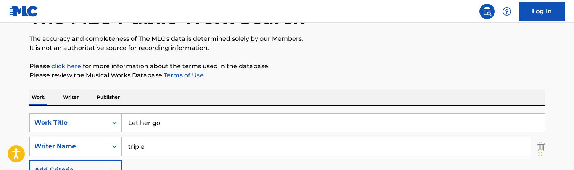
click at [191, 120] on input "Let her go" at bounding box center [333, 123] width 423 height 18
paste input "It flow JP"
type input "Let It flow JP"
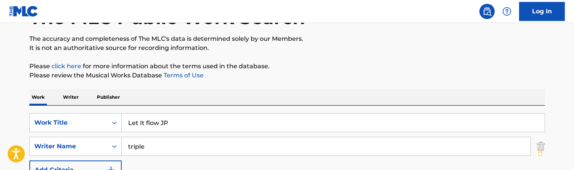
drag, startPoint x: 150, startPoint y: 142, endPoint x: 95, endPoint y: 133, distance: 55.2
click at [95, 133] on div "SearchWithCriteriade9bff7e-edd8-4372-8052-c7a02d02a69e Work Title Let It flow J…" at bounding box center [287, 146] width 516 height 66
drag, startPoint x: 153, startPoint y: 148, endPoint x: 65, endPoint y: 128, distance: 90.0
click at [65, 128] on div "SearchWithCriteriade9bff7e-edd8-4372-8052-c7a02d02a69e Work Title Let It flow J…" at bounding box center [287, 146] width 516 height 66
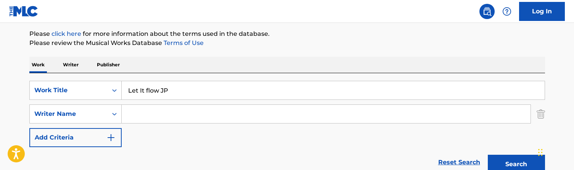
scroll to position [93, 0]
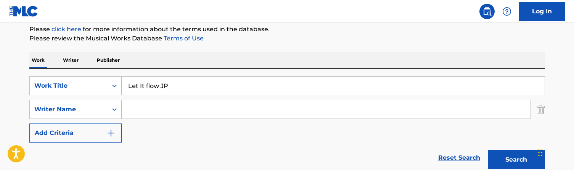
click at [179, 88] on input "Let It flow JP" at bounding box center [333, 86] width 423 height 18
paste input "’s Fly"
type input "Let’s Fly"
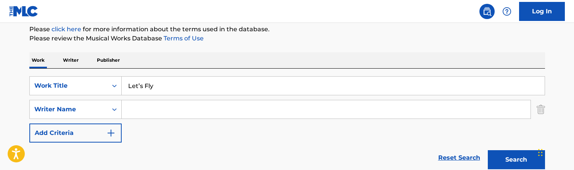
click at [151, 116] on input "Search Form" at bounding box center [326, 109] width 409 height 18
click at [516, 160] on button "Search" at bounding box center [516, 159] width 57 height 19
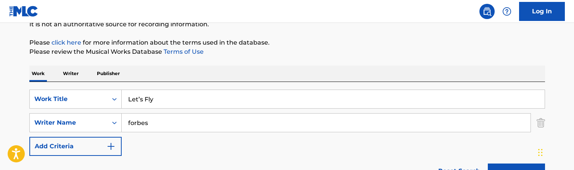
scroll to position [76, 0]
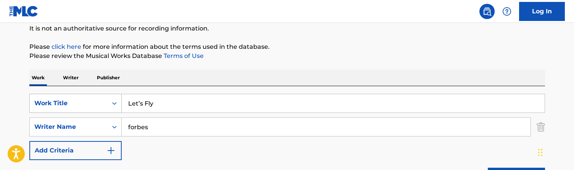
drag, startPoint x: 164, startPoint y: 130, endPoint x: 79, endPoint y: 107, distance: 88.0
click at [79, 107] on div "SearchWithCriteriade9bff7e-edd8-4372-8052-c7a02d02a69e Work Title Let’s Fly Sea…" at bounding box center [287, 127] width 516 height 66
type input "[PERSON_NAME]"
drag, startPoint x: 79, startPoint y: 107, endPoint x: 225, endPoint y: 70, distance: 150.4
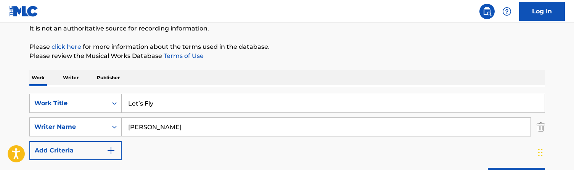
click at [225, 70] on div "Work Writer Publisher" at bounding box center [287, 78] width 516 height 16
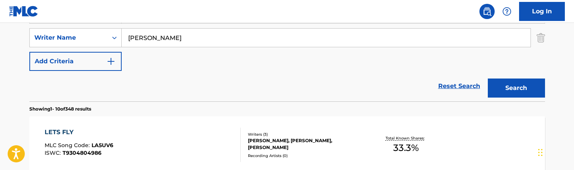
scroll to position [172, 0]
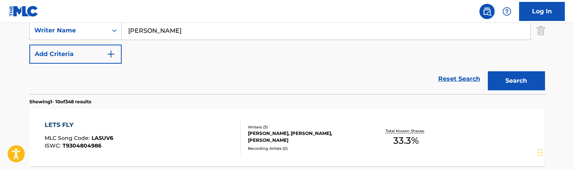
click at [166, 137] on div "LETS FLY MLC Song Code : LA5UV6 ISWC : T9304804986" at bounding box center [143, 138] width 196 height 34
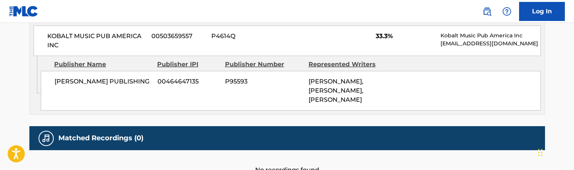
scroll to position [412, 0]
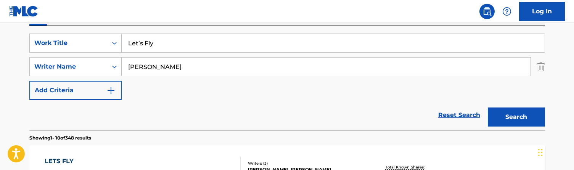
scroll to position [92, 0]
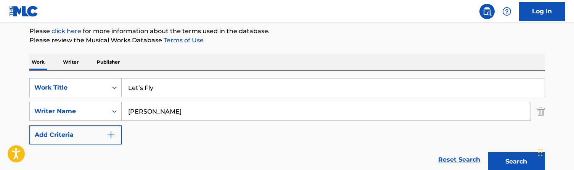
click at [153, 88] on input "Let’s Fly" at bounding box center [333, 88] width 423 height 18
paste input "ter to flav"
type input "Letter to flav"
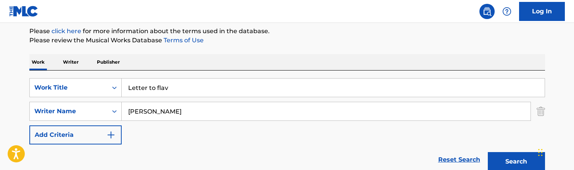
drag, startPoint x: 153, startPoint y: 109, endPoint x: 69, endPoint y: 100, distance: 84.4
click at [69, 100] on div "SearchWithCriteriade9bff7e-edd8-4372-8052-c7a02d02a69e Work Title Letter to fla…" at bounding box center [287, 111] width 516 height 66
click at [516, 162] on button "Search" at bounding box center [516, 161] width 57 height 19
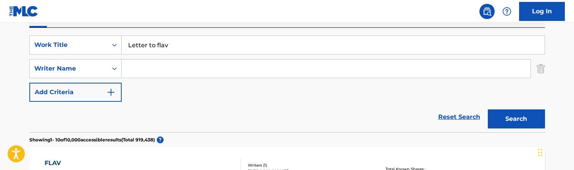
scroll to position [74, 0]
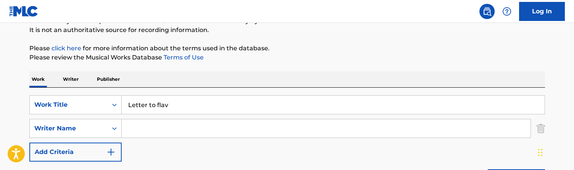
click at [170, 108] on input "Letter to flav" at bounding box center [333, 105] width 423 height 18
paste input "ife Fair"
type input "Life Fair"
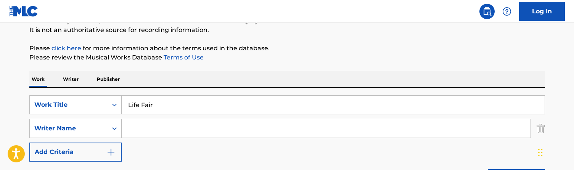
click at [143, 128] on input "Search Form" at bounding box center [326, 128] width 409 height 18
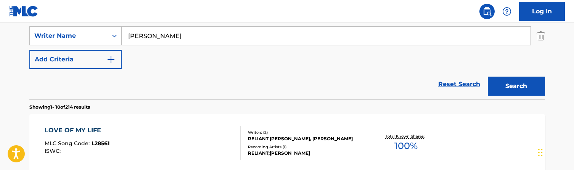
scroll to position [165, 0]
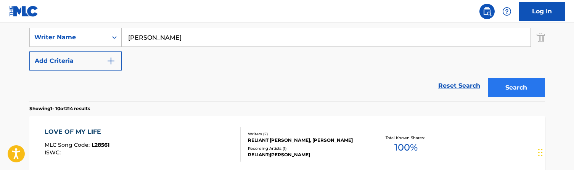
click at [500, 85] on button "Search" at bounding box center [516, 87] width 57 height 19
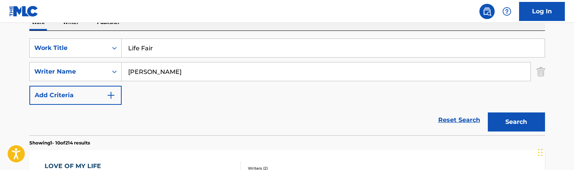
scroll to position [128, 0]
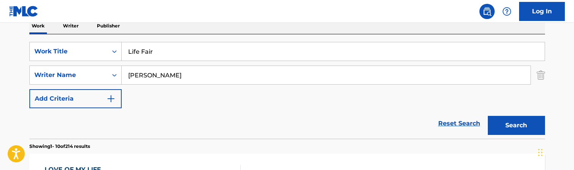
drag, startPoint x: 172, startPoint y: 75, endPoint x: 80, endPoint y: 63, distance: 91.9
click at [80, 63] on div "SearchWithCriteriade9bff7e-edd8-4372-8052-c7a02d02a69e Work Title Life Fair Sea…" at bounding box center [287, 75] width 516 height 66
click at [516, 125] on button "Search" at bounding box center [516, 125] width 57 height 19
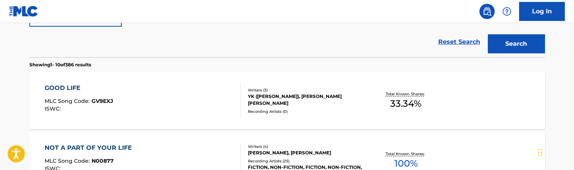
scroll to position [131, 0]
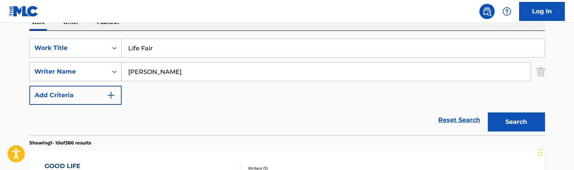
drag, startPoint x: 157, startPoint y: 72, endPoint x: 77, endPoint y: 63, distance: 81.4
click at [77, 63] on div "SearchWithCriteriac996cbbe-5539-4767-a2d7-3a674f015655 Writer Name [PERSON_NAME]" at bounding box center [287, 71] width 516 height 19
click at [516, 122] on button "Search" at bounding box center [516, 121] width 57 height 19
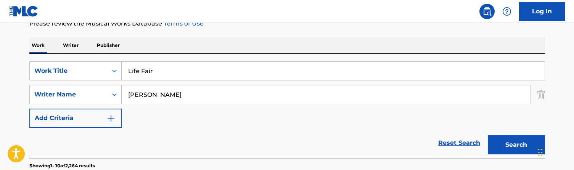
scroll to position [90, 0]
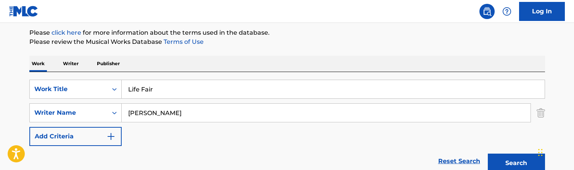
type input "[PERSON_NAME]"
click at [178, 88] on input "Life Fair" at bounding box center [333, 89] width 423 height 18
paste input "ke That"
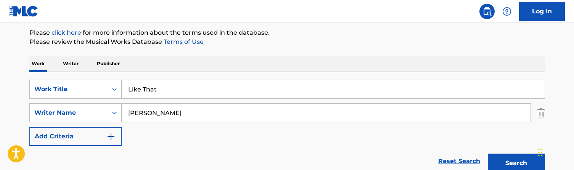
type input "Like That"
drag, startPoint x: 154, startPoint y: 116, endPoint x: 116, endPoint y: 103, distance: 39.9
click at [116, 103] on div "SearchWithCriteriade9bff7e-edd8-4372-8052-c7a02d02a69e Work Title Like That Sea…" at bounding box center [287, 113] width 516 height 66
click at [516, 163] on button "Search" at bounding box center [516, 163] width 57 height 19
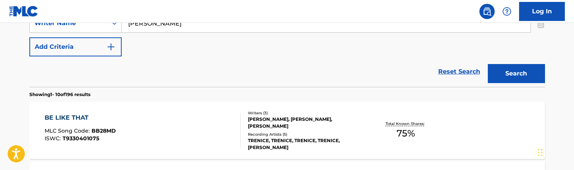
scroll to position [178, 0]
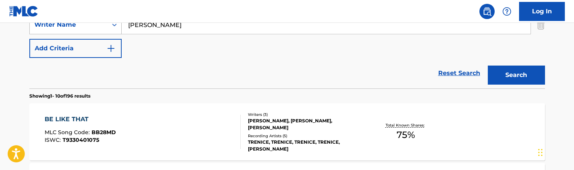
drag, startPoint x: 169, startPoint y: 26, endPoint x: 96, endPoint y: 26, distance: 72.8
click at [96, 26] on div "SearchWithCriteriac996cbbe-5539-4767-a2d7-3a674f015655 Writer Name [PERSON_NAME]" at bounding box center [287, 24] width 516 height 19
click at [516, 75] on button "Search" at bounding box center [516, 75] width 57 height 19
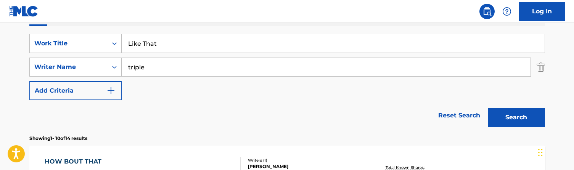
scroll to position [125, 0]
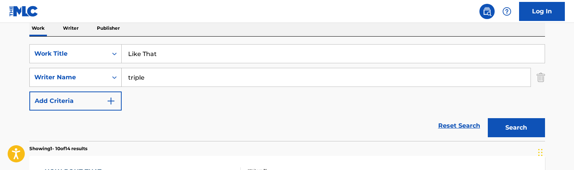
drag, startPoint x: 163, startPoint y: 80, endPoint x: 108, endPoint y: 70, distance: 55.9
click at [108, 70] on div "SearchWithCriteriac996cbbe-5539-4767-a2d7-3a674f015655 Writer Name triple" at bounding box center [287, 77] width 516 height 19
click at [516, 128] on button "Search" at bounding box center [516, 127] width 57 height 19
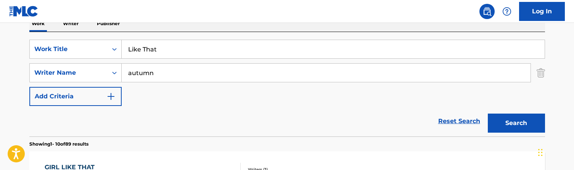
scroll to position [112, 0]
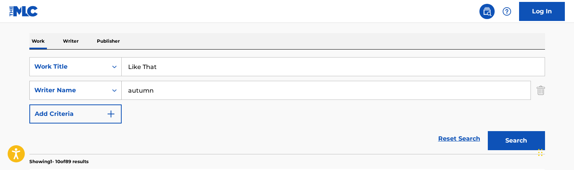
drag, startPoint x: 162, startPoint y: 89, endPoint x: 102, endPoint y: 85, distance: 60.3
click at [102, 85] on div "SearchWithCriteriac996cbbe-5539-4767-a2d7-3a674f015655 Writer Name autumn" at bounding box center [287, 90] width 516 height 19
type input "[PERSON_NAME]"
click at [516, 141] on button "Search" at bounding box center [516, 140] width 57 height 19
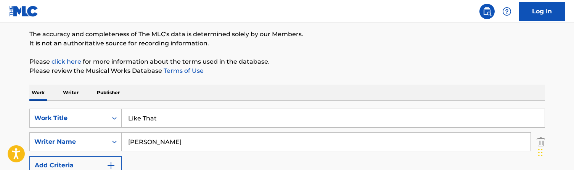
scroll to position [52, 0]
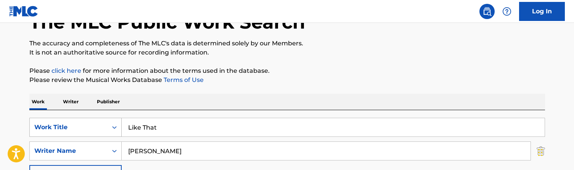
drag, startPoint x: 125, startPoint y: 150, endPoint x: 79, endPoint y: 134, distance: 48.0
click at [79, 134] on div "SearchWithCriteriade9bff7e-edd8-4372-8052-c7a02d02a69e Work Title Like That Sea…" at bounding box center [287, 151] width 516 height 66
click at [141, 126] on input "Like That" at bounding box center [333, 127] width 423 height 18
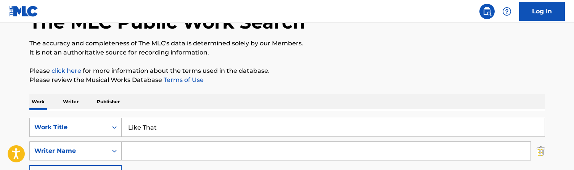
click at [141, 126] on input "Like That" at bounding box center [333, 127] width 423 height 18
paste input "mited Skies JP"
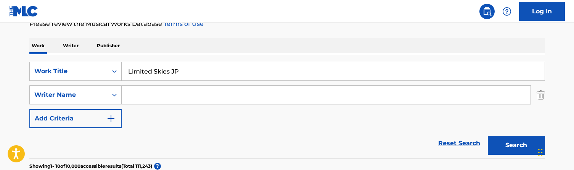
scroll to position [70, 0]
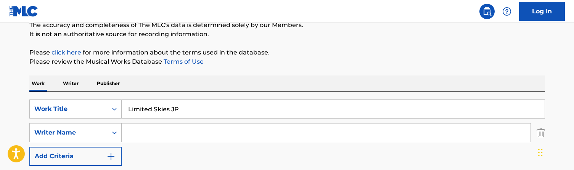
click at [179, 115] on input "Limited Skies JP" at bounding box center [333, 109] width 423 height 18
paste input "sten Up Baby"
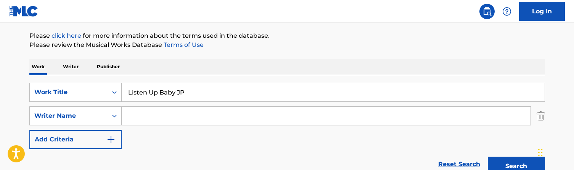
scroll to position [84, 0]
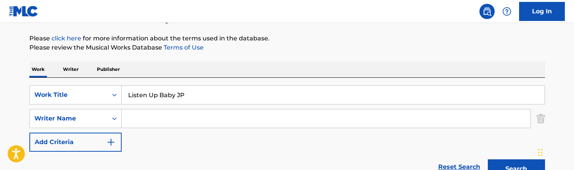
click at [169, 85] on div "Listen Up Baby JP" at bounding box center [333, 94] width 423 height 19
click at [166, 99] on input "Listen Up Baby JP" at bounding box center [333, 95] width 423 height 18
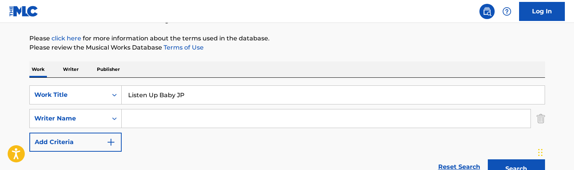
click at [166, 99] on input "Listen Up Baby JP" at bounding box center [333, 95] width 423 height 18
paste input "ttle Things"
type input "Little Things"
click at [154, 129] on div "SearchWithCriteriade9bff7e-edd8-4372-8052-c7a02d02a69e Work Title Little Things…" at bounding box center [287, 118] width 516 height 66
click at [156, 122] on input "Search Form" at bounding box center [326, 118] width 409 height 18
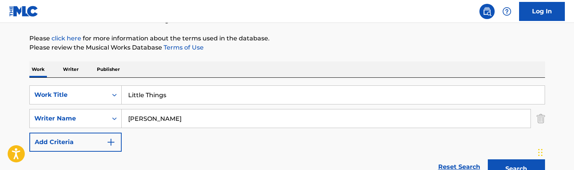
click at [516, 169] on button "Search" at bounding box center [516, 168] width 57 height 19
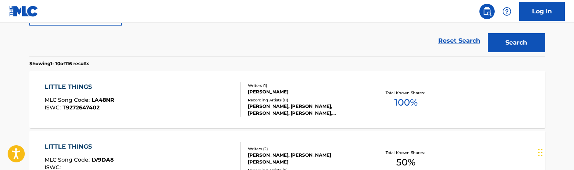
scroll to position [156, 0]
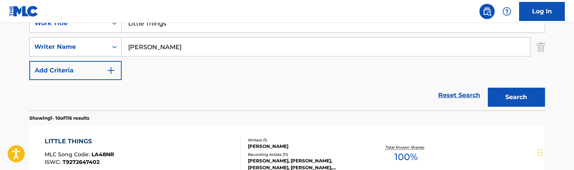
drag, startPoint x: 150, startPoint y: 47, endPoint x: 119, endPoint y: 42, distance: 31.6
click at [119, 42] on div "SearchWithCriteriac996cbbe-5539-4767-a2d7-3a674f015655 Writer Name [PERSON_NAME]" at bounding box center [287, 46] width 516 height 19
click at [516, 97] on button "Search" at bounding box center [516, 97] width 57 height 19
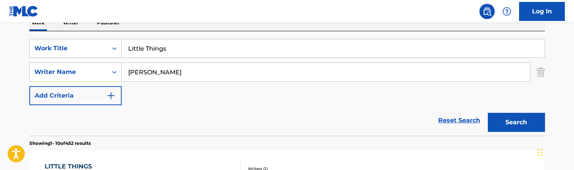
scroll to position [123, 0]
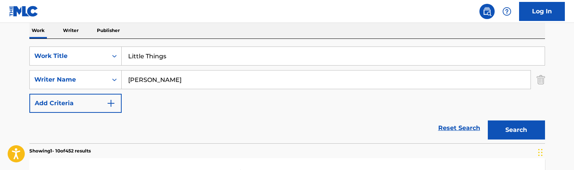
drag, startPoint x: 174, startPoint y: 85, endPoint x: 87, endPoint y: 67, distance: 88.9
click at [87, 67] on div "SearchWithCriteriade9bff7e-edd8-4372-8052-c7a02d02a69e Work Title Little Things…" at bounding box center [287, 80] width 516 height 66
type input "cadillac"
click at [516, 130] on button "Search" at bounding box center [516, 130] width 57 height 19
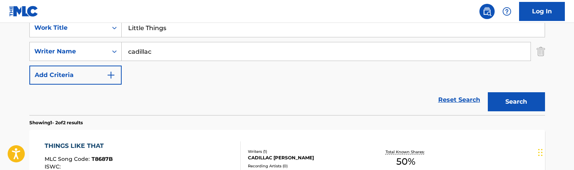
scroll to position [90, 0]
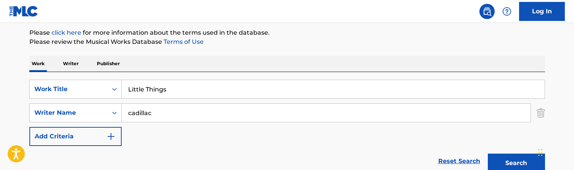
click at [173, 93] on input "Little Things" at bounding box center [333, 89] width 423 height 18
paste input "ve for the night JP"
type input "Live for the night JP"
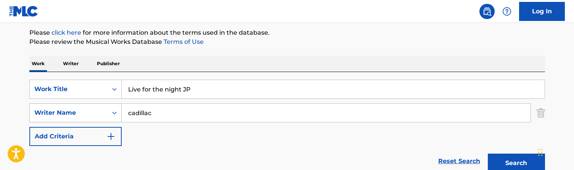
drag, startPoint x: 165, startPoint y: 112, endPoint x: 93, endPoint y: 108, distance: 71.9
click at [93, 108] on div "SearchWithCriteriac996cbbe-5539-4767-a2d7-3a674f015655 Writer Name cadillac" at bounding box center [287, 112] width 516 height 19
type input "="
click at [516, 163] on button "Search" at bounding box center [516, 163] width 57 height 19
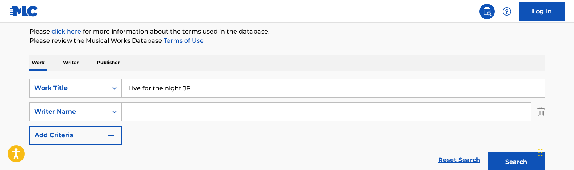
scroll to position [92, 0]
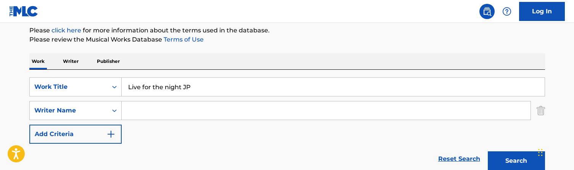
click at [191, 87] on input "Live for the night JP" at bounding box center [333, 87] width 423 height 18
paste input "ost in the Snow"
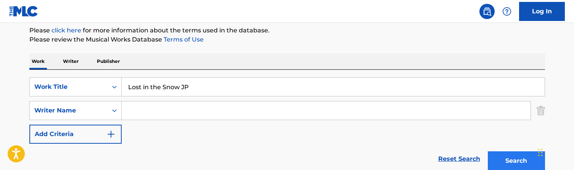
click at [512, 157] on button "Search" at bounding box center [516, 160] width 57 height 19
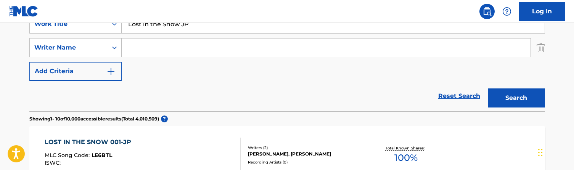
scroll to position [100, 0]
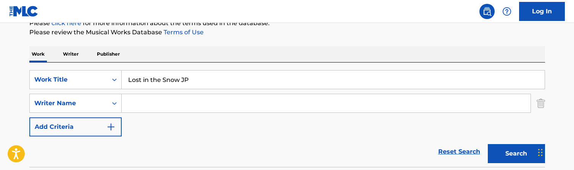
click at [170, 78] on input "Lost in the Snow JP" at bounding box center [333, 80] width 423 height 18
paste input "ve Clouds"
click at [516, 154] on button "Search" at bounding box center [516, 153] width 57 height 19
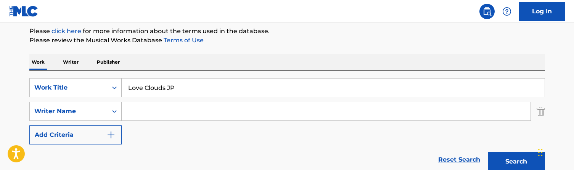
scroll to position [90, 0]
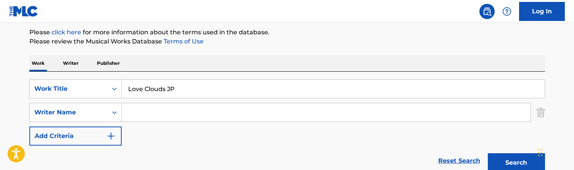
click at [155, 92] on input "Love Clouds JP" at bounding box center [333, 89] width 423 height 18
paste input "is a battlefield"
click at [516, 163] on button "Search" at bounding box center [516, 162] width 57 height 19
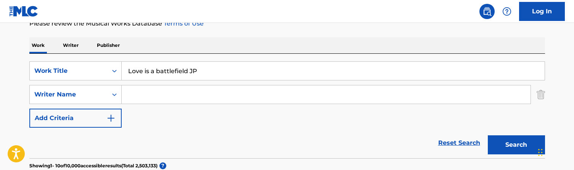
scroll to position [93, 0]
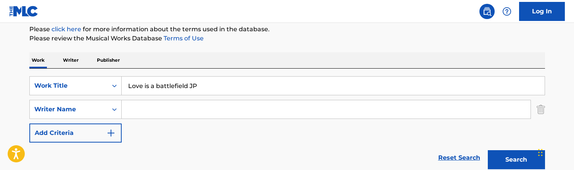
click at [152, 88] on input "Love is a battlefield JP" at bounding box center [333, 86] width 423 height 18
paste input "Lasting Mix 2"
click at [516, 160] on button "Search" at bounding box center [516, 159] width 57 height 19
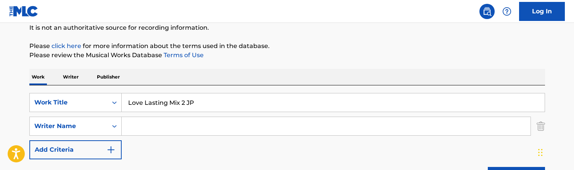
scroll to position [90, 0]
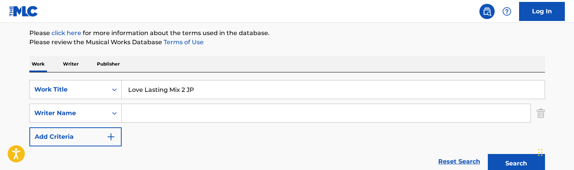
click at [198, 94] on input "Love Lasting Mix 2 JP" at bounding box center [333, 89] width 423 height 18
paste input "rs Fall"
click at [516, 164] on button "Search" at bounding box center [516, 163] width 57 height 19
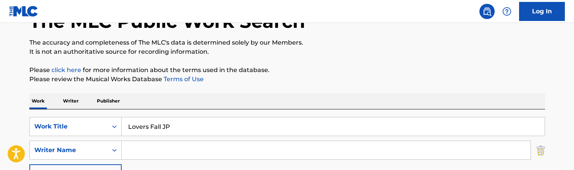
scroll to position [48, 0]
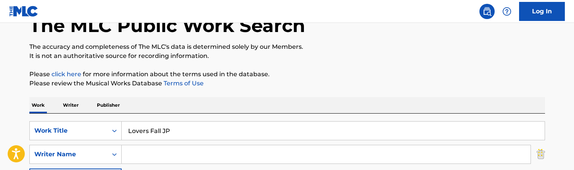
click at [163, 138] on input "Lovers Fall JP" at bounding box center [333, 131] width 423 height 18
paste input "M I A 001"
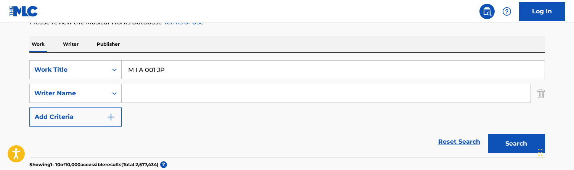
scroll to position [119, 0]
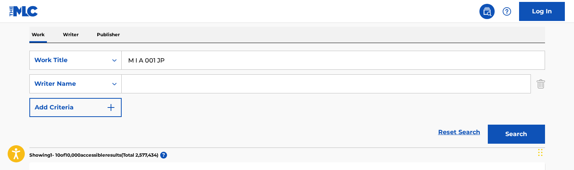
click at [170, 62] on input "M I A 001 JP" at bounding box center [333, 60] width 423 height 18
paste input "agic Carpet"
click at [516, 134] on button "Search" at bounding box center [516, 134] width 57 height 19
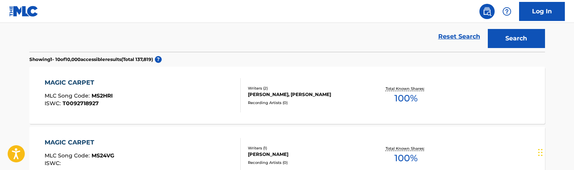
scroll to position [90, 0]
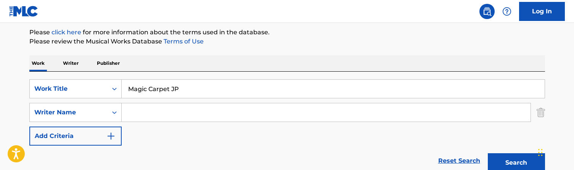
click at [188, 89] on input "Magic Carpet JP" at bounding box center [333, 89] width 423 height 18
paste input "Search Form"
type input "Magic JP"
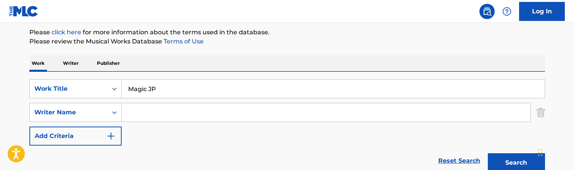
click at [516, 163] on button "Search" at bounding box center [516, 162] width 57 height 19
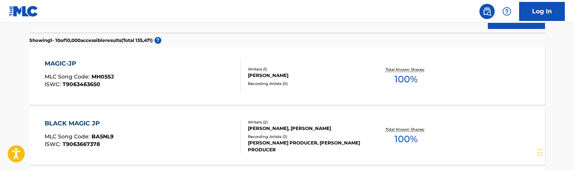
scroll to position [217, 0]
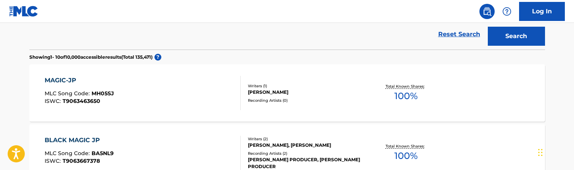
click at [197, 95] on div "MAGIC-JP MLC Song Code : MH05SJ ISWC : T9063463650" at bounding box center [143, 93] width 196 height 34
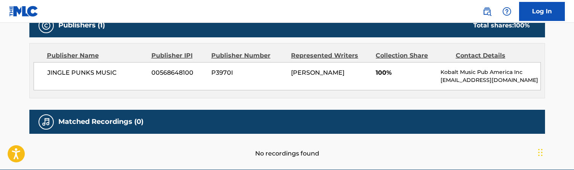
scroll to position [348, 0]
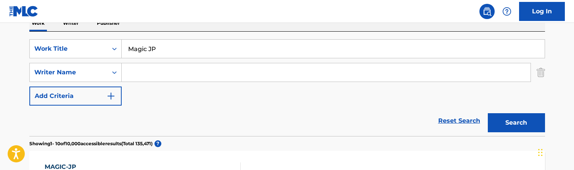
scroll to position [127, 0]
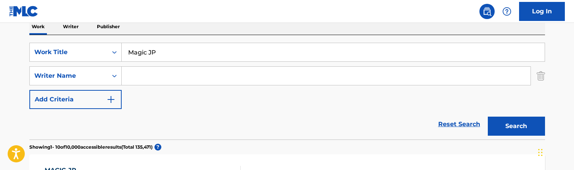
click at [172, 55] on input "Magic JP" at bounding box center [333, 52] width 423 height 18
paste input "ke your day Instr"
click at [516, 126] on button "Search" at bounding box center [516, 126] width 57 height 19
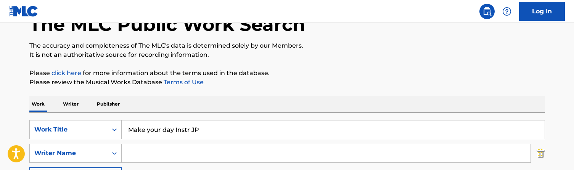
scroll to position [44, 0]
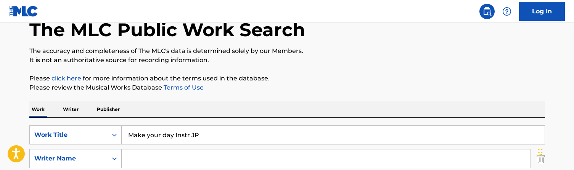
click at [161, 138] on input "Make your day Instr JP" at bounding box center [333, 135] width 423 height 18
paste input "Search Form"
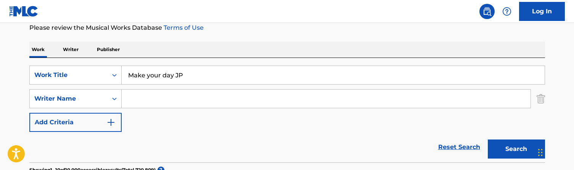
scroll to position [43, 0]
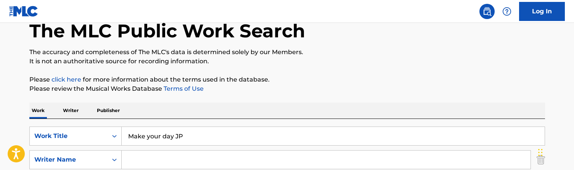
click at [153, 133] on input "Make your day JP" at bounding box center [333, 136] width 423 height 18
paste input "no DNB"
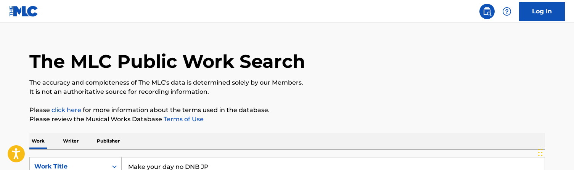
scroll to position [65, 0]
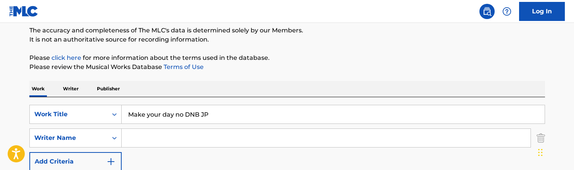
click at [190, 110] on input "Make your day no DNB JP" at bounding box center [333, 114] width 423 height 18
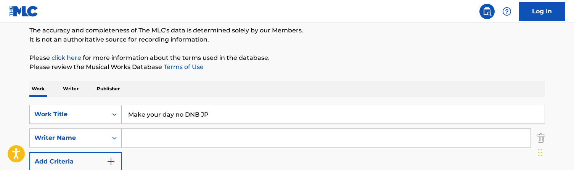
paste input "n of honor 001"
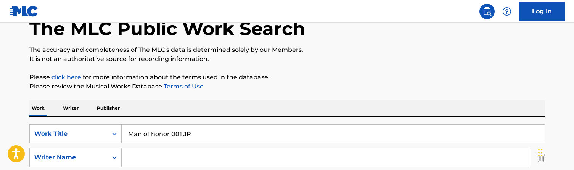
scroll to position [52, 0]
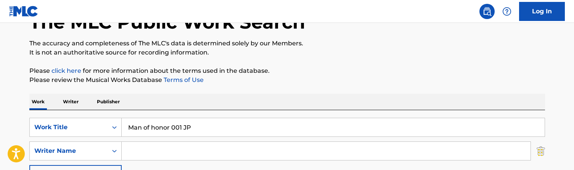
click at [164, 127] on input "Man of honor 001 JP" at bounding box center [333, 127] width 423 height 18
paste input "Search Form"
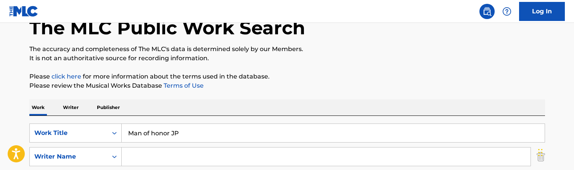
scroll to position [57, 0]
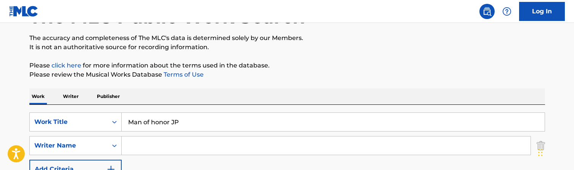
click at [179, 119] on input "Man of honor JP" at bounding box center [333, 122] width 423 height 18
paste input "rdi Gras-BG Cues"
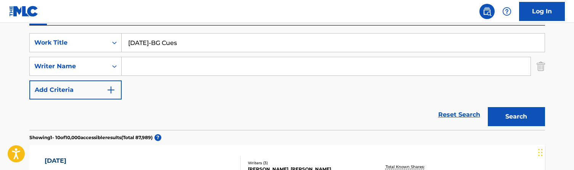
scroll to position [125, 0]
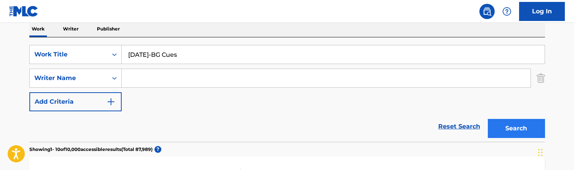
click at [517, 133] on button "Search" at bounding box center [516, 128] width 57 height 19
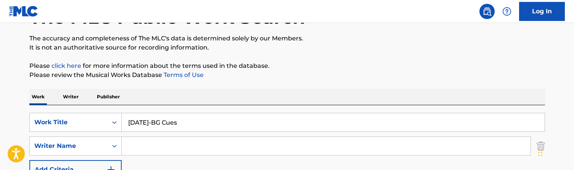
scroll to position [55, 0]
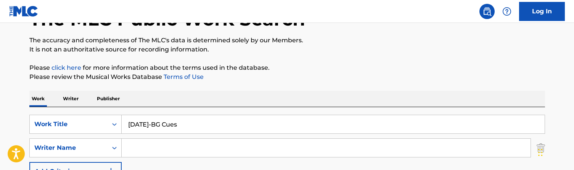
click at [174, 120] on input "[DATE]-BG Cues" at bounding box center [333, 124] width 423 height 18
paste input "ze JP"
type input "Maze JP"
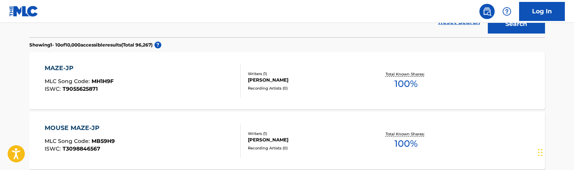
scroll to position [230, 0]
click at [185, 79] on div "MAZE-JP MLC Song Code : MH1H9F ISWC : T9055625871" at bounding box center [143, 80] width 196 height 34
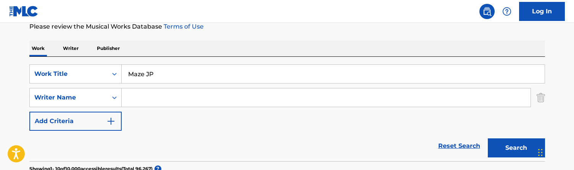
scroll to position [29, 0]
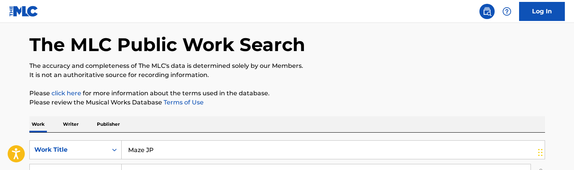
click at [150, 157] on input "Maze JP" at bounding box center [333, 150] width 423 height 18
paste input "e run dat"
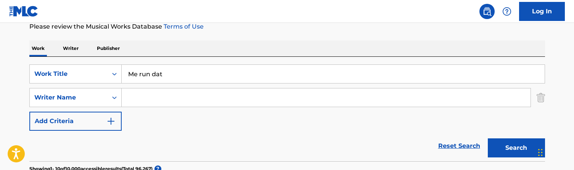
scroll to position [107, 0]
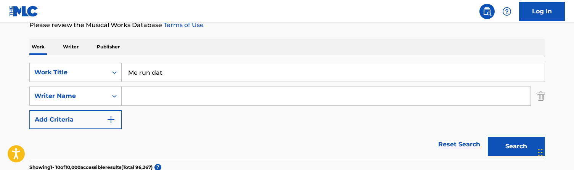
type input "Me run dat"
click at [150, 106] on div "SearchWithCriteriade9bff7e-edd8-4372-8052-c7a02d02a69e Work Title Me run dat Se…" at bounding box center [287, 96] width 516 height 66
click at [140, 99] on input "Search Form" at bounding box center [326, 96] width 409 height 18
click at [516, 146] on button "Search" at bounding box center [516, 146] width 57 height 19
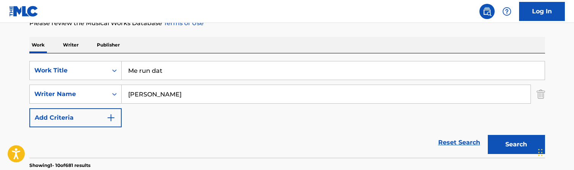
scroll to position [109, 0]
drag, startPoint x: 155, startPoint y: 94, endPoint x: 86, endPoint y: 86, distance: 69.1
click at [86, 86] on div "SearchWithCriteriac996cbbe-5539-4767-a2d7-3a674f015655 Writer Name [PERSON_NAME]" at bounding box center [287, 93] width 516 height 19
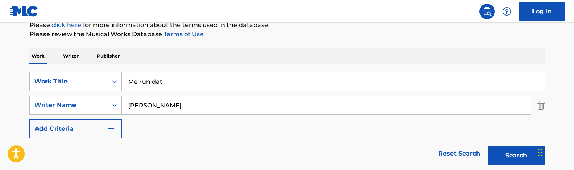
scroll to position [97, 0]
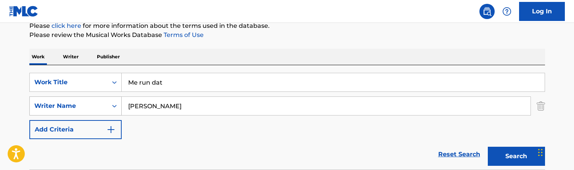
drag, startPoint x: 119, startPoint y: 104, endPoint x: 97, endPoint y: 104, distance: 22.1
click at [97, 104] on div "SearchWithCriteriac996cbbe-5539-4767-a2d7-3a674f015655 Writer Name [PERSON_NAME]" at bounding box center [287, 105] width 516 height 19
type input "[PERSON_NAME]"
click at [516, 156] on button "Search" at bounding box center [516, 156] width 57 height 19
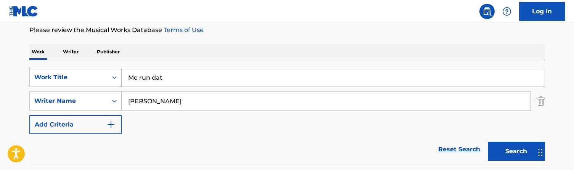
scroll to position [85, 0]
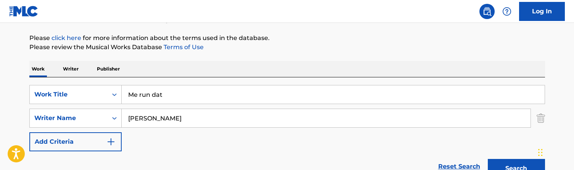
click at [158, 98] on input "Me run dat" at bounding box center [333, 94] width 423 height 18
paste input "lodious [PERSON_NAME]"
type input "Melodious [PERSON_NAME]"
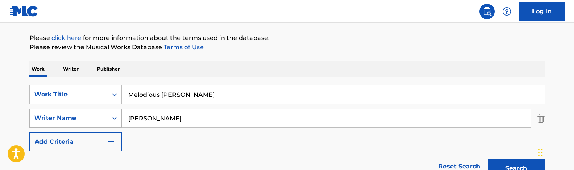
drag, startPoint x: 159, startPoint y: 116, endPoint x: 111, endPoint y: 113, distance: 48.9
click at [111, 113] on div "SearchWithCriteriac996cbbe-5539-4767-a2d7-3a674f015655 Writer Name [PERSON_NAME]" at bounding box center [287, 118] width 516 height 19
click at [516, 169] on button "Search" at bounding box center [516, 168] width 57 height 19
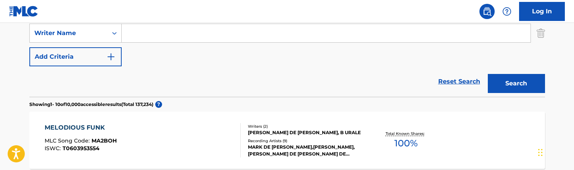
scroll to position [120, 0]
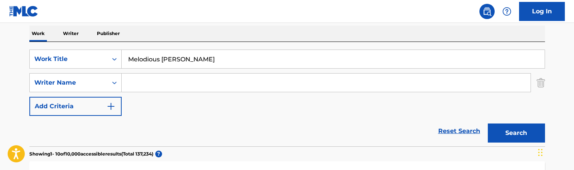
click at [168, 58] on input "Melodious [PERSON_NAME]" at bounding box center [333, 59] width 423 height 18
paste input "szmerizing"
click at [516, 133] on button "Search" at bounding box center [516, 133] width 57 height 19
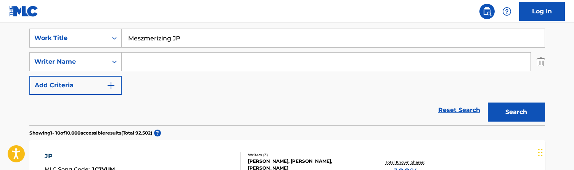
scroll to position [119, 0]
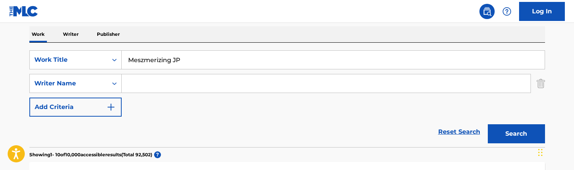
click at [183, 61] on input "Meszmerizing JP" at bounding box center [333, 60] width 423 height 18
paste input "ills of Mega"
click at [516, 134] on button "Search" at bounding box center [516, 133] width 57 height 19
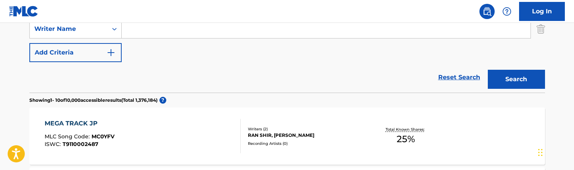
scroll to position [78, 0]
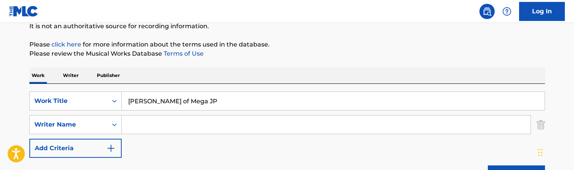
click at [170, 98] on input "[PERSON_NAME] of Mega JP" at bounding box center [333, 101] width 423 height 18
paste input "x Legs Mix"
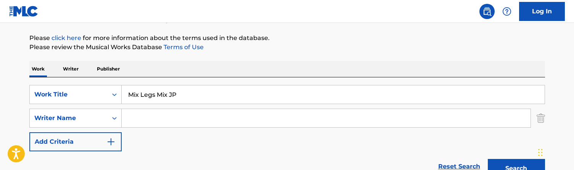
scroll to position [79, 0]
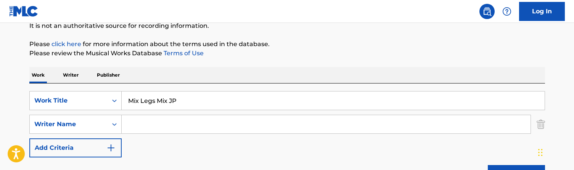
click at [173, 100] on input "Mix Legs Mix JP" at bounding box center [333, 101] width 423 height 18
paste input "ojo Back"
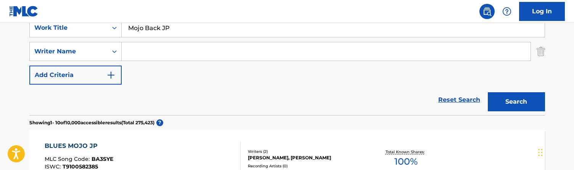
scroll to position [112, 0]
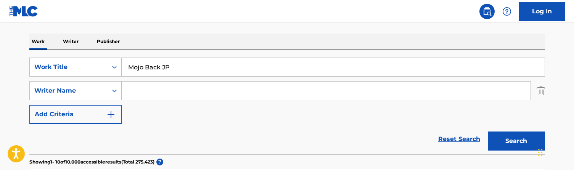
click at [190, 72] on input "Mojo Back JP" at bounding box center [333, 67] width 423 height 18
paste input "ney Gang DNB"
click at [516, 141] on button "Search" at bounding box center [516, 141] width 57 height 19
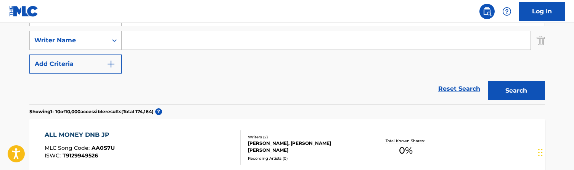
scroll to position [88, 0]
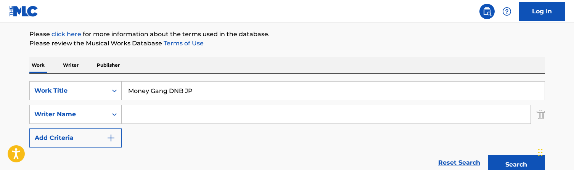
click at [164, 90] on input "Money Gang DNB JP" at bounding box center [333, 91] width 423 height 18
paste input "Search Form"
click at [516, 165] on button "Search" at bounding box center [516, 164] width 57 height 19
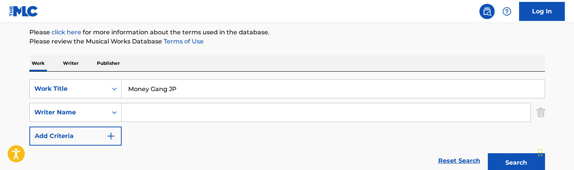
scroll to position [105, 0]
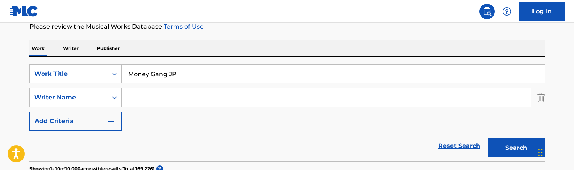
click at [171, 83] on div "Money Gang JP" at bounding box center [333, 73] width 423 height 19
click at [169, 73] on input "Money Gang JP" at bounding box center [333, 74] width 423 height 18
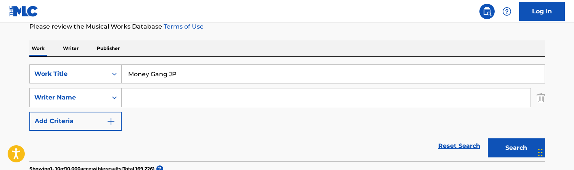
click at [169, 73] on input "Money Gang JP" at bounding box center [333, 74] width 423 height 18
paste input "No Perc"
click at [516, 148] on button "Search" at bounding box center [516, 147] width 57 height 19
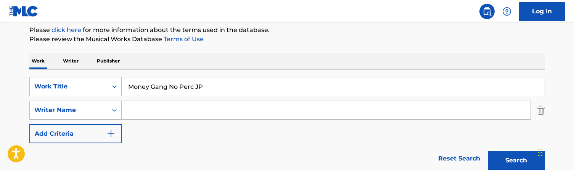
scroll to position [35, 0]
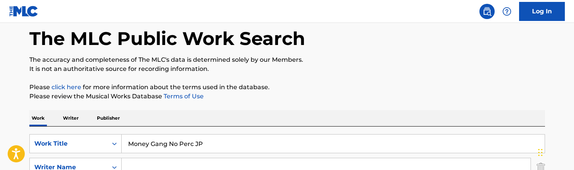
click at [170, 140] on input "Money Gang No Perc JP" at bounding box center [333, 144] width 423 height 18
paste input "[PERSON_NAME]"
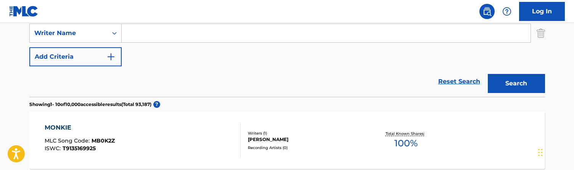
scroll to position [79, 0]
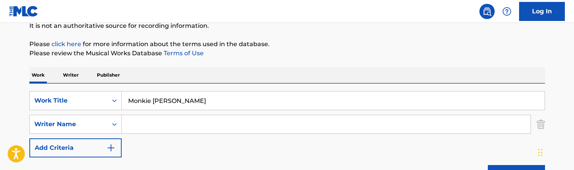
click at [157, 107] on input "Monkie [PERSON_NAME]" at bounding box center [333, 101] width 423 height 18
paste input "ster Effect"
type input "Monster Effect"
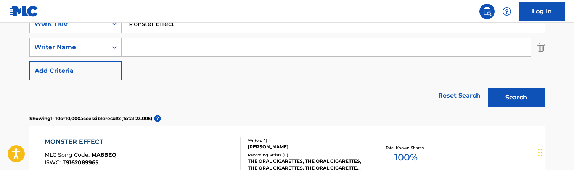
scroll to position [153, 0]
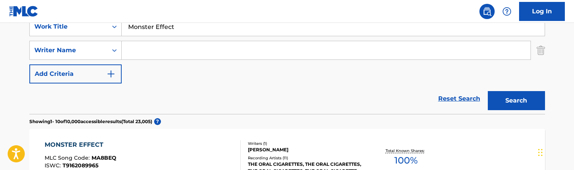
click at [164, 50] on input "Search Form" at bounding box center [326, 50] width 409 height 18
click at [516, 101] on button "Search" at bounding box center [516, 100] width 57 height 19
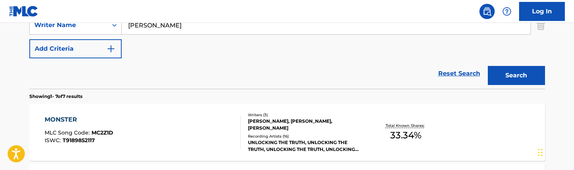
scroll to position [178, 0]
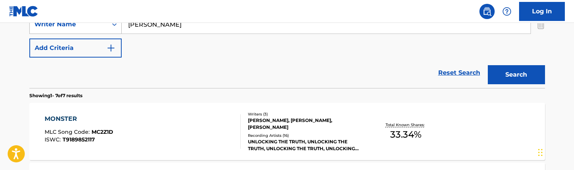
drag, startPoint x: 153, startPoint y: 30, endPoint x: 99, endPoint y: 28, distance: 53.8
click at [99, 28] on div "SearchWithCriteriac996cbbe-5539-4767-a2d7-3a674f015655 Writer Name [PERSON_NAME]" at bounding box center [287, 24] width 516 height 19
type input "a"
click at [516, 75] on button "Search" at bounding box center [516, 74] width 57 height 19
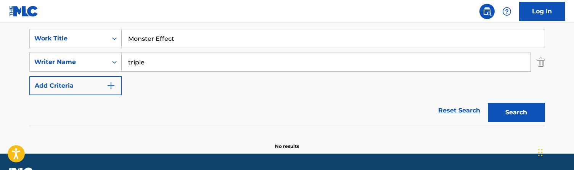
scroll to position [140, 0]
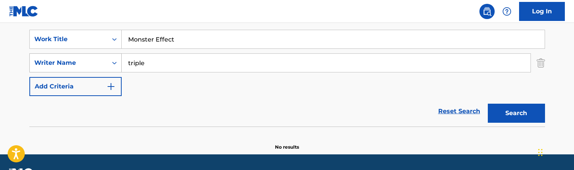
drag, startPoint x: 159, startPoint y: 63, endPoint x: 101, endPoint y: 63, distance: 58.0
click at [101, 63] on div "SearchWithCriteriac996cbbe-5539-4767-a2d7-3a674f015655 Writer Name triple" at bounding box center [287, 62] width 516 height 19
type input "[PERSON_NAME]"
click at [516, 113] on button "Search" at bounding box center [516, 113] width 57 height 19
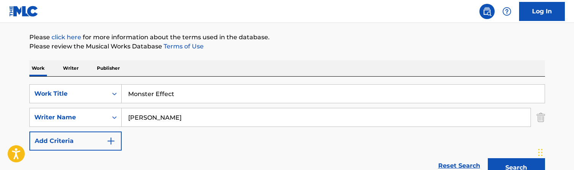
scroll to position [77, 0]
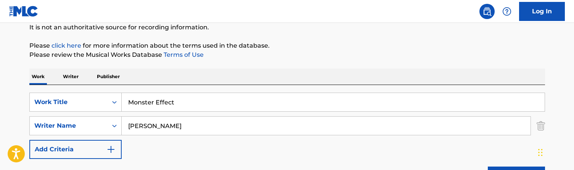
click at [176, 103] on input "Monster Effect" at bounding box center [333, 102] width 423 height 18
paste input "od is right JP"
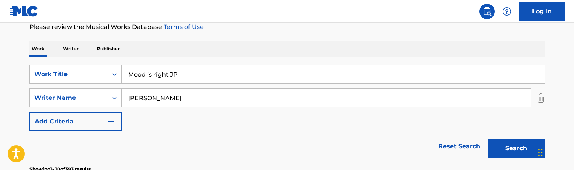
type input "Mood is right JP"
drag, startPoint x: 167, startPoint y: 95, endPoint x: 104, endPoint y: 94, distance: 62.9
click at [104, 94] on div "SearchWithCriteriac996cbbe-5539-4767-a2d7-3a674f015655 Writer Name [PERSON_NAME]" at bounding box center [287, 97] width 516 height 19
type input "[PERSON_NAME]"
click at [516, 148] on button "Search" at bounding box center [516, 148] width 57 height 19
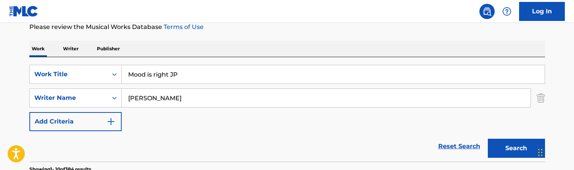
click at [160, 99] on input "[PERSON_NAME]" at bounding box center [326, 98] width 409 height 18
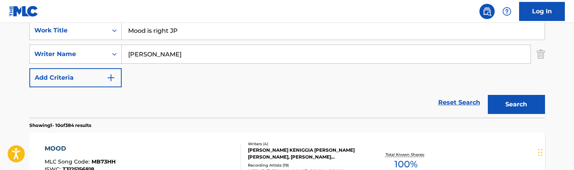
scroll to position [150, 0]
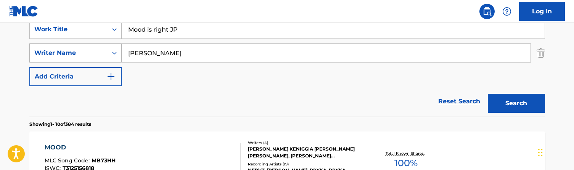
drag, startPoint x: 141, startPoint y: 55, endPoint x: 88, endPoint y: 44, distance: 53.6
click at [88, 44] on div "SearchWithCriteriac996cbbe-5539-4767-a2d7-3a674f015655 Writer Name [PERSON_NAME]" at bounding box center [287, 52] width 516 height 19
click at [516, 103] on button "Search" at bounding box center [516, 103] width 57 height 19
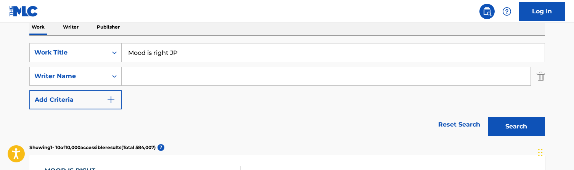
scroll to position [119, 0]
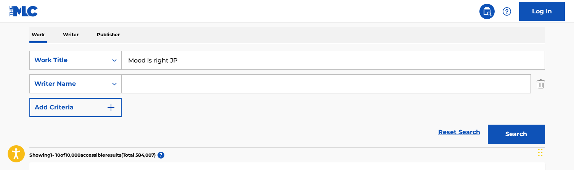
click at [187, 67] on input "Mood is right JP" at bounding box center [333, 60] width 423 height 18
paste input "ns Above"
click at [516, 134] on button "Search" at bounding box center [516, 134] width 57 height 19
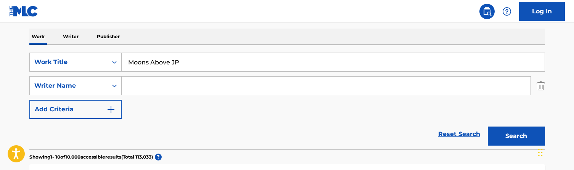
scroll to position [101, 0]
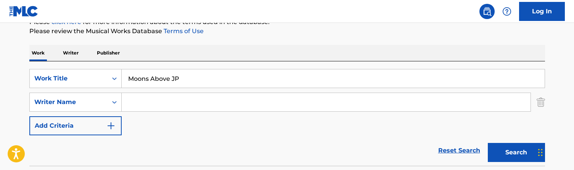
click at [174, 79] on input "Moons Above JP" at bounding box center [333, 78] width 423 height 18
paste input "rning Cup-BG Cues"
click at [516, 153] on button "Search" at bounding box center [516, 152] width 57 height 19
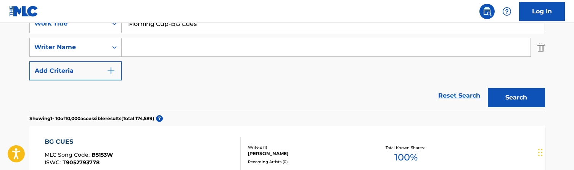
scroll to position [80, 0]
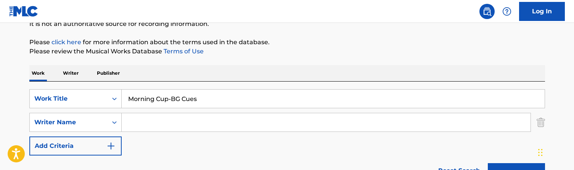
click at [202, 97] on input "Morning Cup-BG Cues" at bounding box center [333, 99] width 423 height 18
paste input "vie Score 2 JP"
click at [516, 170] on button "Search" at bounding box center [516, 172] width 57 height 19
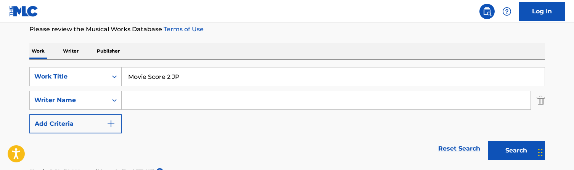
scroll to position [104, 0]
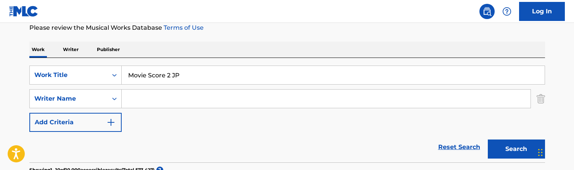
click at [157, 82] on input "Movie Score 2 JP" at bounding box center [333, 75] width 423 height 18
paste input "urder Inc Story-BG Cues"
click at [516, 149] on button "Search" at bounding box center [516, 149] width 57 height 19
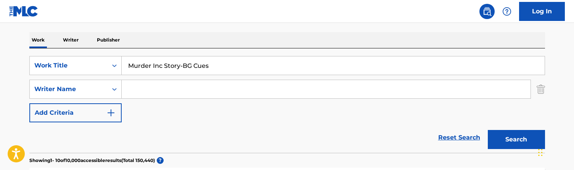
scroll to position [103, 0]
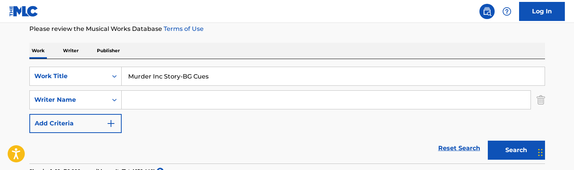
click at [177, 77] on input "Murder Inc Story-BG Cues" at bounding box center [333, 76] width 423 height 18
paste input "scle JP"
click at [516, 150] on button "Search" at bounding box center [516, 150] width 57 height 19
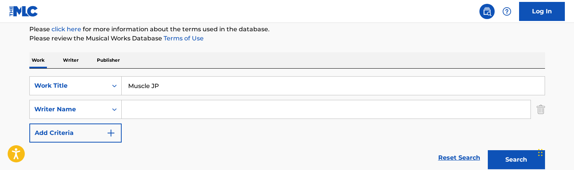
scroll to position [90, 0]
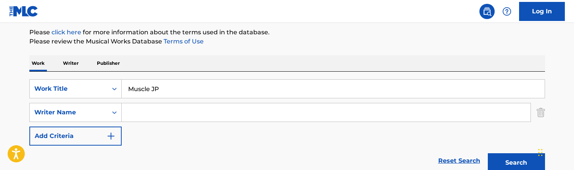
click at [194, 82] on input "Muscle JP" at bounding box center [333, 89] width 423 height 18
paste input "tation"
click at [516, 163] on button "Search" at bounding box center [516, 162] width 57 height 19
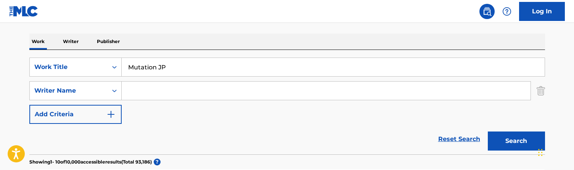
scroll to position [106, 0]
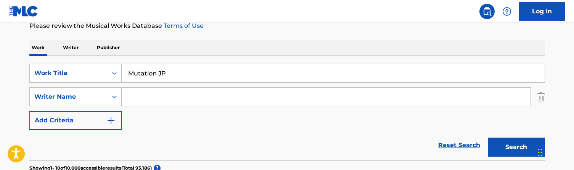
click at [183, 75] on input "Mutation JP" at bounding box center [333, 73] width 423 height 18
paste input "Need More Love"
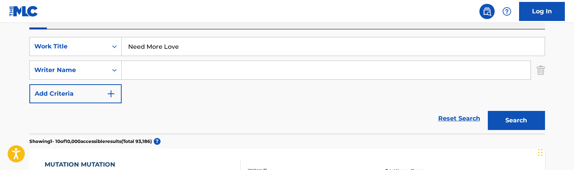
scroll to position [148, 0]
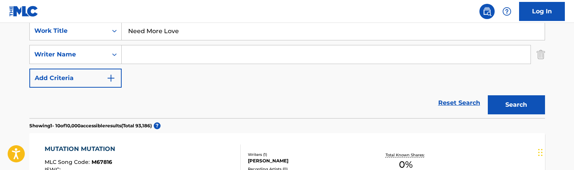
type input "Need More Love"
click at [172, 58] on input "Search Form" at bounding box center [326, 54] width 409 height 18
click at [516, 105] on button "Search" at bounding box center [516, 104] width 57 height 19
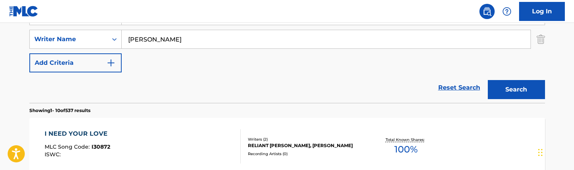
scroll to position [160, 0]
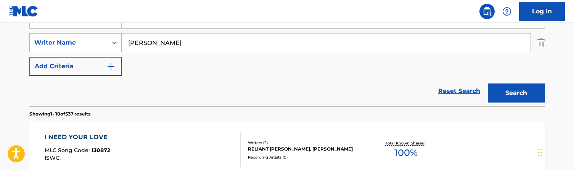
drag, startPoint x: 158, startPoint y: 42, endPoint x: 104, endPoint y: 41, distance: 53.8
click at [104, 41] on div "SearchWithCriteriac996cbbe-5539-4767-a2d7-3a674f015655 Writer Name [PERSON_NAME]" at bounding box center [287, 42] width 516 height 19
type input "triple"
click at [516, 93] on button "Search" at bounding box center [516, 93] width 57 height 19
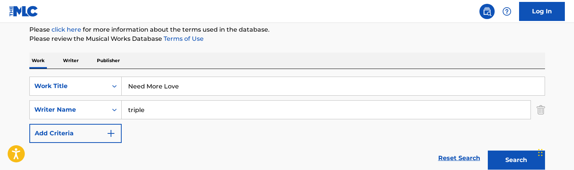
scroll to position [83, 0]
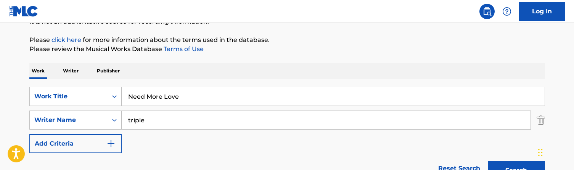
click at [189, 100] on input "Need More Love" at bounding box center [333, 96] width 423 height 18
paste input "more love drums ans bass"
type input "Need more love drums ans bass"
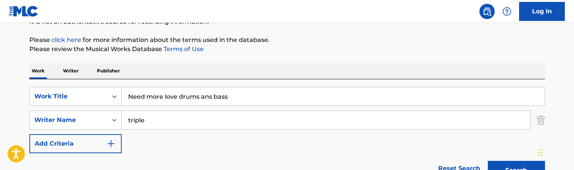
drag, startPoint x: 154, startPoint y: 121, endPoint x: 93, endPoint y: 106, distance: 62.0
click at [93, 106] on div "SearchWithCriteriade9bff7e-edd8-4372-8052-c7a02d02a69e Work Title Need more lov…" at bounding box center [287, 120] width 516 height 66
click at [516, 170] on button "Search" at bounding box center [516, 170] width 57 height 19
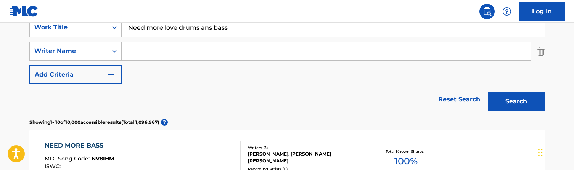
scroll to position [136, 0]
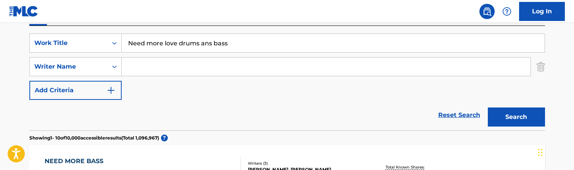
click at [210, 44] on input "Need more love drums ans bass" at bounding box center [333, 43] width 423 height 18
click at [516, 117] on button "Search" at bounding box center [516, 117] width 57 height 19
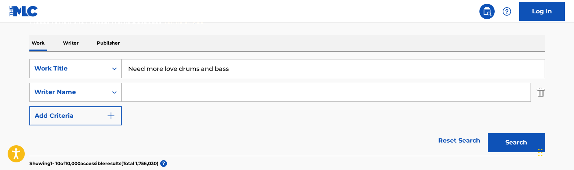
scroll to position [117, 0]
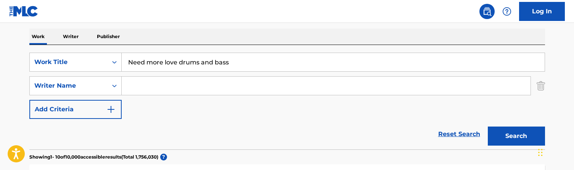
click at [185, 59] on input "Need more love drums and bass" at bounding box center [333, 62] width 423 height 18
paste
click at [516, 136] on button "Search" at bounding box center [516, 136] width 57 height 19
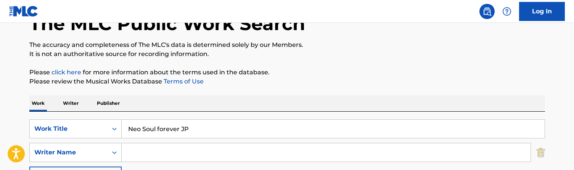
scroll to position [47, 0]
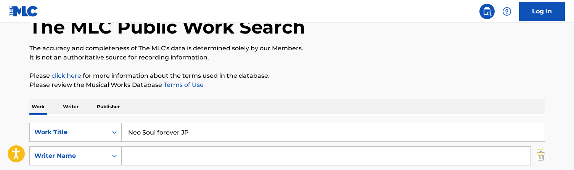
click at [164, 128] on input "Neo Soul forever JP" at bounding box center [333, 132] width 423 height 18
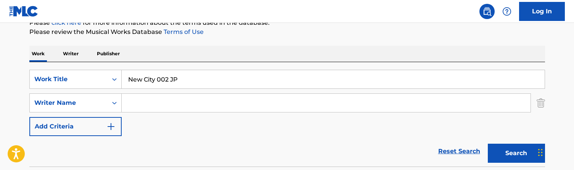
scroll to position [84, 0]
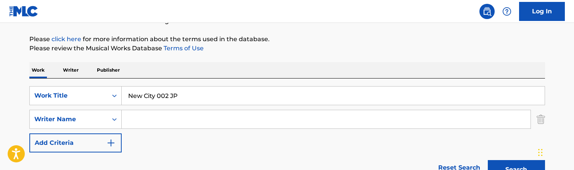
click at [172, 99] on input "New City 002 JP" at bounding box center [333, 96] width 423 height 18
click at [516, 170] on button "Search" at bounding box center [516, 169] width 57 height 19
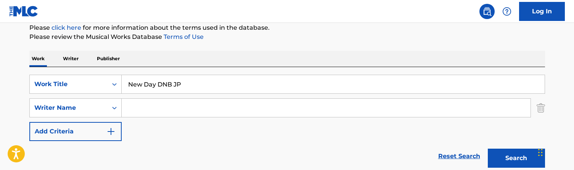
scroll to position [87, 0]
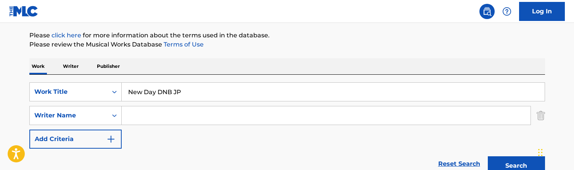
click at [174, 93] on input "New Day DNB JP" at bounding box center [333, 92] width 423 height 18
click at [516, 166] on button "Search" at bounding box center [516, 165] width 57 height 19
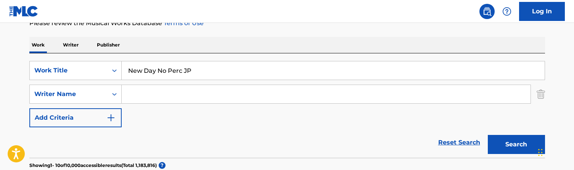
scroll to position [82, 0]
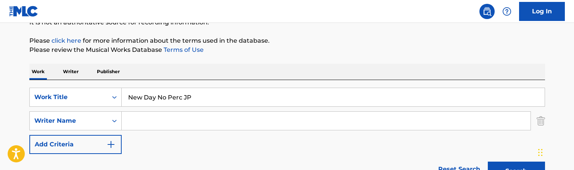
click at [220, 93] on input "New Day No Perc JP" at bounding box center [333, 97] width 423 height 18
click at [516, 170] on button "Search" at bounding box center [516, 171] width 57 height 19
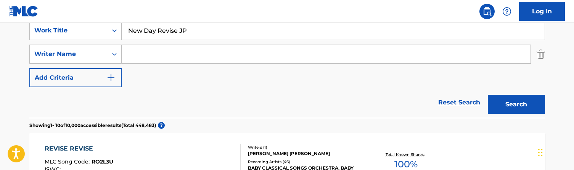
scroll to position [98, 0]
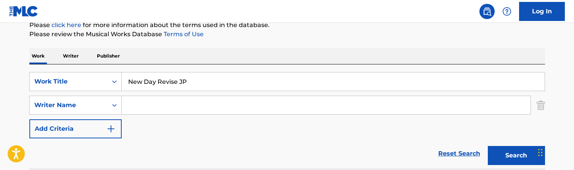
click at [179, 80] on input "New Day Revise JP" at bounding box center [333, 81] width 423 height 18
click at [516, 156] on button "Search" at bounding box center [516, 155] width 57 height 19
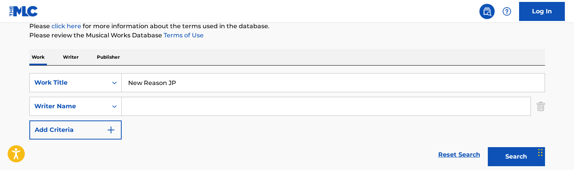
click at [190, 80] on input "New Reason JP" at bounding box center [333, 83] width 423 height 18
type input "[GEOGRAPHIC_DATA]"
click at [163, 101] on input "Search Form" at bounding box center [326, 106] width 409 height 18
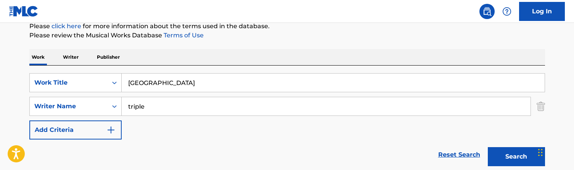
click at [516, 157] on button "Search" at bounding box center [516, 156] width 57 height 19
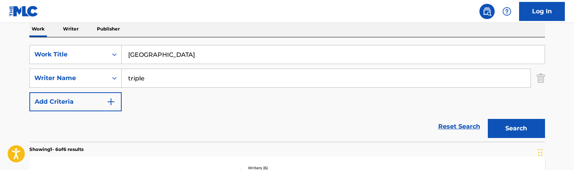
scroll to position [98, 0]
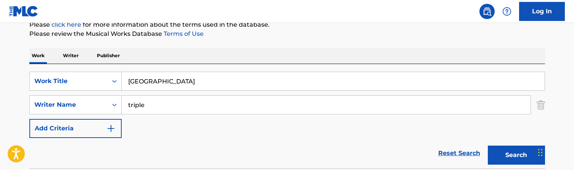
click at [161, 109] on input "triple" at bounding box center [326, 105] width 409 height 18
drag, startPoint x: 161, startPoint y: 109, endPoint x: 99, endPoint y: 98, distance: 63.2
click at [99, 98] on div "SearchWithCriteriac996cbbe-5539-4767-a2d7-3a674f015655 Writer Name triple" at bounding box center [287, 104] width 516 height 19
type input "[PERSON_NAME]"
click at [516, 155] on button "Search" at bounding box center [516, 155] width 57 height 19
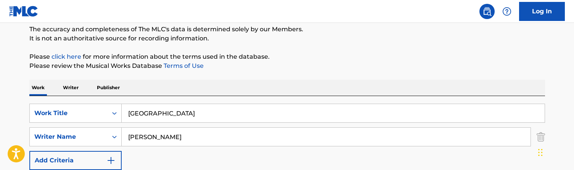
scroll to position [61, 0]
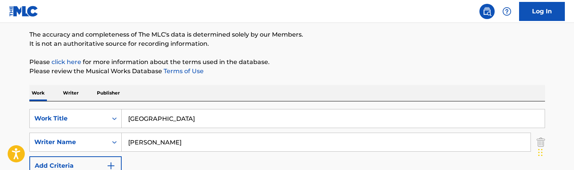
click at [176, 116] on input "[GEOGRAPHIC_DATA]" at bounding box center [333, 118] width 423 height 18
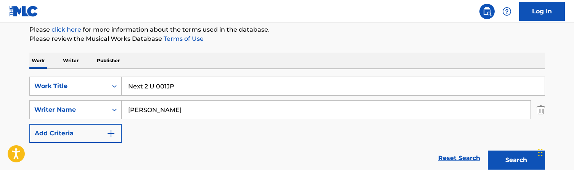
scroll to position [97, 0]
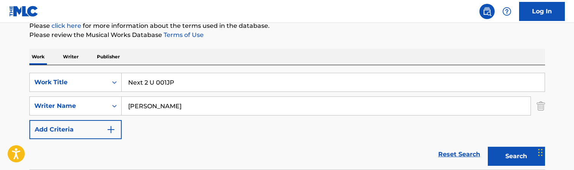
type input "Next 2 U 001JP"
drag, startPoint x: 157, startPoint y: 106, endPoint x: 117, endPoint y: 106, distance: 39.7
click at [117, 106] on div "SearchWithCriteriac996cbbe-5539-4767-a2d7-3a674f015655 Writer Name [PERSON_NAME]" at bounding box center [287, 105] width 516 height 19
drag, startPoint x: 167, startPoint y: 103, endPoint x: 135, endPoint y: 103, distance: 31.7
click at [135, 103] on input "[PERSON_NAME]" at bounding box center [326, 106] width 409 height 18
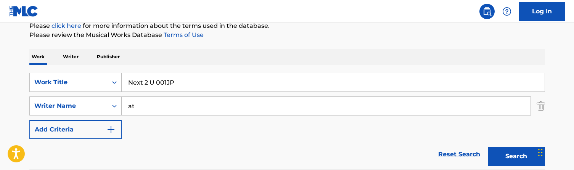
type input "a"
click at [516, 156] on button "Search" at bounding box center [516, 156] width 57 height 19
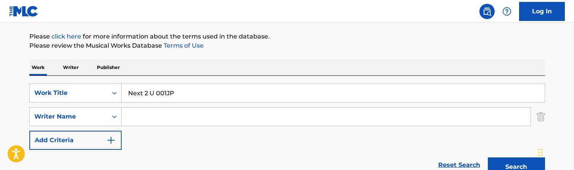
scroll to position [80, 0]
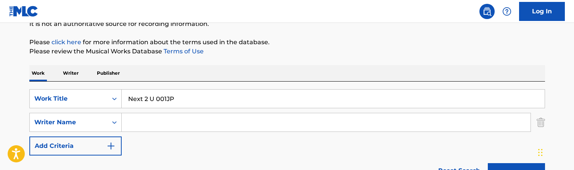
click at [180, 96] on input "Next 2 U 001JP" at bounding box center [333, 99] width 423 height 18
type input "Nippy"
click at [173, 119] on input "Search Form" at bounding box center [326, 122] width 409 height 18
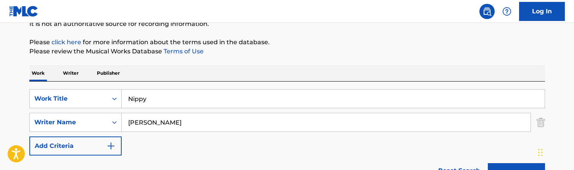
click at [516, 170] on button "Search" at bounding box center [516, 172] width 57 height 19
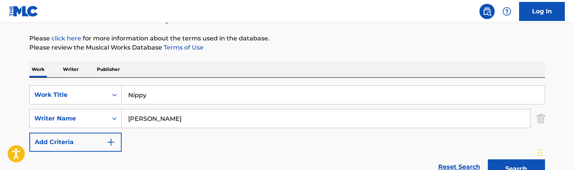
scroll to position [105, 0]
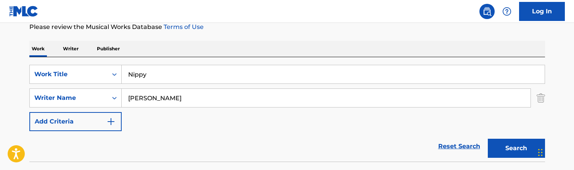
drag, startPoint x: 162, startPoint y: 93, endPoint x: 196, endPoint y: 100, distance: 34.9
click at [196, 100] on input "[PERSON_NAME]" at bounding box center [326, 98] width 409 height 18
type input "triple"
click at [516, 148] on button "Search" at bounding box center [516, 148] width 57 height 19
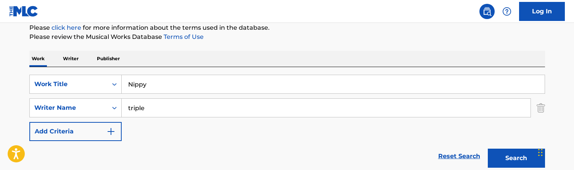
scroll to position [71, 0]
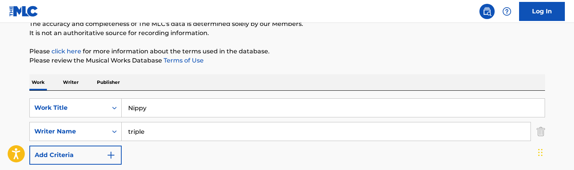
click at [156, 105] on input "Nippy" at bounding box center [333, 108] width 423 height 18
type input "No Body JP"
drag, startPoint x: 122, startPoint y: 130, endPoint x: 85, endPoint y: 130, distance: 37.8
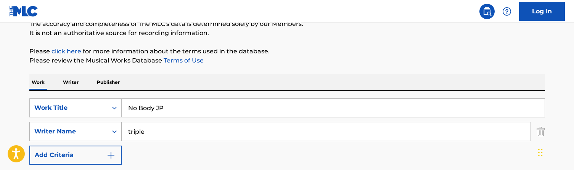
click at [85, 130] on div "SearchWithCriteriac996cbbe-5539-4767-a2d7-3a674f015655 Writer Name triple" at bounding box center [287, 131] width 516 height 19
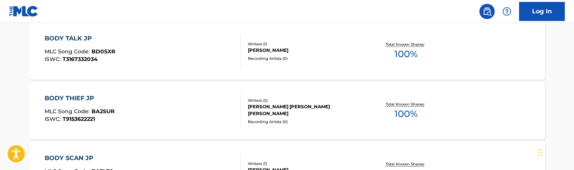
scroll to position [398, 0]
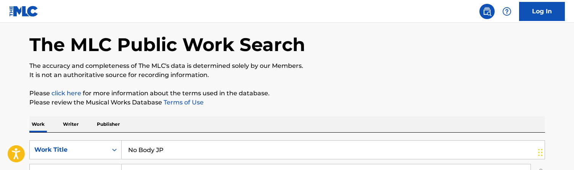
click at [163, 148] on input "No Body JP" at bounding box center [333, 150] width 423 height 18
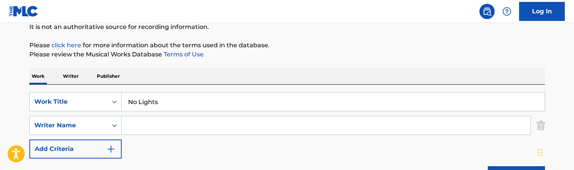
scroll to position [80, 0]
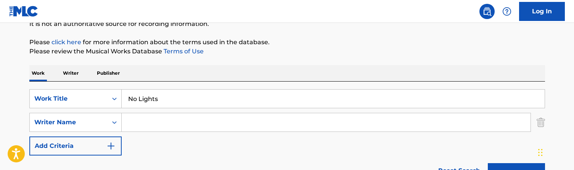
type input "No Lights"
click at [172, 124] on input "Search Form" at bounding box center [326, 122] width 409 height 18
click at [516, 170] on button "Search" at bounding box center [516, 172] width 57 height 19
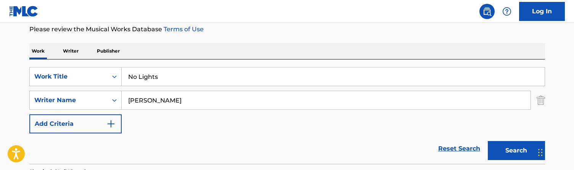
scroll to position [94, 0]
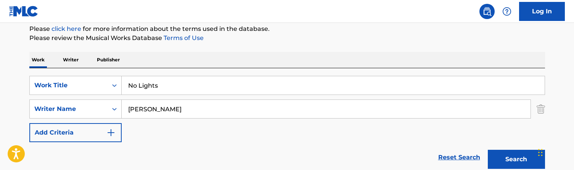
drag, startPoint x: 163, startPoint y: 109, endPoint x: 95, endPoint y: 99, distance: 68.2
click at [95, 99] on div "SearchWithCriteriade9bff7e-edd8-4372-8052-c7a02d02a69e Work Title No Lights Sea…" at bounding box center [287, 109] width 516 height 66
click at [516, 159] on button "Search" at bounding box center [516, 159] width 57 height 19
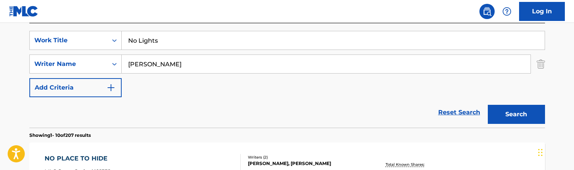
scroll to position [132, 0]
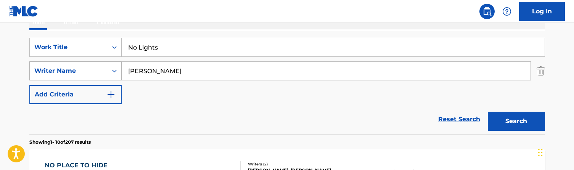
drag, startPoint x: 155, startPoint y: 70, endPoint x: 111, endPoint y: 70, distance: 44.2
click at [111, 70] on div "SearchWithCriteriac996cbbe-5539-4767-a2d7-3a674f015655 Writer Name [PERSON_NAME]" at bounding box center [287, 70] width 516 height 19
type input "triple"
click at [516, 121] on button "Search" at bounding box center [516, 121] width 57 height 19
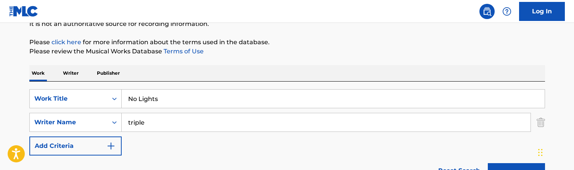
scroll to position [64, 0]
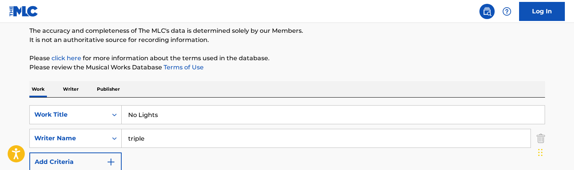
click at [165, 119] on input "No Lights" at bounding box center [333, 115] width 423 height 18
type input "No mans Land 002 JP"
drag, startPoint x: 153, startPoint y: 141, endPoint x: 107, endPoint y: 136, distance: 46.9
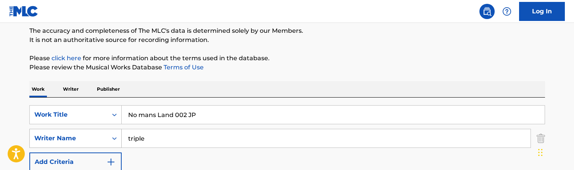
click at [107, 136] on div "SearchWithCriteriac996cbbe-5539-4767-a2d7-3a674f015655 Writer Name triple" at bounding box center [287, 138] width 516 height 19
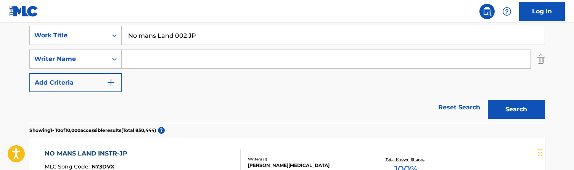
scroll to position [79, 0]
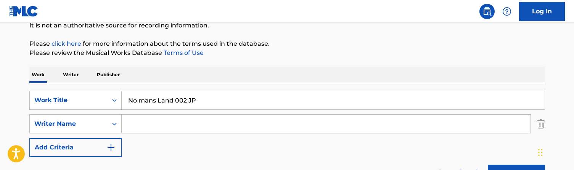
click at [172, 95] on input "No mans Land 002 JP" at bounding box center [333, 100] width 423 height 18
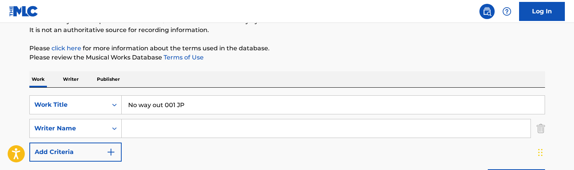
scroll to position [76, 0]
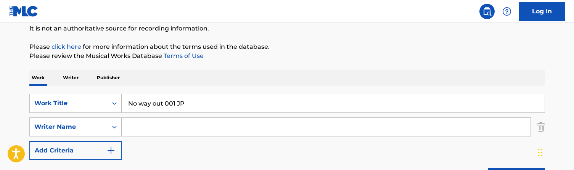
click at [173, 96] on input "No way out 001 JP" at bounding box center [333, 103] width 423 height 18
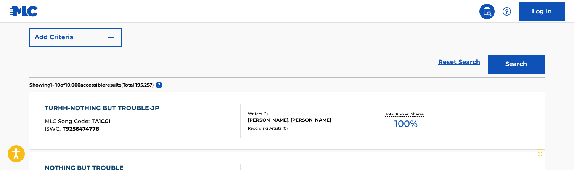
scroll to position [96, 0]
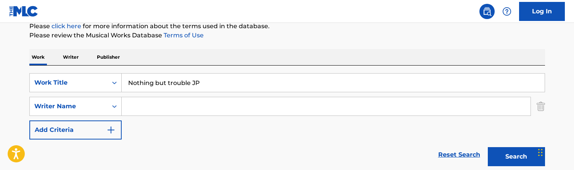
click at [180, 78] on input "Nothing but trouble JP" at bounding box center [333, 83] width 423 height 18
click at [516, 157] on button "Search" at bounding box center [516, 156] width 57 height 19
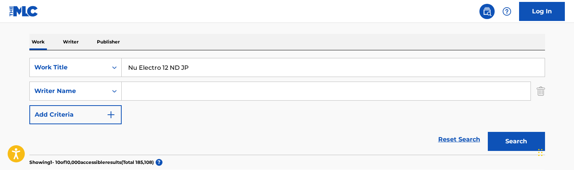
scroll to position [114, 0]
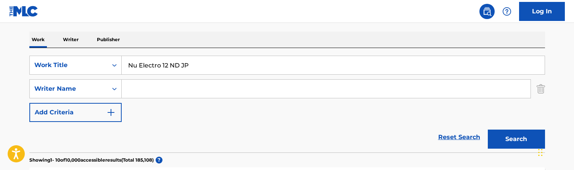
click at [182, 68] on input "Nu Electro 12 ND JP" at bounding box center [333, 65] width 423 height 18
click at [516, 139] on button "Search" at bounding box center [516, 139] width 57 height 19
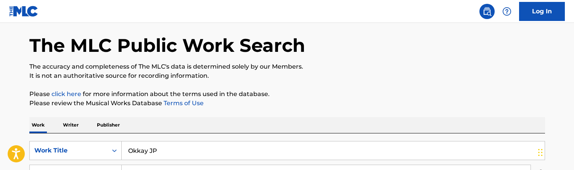
scroll to position [70, 0]
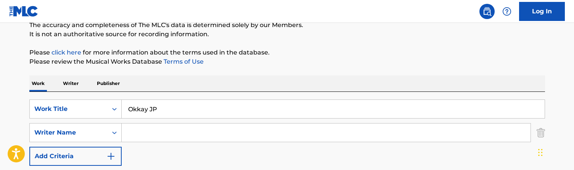
click at [155, 103] on input "Okkay JP" at bounding box center [333, 109] width 423 height 18
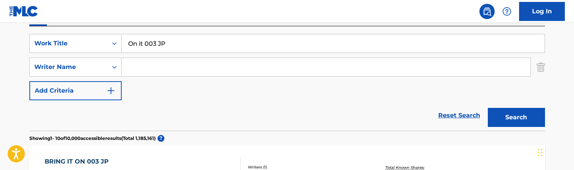
scroll to position [97, 0]
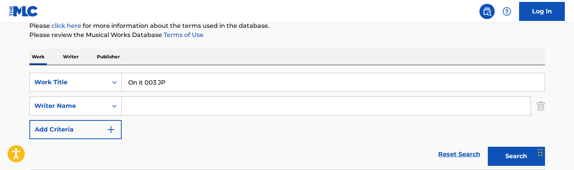
click at [179, 82] on input "On it 003 JP" at bounding box center [333, 82] width 423 height 18
type input "On me"
click at [516, 156] on button "Search" at bounding box center [516, 156] width 57 height 19
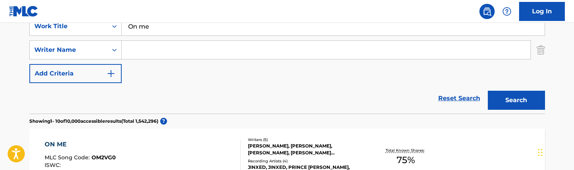
scroll to position [154, 0]
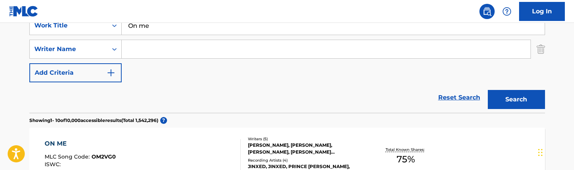
click at [138, 42] on input "Search Form" at bounding box center [326, 49] width 409 height 18
type input "[PERSON_NAME]"
click at [516, 100] on button "Search" at bounding box center [516, 99] width 57 height 19
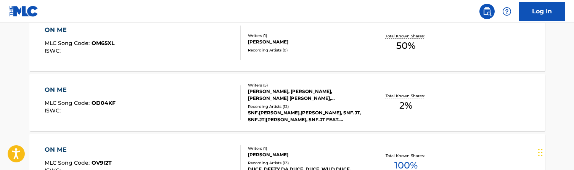
scroll to position [336, 0]
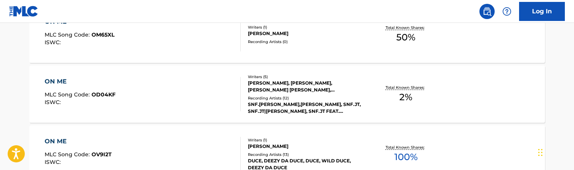
click at [178, 100] on div "ON ME MLC Song Code : OD04KF ISWC :" at bounding box center [143, 94] width 196 height 34
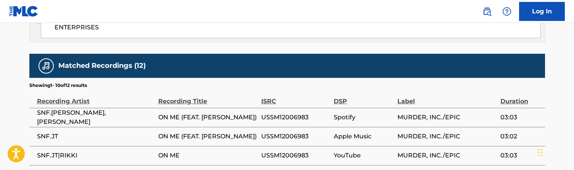
scroll to position [669, 0]
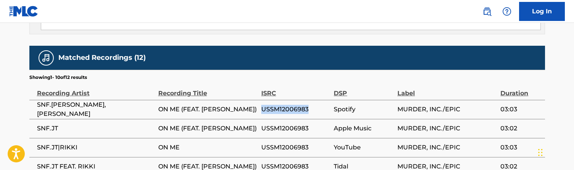
drag, startPoint x: 310, startPoint y: 67, endPoint x: 262, endPoint y: 66, distance: 48.0
click at [262, 105] on span "USSM12006983" at bounding box center [295, 109] width 69 height 9
copy span "USSM12006983"
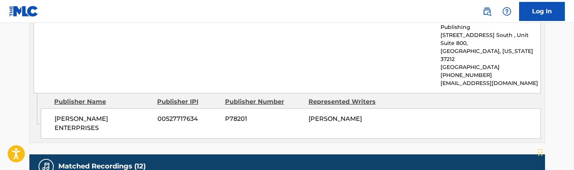
scroll to position [575, 0]
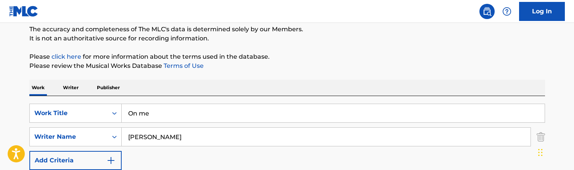
scroll to position [76, 0]
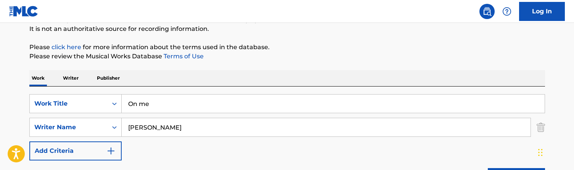
click at [173, 106] on input "On me" at bounding box center [333, 104] width 423 height 18
type input "On that Wavy Drums and Bass"
drag, startPoint x: 158, startPoint y: 131, endPoint x: 92, endPoint y: 117, distance: 67.0
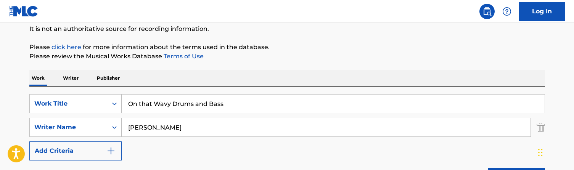
click at [92, 117] on div "SearchWithCriteriade9bff7e-edd8-4372-8052-c7a02d02a69e Work Title On that Wavy …" at bounding box center [287, 127] width 516 height 66
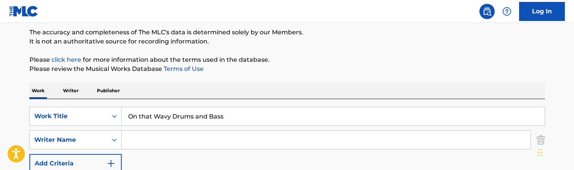
click at [194, 111] on input "On that Wavy Drums and Bass" at bounding box center [333, 116] width 423 height 18
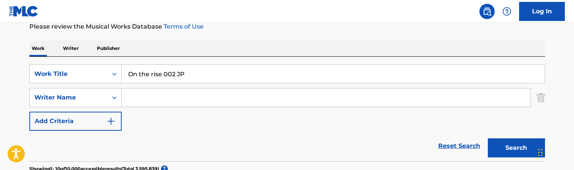
scroll to position [103, 0]
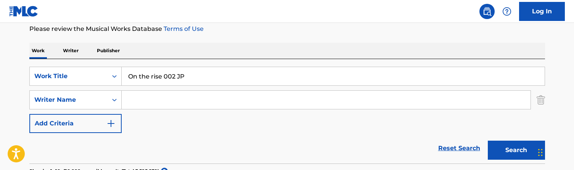
click at [190, 77] on input "On the rise 002 JP" at bounding box center [333, 76] width 423 height 18
click at [516, 150] on button "Search" at bounding box center [516, 150] width 57 height 19
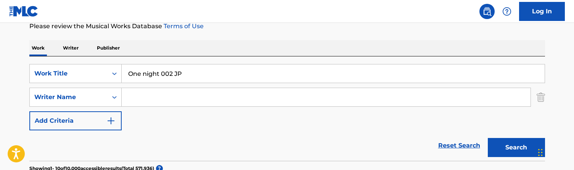
scroll to position [97, 0]
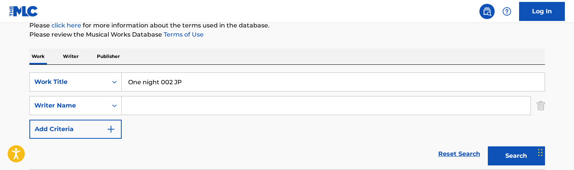
click at [163, 86] on input "One night 002 JP" at bounding box center [333, 82] width 423 height 18
click at [516, 156] on button "Search" at bounding box center [516, 155] width 57 height 19
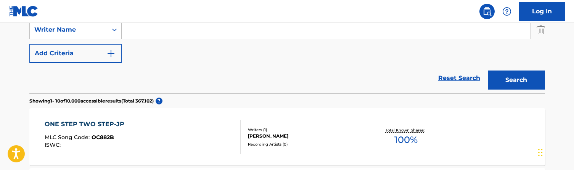
scroll to position [114, 0]
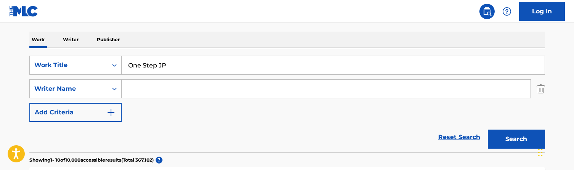
click at [176, 71] on input "One Step JP" at bounding box center [333, 65] width 423 height 18
click at [516, 139] on button "Search" at bounding box center [516, 139] width 57 height 19
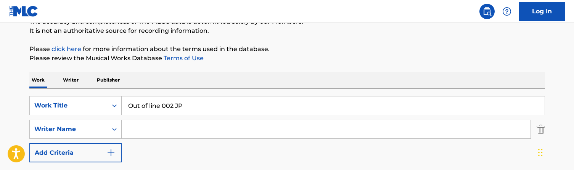
scroll to position [82, 0]
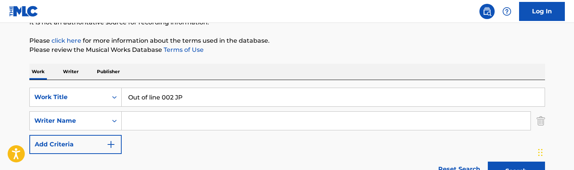
click at [192, 100] on input "Out of line 002 JP" at bounding box center [333, 97] width 423 height 18
click at [516, 170] on button "Search" at bounding box center [516, 171] width 57 height 19
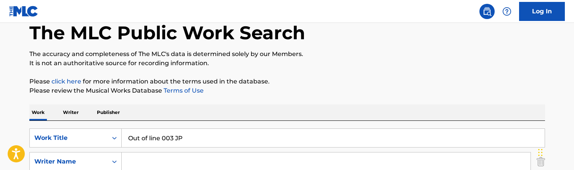
scroll to position [39, 0]
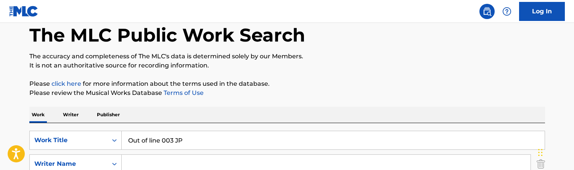
click at [180, 147] on input "Out of line 003 JP" at bounding box center [333, 140] width 423 height 18
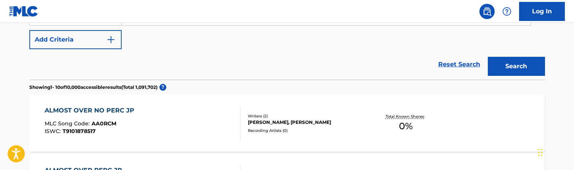
scroll to position [177, 0]
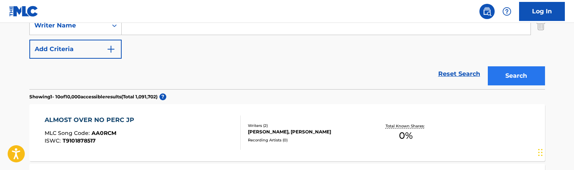
click at [533, 72] on button "Search" at bounding box center [516, 75] width 57 height 19
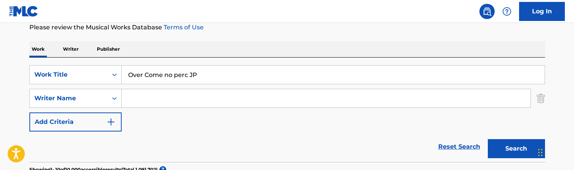
scroll to position [79, 0]
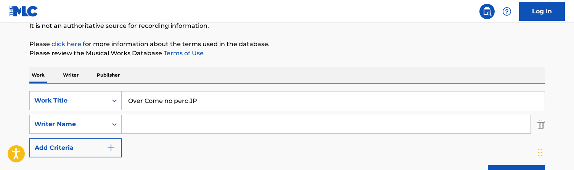
click at [185, 101] on input "Over Come no perc JP" at bounding box center [333, 101] width 423 height 18
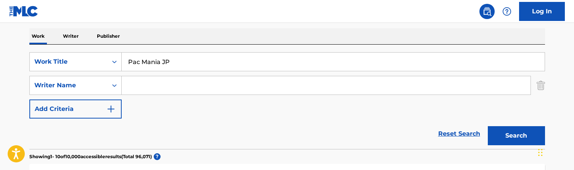
scroll to position [86, 0]
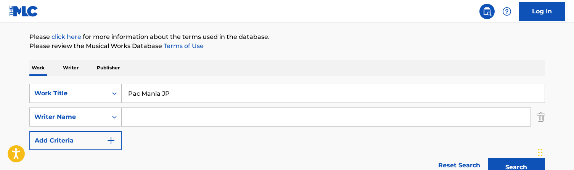
click at [195, 95] on input "Pac Mania JP" at bounding box center [333, 93] width 423 height 18
type input "Pan AM"
click at [516, 167] on button "Search" at bounding box center [516, 167] width 57 height 19
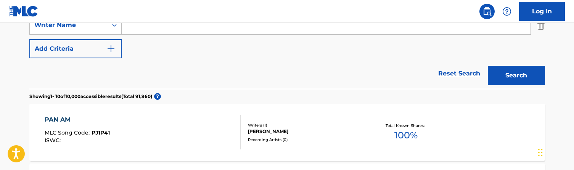
scroll to position [154, 0]
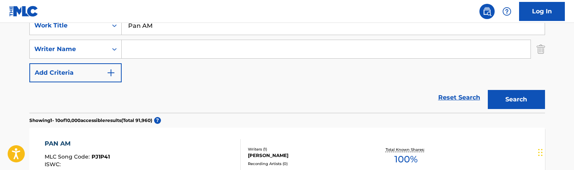
click at [165, 50] on input "Search Form" at bounding box center [326, 49] width 409 height 18
click at [516, 100] on button "Search" at bounding box center [516, 99] width 57 height 19
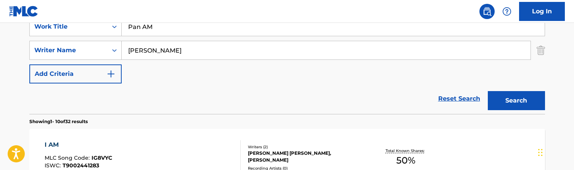
scroll to position [148, 0]
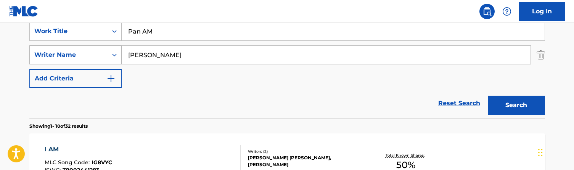
drag, startPoint x: 156, startPoint y: 53, endPoint x: 76, endPoint y: 49, distance: 80.2
click at [76, 49] on div "SearchWithCriteriac996cbbe-5539-4767-a2d7-3a674f015655 Writer Name [PERSON_NAME]" at bounding box center [287, 54] width 516 height 19
type input "triple"
click at [516, 105] on button "Search" at bounding box center [516, 105] width 57 height 19
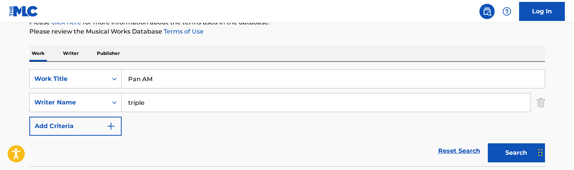
scroll to position [97, 0]
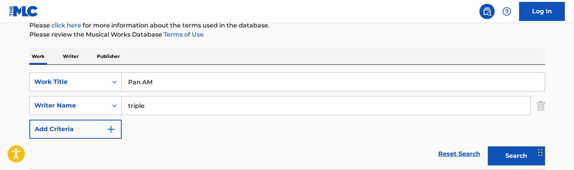
click at [168, 76] on input "Pan AM" at bounding box center [333, 82] width 423 height 18
type input "Paper Back JP"
drag, startPoint x: 152, startPoint y: 106, endPoint x: 96, endPoint y: 100, distance: 56.0
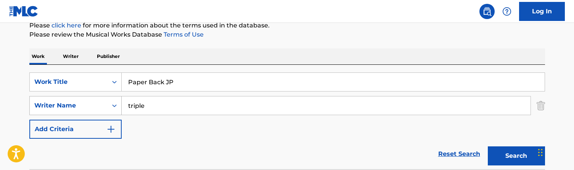
click at [96, 100] on div "SearchWithCriteriac996cbbe-5539-4767-a2d7-3a674f015655 Writer Name triple" at bounding box center [287, 105] width 516 height 19
type input "="
click at [516, 156] on button "Search" at bounding box center [516, 155] width 57 height 19
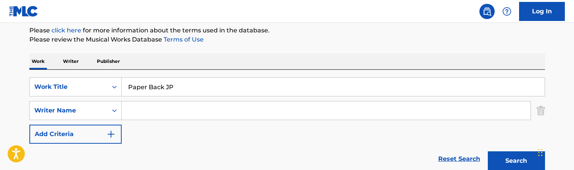
scroll to position [71, 0]
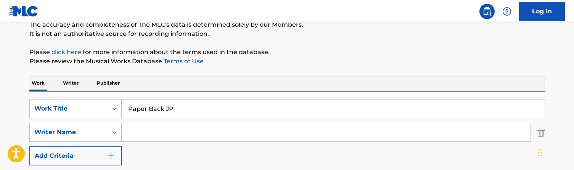
click at [178, 104] on input "Paper Back JP" at bounding box center [333, 109] width 423 height 18
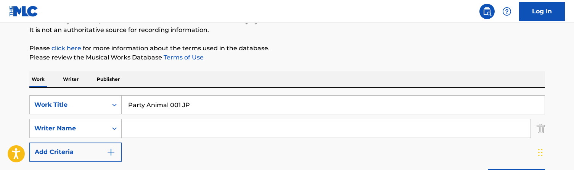
scroll to position [48, 0]
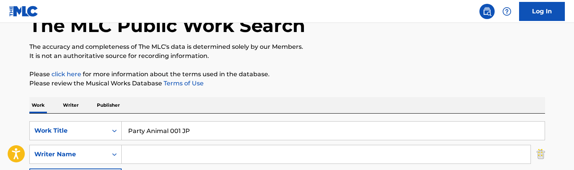
click at [169, 140] on input "Party Animal 001 JP" at bounding box center [333, 131] width 423 height 18
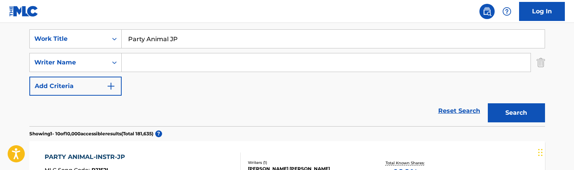
scroll to position [58, 0]
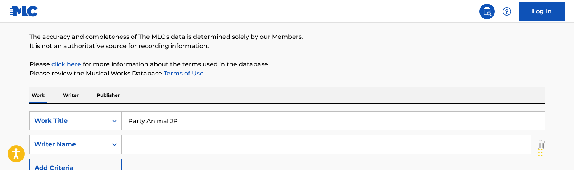
click at [156, 117] on input "Party Animal JP" at bounding box center [333, 121] width 423 height 18
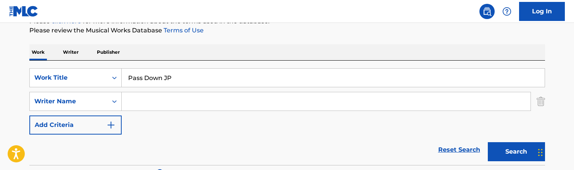
scroll to position [102, 0]
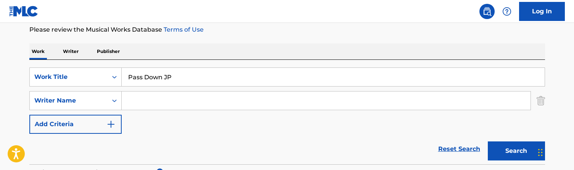
click at [185, 83] on input "Pass Down JP" at bounding box center [333, 77] width 423 height 18
click at [516, 151] on button "Search" at bounding box center [516, 150] width 57 height 19
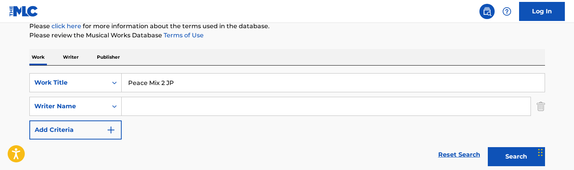
scroll to position [93, 0]
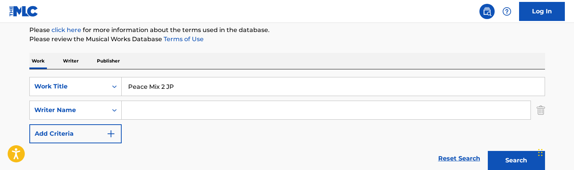
click at [162, 90] on input "Peace Mix 2 JP" at bounding box center [333, 86] width 423 height 18
click at [516, 161] on button "Search" at bounding box center [516, 160] width 57 height 19
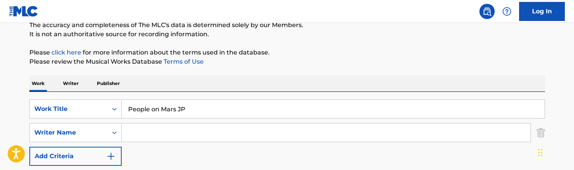
scroll to position [68, 0]
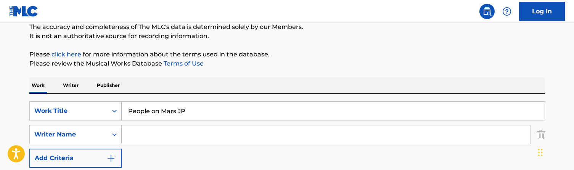
click at [157, 119] on input "People on Mars JP" at bounding box center [333, 111] width 423 height 18
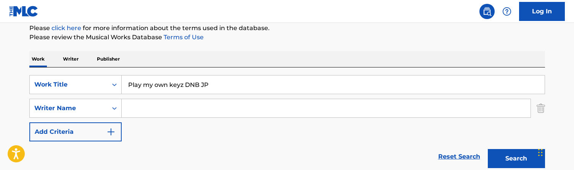
scroll to position [37, 0]
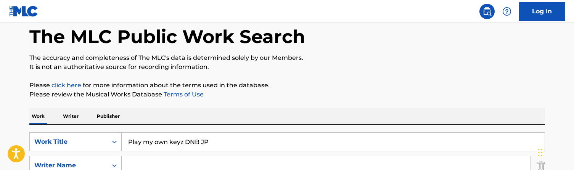
click at [177, 144] on input "Play my own keyz DNB JP" at bounding box center [333, 142] width 423 height 18
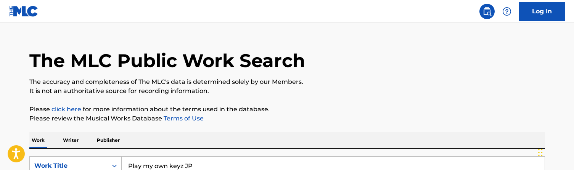
scroll to position [57, 0]
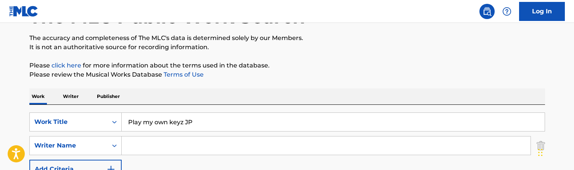
click at [164, 122] on input "Play my own keyz JP" at bounding box center [333, 122] width 423 height 18
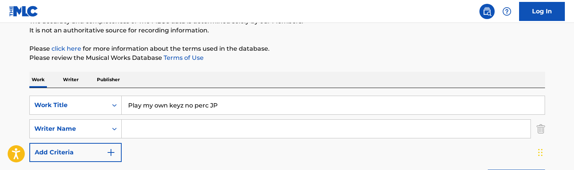
scroll to position [61, 0]
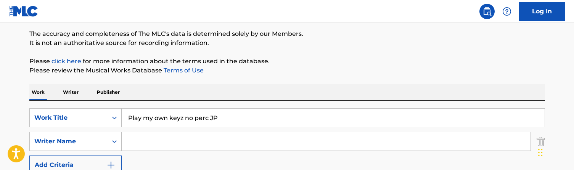
click at [177, 121] on input "Play my own keyz no perc JP" at bounding box center [333, 118] width 423 height 18
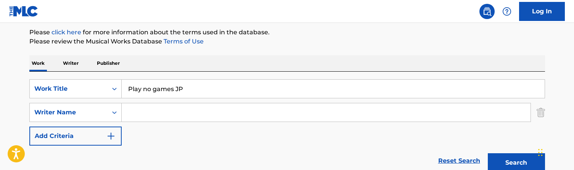
scroll to position [77, 0]
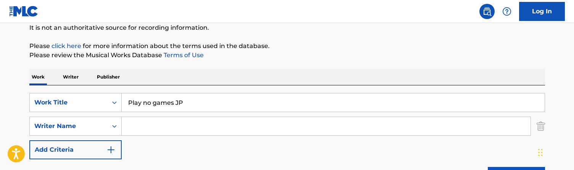
click at [174, 95] on input "Play no games JP" at bounding box center [333, 102] width 423 height 18
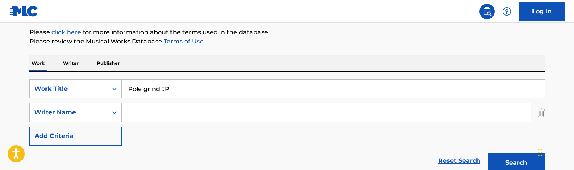
scroll to position [101, 0]
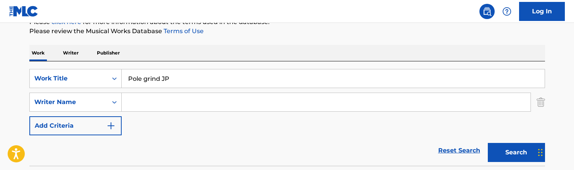
click at [188, 78] on input "Pole grind JP" at bounding box center [333, 78] width 423 height 18
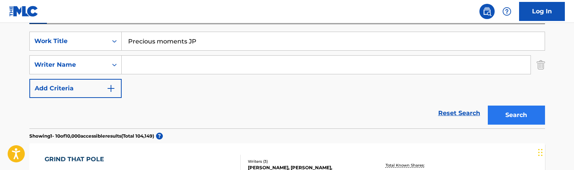
scroll to position [142, 0]
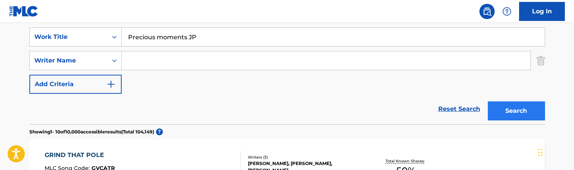
click at [534, 103] on button "Search" at bounding box center [516, 110] width 57 height 19
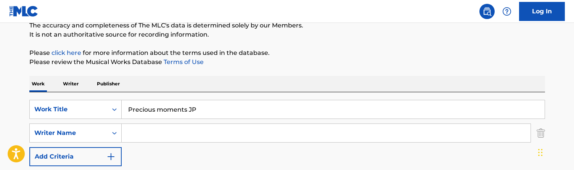
scroll to position [75, 0]
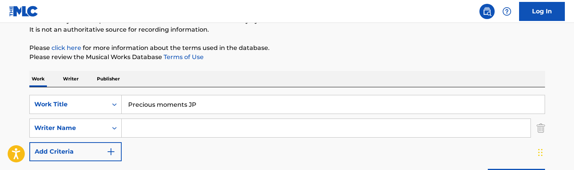
click at [229, 100] on input "Precious moments JP" at bounding box center [333, 104] width 423 height 18
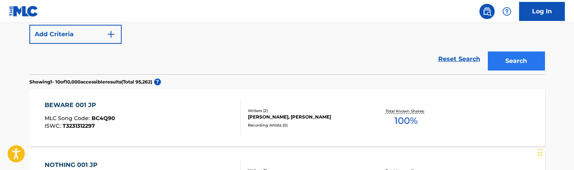
click at [519, 65] on button "Search" at bounding box center [516, 60] width 57 height 19
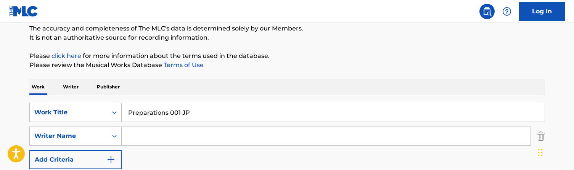
scroll to position [82, 0]
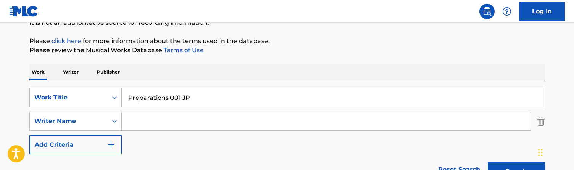
click at [199, 95] on input "Preparations 001 JP" at bounding box center [333, 97] width 423 height 18
type input "Pressure"
click at [170, 124] on input "Search Form" at bounding box center [326, 121] width 409 height 18
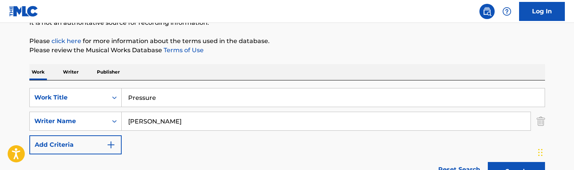
click at [516, 170] on button "Search" at bounding box center [516, 171] width 57 height 19
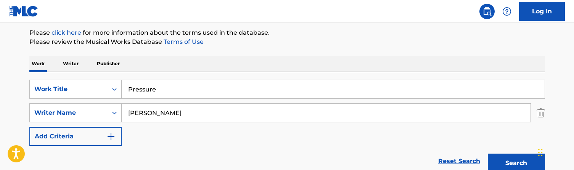
scroll to position [72, 0]
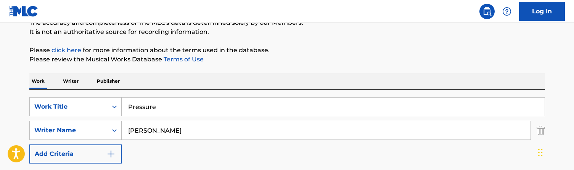
drag, startPoint x: 145, startPoint y: 130, endPoint x: 126, endPoint y: 128, distance: 19.2
click at [126, 128] on input "[PERSON_NAME]" at bounding box center [326, 130] width 409 height 18
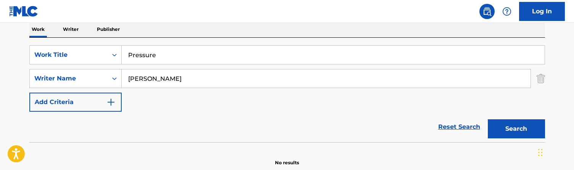
scroll to position [124, 0]
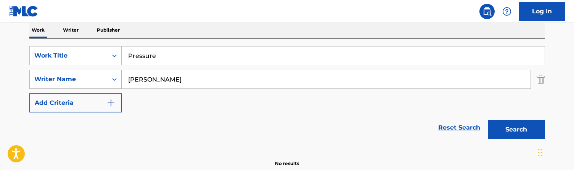
drag, startPoint x: 176, startPoint y: 77, endPoint x: 108, endPoint y: 76, distance: 67.9
click at [108, 76] on div "SearchWithCriteriac996cbbe-5539-4767-a2d7-3a674f015655 Writer Name [PERSON_NAME]" at bounding box center [287, 79] width 516 height 19
click at [516, 130] on button "Search" at bounding box center [516, 129] width 57 height 19
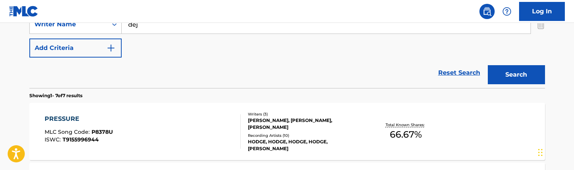
scroll to position [129, 0]
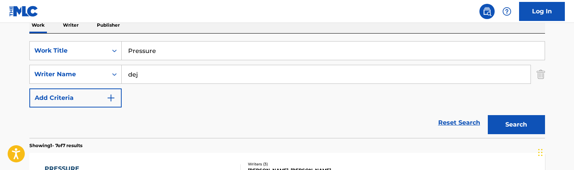
click at [146, 66] on input "dej" at bounding box center [326, 74] width 409 height 18
drag, startPoint x: 146, startPoint y: 70, endPoint x: 105, endPoint y: 70, distance: 40.8
click at [105, 70] on div "SearchWithCriteriac996cbbe-5539-4767-a2d7-3a674f015655 Writer Name dej" at bounding box center [287, 74] width 516 height 19
click at [135, 74] on input "dej" at bounding box center [326, 74] width 409 height 18
drag, startPoint x: 138, startPoint y: 74, endPoint x: 120, endPoint y: 75, distance: 17.9
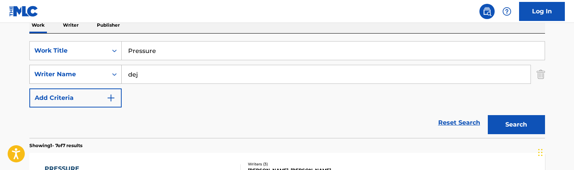
click at [120, 75] on div "SearchWithCriteriac996cbbe-5539-4767-a2d7-3a674f015655 Writer Name dej" at bounding box center [287, 74] width 516 height 19
click at [516, 125] on button "Search" at bounding box center [516, 124] width 57 height 19
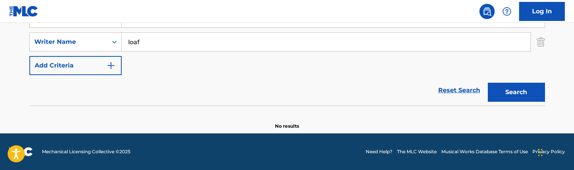
scroll to position [161, 0]
drag, startPoint x: 149, startPoint y: 47, endPoint x: 104, endPoint y: 47, distance: 44.6
click at [104, 47] on div "SearchWithCriteriac996cbbe-5539-4767-a2d7-3a674f015655 Writer Name loaf" at bounding box center [287, 41] width 516 height 19
type input "l"
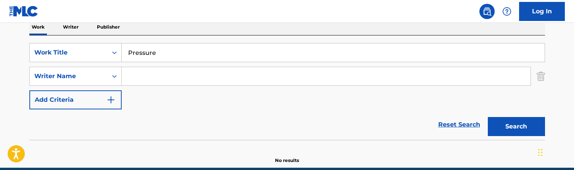
scroll to position [108, 0]
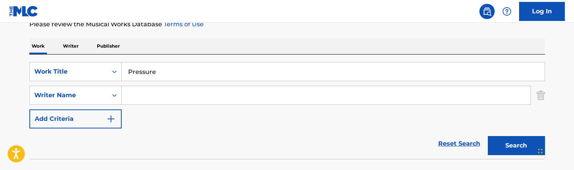
click at [155, 65] on input "Pressure" at bounding box center [333, 72] width 423 height 18
click at [516, 146] on button "Search" at bounding box center [516, 145] width 57 height 19
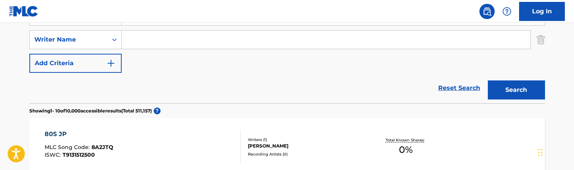
scroll to position [123, 0]
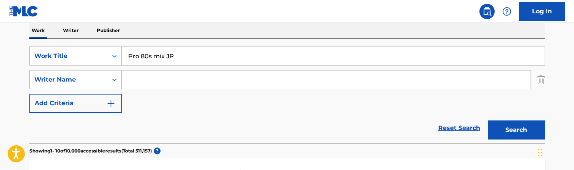
click at [172, 56] on input "Pro 80s mix JP" at bounding box center [333, 56] width 423 height 18
click at [516, 130] on button "Search" at bounding box center [516, 130] width 57 height 19
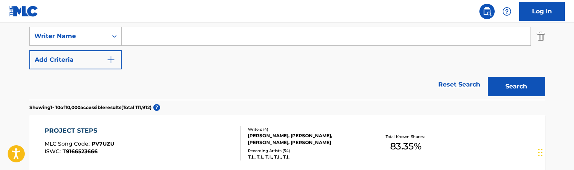
scroll to position [89, 0]
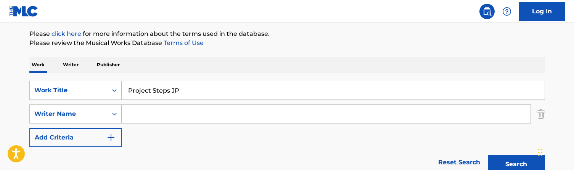
click at [164, 96] on input "Project Steps JP" at bounding box center [333, 90] width 423 height 18
click at [516, 164] on button "Search" at bounding box center [516, 164] width 57 height 19
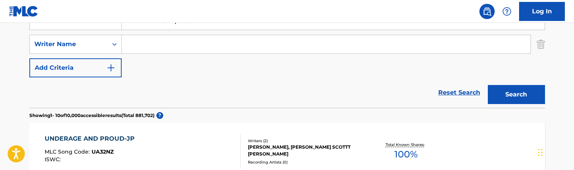
scroll to position [118, 0]
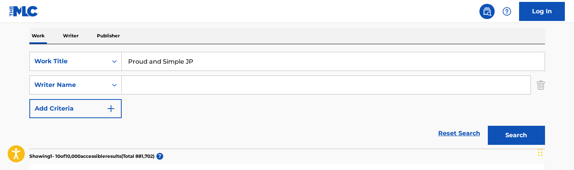
click at [196, 63] on input "Proud and Simple JP" at bounding box center [333, 61] width 423 height 18
type input "Pull Ya Card"
click at [516, 135] on button "Search" at bounding box center [516, 135] width 57 height 19
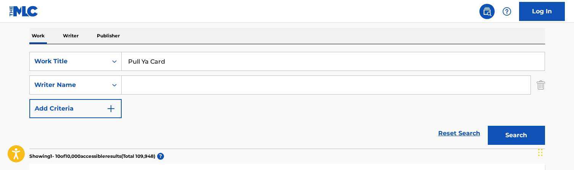
click at [162, 88] on input "Search Form" at bounding box center [326, 85] width 409 height 18
click at [516, 135] on button "Search" at bounding box center [516, 135] width 57 height 19
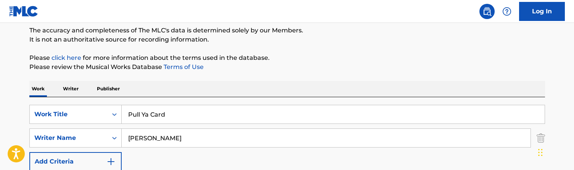
scroll to position [59, 0]
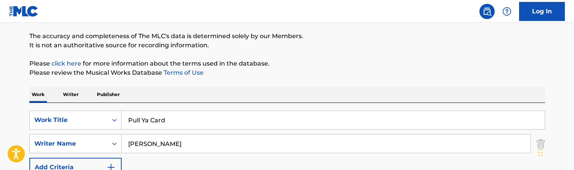
drag, startPoint x: 157, startPoint y: 141, endPoint x: 81, endPoint y: 139, distance: 76.3
click at [81, 139] on div "SearchWithCriteriac996cbbe-5539-4767-a2d7-3a674f015655 Writer Name [PERSON_NAME]" at bounding box center [287, 143] width 516 height 19
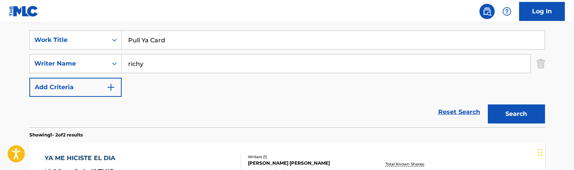
scroll to position [132, 0]
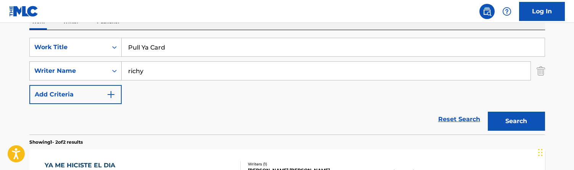
drag, startPoint x: 166, startPoint y: 76, endPoint x: 95, endPoint y: 67, distance: 71.8
click at [95, 67] on div "SearchWithCriteriac996cbbe-5539-4767-a2d7-3a674f015655 Writer Name richy" at bounding box center [287, 70] width 516 height 19
type input "[PERSON_NAME]"
click at [516, 121] on button "Search" at bounding box center [516, 121] width 57 height 19
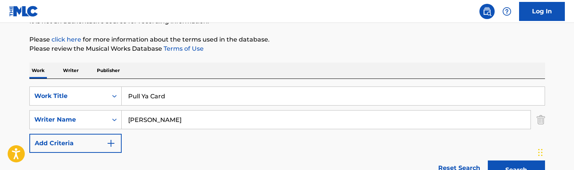
scroll to position [84, 0]
click at [161, 98] on input "Pull Ya Card" at bounding box center [333, 96] width 423 height 18
type input "Pure Swagg JP"
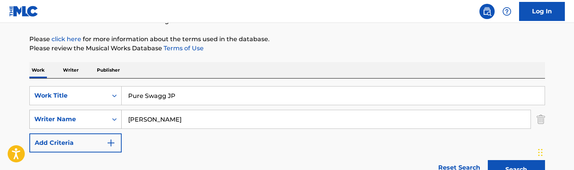
drag, startPoint x: 154, startPoint y: 119, endPoint x: 73, endPoint y: 113, distance: 81.4
click at [73, 113] on div "SearchWithCriteriac996cbbe-5539-4767-a2d7-3a674f015655 Writer Name [PERSON_NAME]" at bounding box center [287, 119] width 516 height 19
click at [516, 170] on button "Search" at bounding box center [516, 169] width 57 height 19
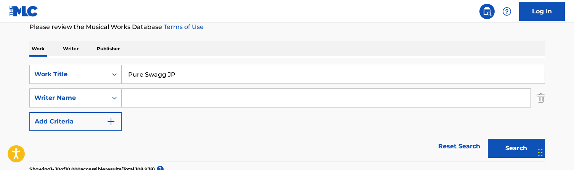
scroll to position [53, 0]
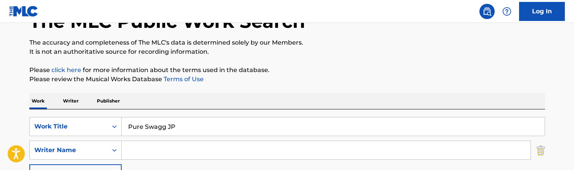
click at [174, 121] on input "Pure Swagg JP" at bounding box center [333, 126] width 423 height 18
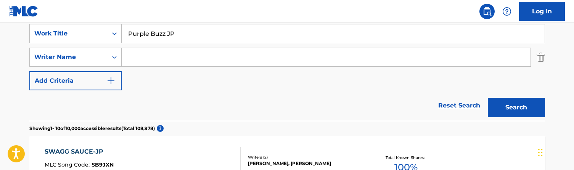
scroll to position [172, 0]
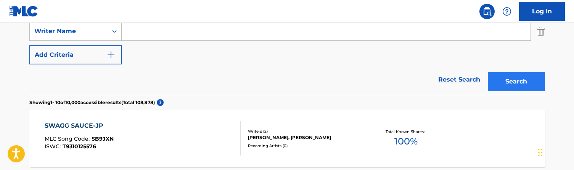
click at [515, 82] on button "Search" at bounding box center [516, 81] width 57 height 19
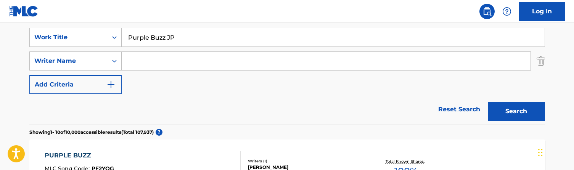
scroll to position [109, 0]
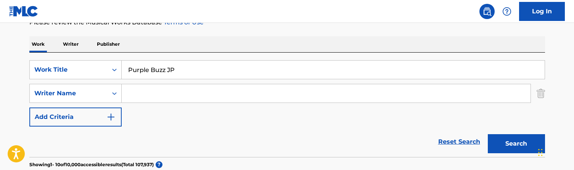
click at [179, 66] on input "Purple Buzz JP" at bounding box center [333, 70] width 423 height 18
type input "Quarter Back"
click at [161, 99] on input "Search Form" at bounding box center [326, 93] width 409 height 18
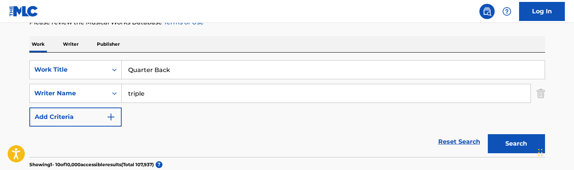
click at [516, 144] on button "Search" at bounding box center [516, 143] width 57 height 19
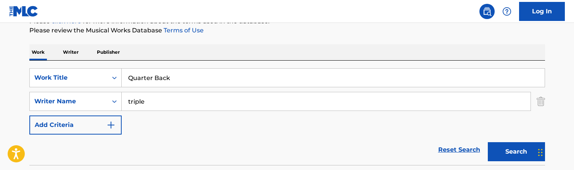
scroll to position [92, 0]
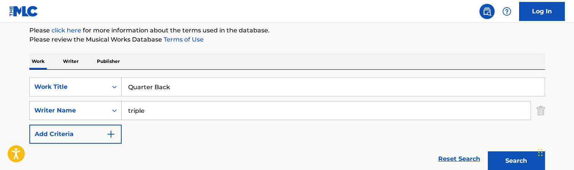
drag, startPoint x: 153, startPoint y: 108, endPoint x: 88, endPoint y: 108, distance: 65.6
click at [88, 108] on div "SearchWithCriteriac996cbbe-5539-4767-a2d7-3a674f015655 Writer Name triple" at bounding box center [287, 110] width 516 height 19
click at [516, 161] on button "Search" at bounding box center [516, 160] width 57 height 19
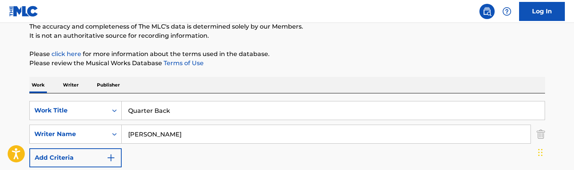
scroll to position [76, 0]
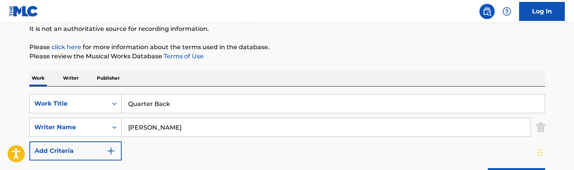
type input "[PERSON_NAME]"
click at [175, 98] on input "Quarter Back" at bounding box center [333, 104] width 423 height 18
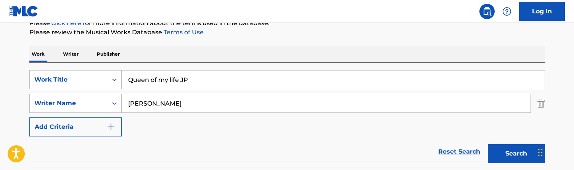
scroll to position [103, 0]
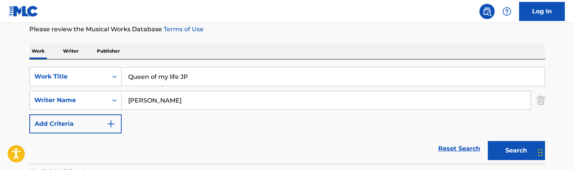
type input "Queen of my life JP"
drag, startPoint x: 159, startPoint y: 104, endPoint x: 235, endPoint y: 92, distance: 76.8
click at [235, 92] on input "[PERSON_NAME]" at bounding box center [326, 100] width 409 height 18
click at [310, 122] on div "SearchWithCriteriade9bff7e-edd8-4372-8052-c7a02d02a69e Work Title Queen of my l…" at bounding box center [287, 100] width 516 height 66
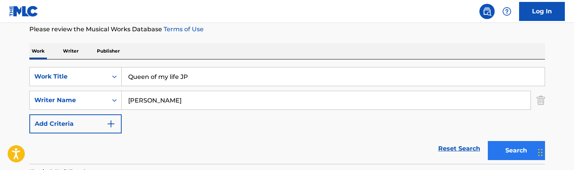
click at [508, 152] on button "Search" at bounding box center [516, 150] width 57 height 19
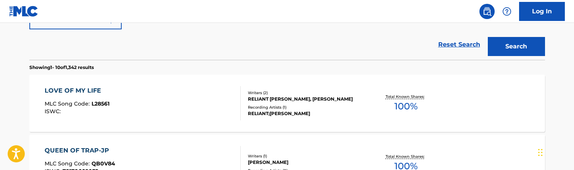
scroll to position [132, 0]
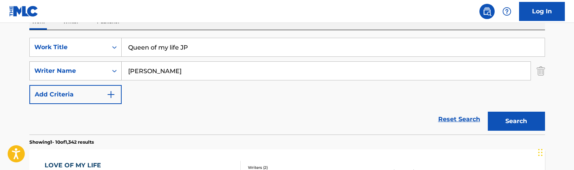
drag, startPoint x: 151, startPoint y: 72, endPoint x: 105, endPoint y: 69, distance: 45.5
click at [105, 69] on div "SearchWithCriteriac996cbbe-5539-4767-a2d7-3a674f015655 Writer Name [PERSON_NAME]" at bounding box center [287, 70] width 516 height 19
type input "triple"
click at [516, 121] on button "Search" at bounding box center [516, 121] width 57 height 19
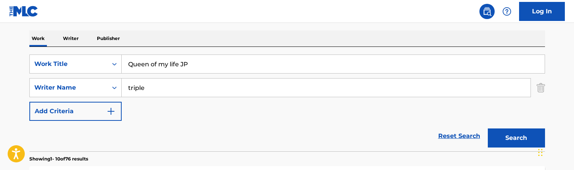
scroll to position [112, 0]
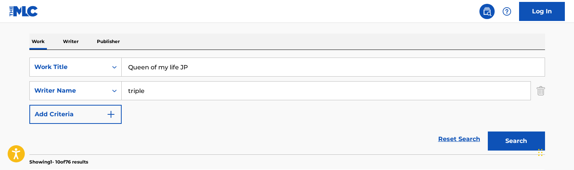
click at [152, 72] on input "Queen of my life JP" at bounding box center [333, 67] width 423 height 18
type input "Rainbow 001 JP"
drag, startPoint x: 150, startPoint y: 91, endPoint x: 111, endPoint y: 91, distance: 38.9
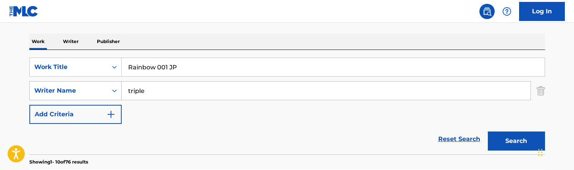
click at [111, 91] on div "SearchWithCriteriac996cbbe-5539-4767-a2d7-3a674f015655 Writer Name triple" at bounding box center [287, 90] width 516 height 19
click at [516, 141] on button "Search" at bounding box center [516, 141] width 57 height 19
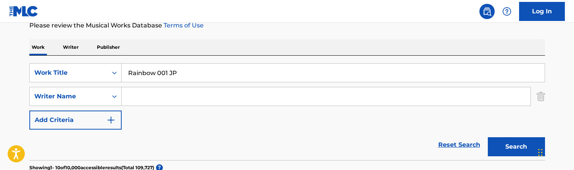
scroll to position [103, 0]
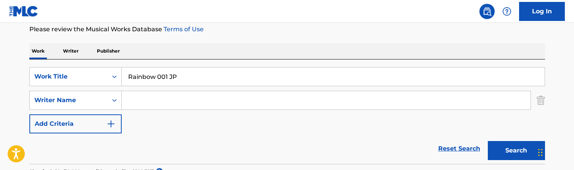
click at [203, 80] on input "Rainbow 001 JP" at bounding box center [333, 76] width 423 height 18
click at [516, 151] on button "Search" at bounding box center [516, 150] width 57 height 19
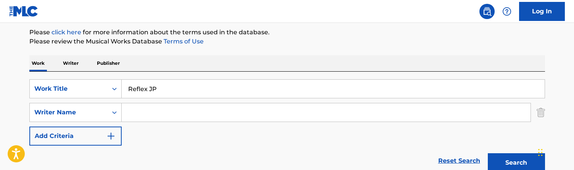
scroll to position [58, 0]
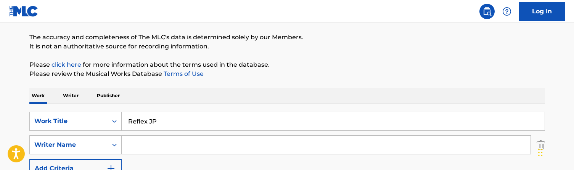
click at [147, 119] on input "Reflex JP" at bounding box center [333, 121] width 423 height 18
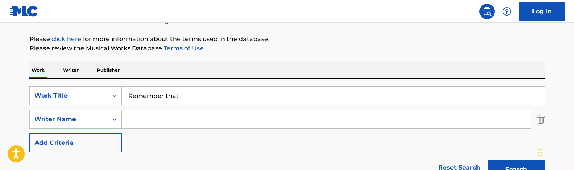
scroll to position [90, 0]
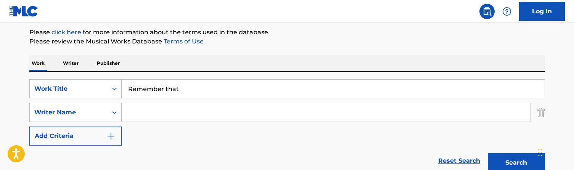
type input "Remember that"
click at [150, 114] on input "Search Form" at bounding box center [326, 112] width 409 height 18
click at [516, 163] on button "Search" at bounding box center [516, 162] width 57 height 19
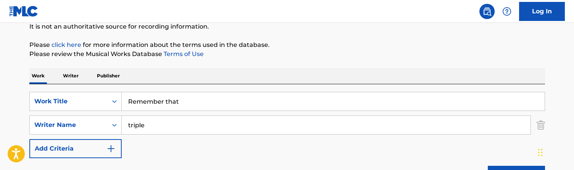
scroll to position [76, 0]
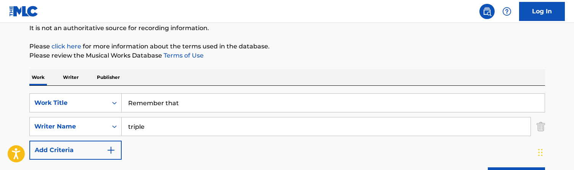
drag, startPoint x: 157, startPoint y: 121, endPoint x: 172, endPoint y: 141, distance: 25.2
click at [172, 141] on div "SearchWithCriteriade9bff7e-edd8-4372-8052-c7a02d02a69e Work Title Remember that…" at bounding box center [287, 126] width 516 height 66
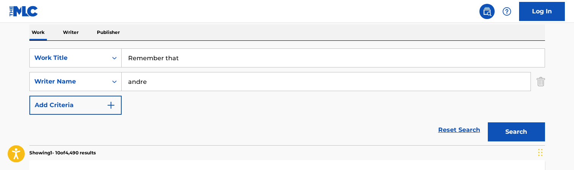
scroll to position [121, 0]
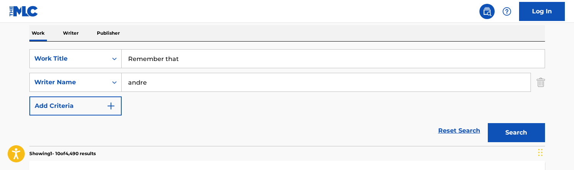
click at [157, 88] on input "andre" at bounding box center [326, 82] width 409 height 18
type input "jones"
click at [516, 133] on button "Search" at bounding box center [516, 132] width 57 height 19
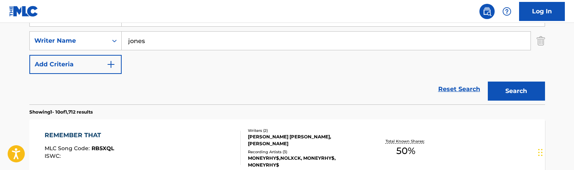
scroll to position [39, 0]
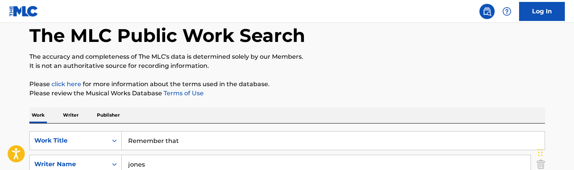
click at [167, 137] on input "Remember that" at bounding box center [333, 141] width 423 height 18
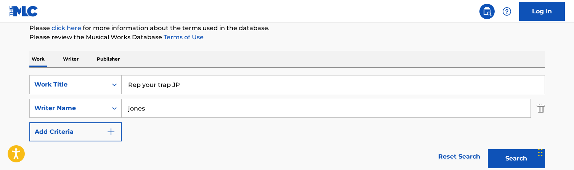
scroll to position [95, 0]
type input "Rep your trap JP"
drag, startPoint x: 169, startPoint y: 112, endPoint x: 112, endPoint y: 112, distance: 57.2
click at [112, 112] on div "SearchWithCriteriac996cbbe-5539-4767-a2d7-3a674f015655 Writer Name [PERSON_NAME]" at bounding box center [287, 107] width 516 height 19
drag, startPoint x: 125, startPoint y: 109, endPoint x: 106, endPoint y: 108, distance: 19.1
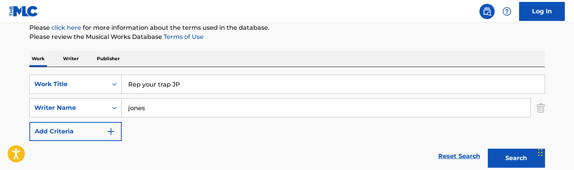
click at [106, 108] on div "SearchWithCriteriac996cbbe-5539-4767-a2d7-3a674f015655 Writer Name [PERSON_NAME]" at bounding box center [287, 107] width 516 height 19
click at [516, 158] on button "Search" at bounding box center [516, 158] width 57 height 19
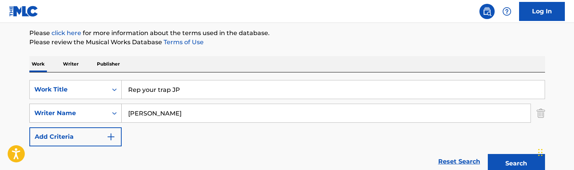
drag, startPoint x: 163, startPoint y: 114, endPoint x: 113, endPoint y: 112, distance: 49.6
click at [113, 112] on div "SearchWithCriteriac996cbbe-5539-4767-a2d7-3a674f015655 Writer Name [PERSON_NAME]" at bounding box center [287, 113] width 516 height 19
type input "andre"
click at [516, 164] on button "Search" at bounding box center [516, 163] width 57 height 19
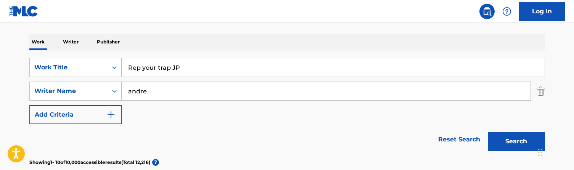
scroll to position [105, 0]
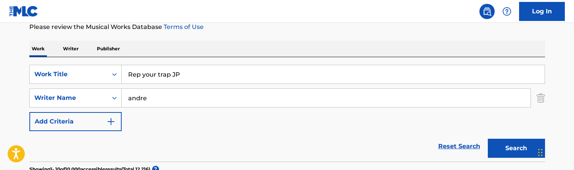
click at [176, 76] on input "Rep your trap JP" at bounding box center [333, 74] width 423 height 18
type input "Repeat DNB JP"
drag, startPoint x: 161, startPoint y: 102, endPoint x: 96, endPoint y: 102, distance: 64.4
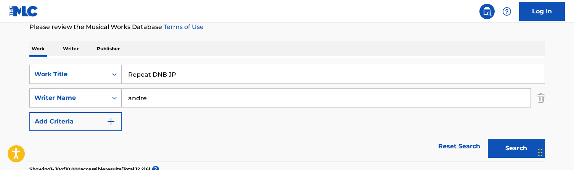
click at [96, 102] on div "SearchWithCriteriac996cbbe-5539-4767-a2d7-3a674f015655 Writer Name [PERSON_NAME]" at bounding box center [287, 97] width 516 height 19
type input "a"
click at [516, 148] on button "Search" at bounding box center [516, 148] width 57 height 19
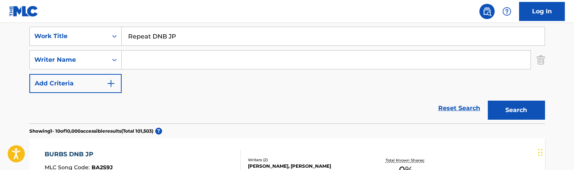
scroll to position [122, 0]
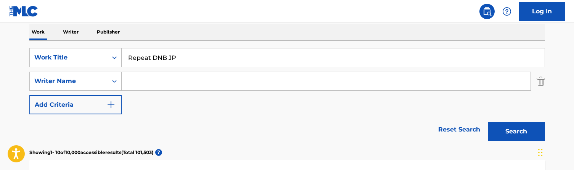
click at [175, 58] on input "Repeat DNB JP" at bounding box center [333, 57] width 423 height 18
click at [516, 132] on button "Search" at bounding box center [516, 131] width 57 height 19
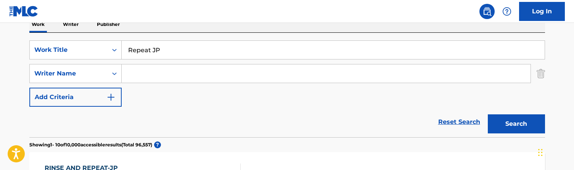
scroll to position [124, 0]
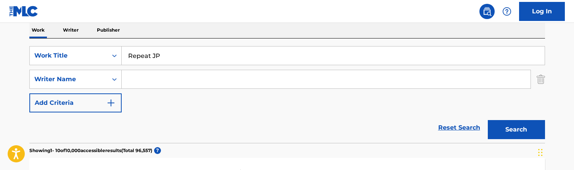
click at [173, 63] on input "Repeat JP" at bounding box center [333, 56] width 423 height 18
click at [516, 130] on button "Search" at bounding box center [516, 129] width 57 height 19
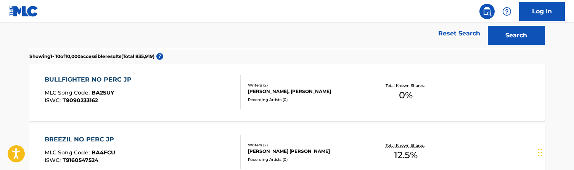
scroll to position [121, 0]
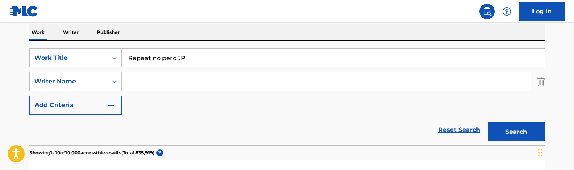
click at [196, 56] on input "Repeat no perc JP" at bounding box center [333, 58] width 423 height 18
click at [516, 132] on button "Search" at bounding box center [516, 131] width 57 height 19
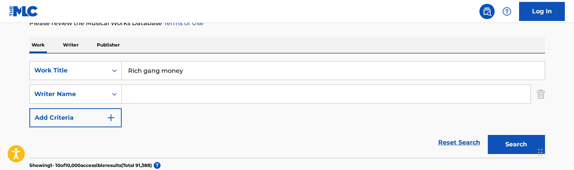
scroll to position [102, 0]
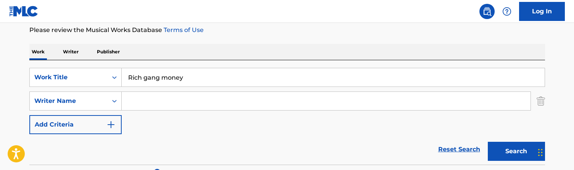
click at [182, 75] on input "Rich gang money" at bounding box center [333, 77] width 423 height 18
click at [516, 151] on button "Search" at bounding box center [516, 151] width 57 height 19
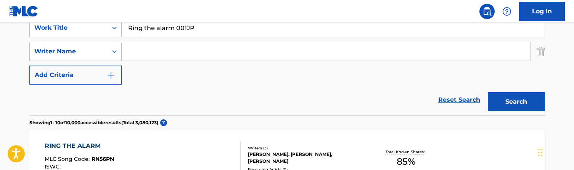
scroll to position [84, 0]
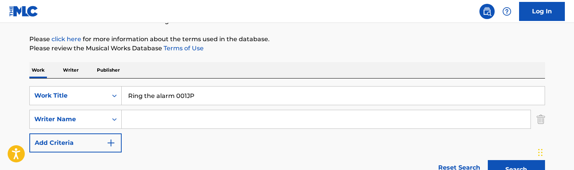
click at [168, 92] on input "Ring the alarm 001JP" at bounding box center [333, 96] width 423 height 18
click at [516, 170] on button "Search" at bounding box center [516, 169] width 57 height 19
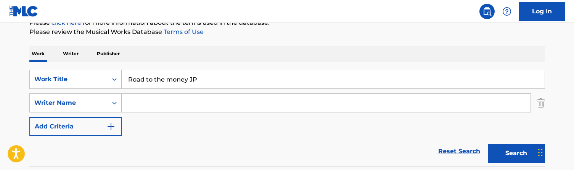
scroll to position [39, 0]
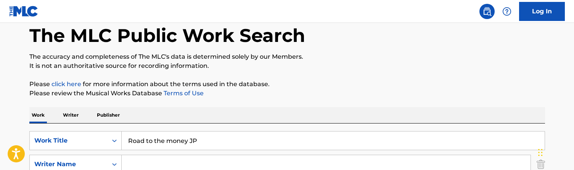
click at [192, 135] on input "Road to the money JP" at bounding box center [333, 141] width 423 height 18
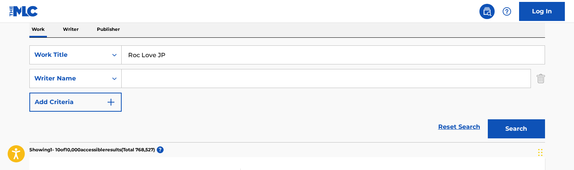
scroll to position [81, 0]
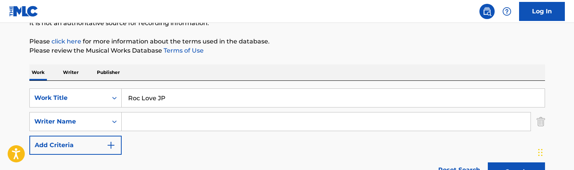
click at [185, 100] on input "Roc Love JP" at bounding box center [333, 98] width 423 height 18
type input "Rock paper scissors INSTR JP"
click at [516, 170] on button "Search" at bounding box center [516, 171] width 57 height 19
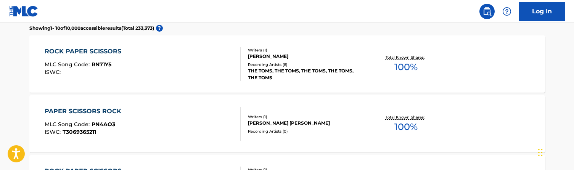
scroll to position [241, 0]
